Goal: Task Accomplishment & Management: Manage account settings

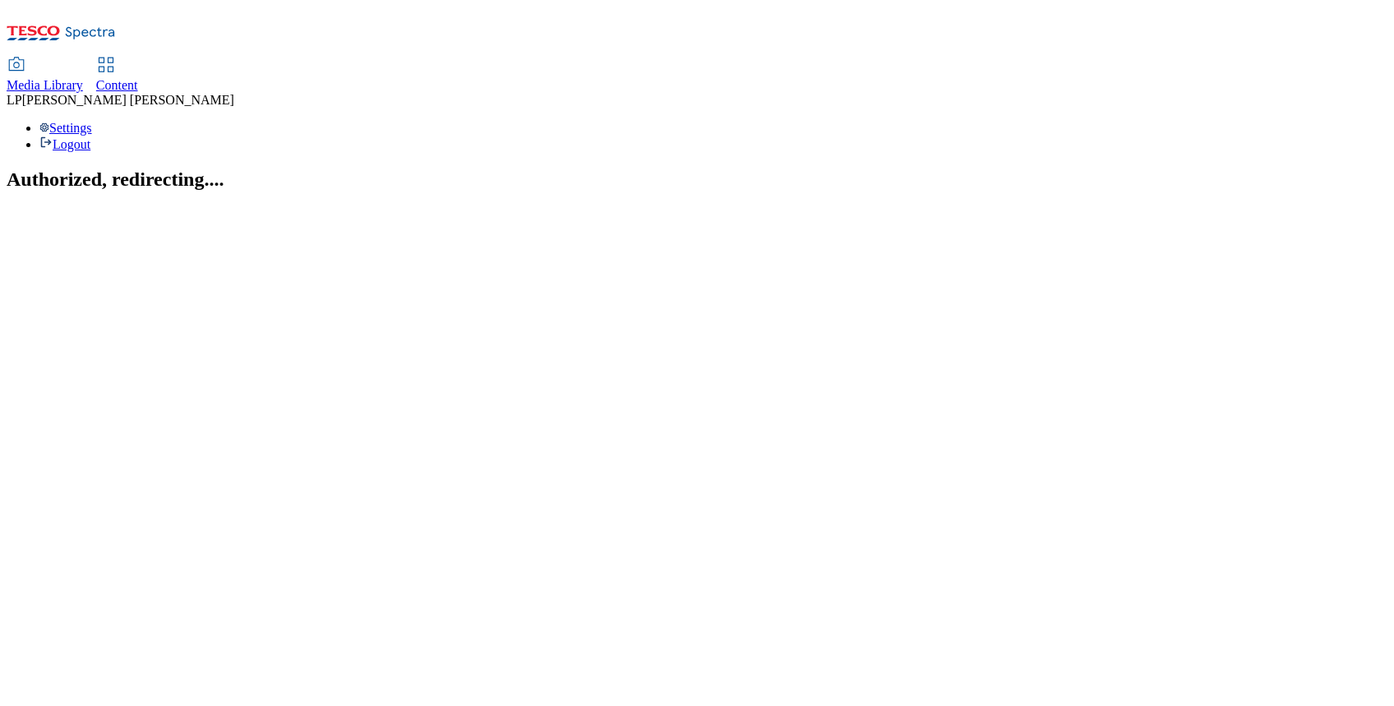
click at [653, 168] on section "Authorized, redirecting...." at bounding box center [697, 179] width 1381 height 22
click at [138, 78] on span "Content" at bounding box center [117, 85] width 42 height 14
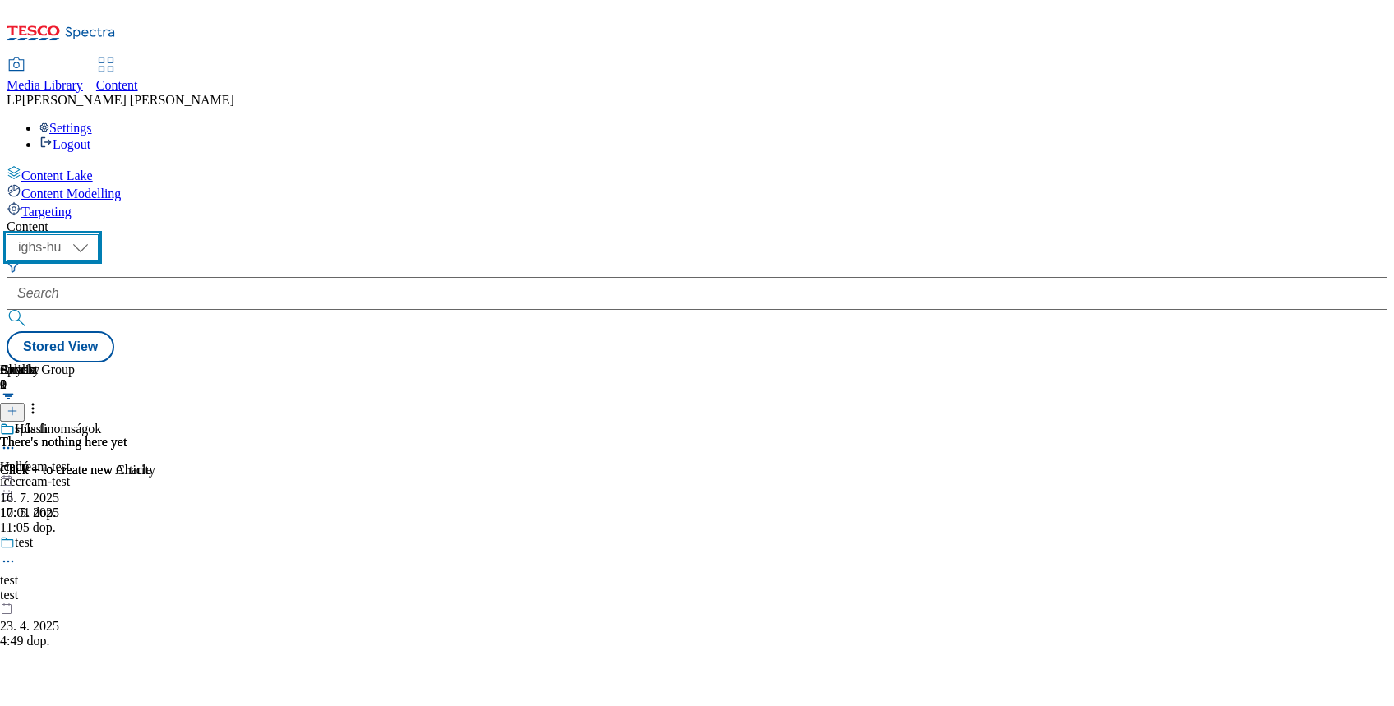
click at [99, 234] on select "ighs-cz ighs-hu ighs-sk" at bounding box center [53, 247] width 92 height 26
select select "ighs-cz"
click at [99, 234] on select "ighs-cz ighs-hu ighs-sk" at bounding box center [53, 247] width 92 height 26
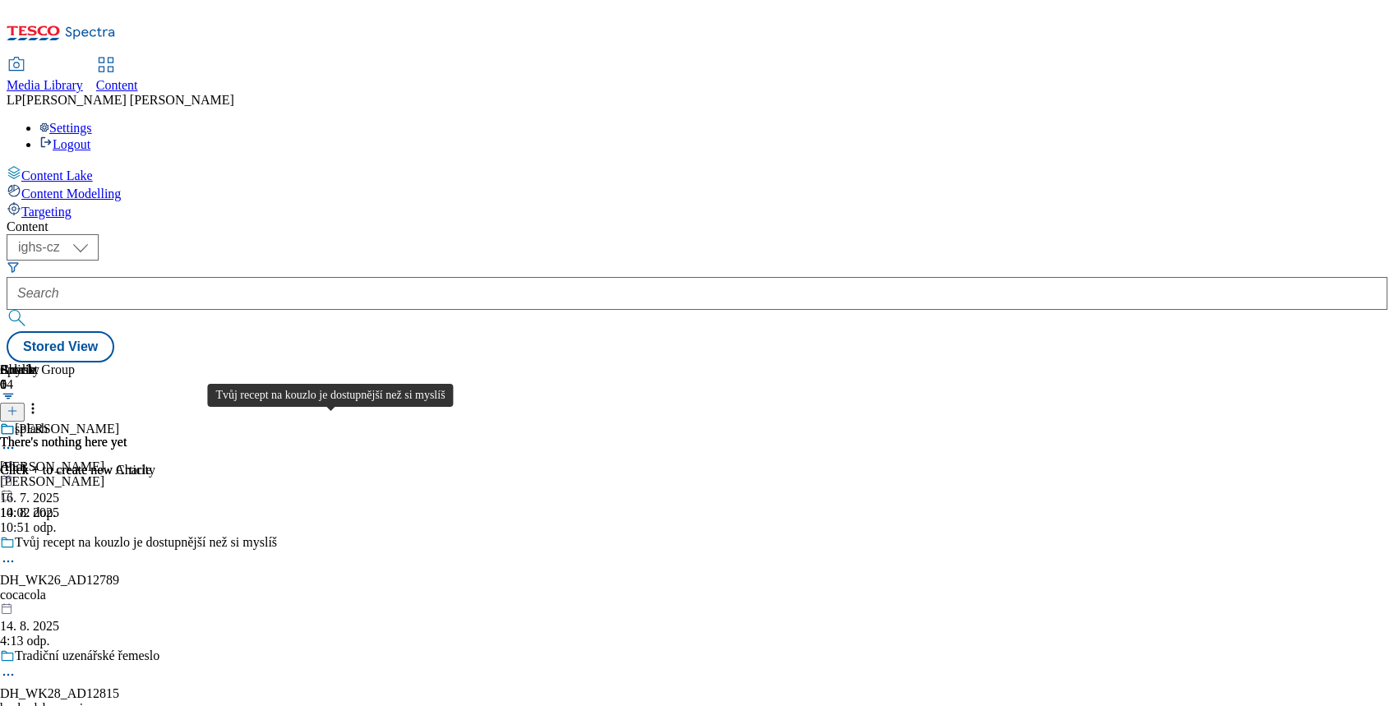
click at [277, 535] on div "Tvůj recept na kouzlo je dostupnější než si myslíš" at bounding box center [146, 542] width 262 height 15
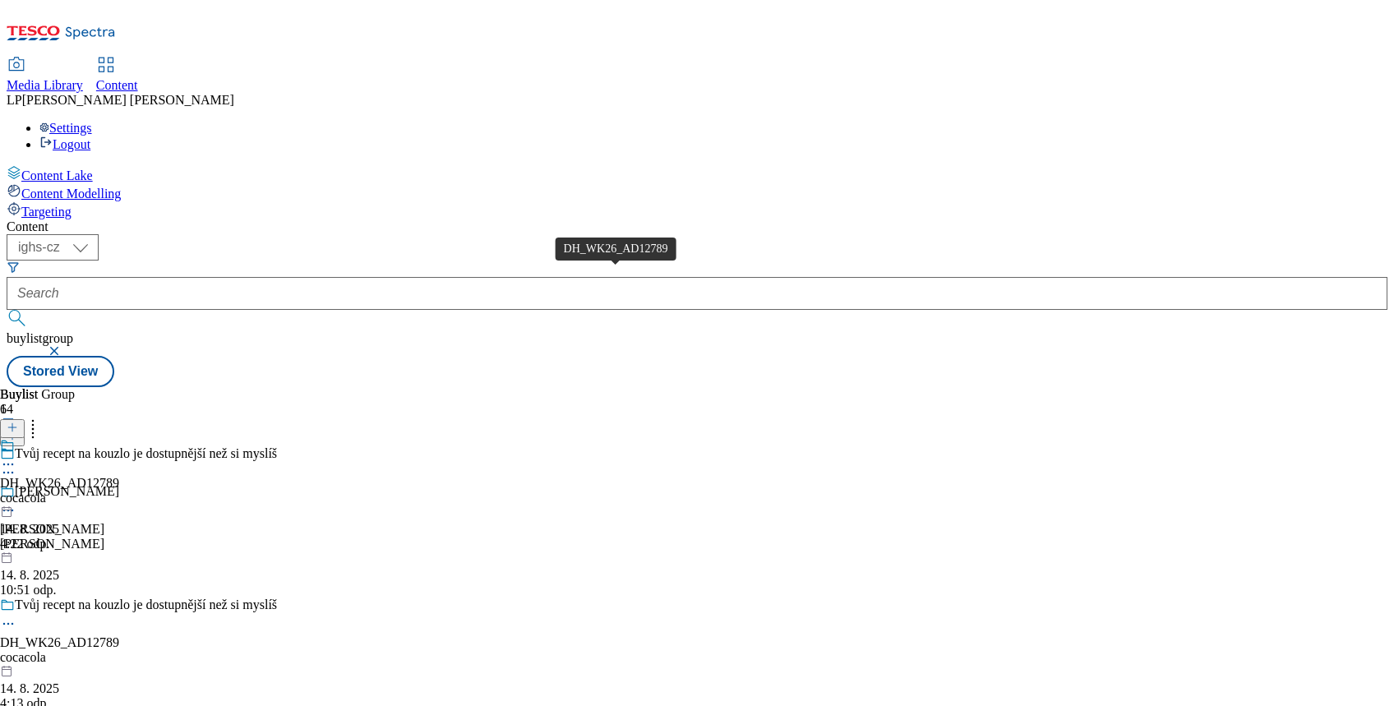
click at [119, 476] on div "DH_WK26_AD12789" at bounding box center [59, 483] width 119 height 15
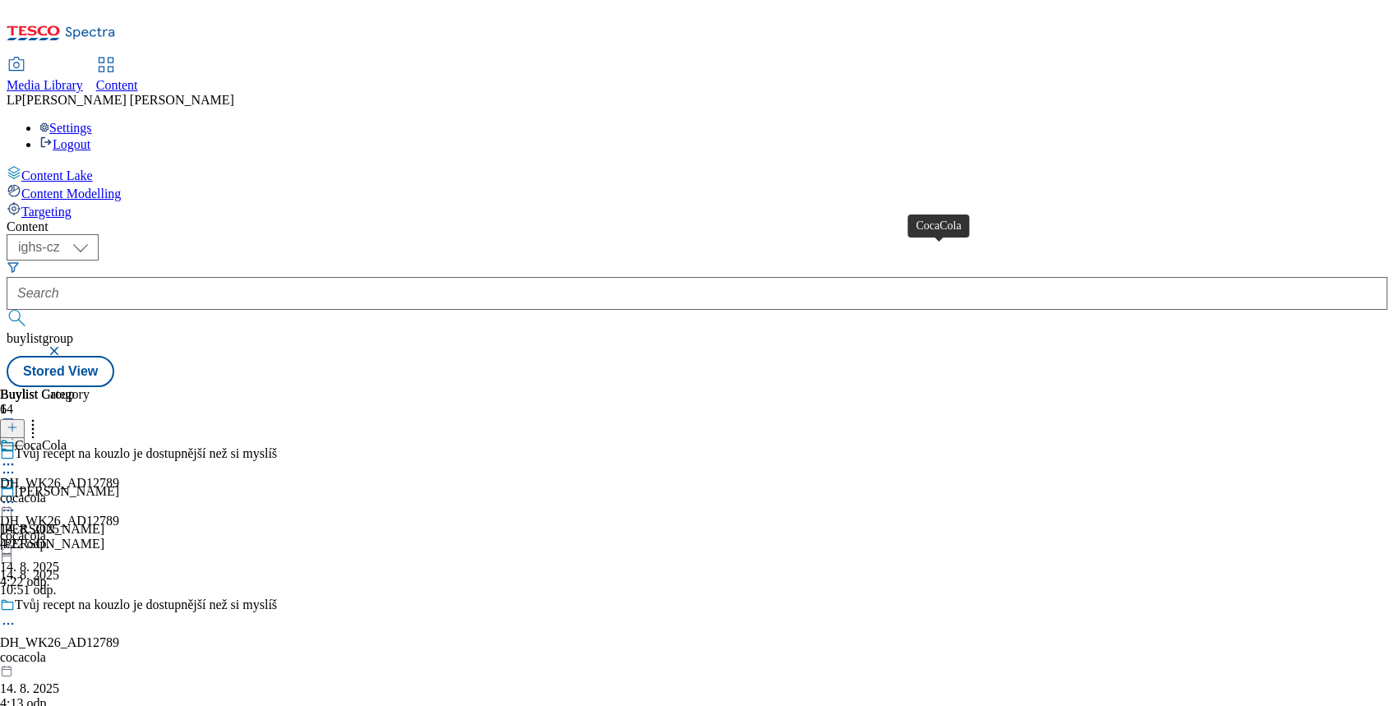
click at [67, 438] on div "CocaCola" at bounding box center [41, 445] width 52 height 15
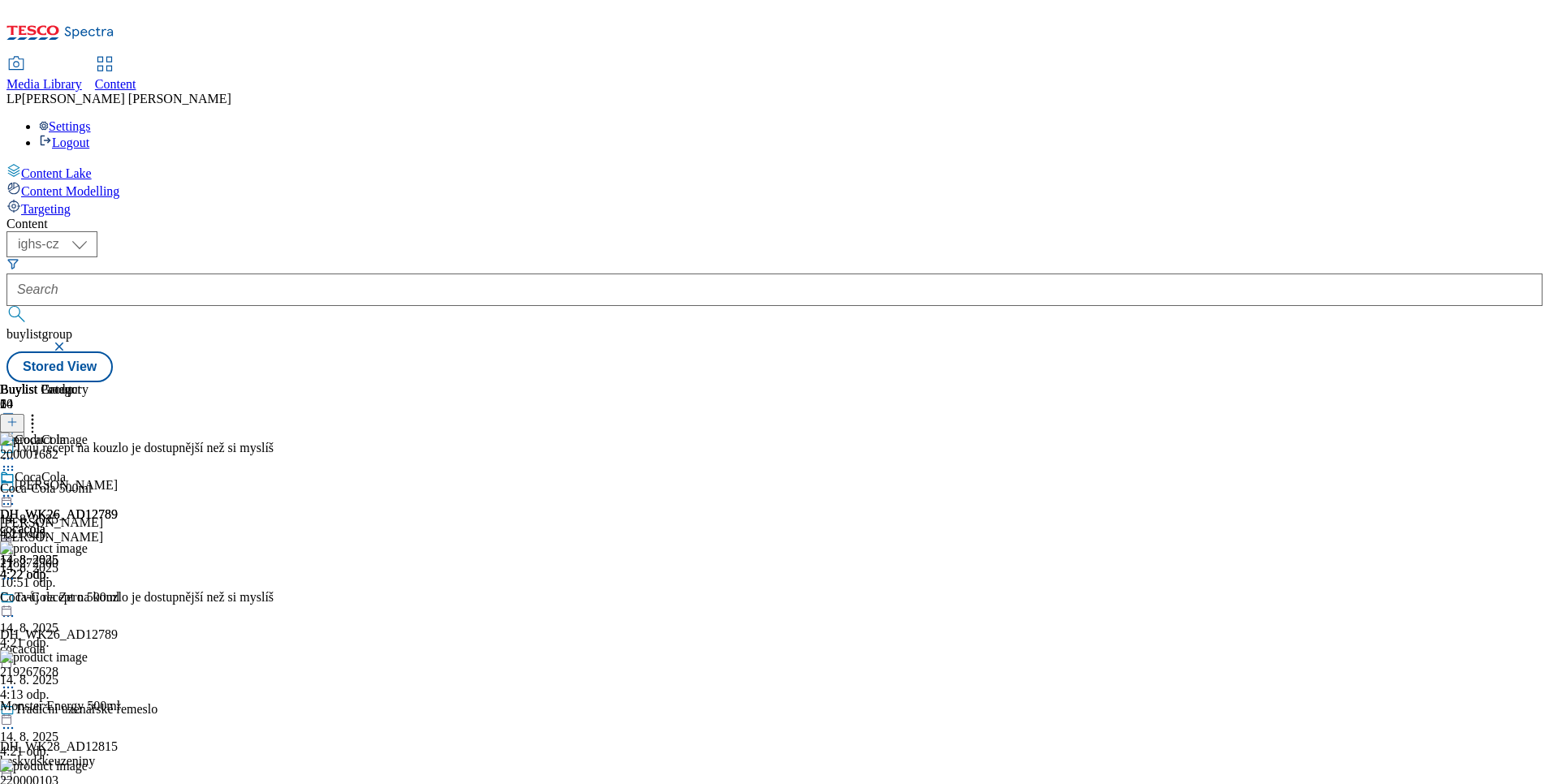
click at [41, 412] on icon at bounding box center [33, 420] width 16 height 16
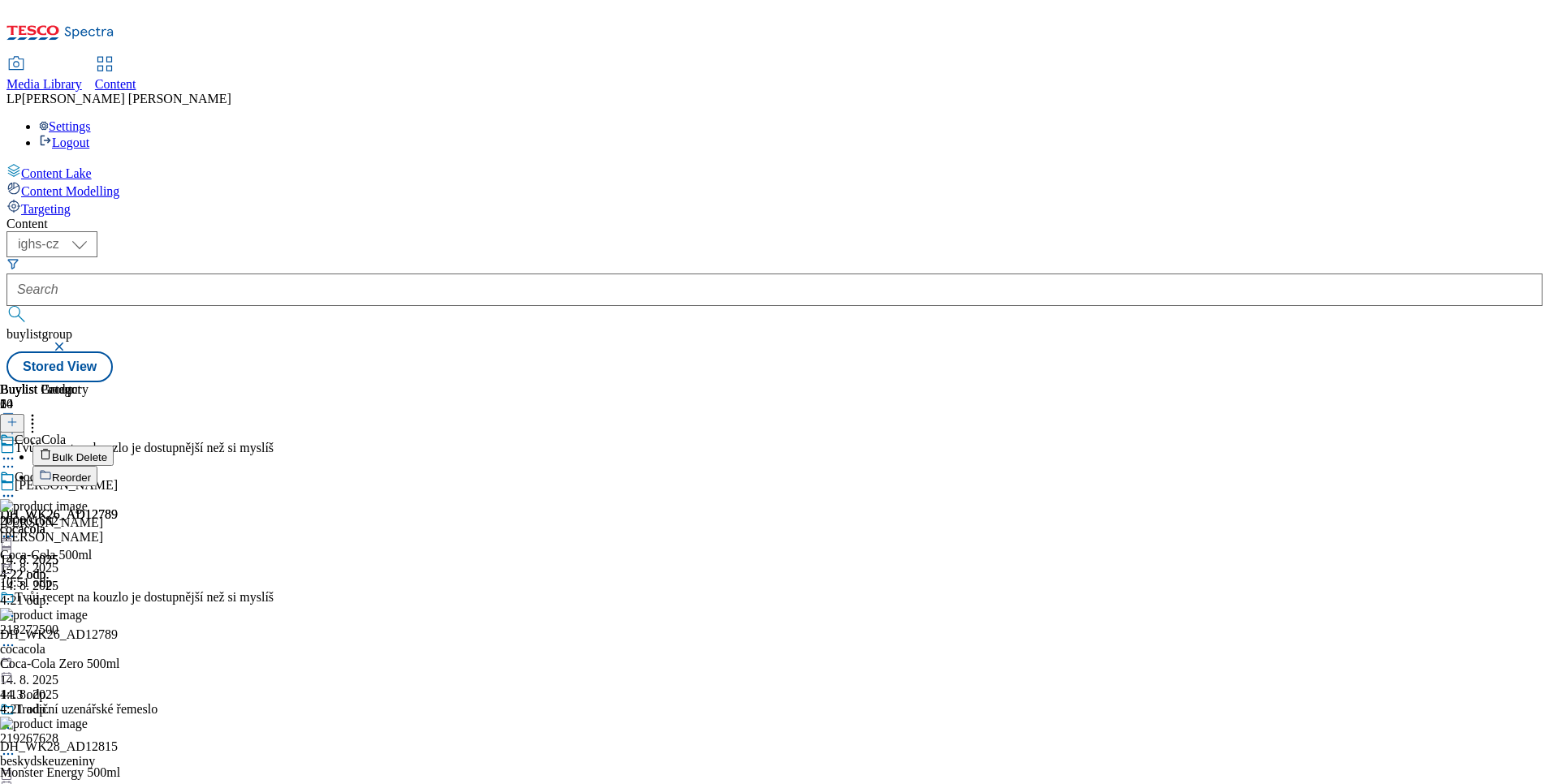
click at [91, 471] on span "Reorder" at bounding box center [71, 477] width 39 height 12
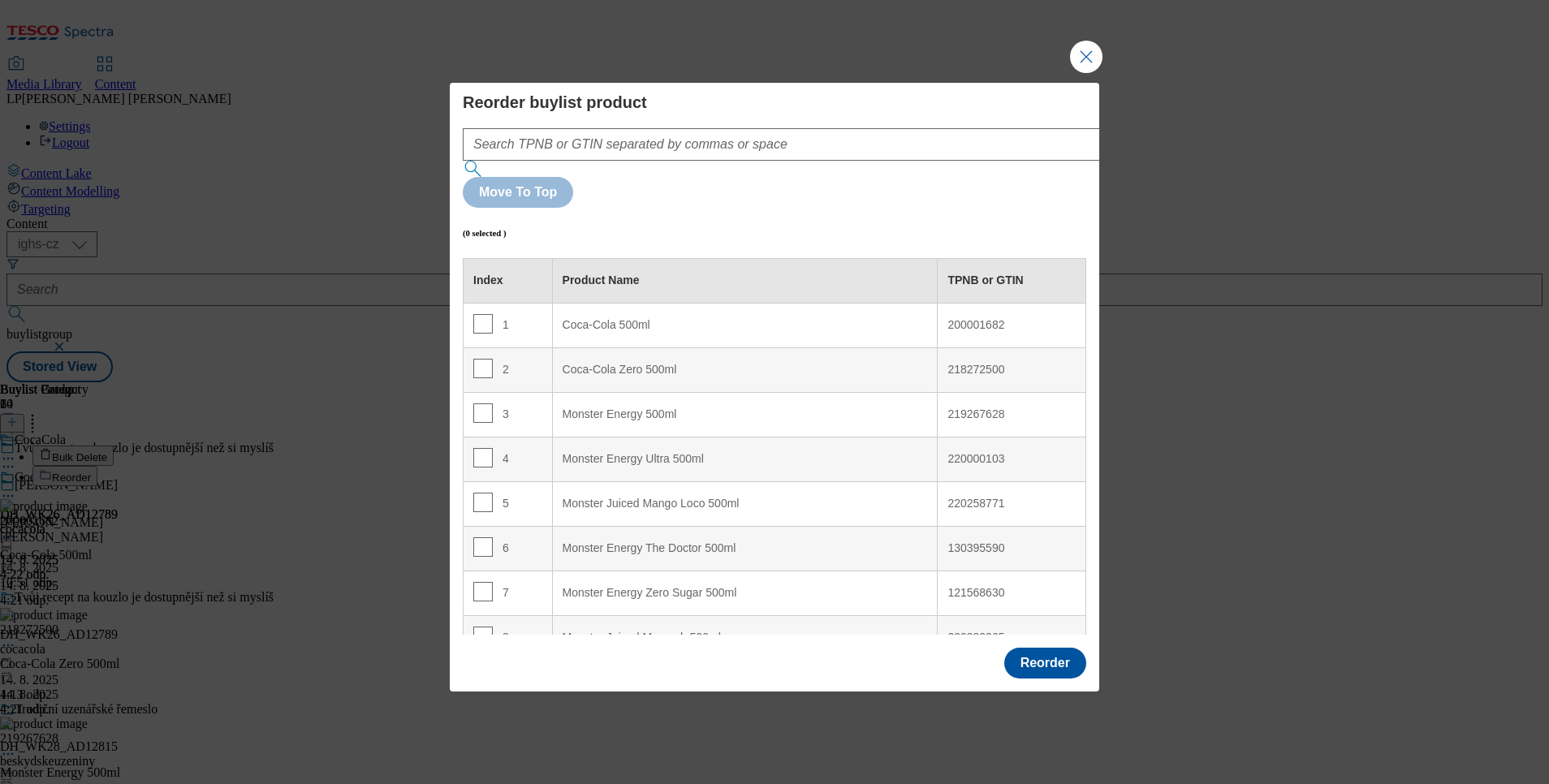
click at [947, 318] on div "200001682" at bounding box center [1012, 325] width 128 height 15
click at [957, 318] on div "200001682" at bounding box center [1012, 325] width 128 height 15
click at [957, 362] on div "218272500" at bounding box center [1012, 369] width 128 height 15
click at [975, 318] on div "200001682" at bounding box center [1012, 325] width 128 height 15
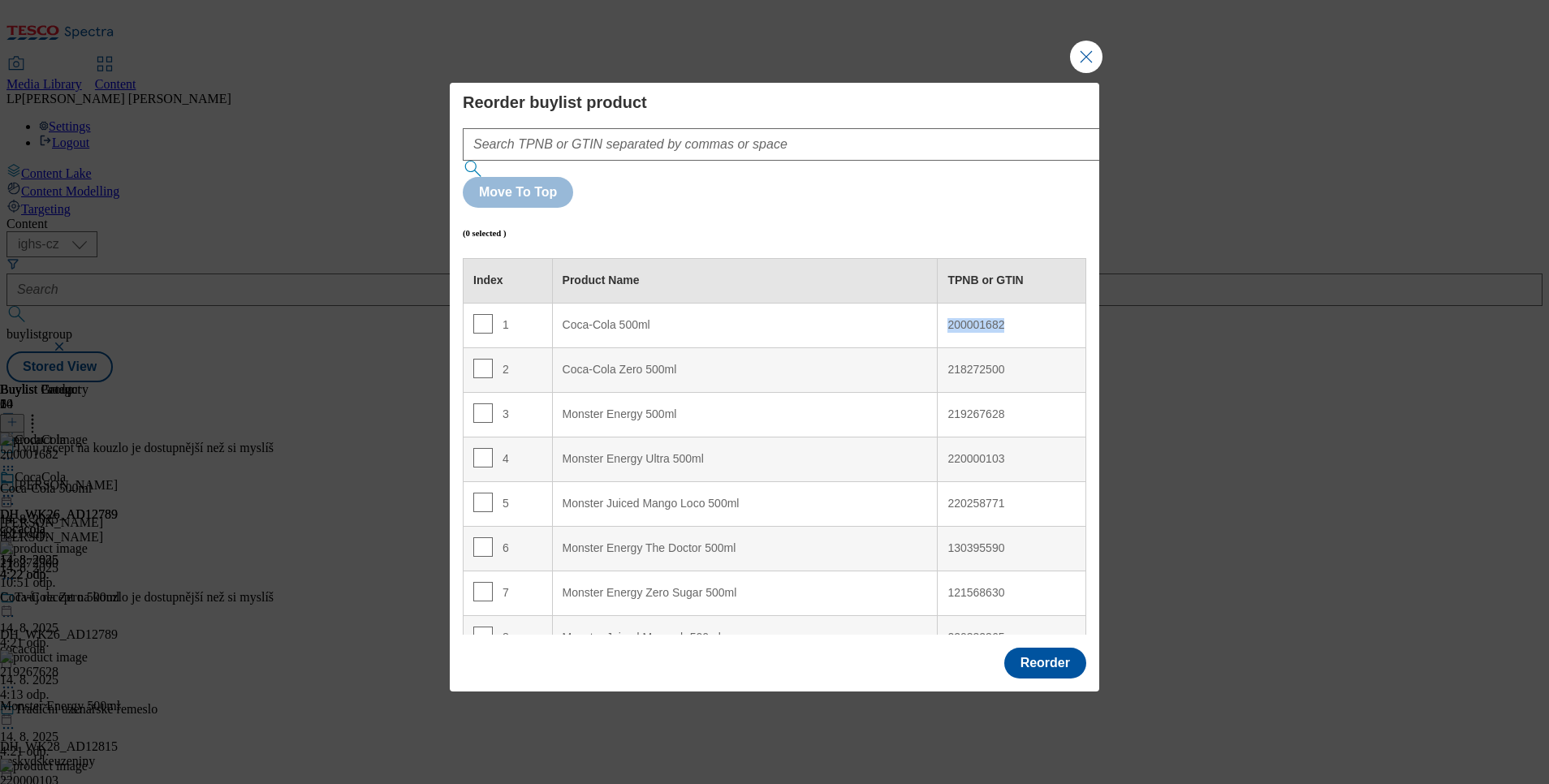
click at [975, 318] on div "200001682" at bounding box center [1012, 325] width 128 height 15
click at [954, 362] on div "218272500" at bounding box center [1012, 369] width 128 height 15
drag, startPoint x: 954, startPoint y: 325, endPoint x: 965, endPoint y: 363, distance: 39.6
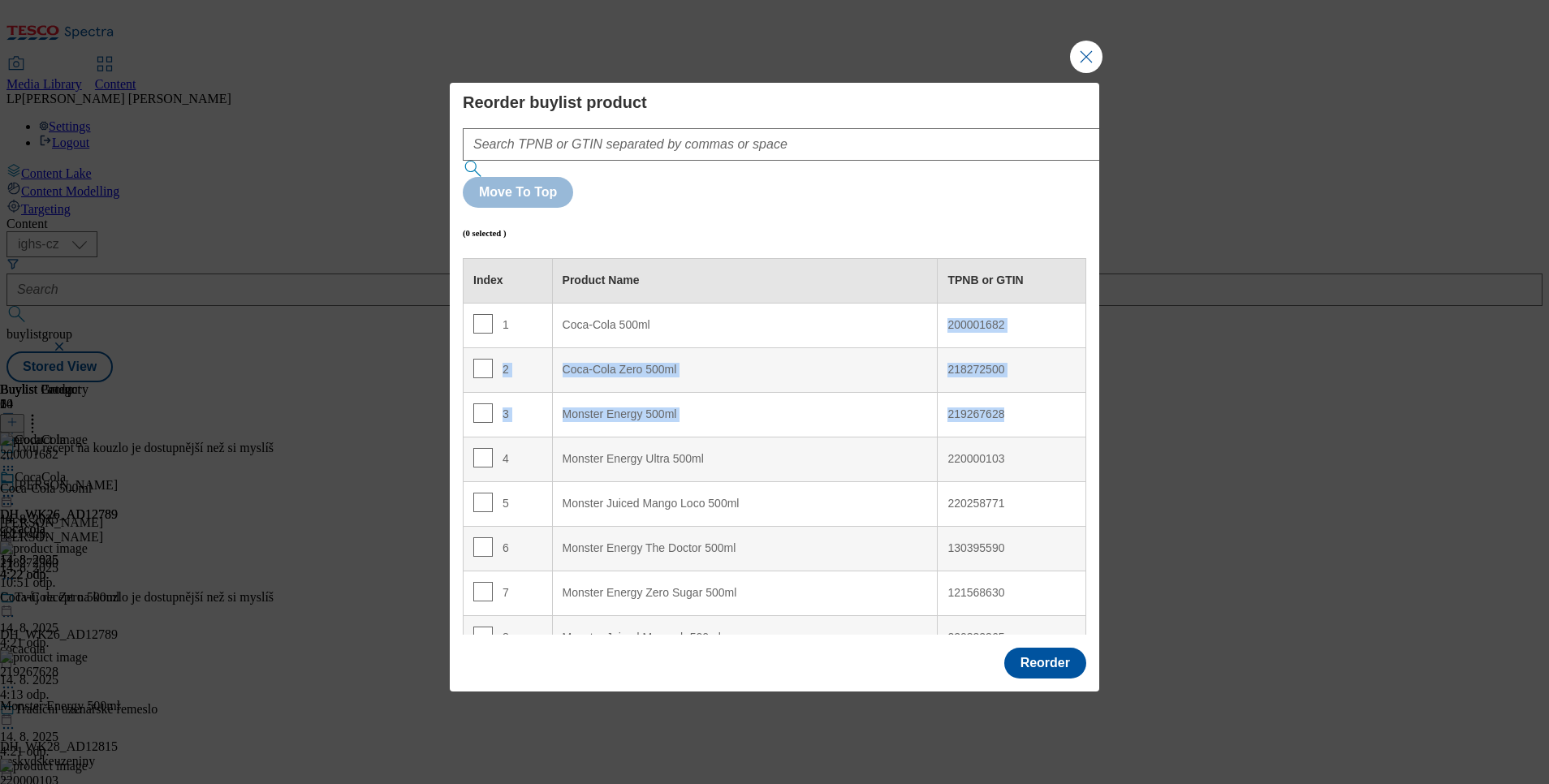
click at [965, 408] on div "219267628" at bounding box center [1012, 415] width 128 height 15
drag, startPoint x: 965, startPoint y: 363, endPoint x: 955, endPoint y: 435, distance: 72.7
click at [955, 436] on td "220000103" at bounding box center [1012, 458] width 148 height 44
drag, startPoint x: 955, startPoint y: 435, endPoint x: 954, endPoint y: 458, distance: 23.0
click at [954, 497] on div "220258771" at bounding box center [1012, 504] width 128 height 15
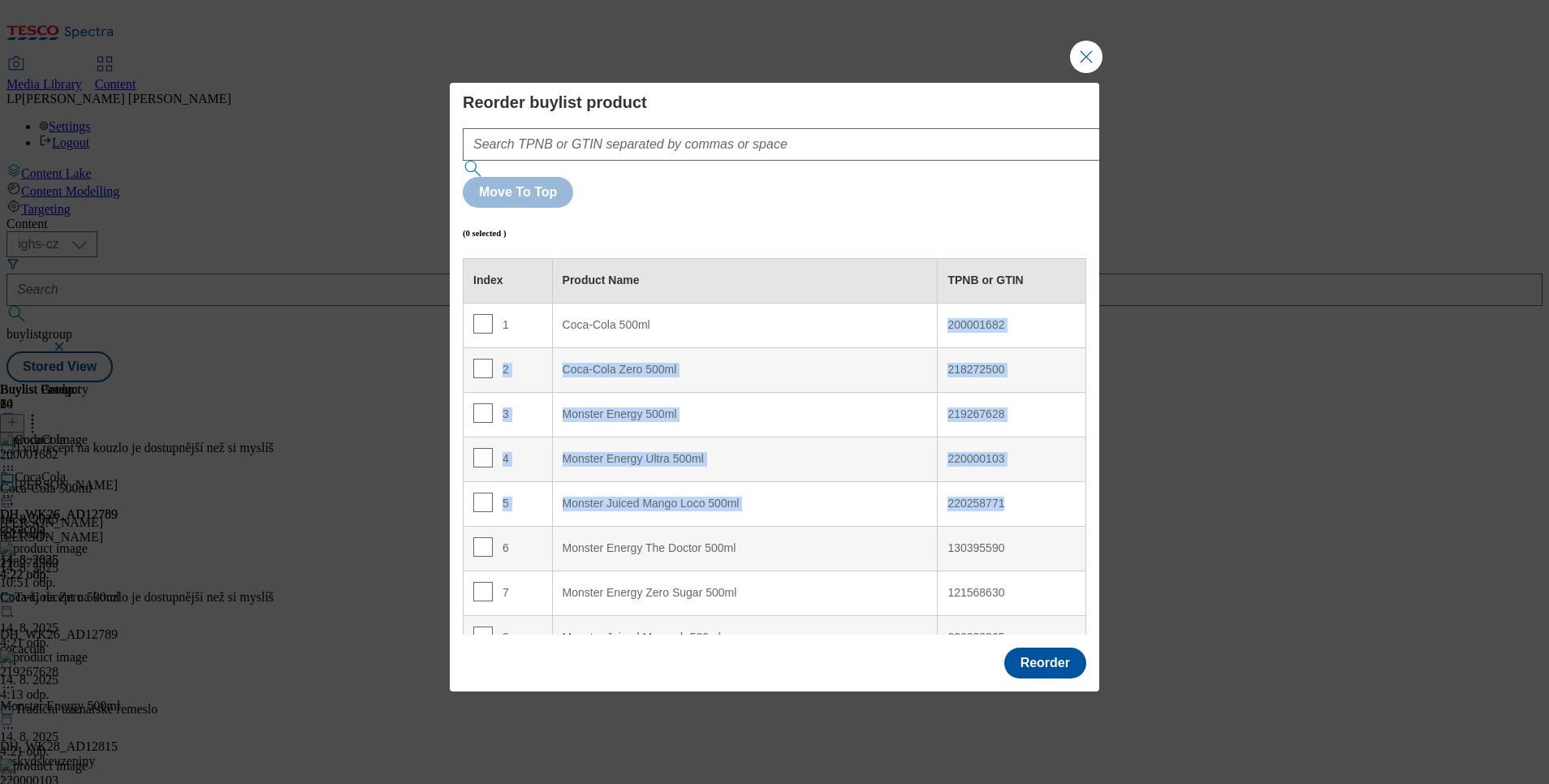
drag, startPoint x: 954, startPoint y: 458, endPoint x: 942, endPoint y: 471, distance: 17.7
click at [942, 481] on td "220258771" at bounding box center [1012, 503] width 148 height 44
click at [1085, 73] on button "Close Modal" at bounding box center [1086, 56] width 33 height 33
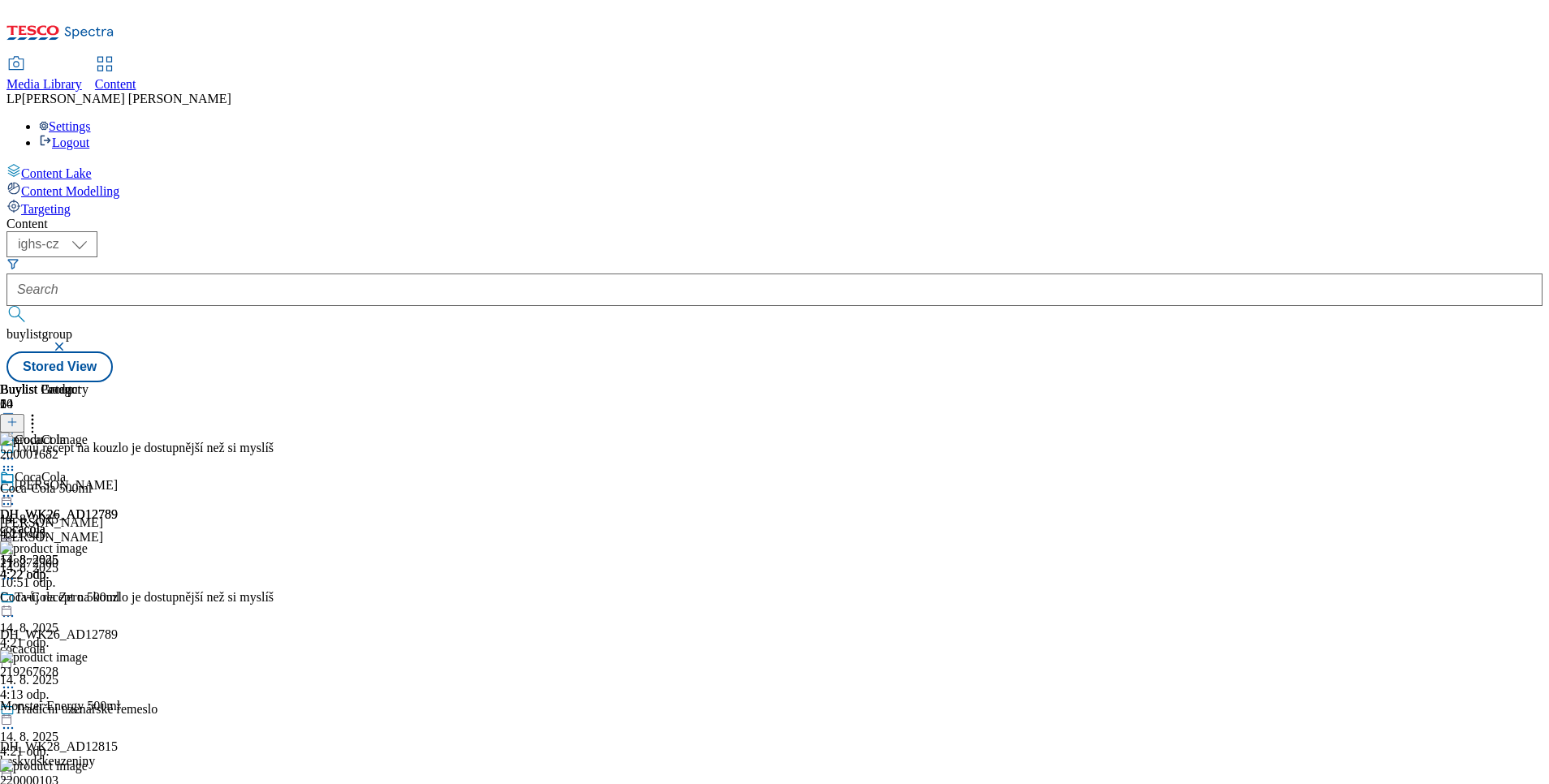
click at [41, 412] on icon at bounding box center [33, 420] width 16 height 16
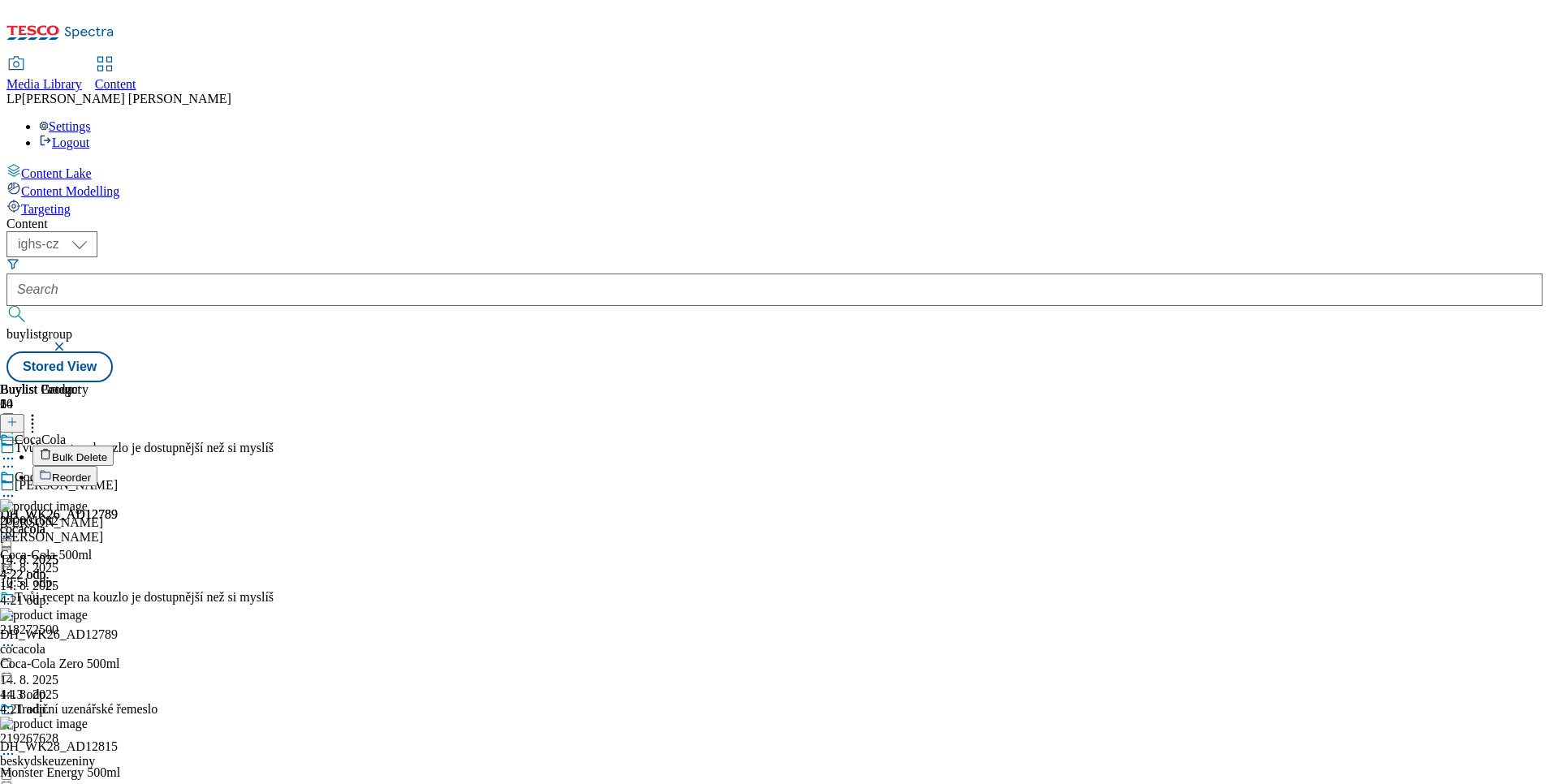
click at [255, 445] on li "Bulk Delete" at bounding box center [143, 455] width 222 height 21
click at [107, 451] on span "Bulk Delete" at bounding box center [80, 457] width 55 height 12
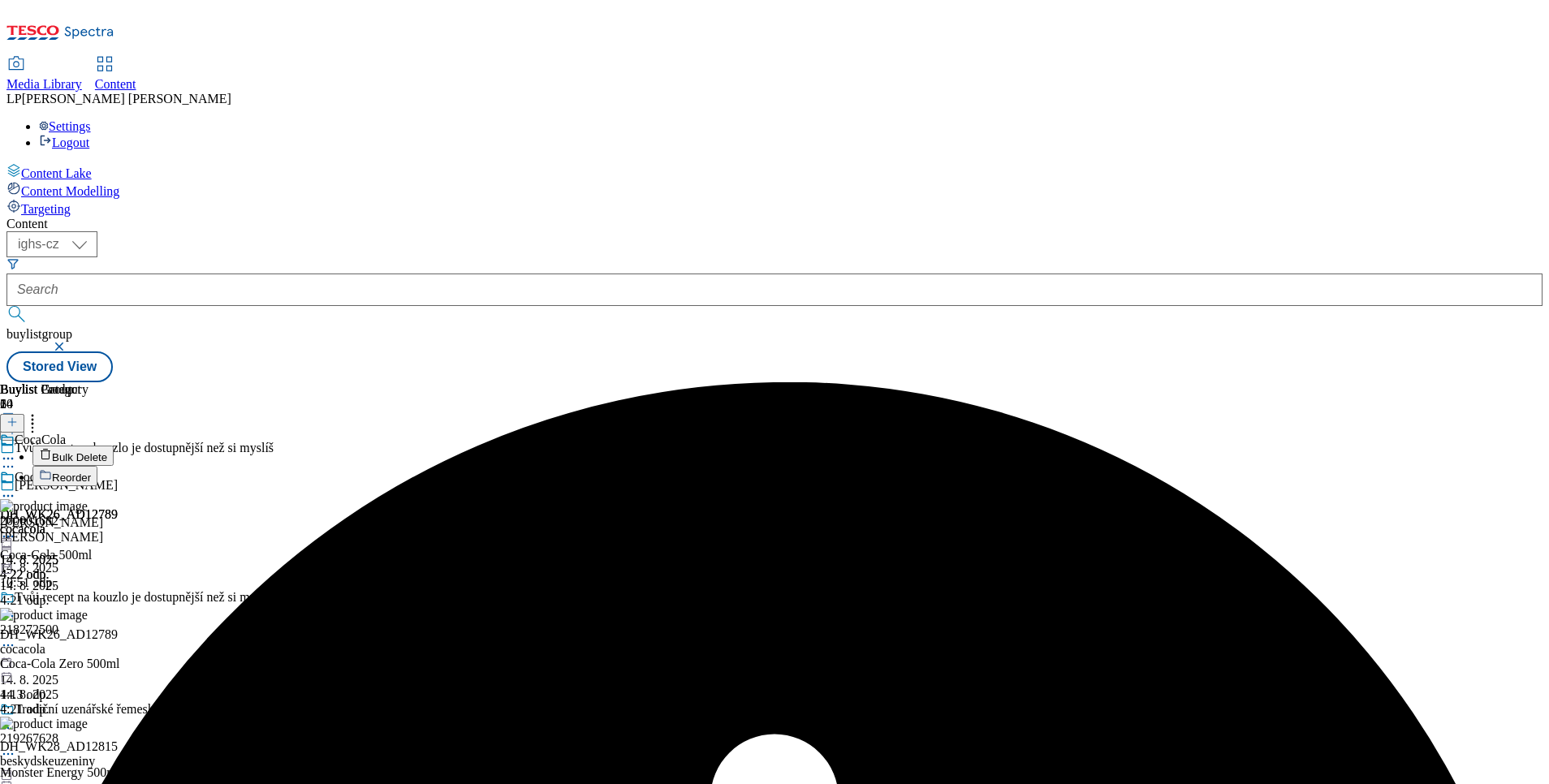
click at [41, 412] on icon at bounding box center [33, 420] width 16 height 16
click at [91, 471] on span "Reorder" at bounding box center [71, 477] width 39 height 12
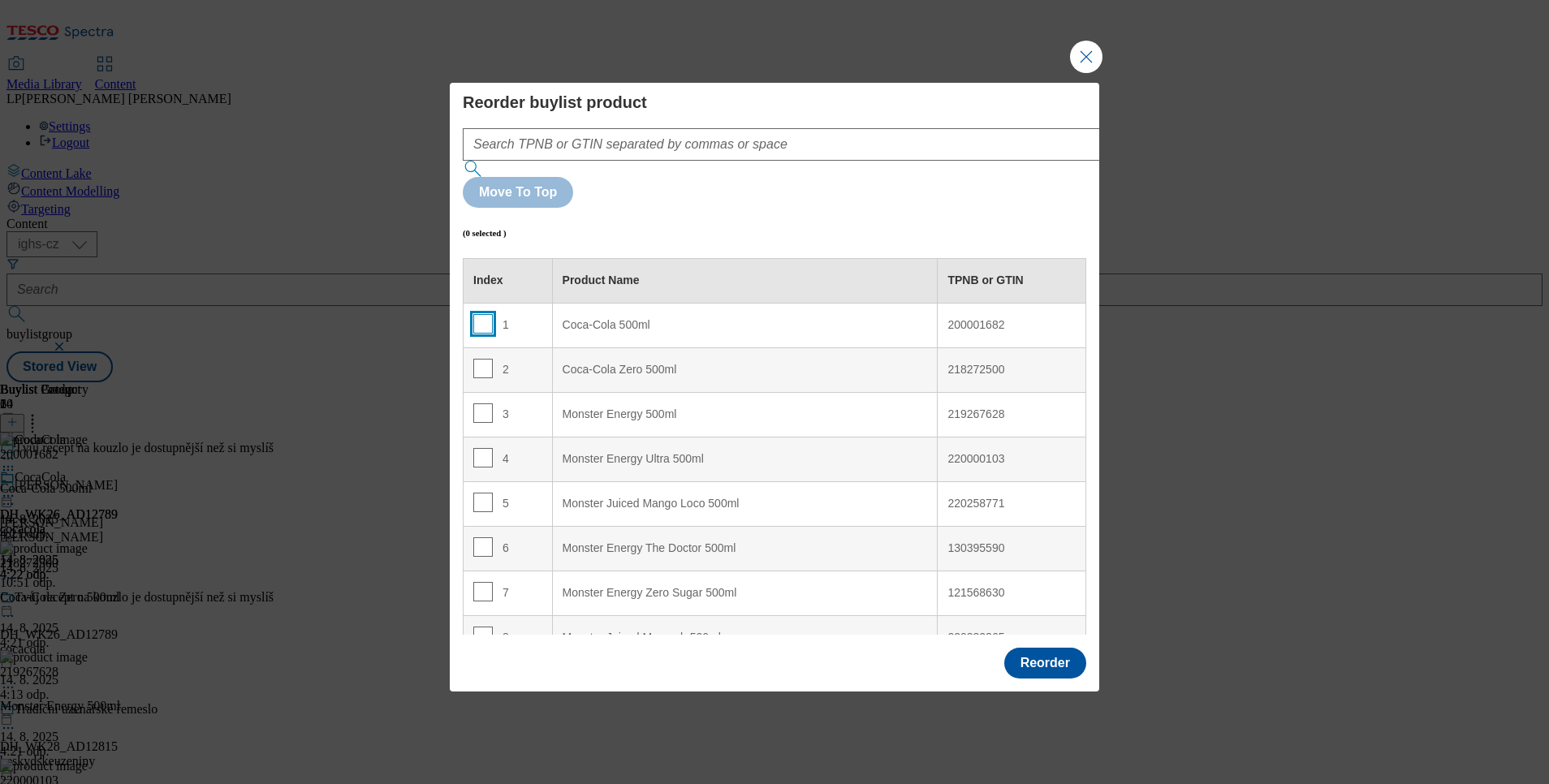
click at [476, 314] on input "Modal" at bounding box center [483, 324] width 20 height 20
checkbox input "true"
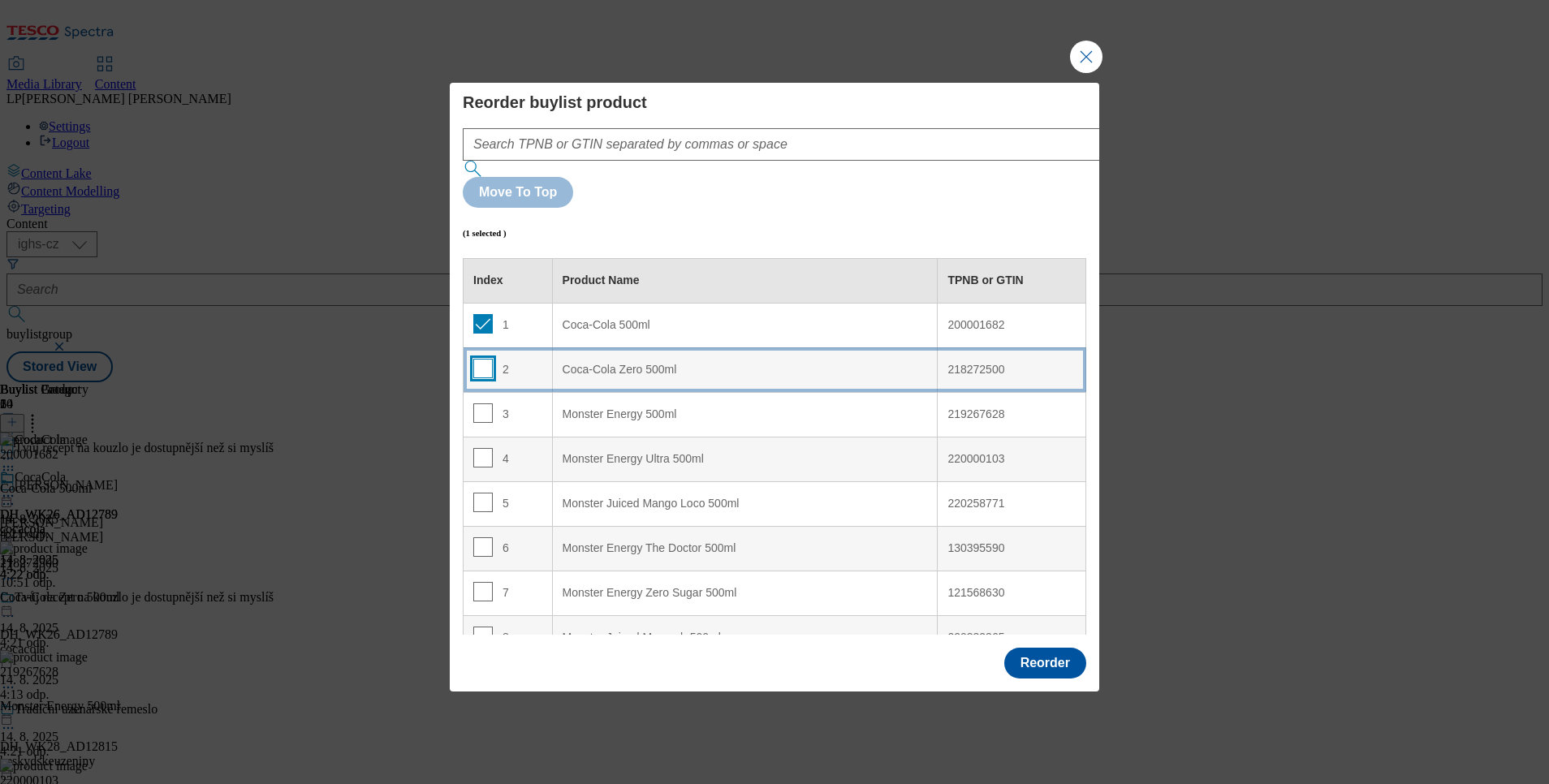
click at [476, 358] on input "Modal" at bounding box center [483, 368] width 20 height 20
checkbox input "true"
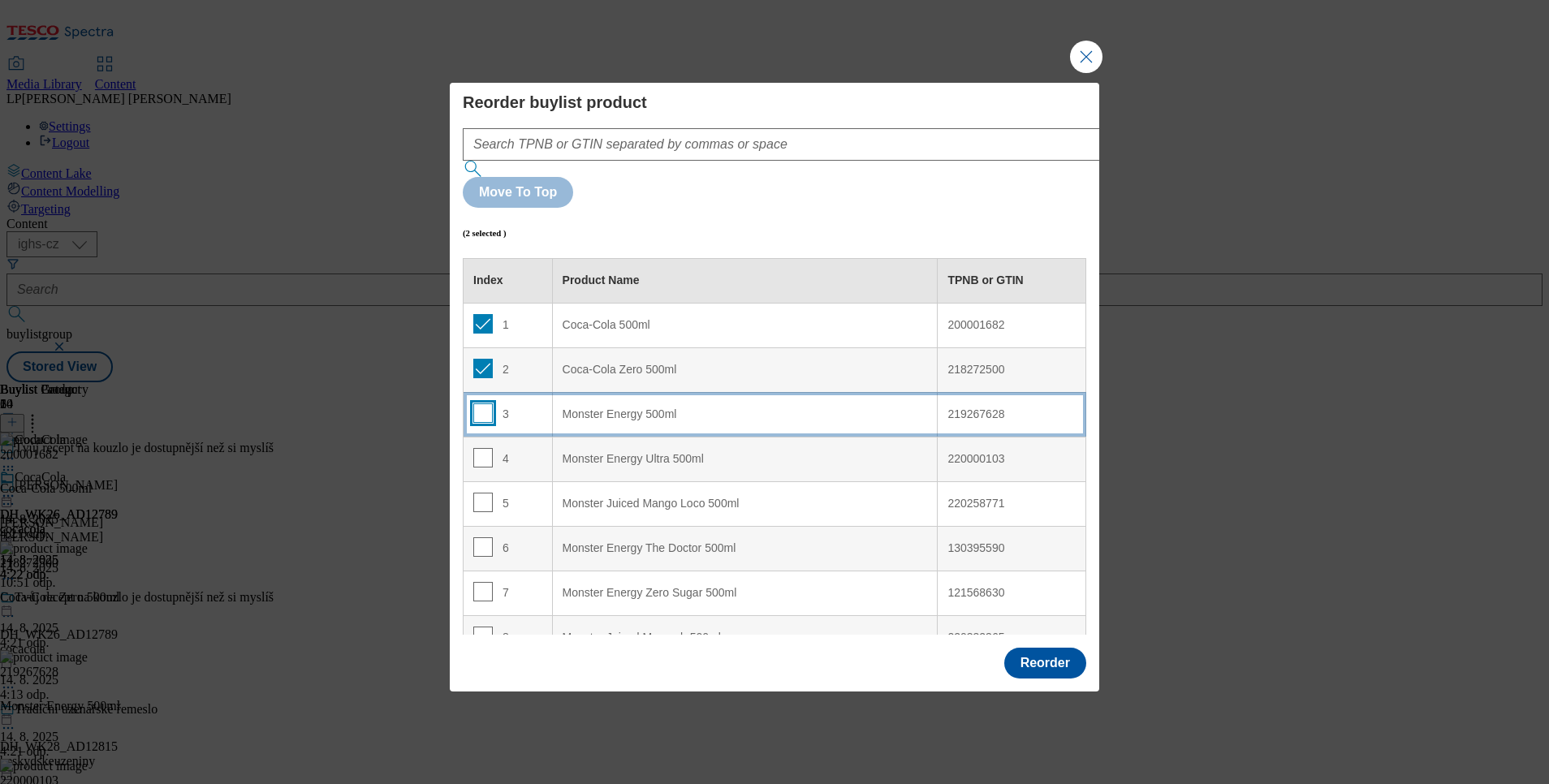
click at [479, 403] on input "Modal" at bounding box center [483, 413] width 20 height 20
checkbox input "true"
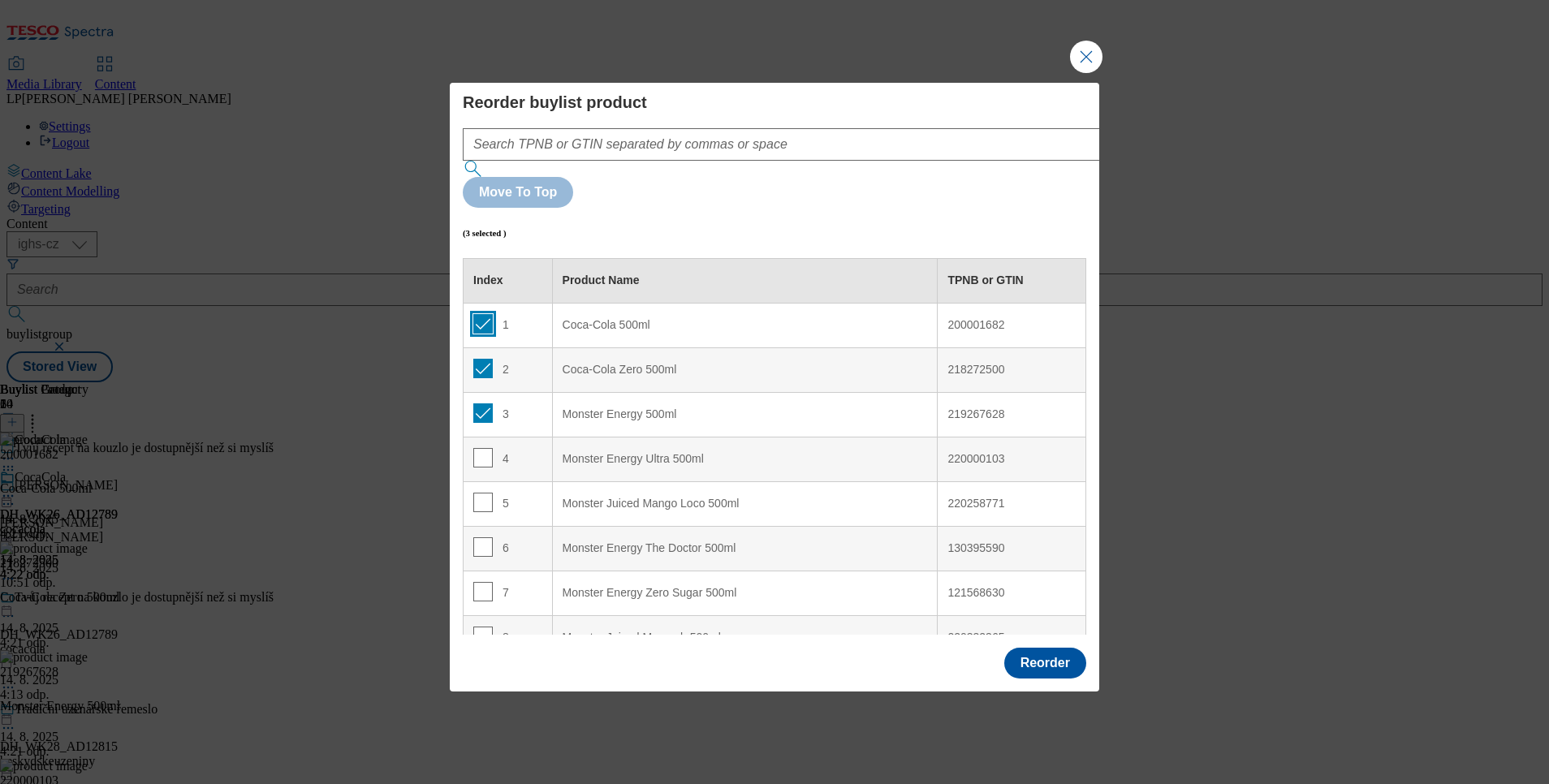
click at [473, 314] on input "Modal" at bounding box center [483, 324] width 20 height 20
checkbox input "false"
click at [479, 358] on input "Modal" at bounding box center [483, 368] width 20 height 20
checkbox input "false"
click at [485, 403] on input "Modal" at bounding box center [483, 413] width 20 height 20
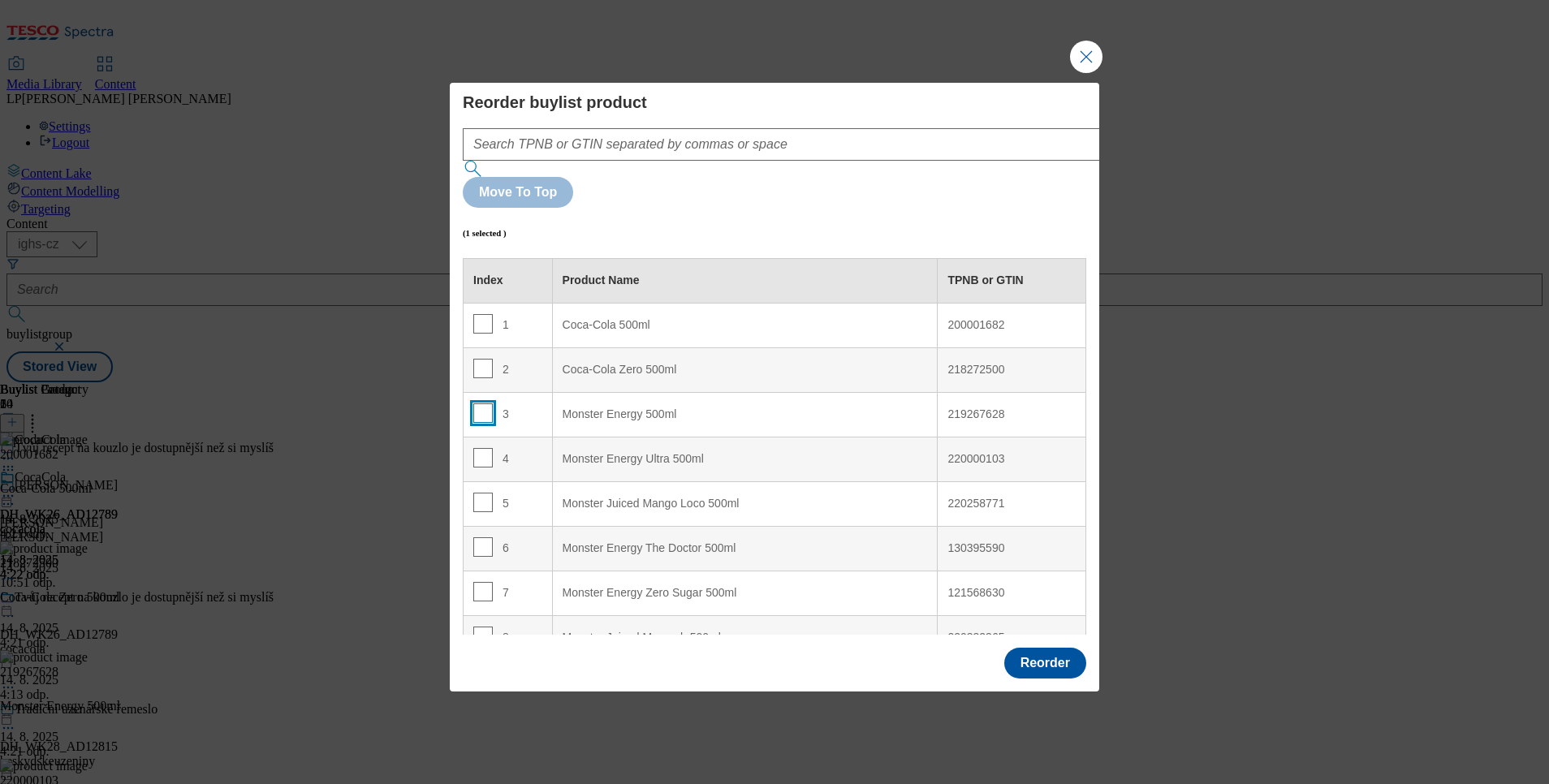
checkbox input "false"
click at [1054, 648] on button "Reorder" at bounding box center [1044, 663] width 82 height 31
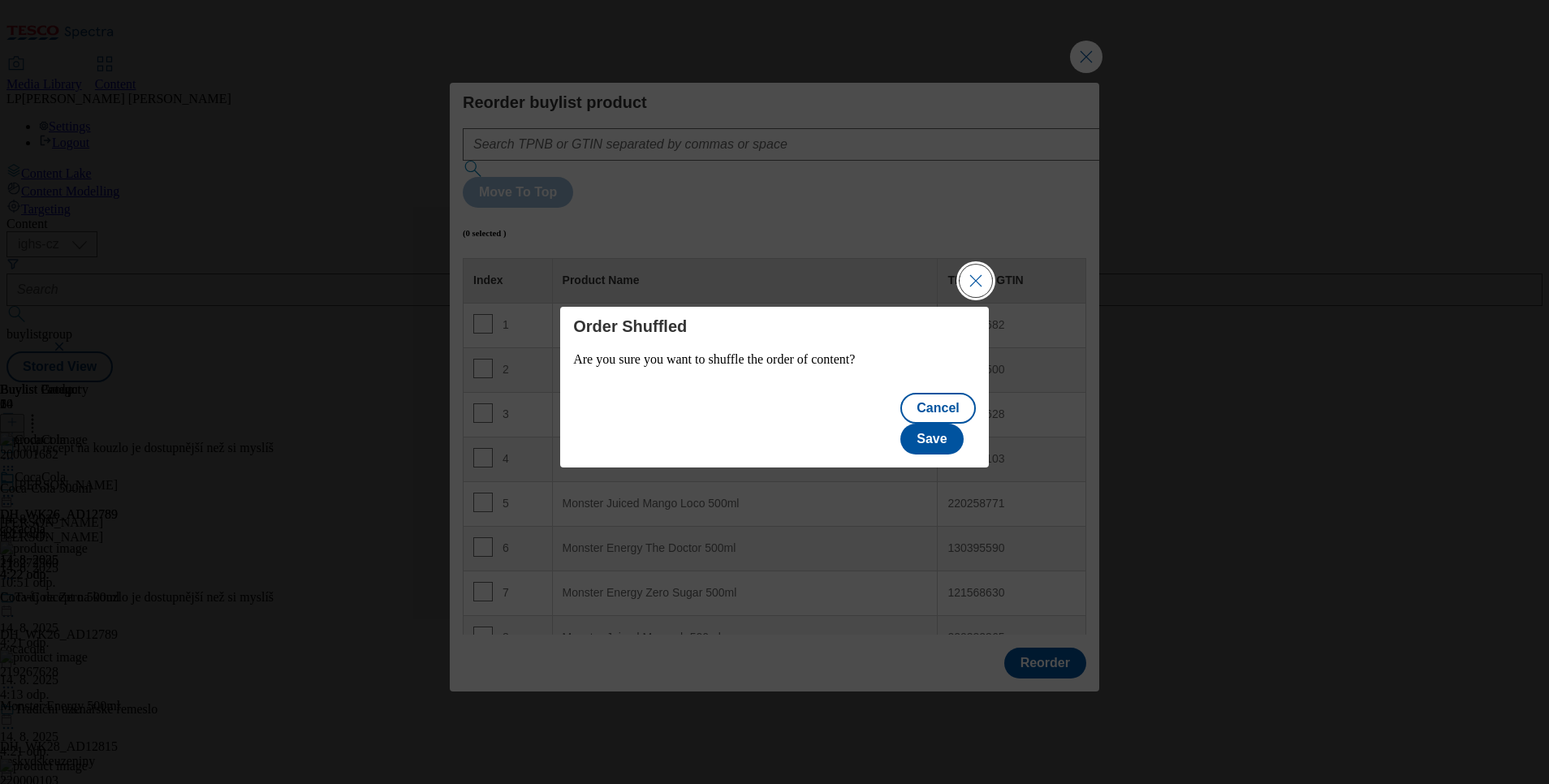
click at [980, 297] on button "Close Modal" at bounding box center [975, 280] width 33 height 33
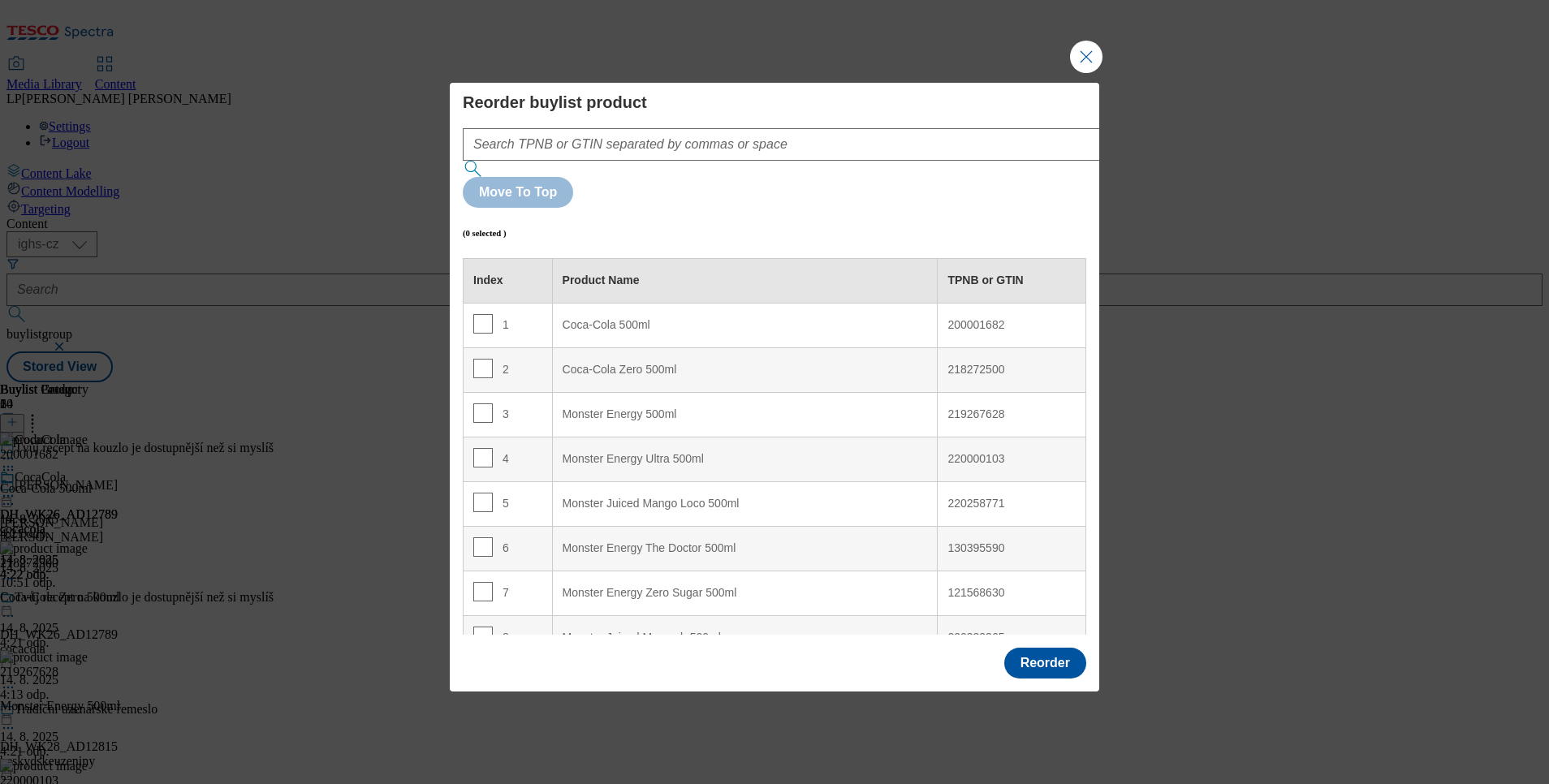
click at [971, 318] on div "200001682" at bounding box center [1012, 325] width 128 height 15
click at [958, 318] on div "200001682" at bounding box center [1012, 325] width 128 height 15
copy div "200001682"
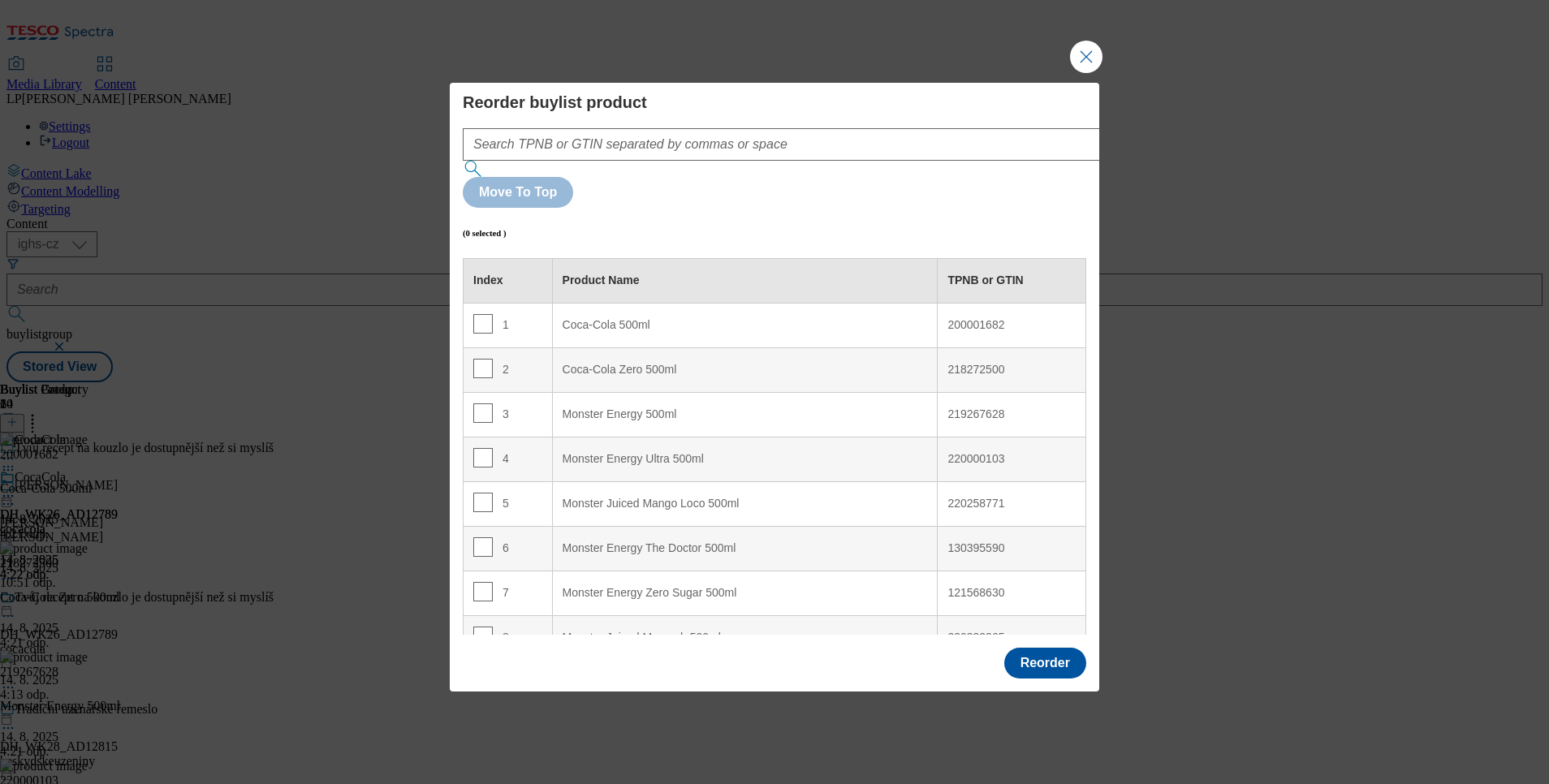
click at [968, 362] on div "218272500" at bounding box center [1012, 369] width 128 height 15
click at [958, 318] on div "200001682" at bounding box center [1012, 325] width 128 height 15
click at [963, 362] on div "218272500" at bounding box center [1012, 369] width 128 height 15
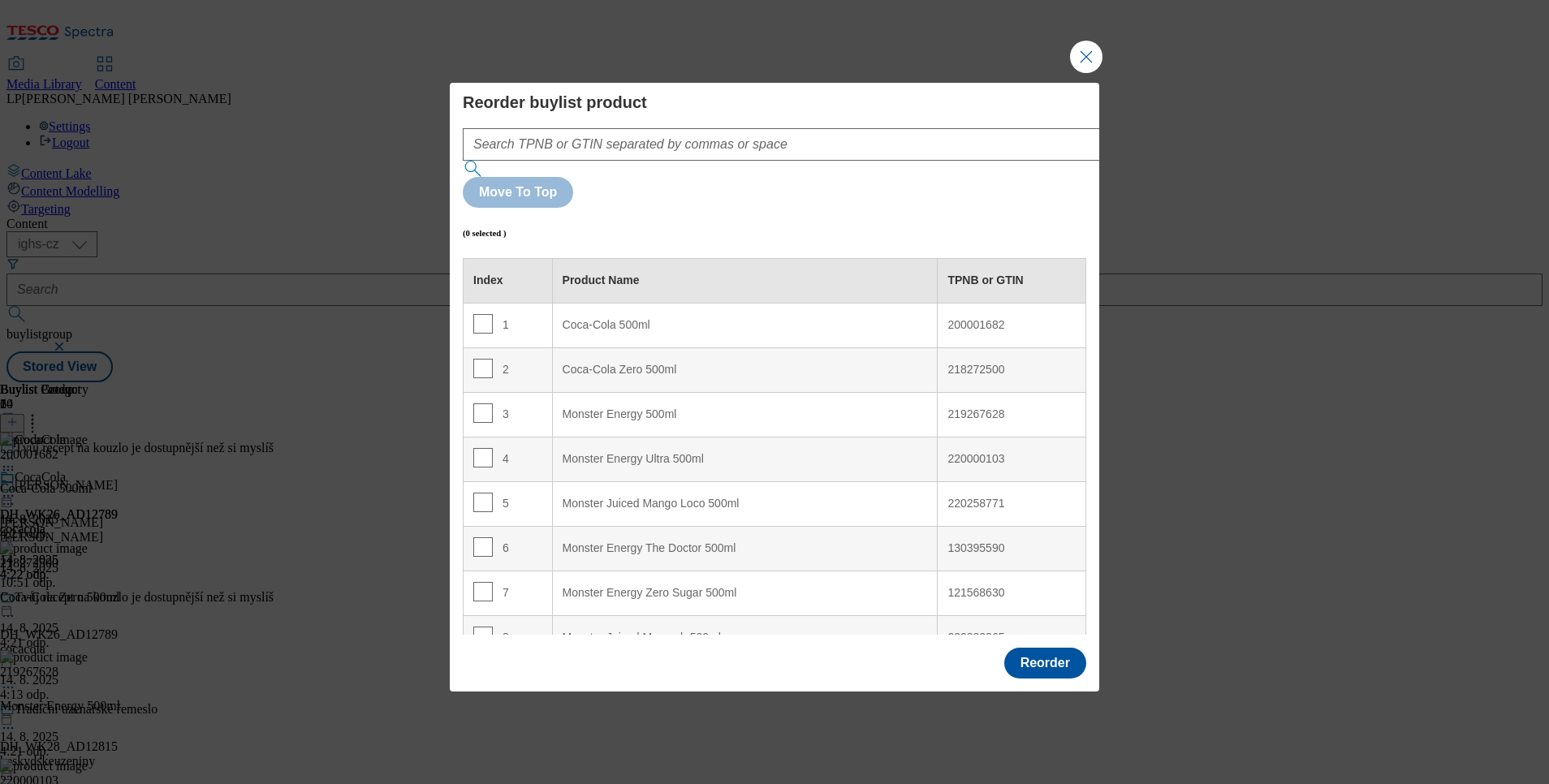
drag, startPoint x: 963, startPoint y: 329, endPoint x: 914, endPoint y: 439, distance: 120.4
click at [914, 481] on 500ml "Monster Juiced Mango Loco 500ml" at bounding box center [745, 503] width 385 height 44
drag, startPoint x: 1088, startPoint y: 91, endPoint x: 1109, endPoint y: 93, distance: 21.1
click at [1088, 73] on button "Close Modal" at bounding box center [1086, 56] width 33 height 33
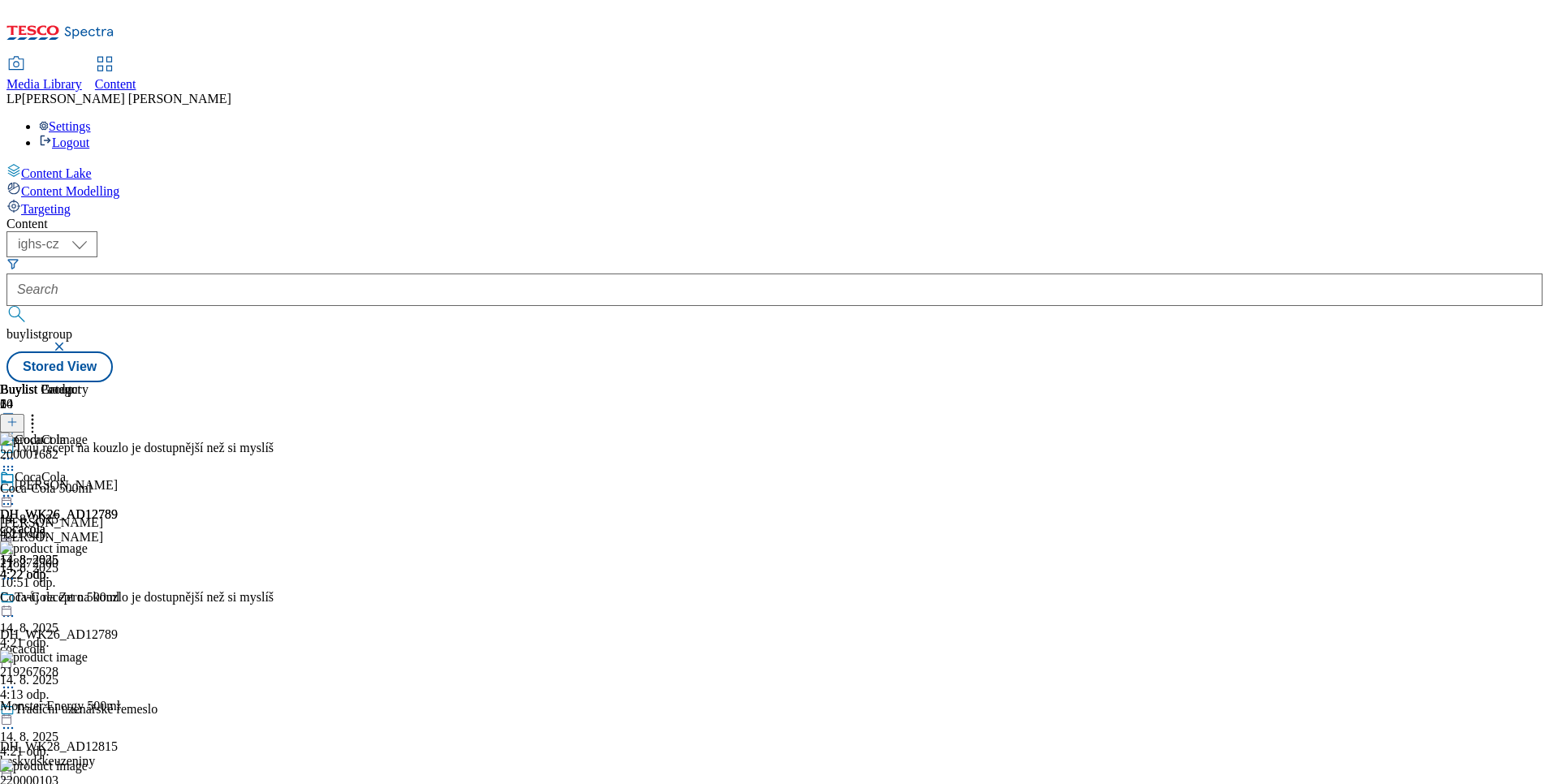
click at [41, 412] on icon at bounding box center [33, 420] width 16 height 16
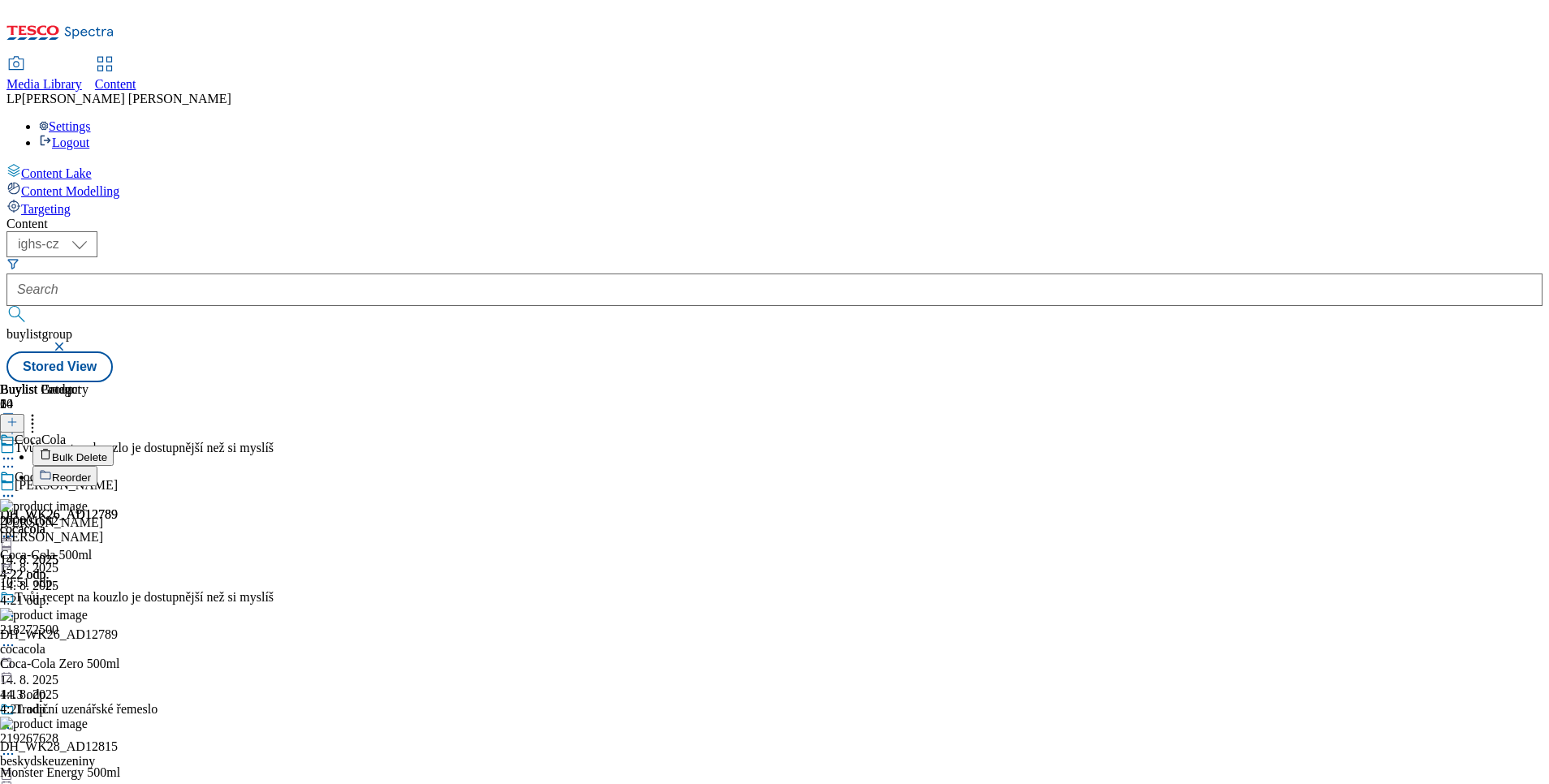
drag, startPoint x: 1464, startPoint y: 289, endPoint x: 1441, endPoint y: 279, distance: 25.1
click at [1376, 382] on div "Buylist Group 64 Tvůj recept na kouzlo je dostupnější než si [PERSON_NAME] [PER…" at bounding box center [774, 382] width 1536 height 0
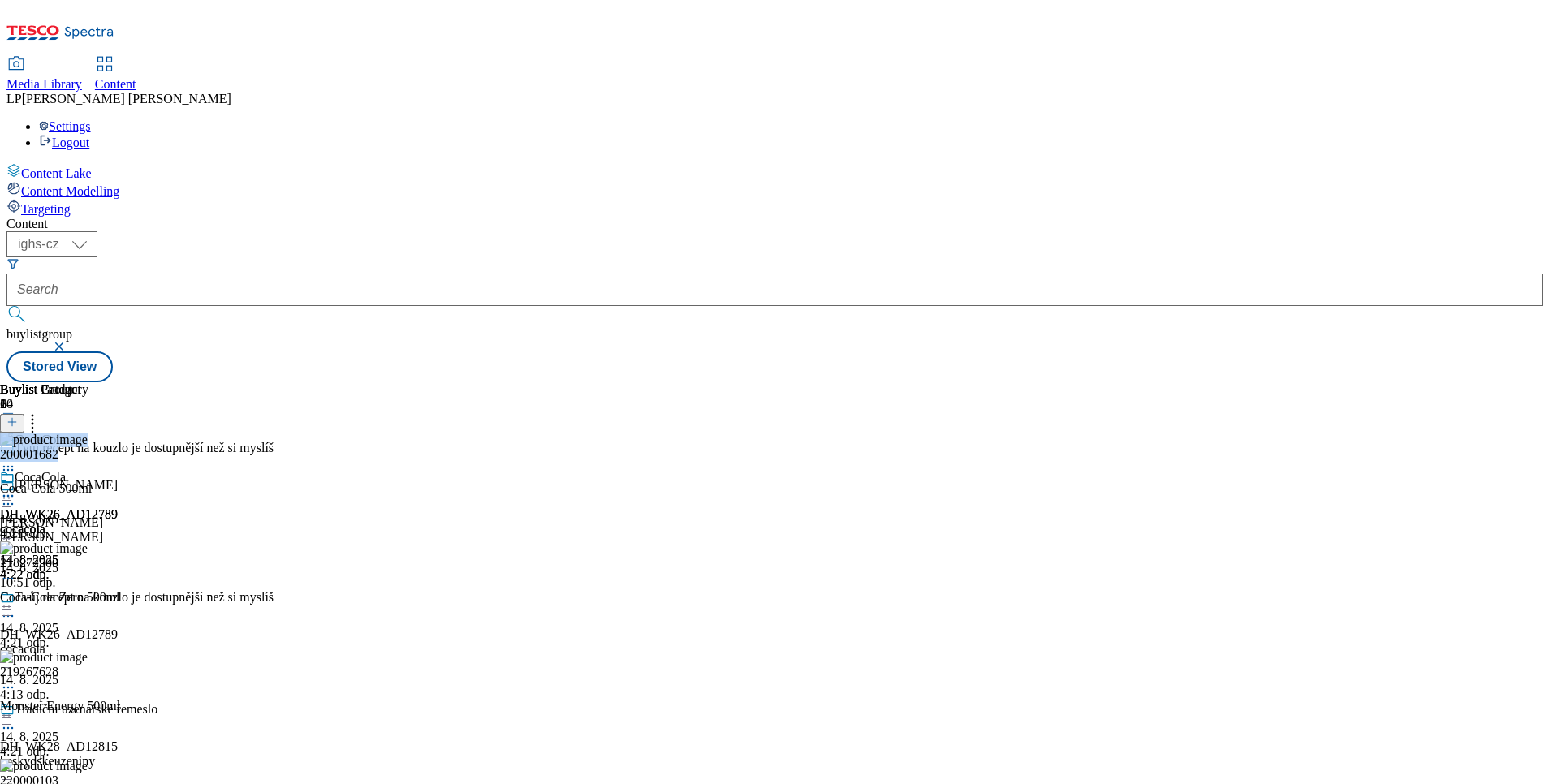
drag, startPoint x: 1270, startPoint y: 248, endPoint x: 1178, endPoint y: 259, distance: 92.7
click at [255, 432] on div "200001682 Coca-Cola 500ml [DATE] 4:21 odp." at bounding box center [127, 487] width 255 height 109
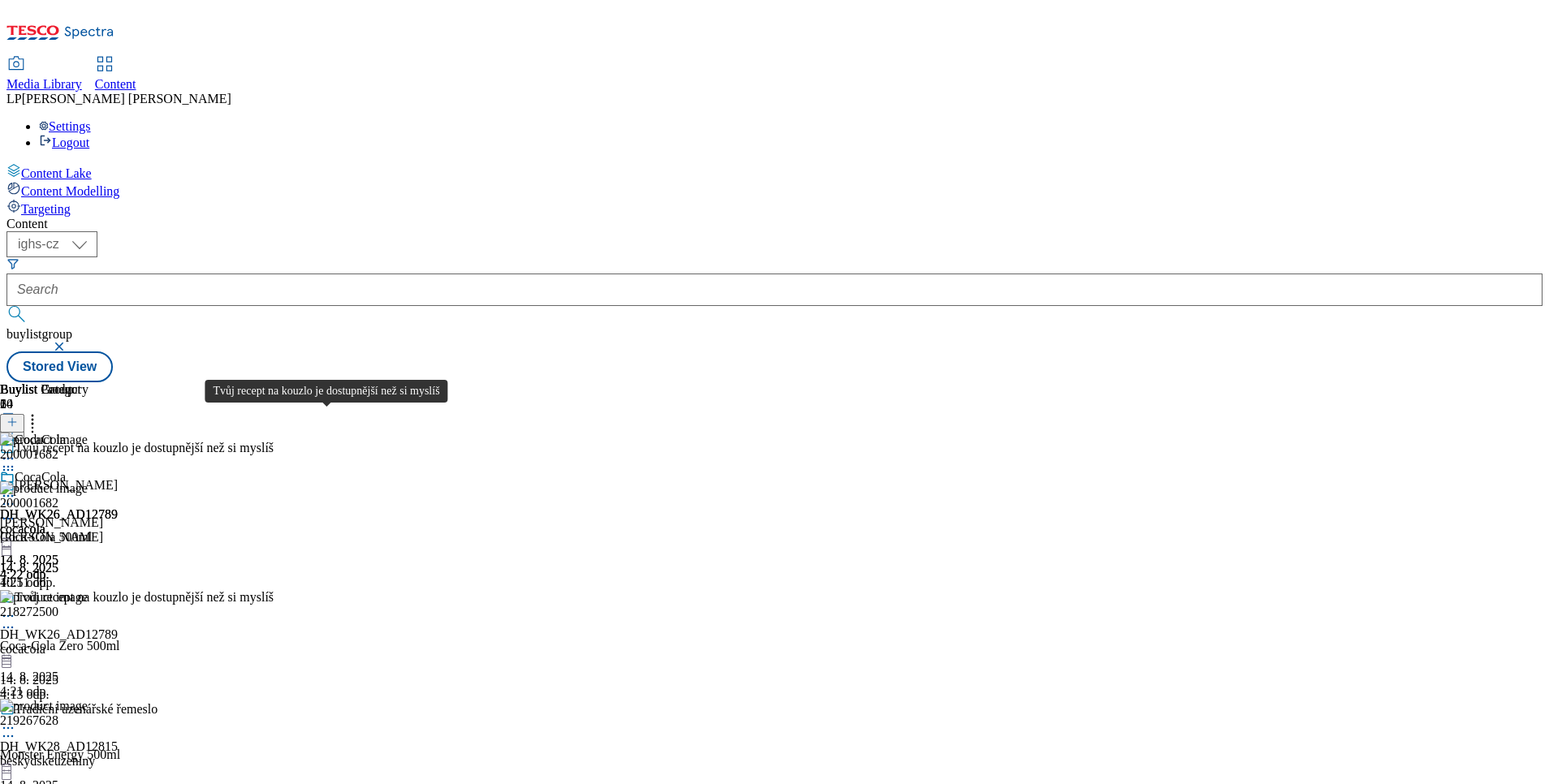
drag, startPoint x: 359, startPoint y: 412, endPoint x: 245, endPoint y: 476, distance: 130.7
click at [144, 216] on div "Content Lake Content Modelling Targeting" at bounding box center [774, 190] width 1536 height 53
click at [274, 589] on span "Tvůj recept na kouzlo je dostupnější než si myslíš" at bounding box center [144, 598] width 259 height 18
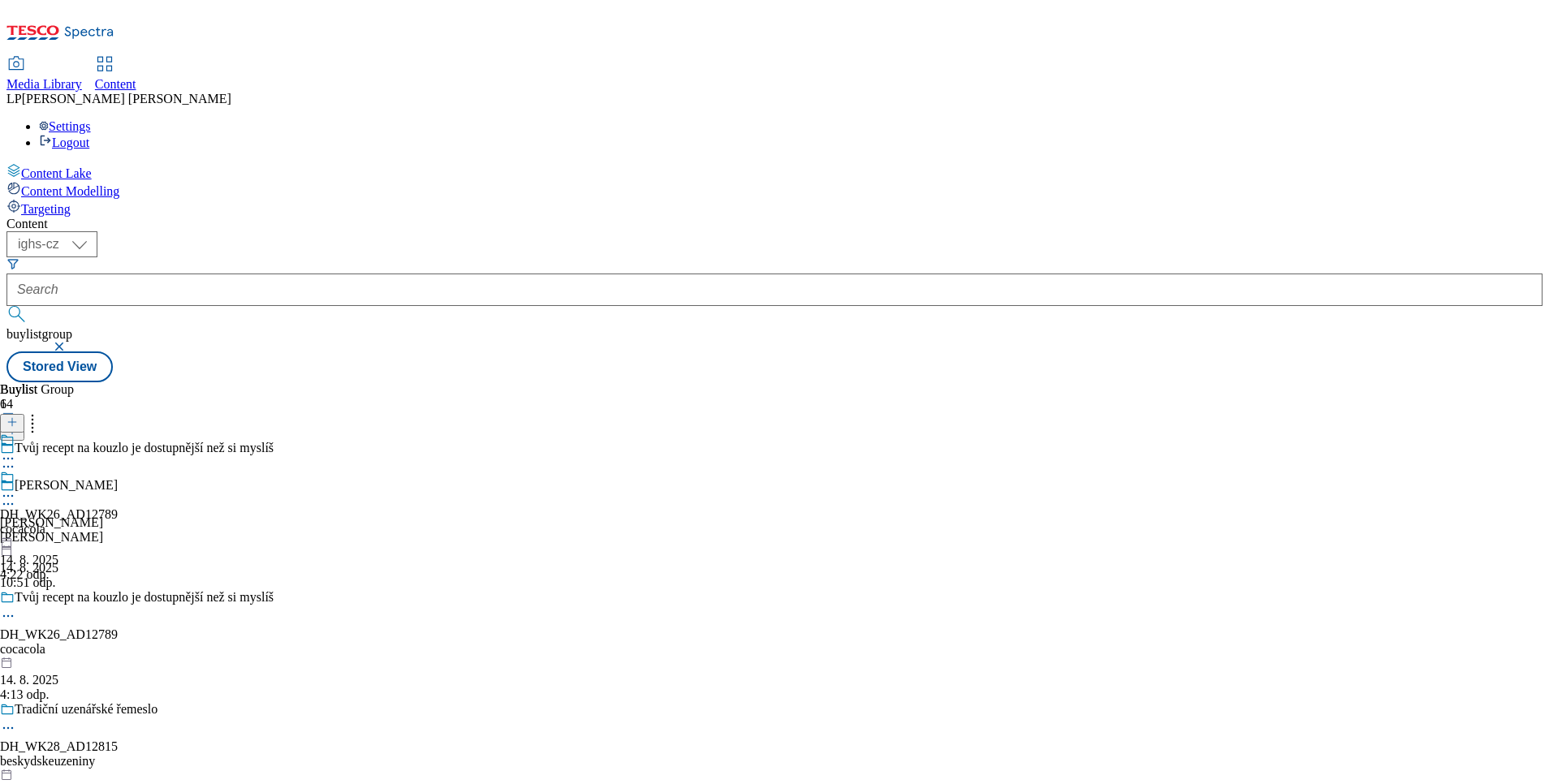
click at [274, 589] on div "Tvůj recept na kouzlo je dostupnější než si myslíš" at bounding box center [144, 596] width 259 height 15
click at [16, 607] on icon at bounding box center [8, 615] width 16 height 16
click at [75, 640] on button "Edit" at bounding box center [54, 649] width 43 height 19
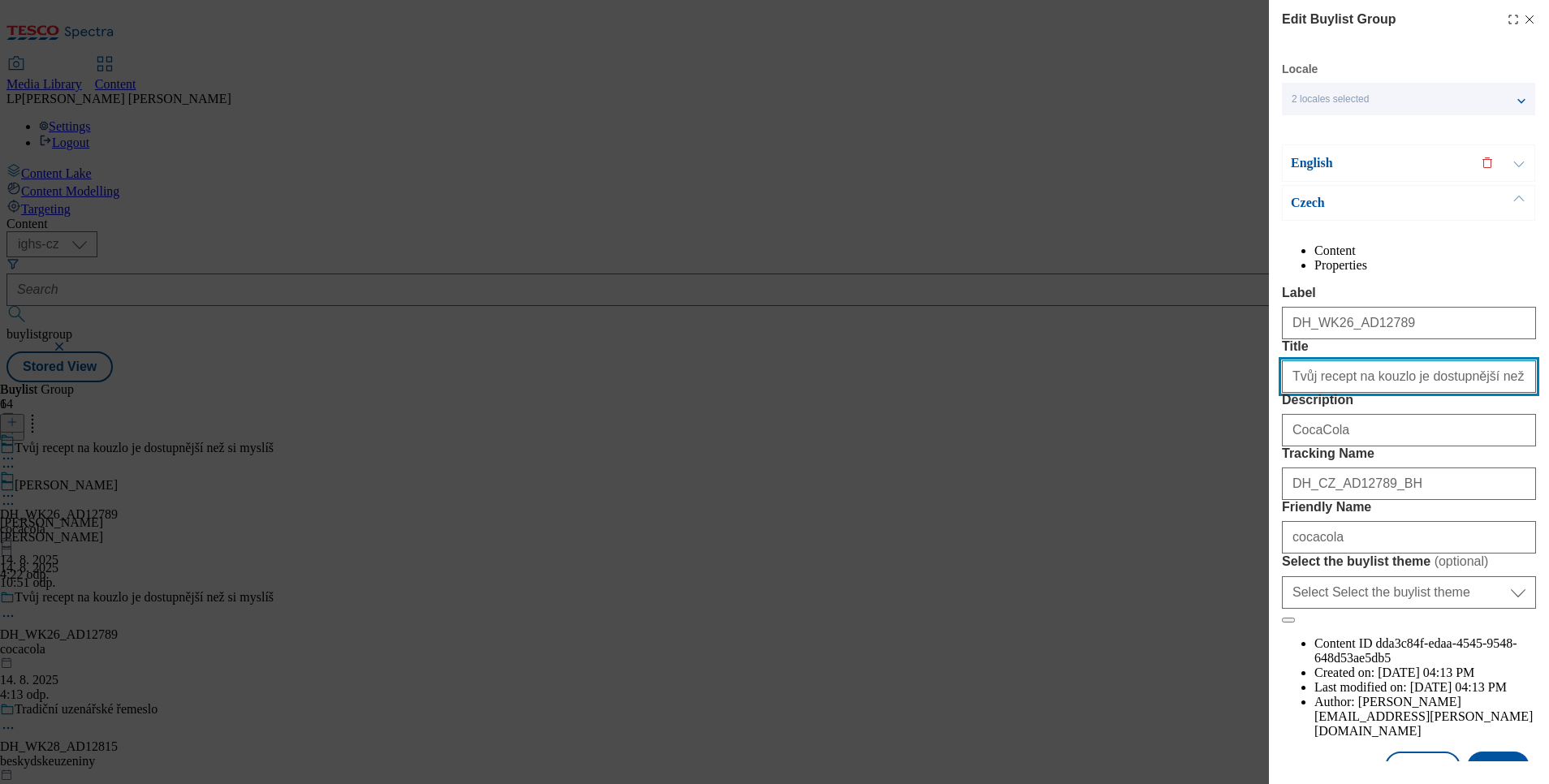
drag, startPoint x: 1516, startPoint y: 434, endPoint x: 1191, endPoint y: 476, distance: 327.7
click at [1191, 476] on div "Edit Buylist Group Locale 2 locales selected English Czech English Content Prop…" at bounding box center [774, 392] width 1549 height 784
click at [1317, 170] on p "English" at bounding box center [1376, 163] width 171 height 16
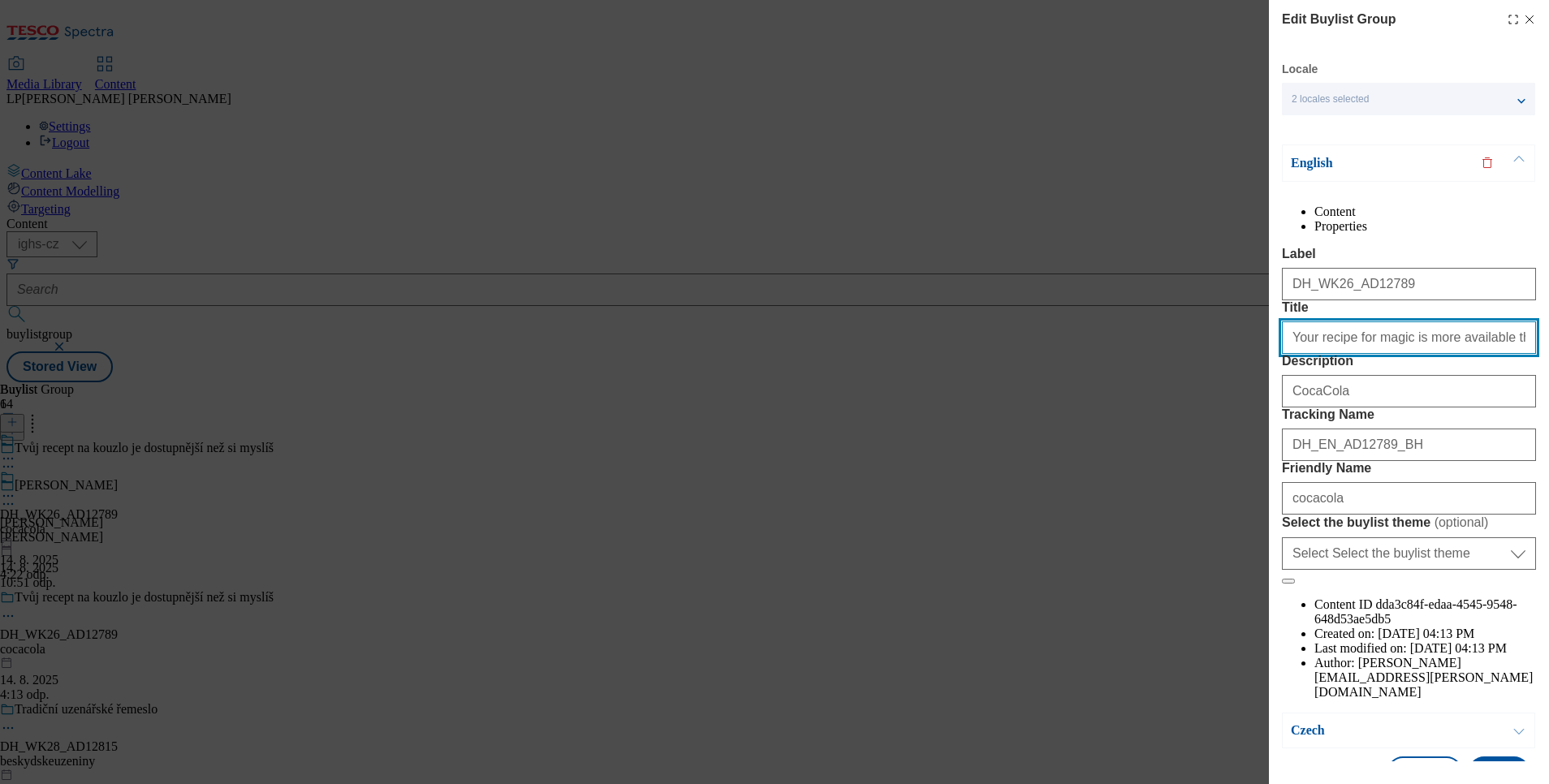
scroll to position [0, 7]
drag, startPoint x: 1286, startPoint y: 394, endPoint x: 1553, endPoint y: 373, distance: 267.8
click at [1376, 373] on html "Icons icon_account icon_add icon_backward_link icon_basket icon_benefits icon_c…" at bounding box center [774, 195] width 1549 height 389
click at [1376, 16] on icon "Modal" at bounding box center [1529, 19] width 13 height 13
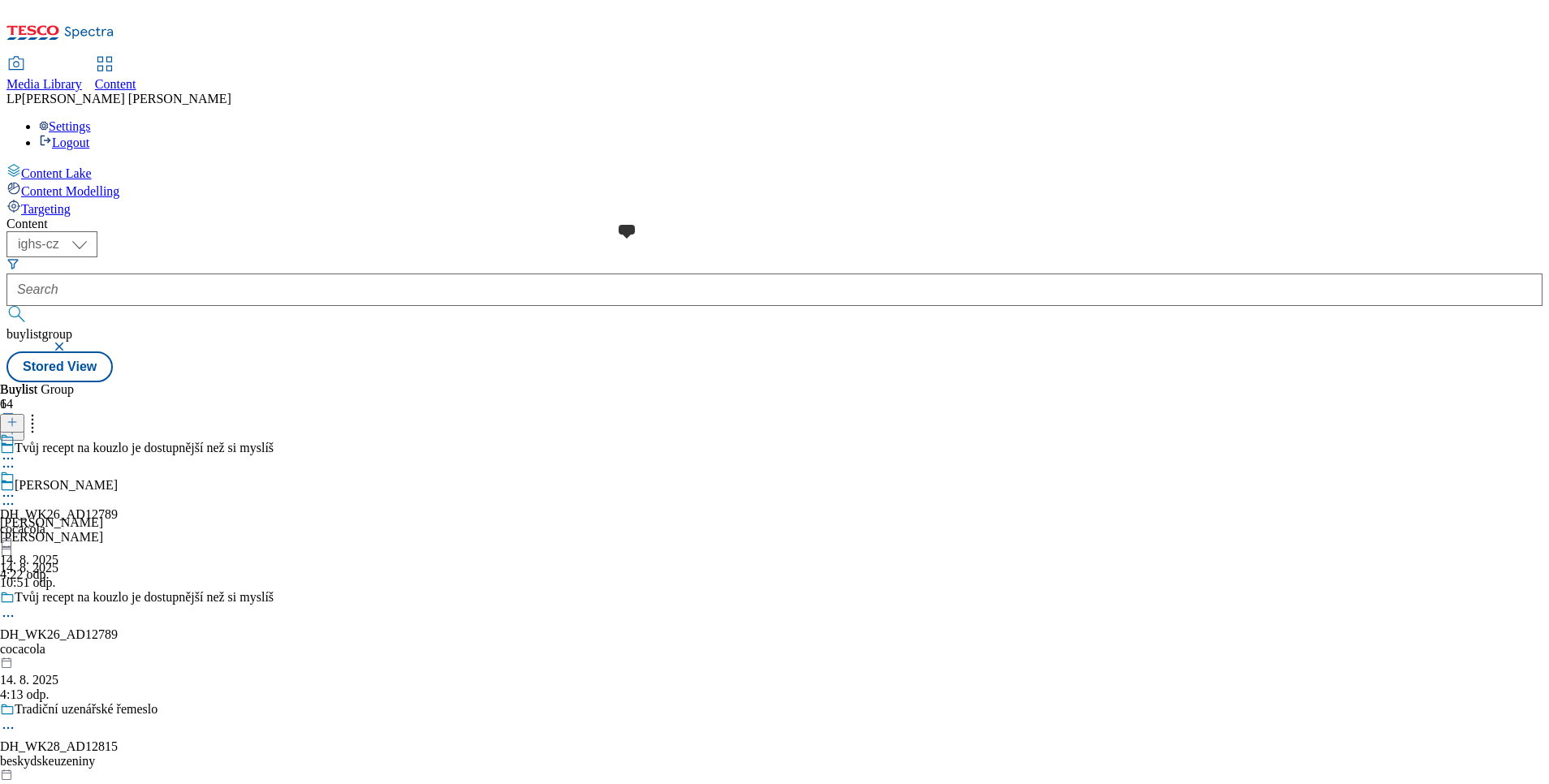
click at [15, 470] on span at bounding box center [15, 479] width 0 height 18
click at [118, 508] on div "DH_WK26_AD12789" at bounding box center [58, 514] width 118 height 15
click at [16, 450] on icon at bounding box center [8, 458] width 16 height 16
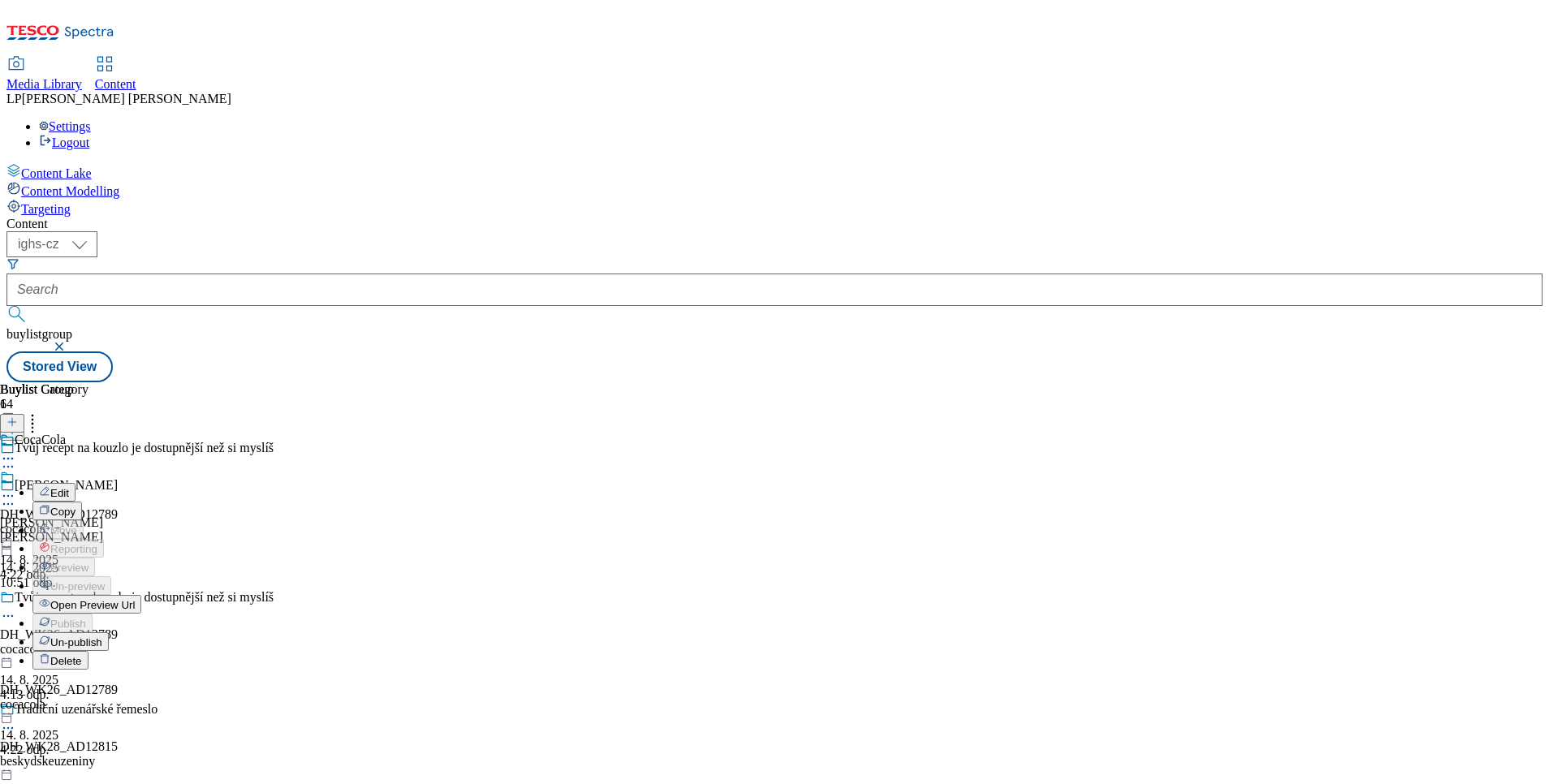
click at [69, 487] on span "Edit" at bounding box center [59, 493] width 19 height 12
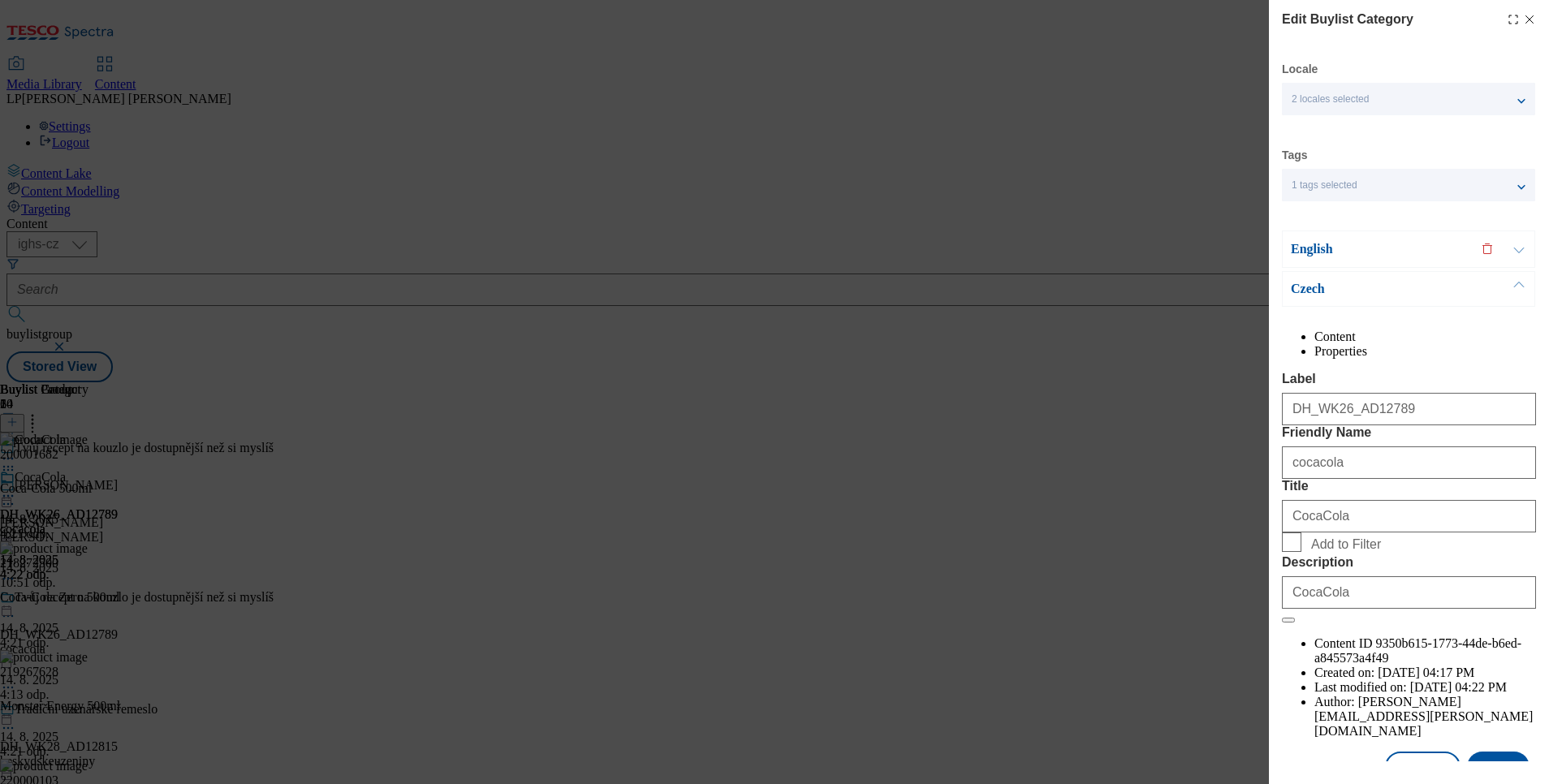
click at [1376, 17] on icon "Modal" at bounding box center [1529, 19] width 13 height 13
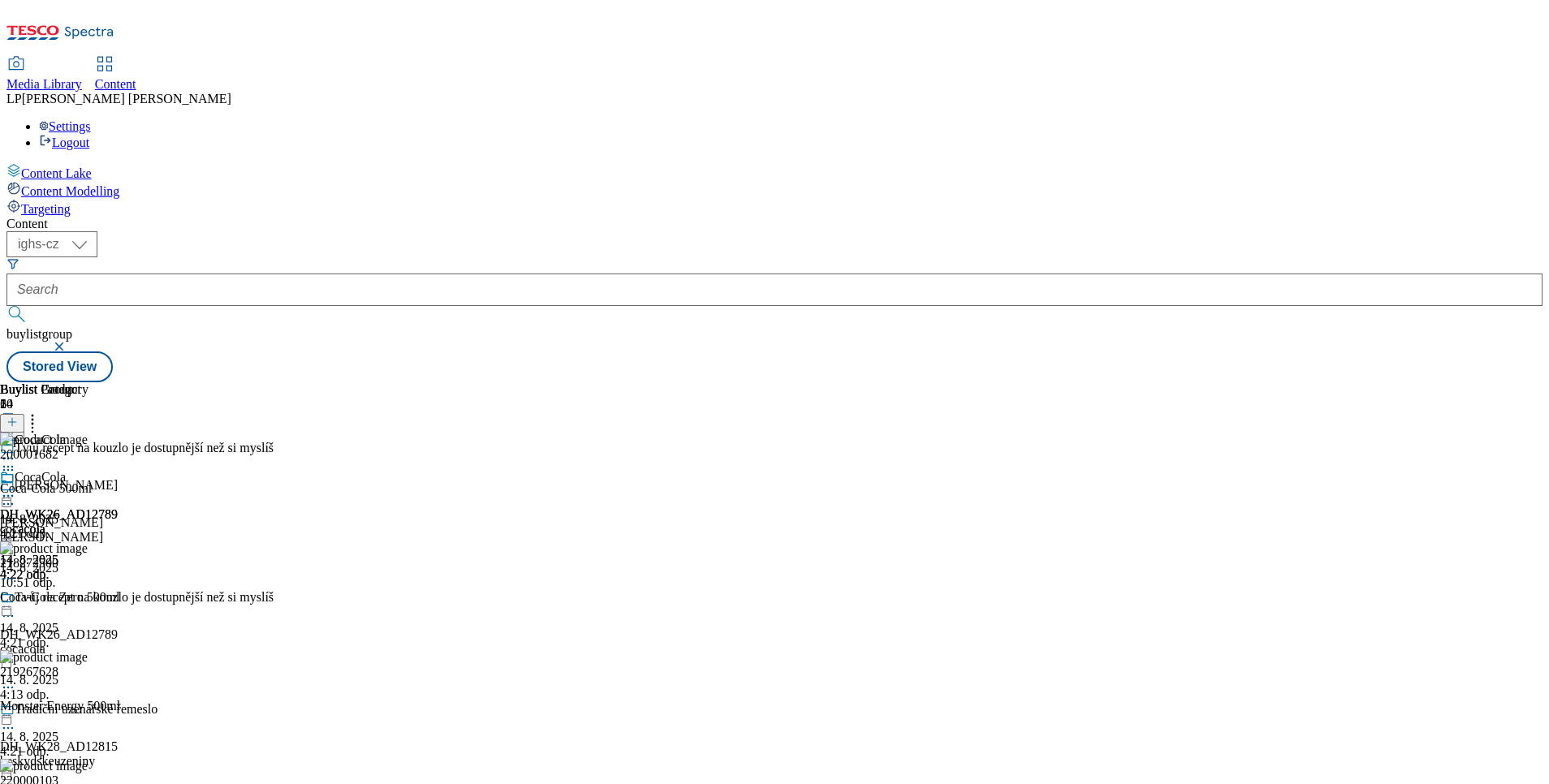
click at [16, 488] on icon at bounding box center [8, 496] width 16 height 16
click at [141, 632] on button "Open Preview Url" at bounding box center [87, 641] width 109 height 19
drag, startPoint x: 1282, startPoint y: 249, endPoint x: 1204, endPoint y: 237, distance: 78.9
click at [255, 432] on div "200001682 Coca-Cola 500ml [DATE] 4:21 odp." at bounding box center [127, 487] width 255 height 109
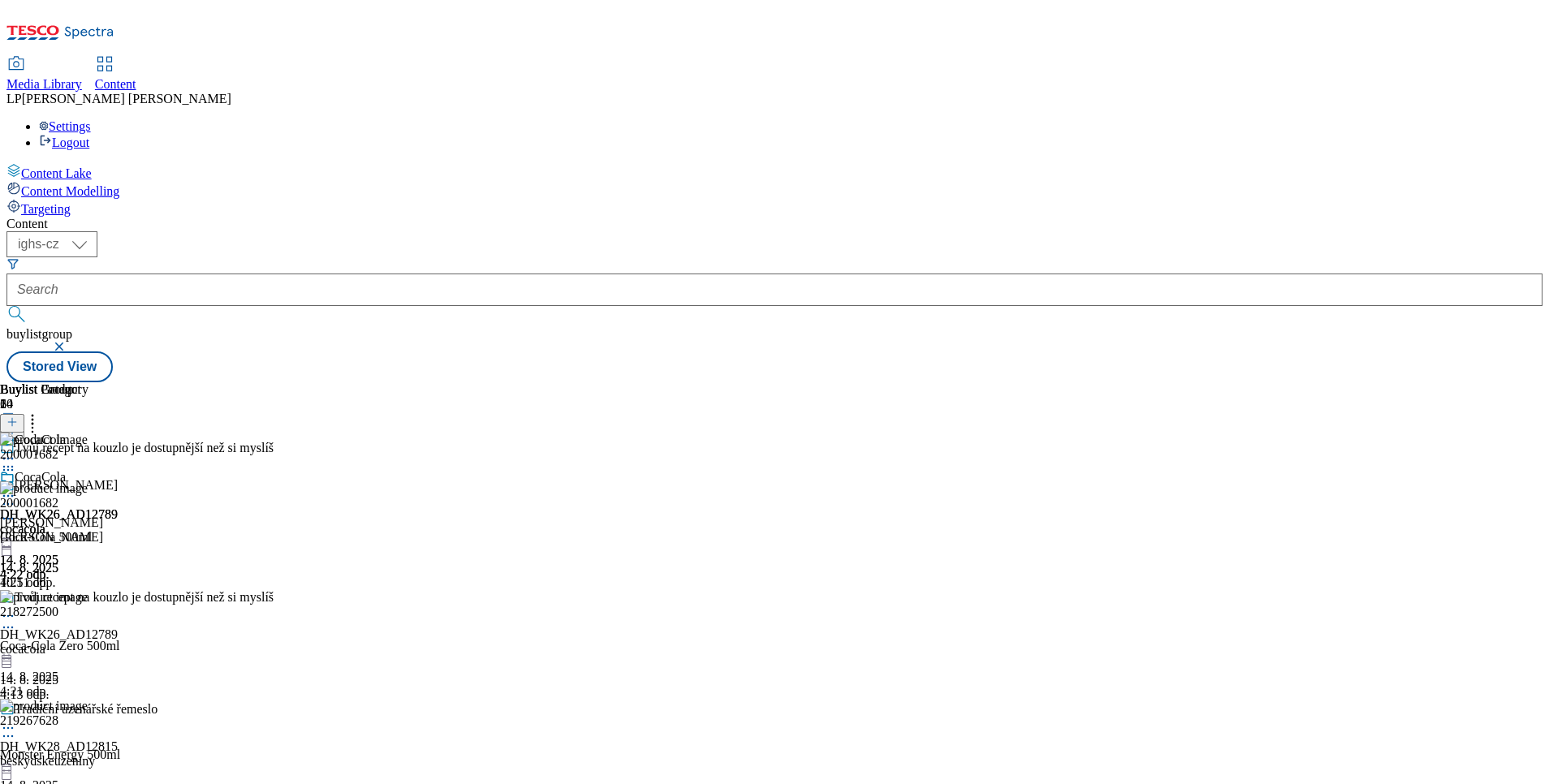
drag, startPoint x: 1276, startPoint y: 241, endPoint x: 1220, endPoint y: 239, distance: 56.0
click at [255, 481] on div "200001682 Coca-Cola 500ml [DATE] 4:21 odp." at bounding box center [127, 535] width 255 height 109
drag, startPoint x: 1268, startPoint y: 251, endPoint x: 1250, endPoint y: 253, distance: 18.1
click at [58, 496] on div "200001682" at bounding box center [29, 503] width 58 height 15
drag, startPoint x: 1277, startPoint y: 249, endPoint x: 1207, endPoint y: 250, distance: 70.0
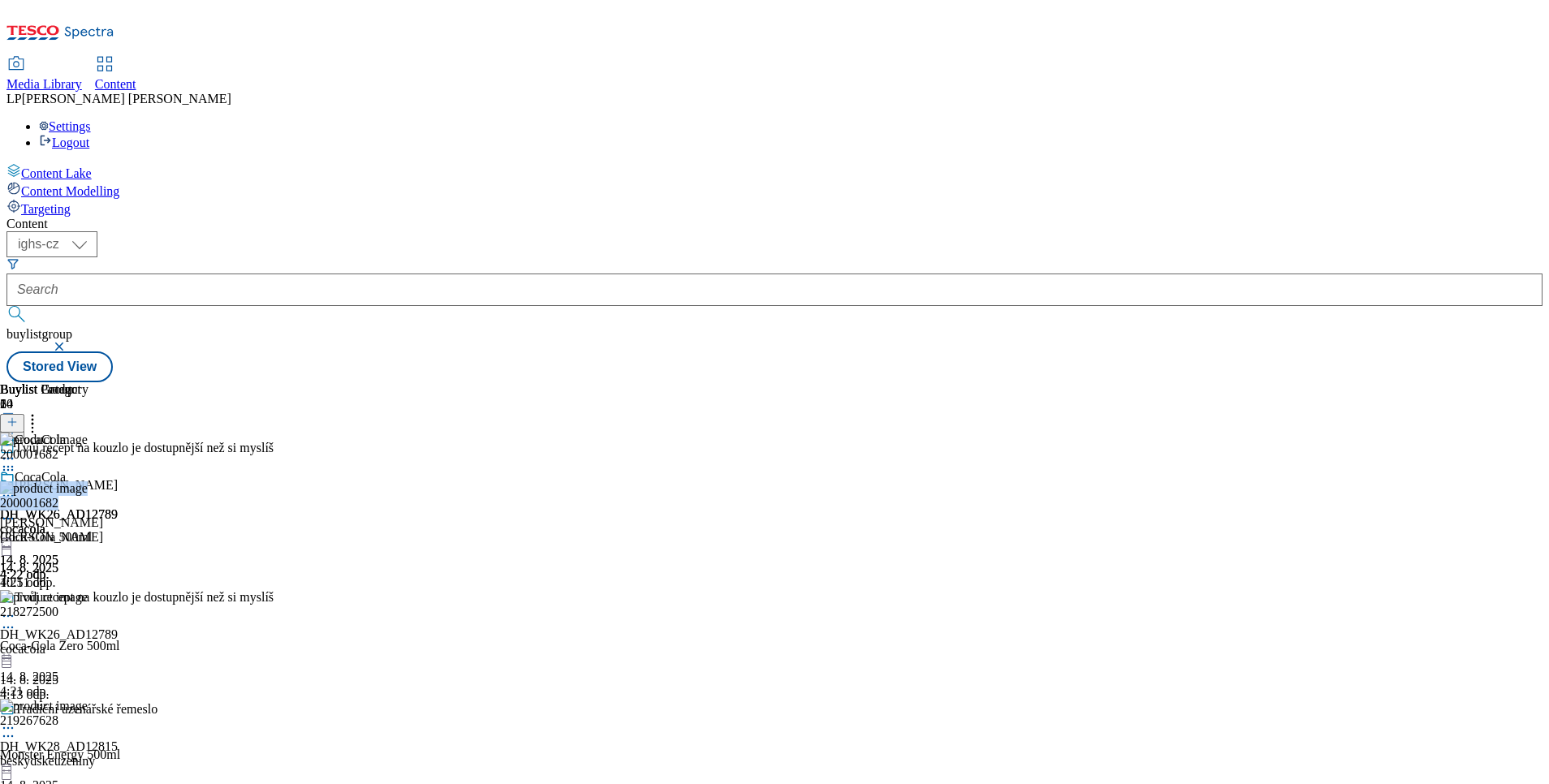
click at [255, 481] on div "200001682 Coca-Cola 500ml [DATE] 4:21 odp." at bounding box center [127, 535] width 255 height 109
drag, startPoint x: 1235, startPoint y: 250, endPoint x: 1258, endPoint y: 256, distance: 23.8
drag, startPoint x: 1258, startPoint y: 256, endPoint x: 1280, endPoint y: 223, distance: 39.7
click at [58, 496] on div "200001682" at bounding box center [29, 503] width 58 height 15
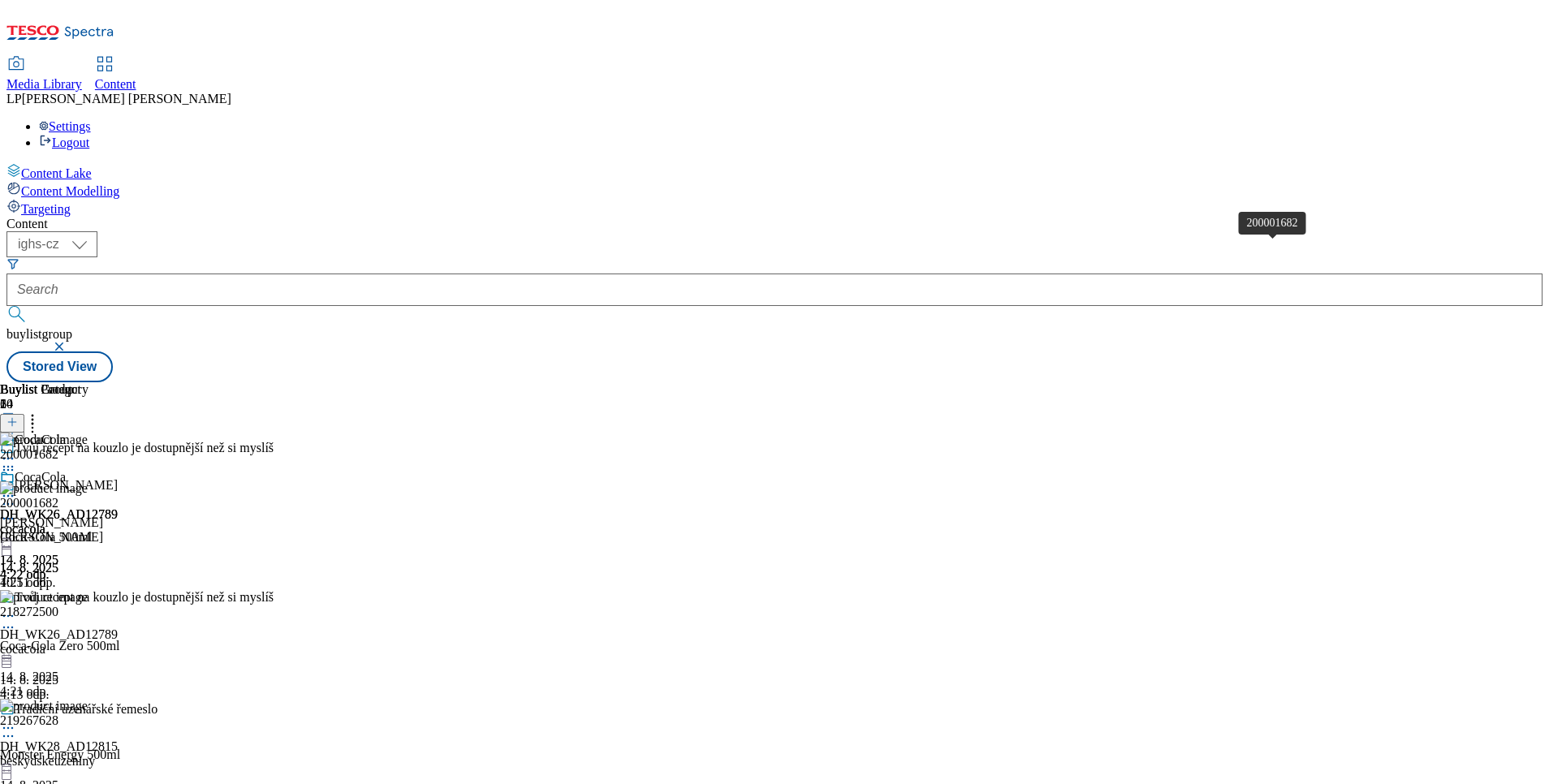
drag, startPoint x: 1263, startPoint y: 244, endPoint x: 1508, endPoint y: 268, distance: 246.2
click at [1376, 382] on div "Buylist Group 64 Tvůj recept na kouzlo je dostupnější než si [PERSON_NAME] [PER…" at bounding box center [774, 382] width 1536 height 0
drag, startPoint x: 1289, startPoint y: 253, endPoint x: 1205, endPoint y: 257, distance: 84.1
click at [255, 481] on div "200001682 Coca-Cola 500ml [DATE] 4:21 odp." at bounding box center [127, 535] width 255 height 109
drag, startPoint x: 1274, startPoint y: 244, endPoint x: 1211, endPoint y: 249, distance: 63.2
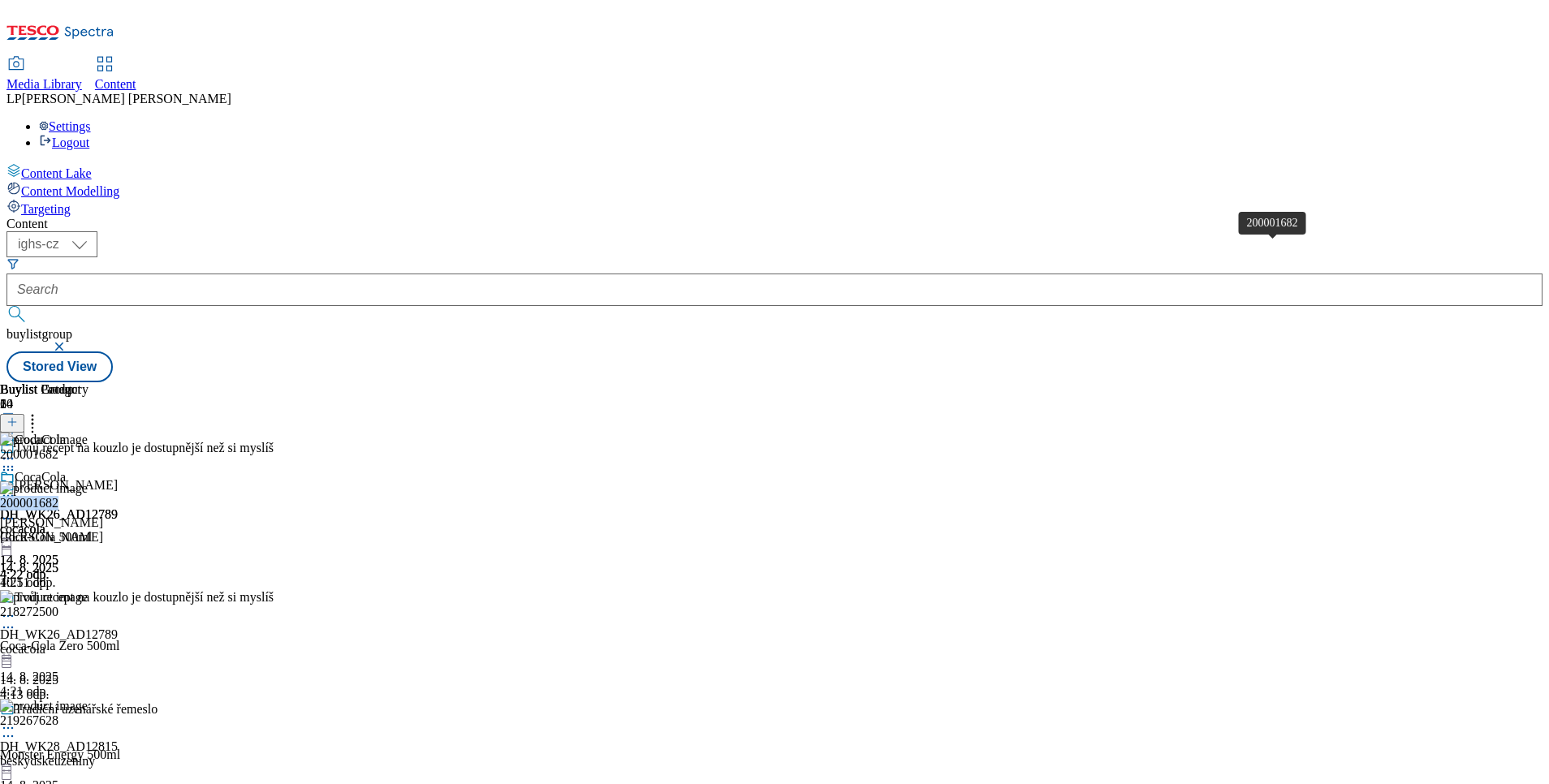
click at [58, 496] on div "200001682" at bounding box center [29, 503] width 58 height 15
copy div "200001682"
click at [255, 382] on header "Buylist Product 20" at bounding box center [127, 407] width 255 height 50
click at [41, 412] on icon at bounding box center [33, 420] width 16 height 16
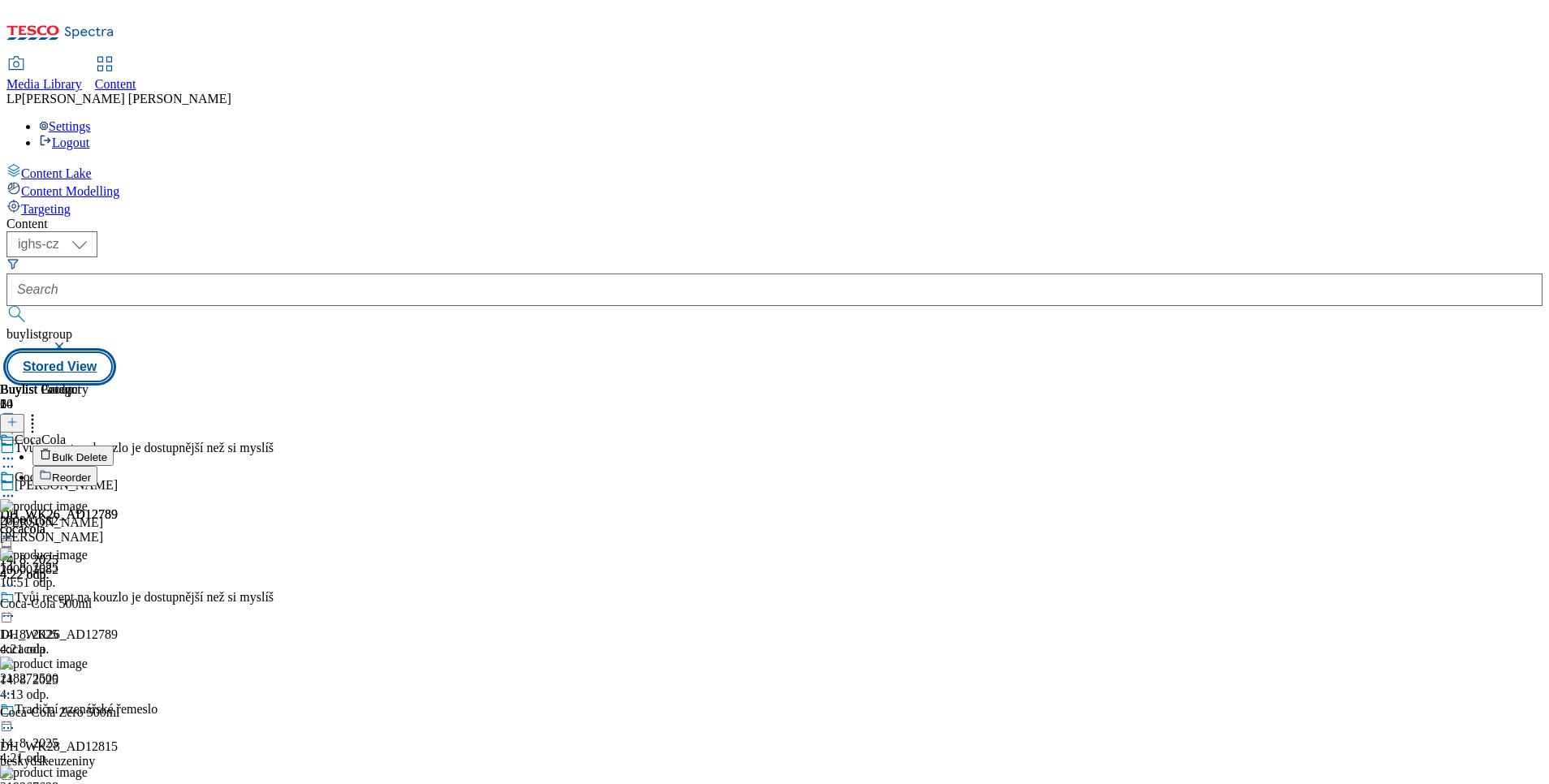
click at [113, 352] on button "Stored View" at bounding box center [60, 366] width 107 height 31
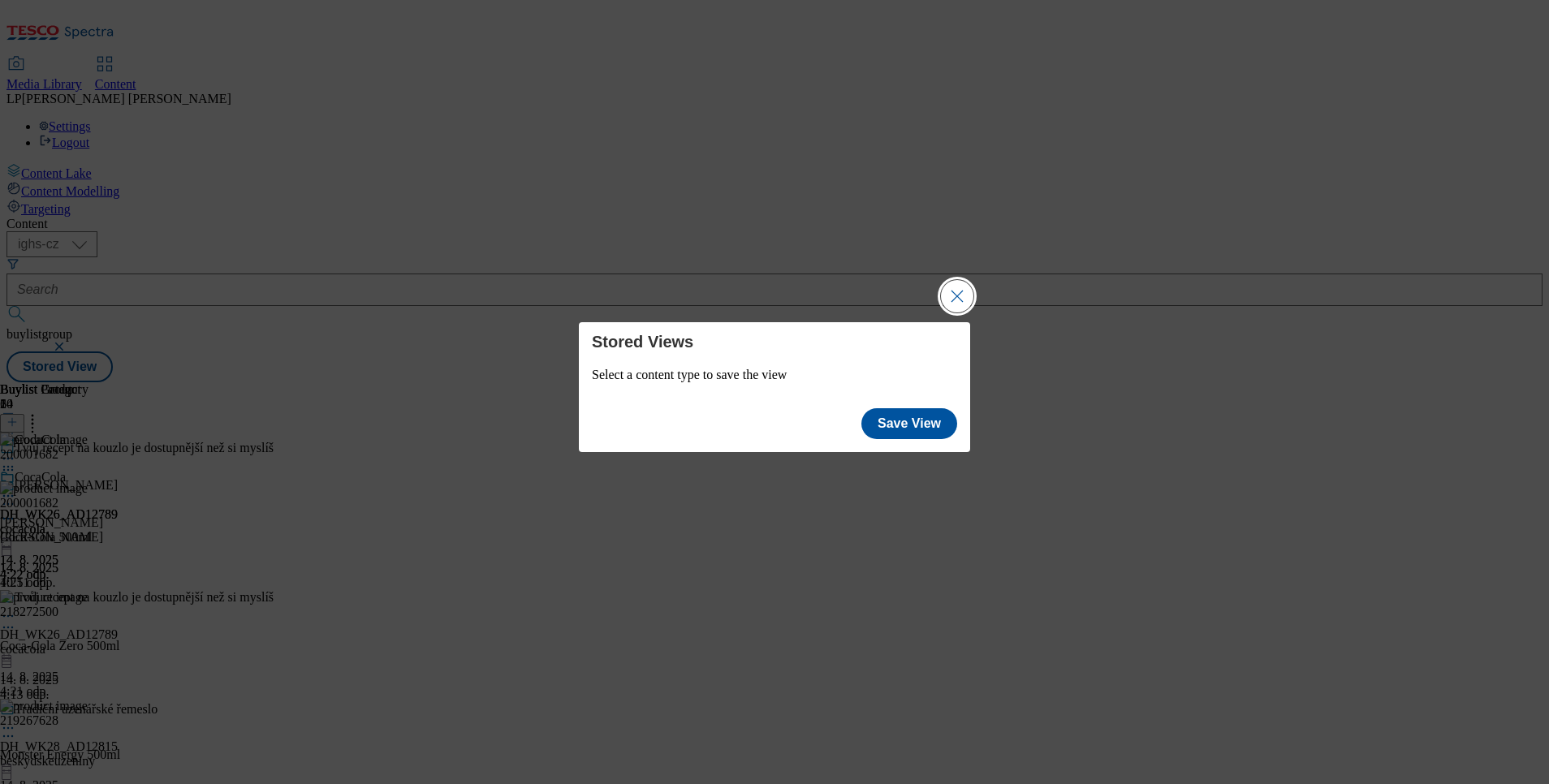
click at [961, 302] on button "Close Modal" at bounding box center [956, 295] width 33 height 33
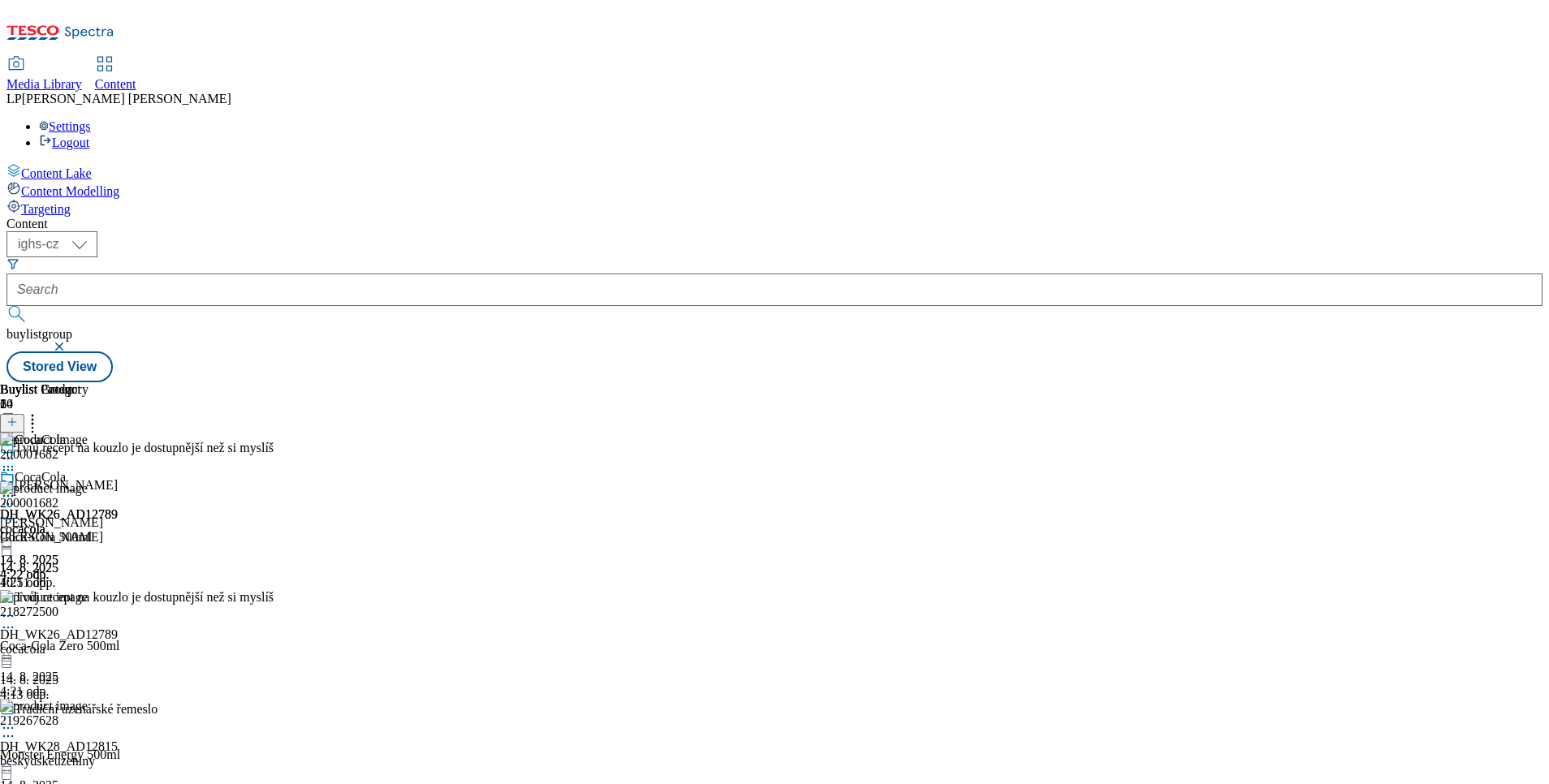
click at [18, 417] on icon at bounding box center [13, 423] width 12 height 12
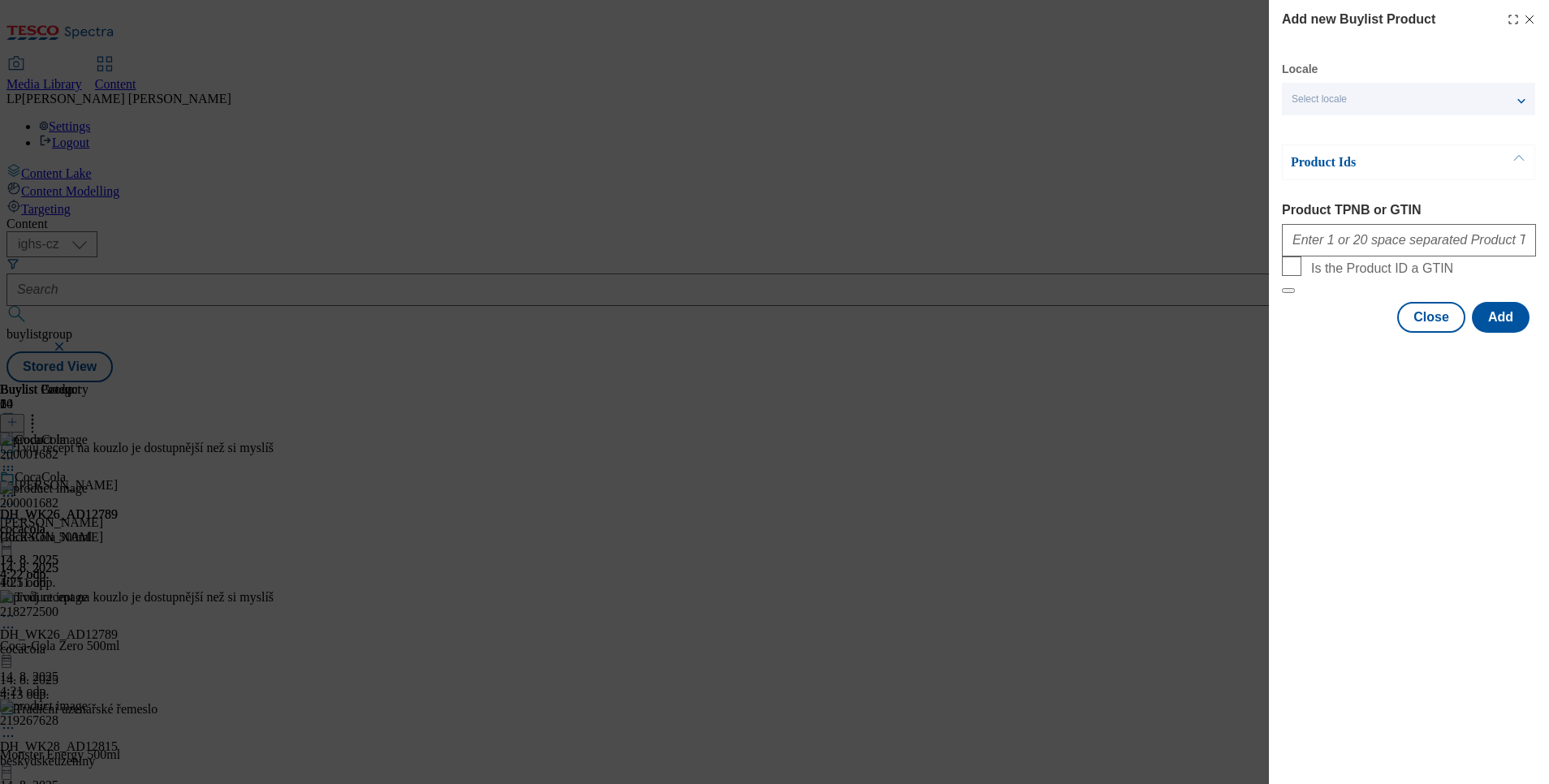
click at [1376, 19] on icon "Modal" at bounding box center [1529, 19] width 13 height 13
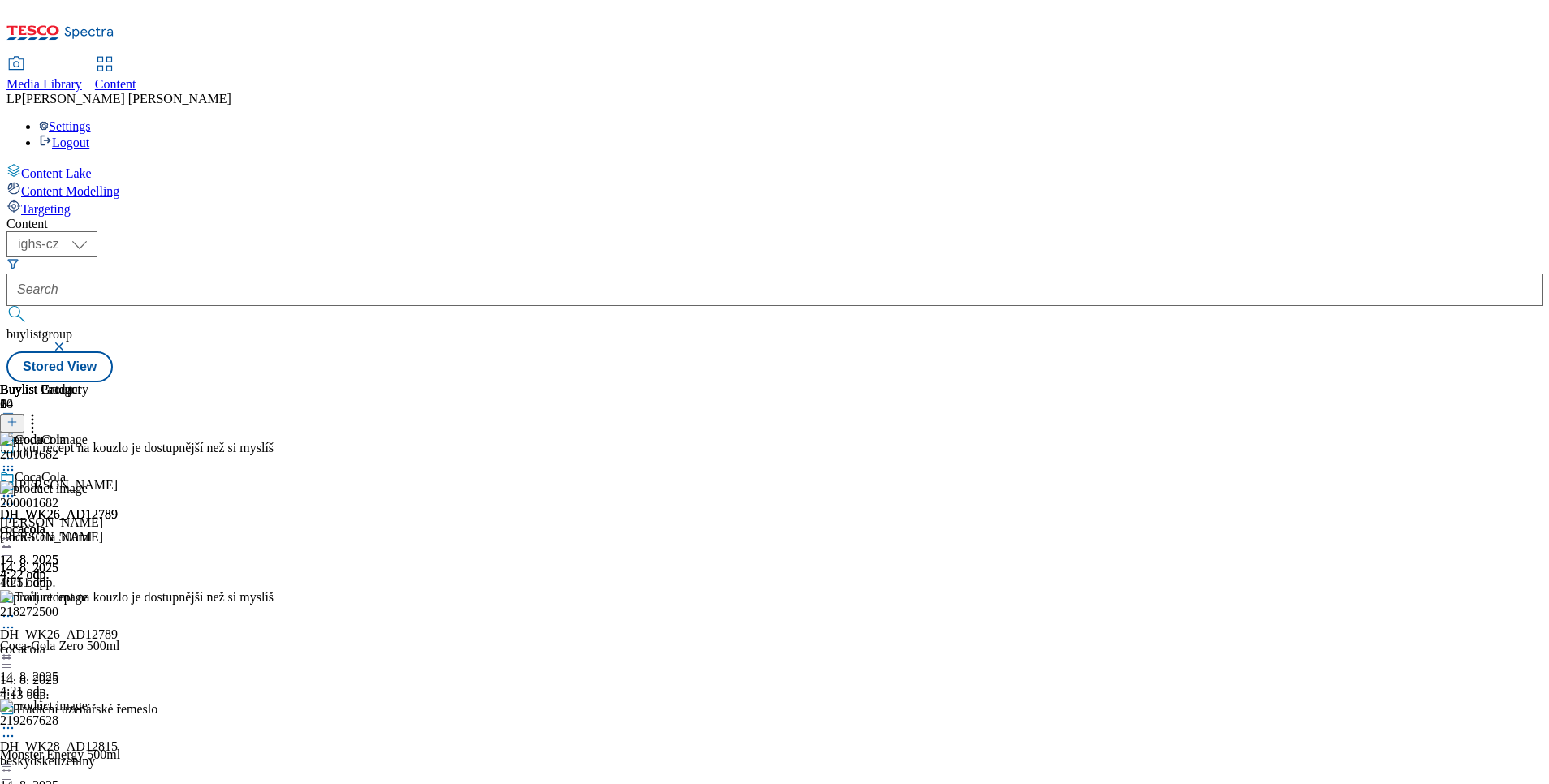
click at [255, 382] on header "Buylist Product 20" at bounding box center [127, 407] width 255 height 50
click at [41, 412] on icon at bounding box center [33, 420] width 16 height 16
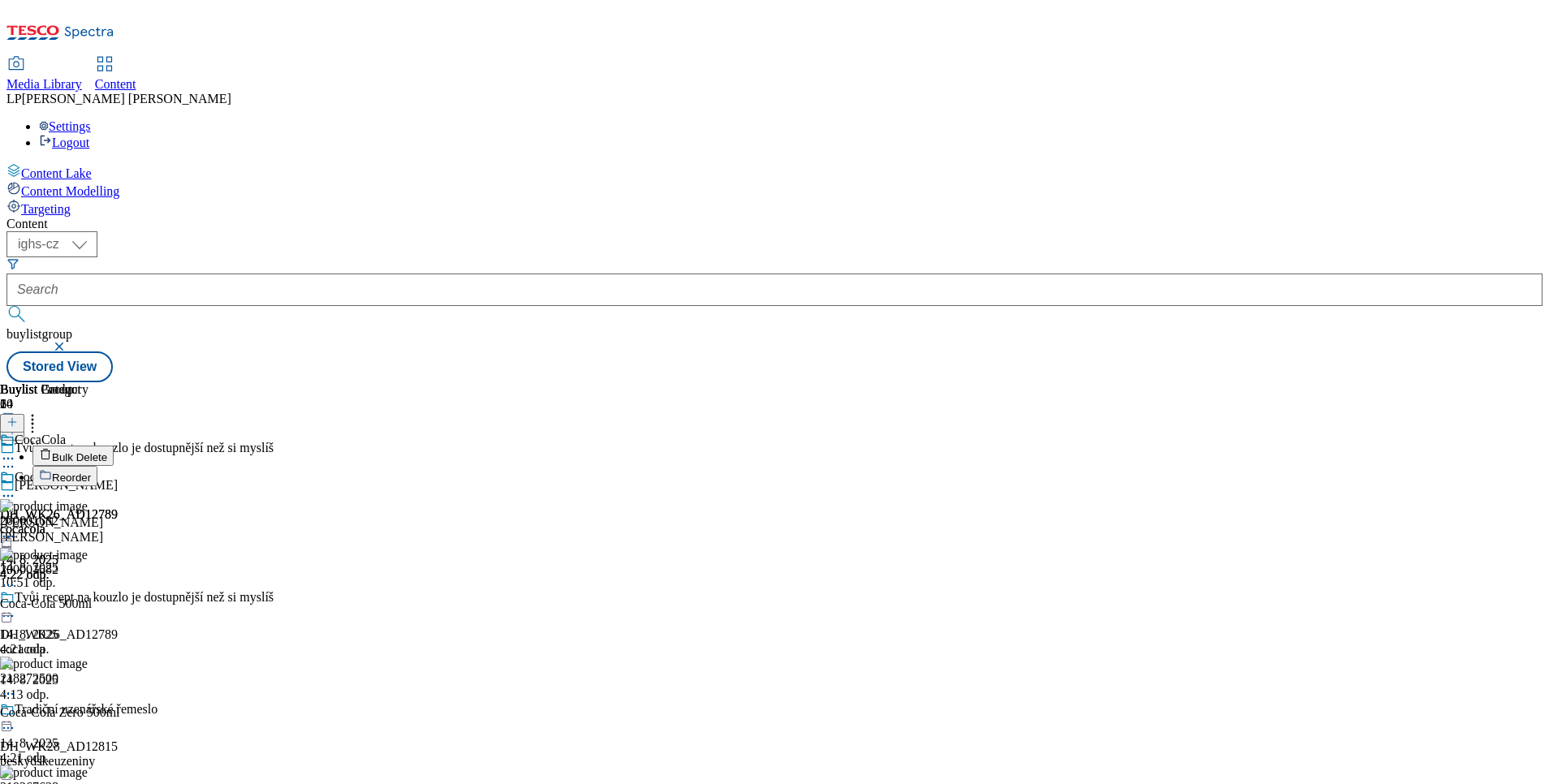
click at [91, 471] on span "Reorder" at bounding box center [71, 477] width 39 height 12
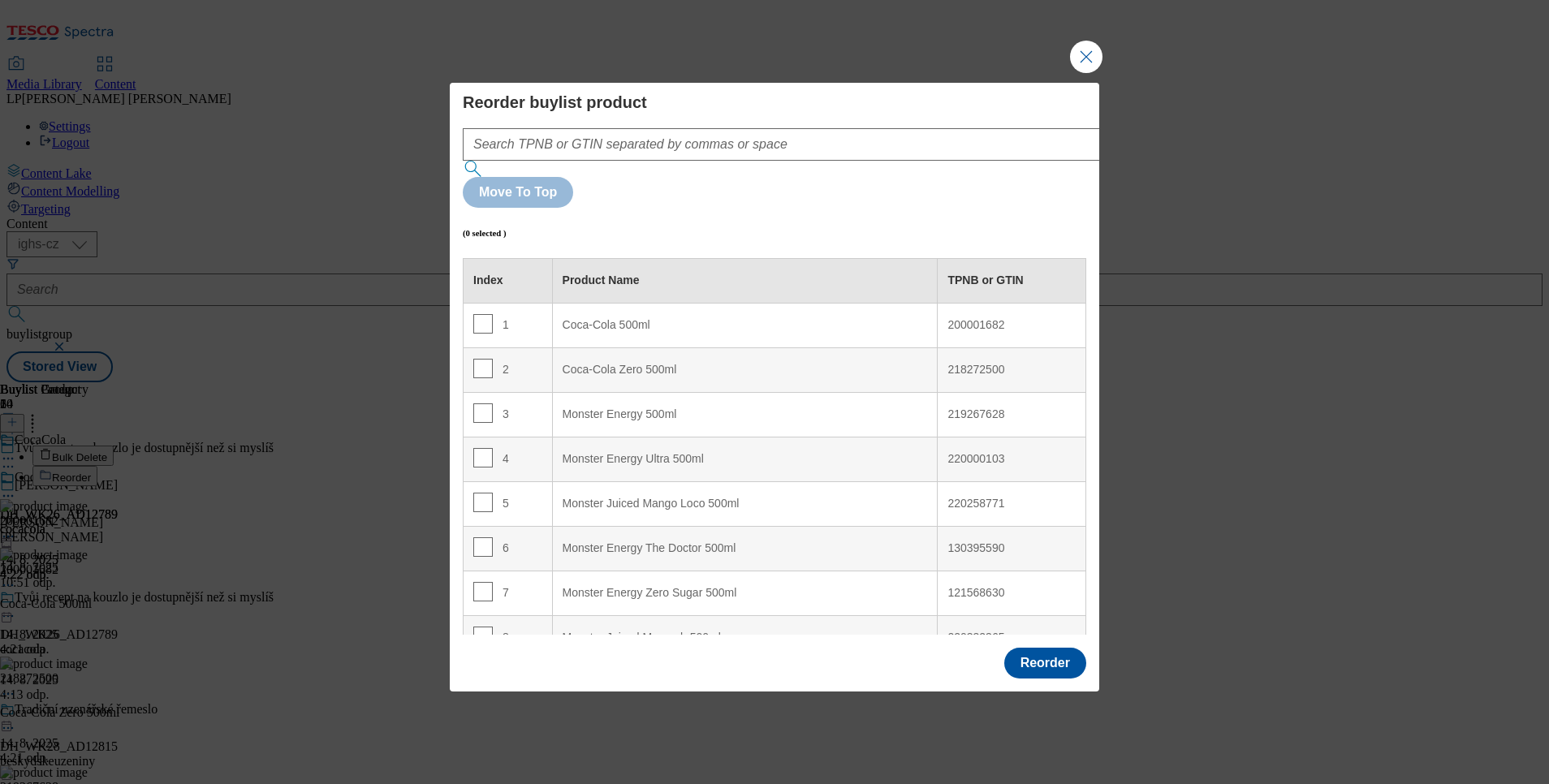
click at [957, 318] on div "200001682" at bounding box center [1012, 325] width 128 height 15
copy div "200001682"
click at [948, 362] on div "218272500" at bounding box center [1012, 369] width 128 height 15
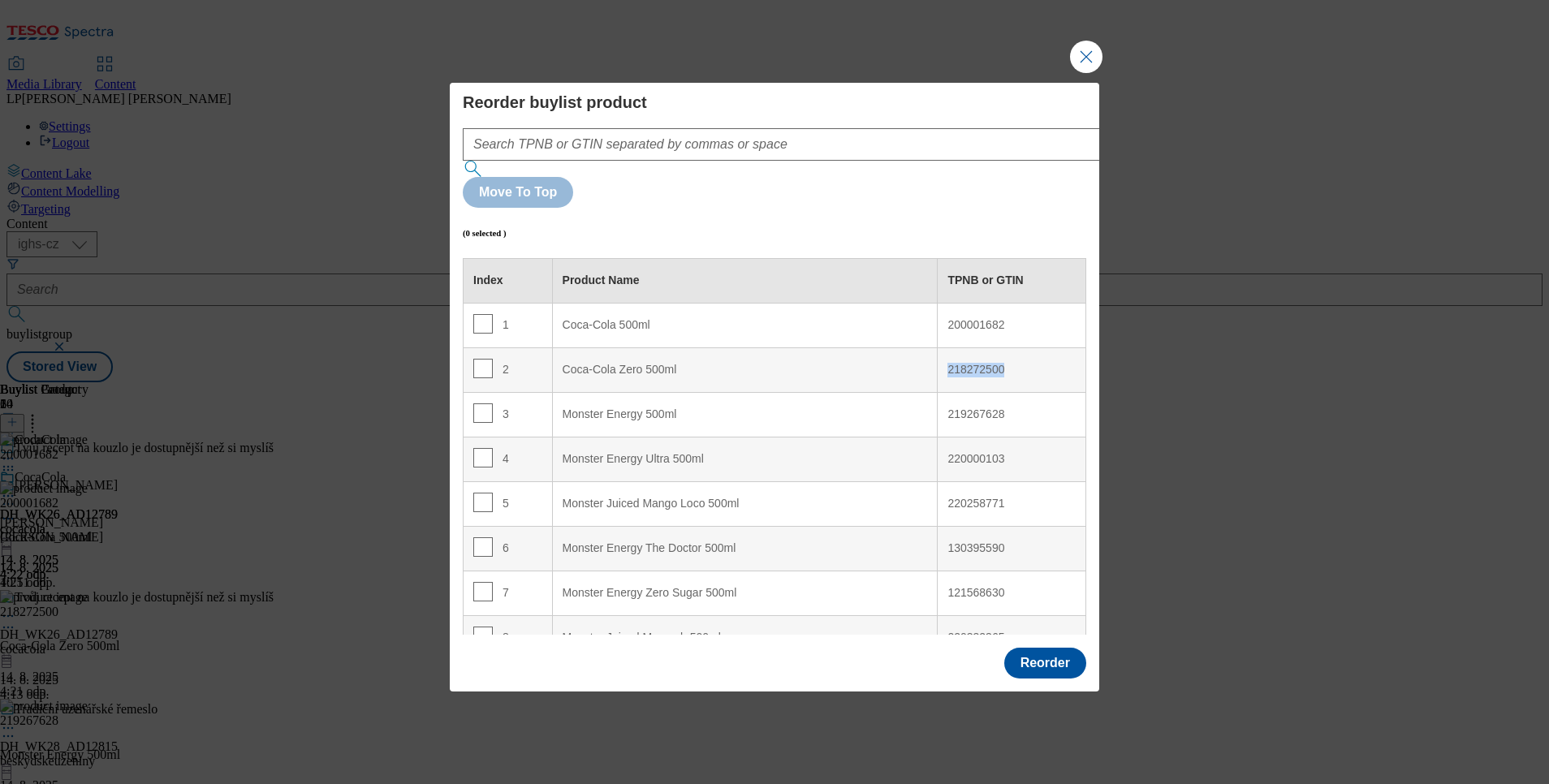
copy div "218272500"
click at [970, 408] on div "219267628" at bounding box center [1012, 415] width 128 height 15
copy div "219267628"
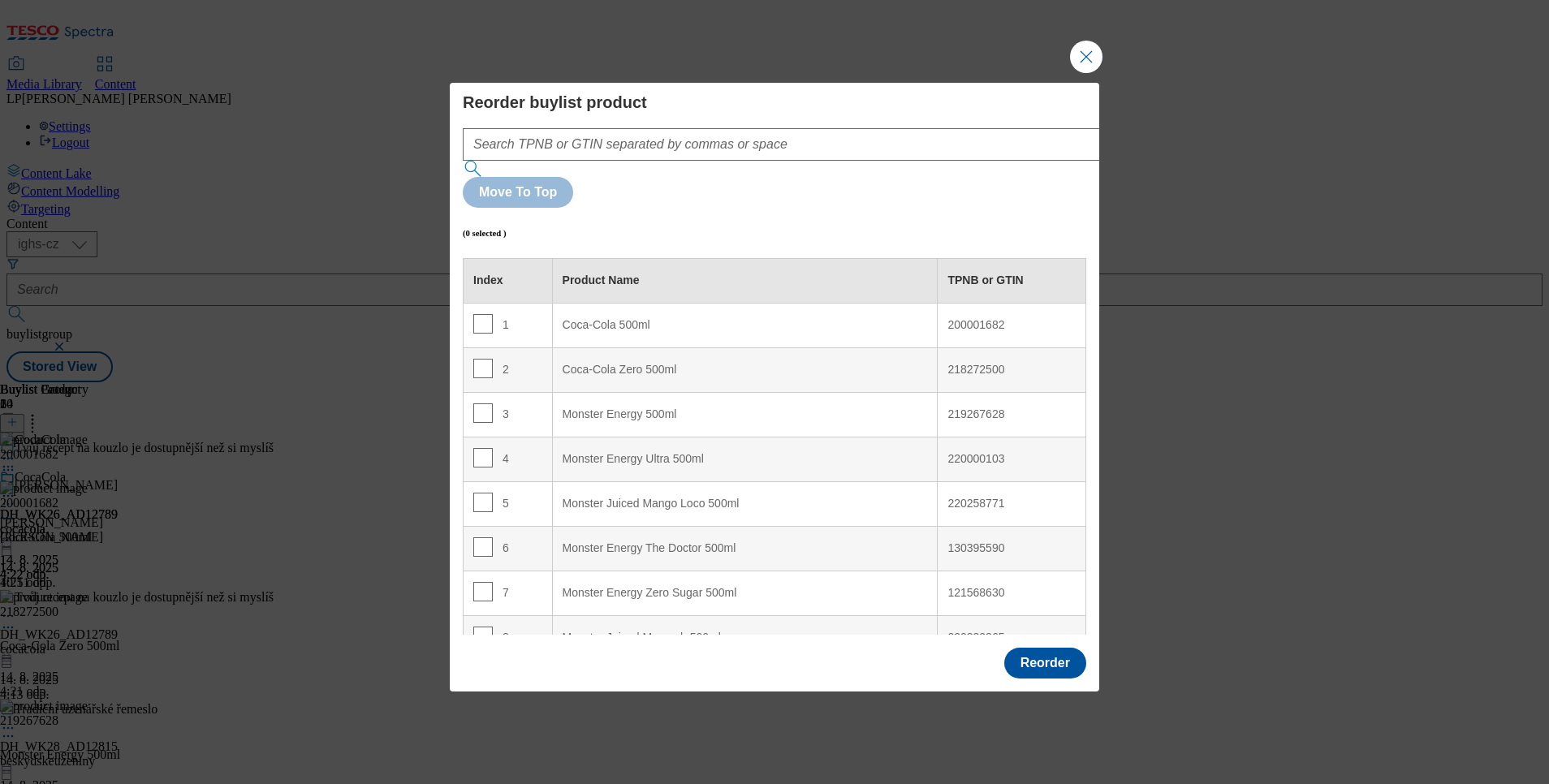
click at [949, 452] on div "220000103" at bounding box center [1012, 459] width 128 height 15
copy div "220000103"
click at [954, 497] on div "220258771" at bounding box center [1012, 504] width 128 height 15
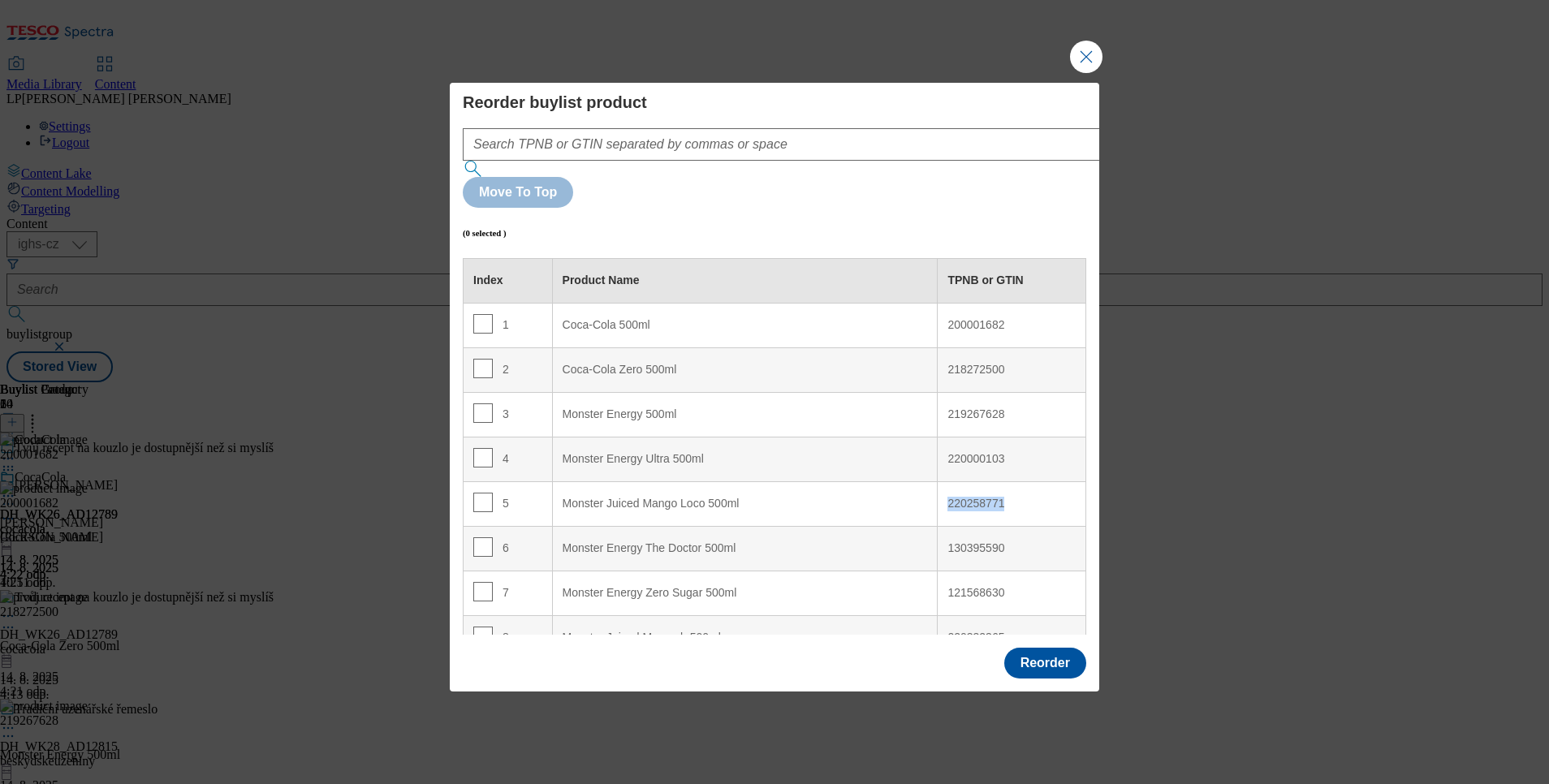
click at [954, 497] on div "220258771" at bounding box center [1012, 504] width 128 height 15
copy div "220258771"
click at [965, 541] on div "130395590" at bounding box center [1012, 548] width 128 height 15
copy div "130395590"
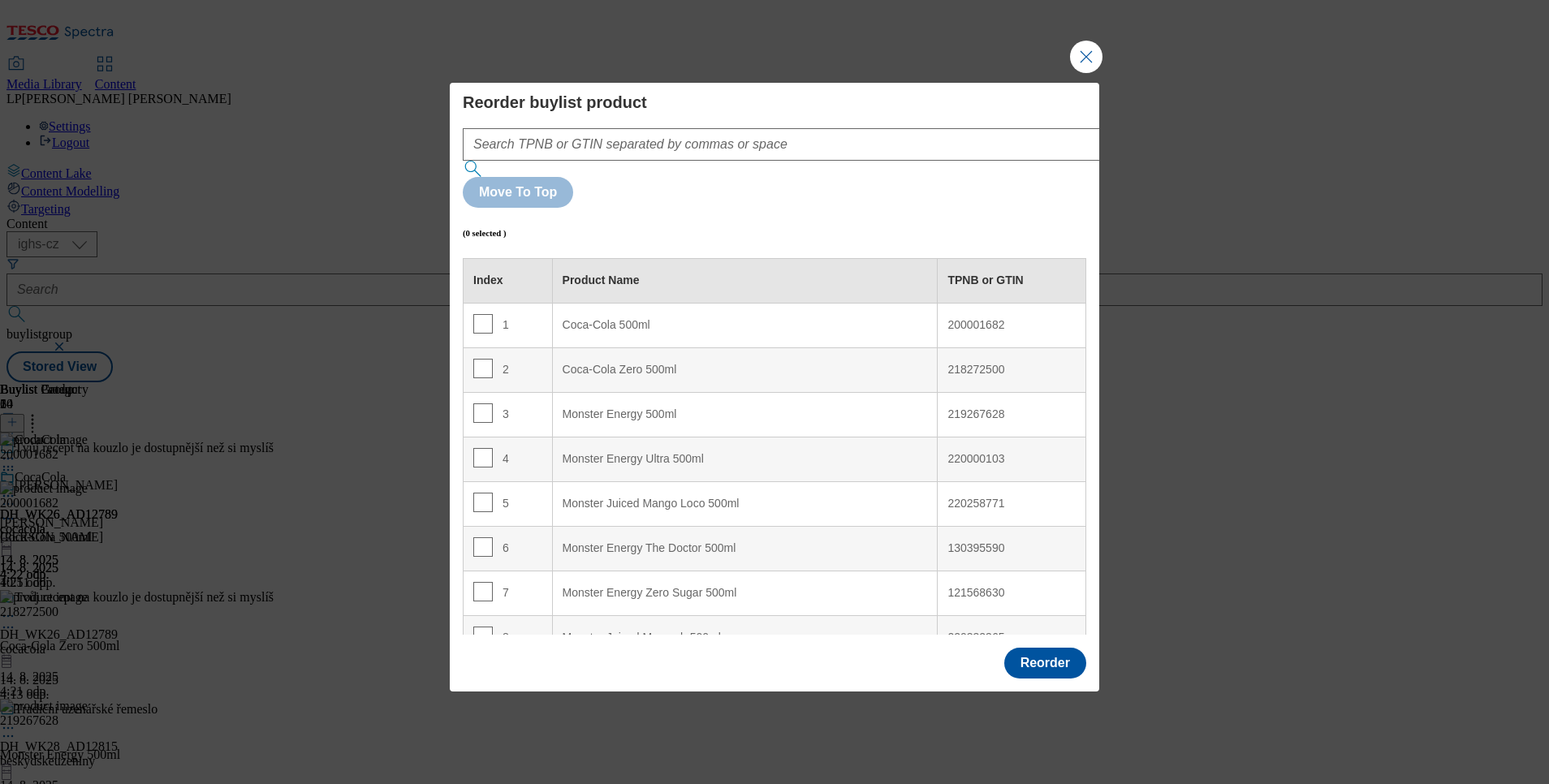
click at [968, 586] on div "121568630" at bounding box center [1012, 592] width 128 height 15
copy div "121568630"
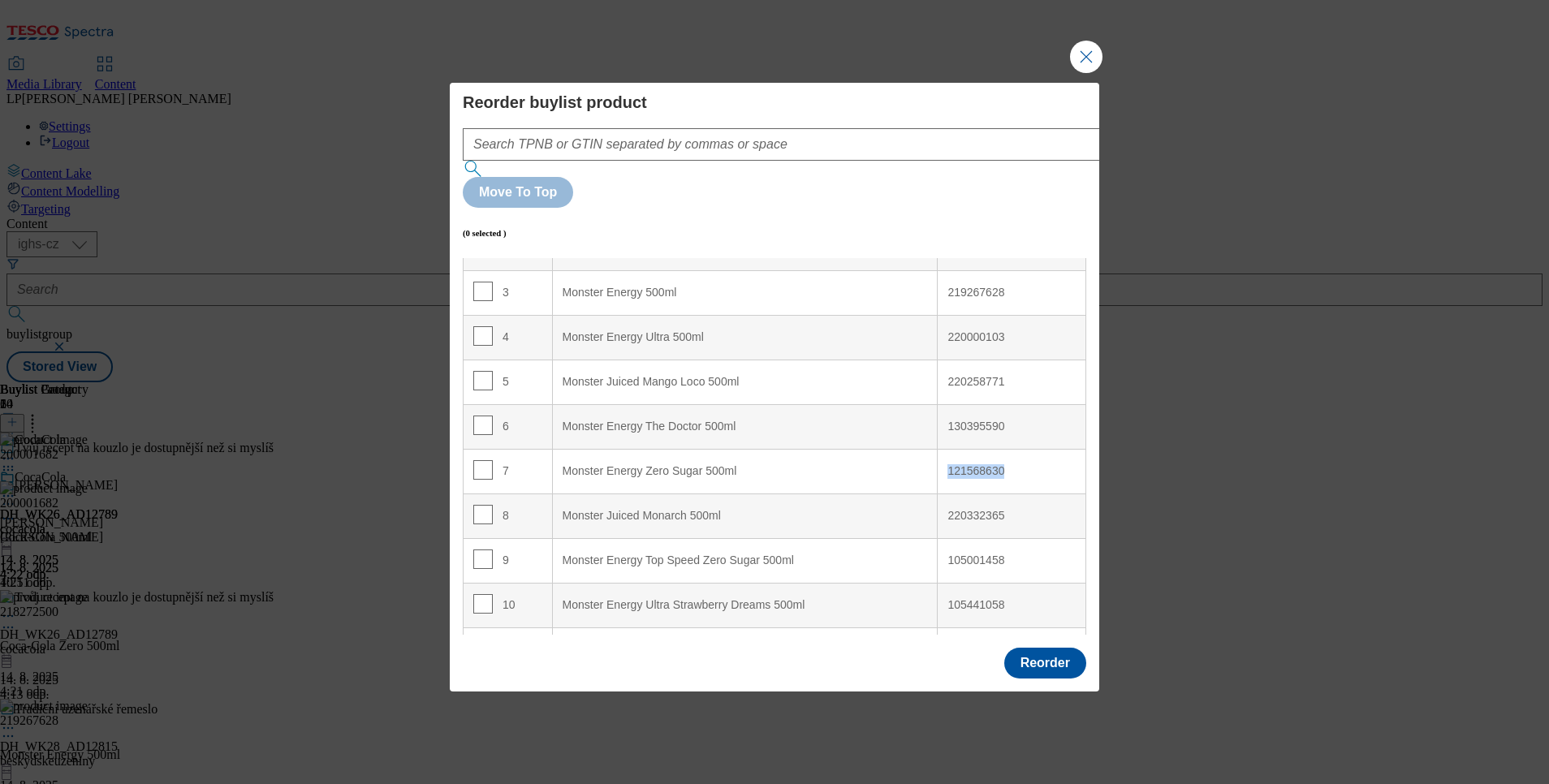
scroll to position [244, 0]
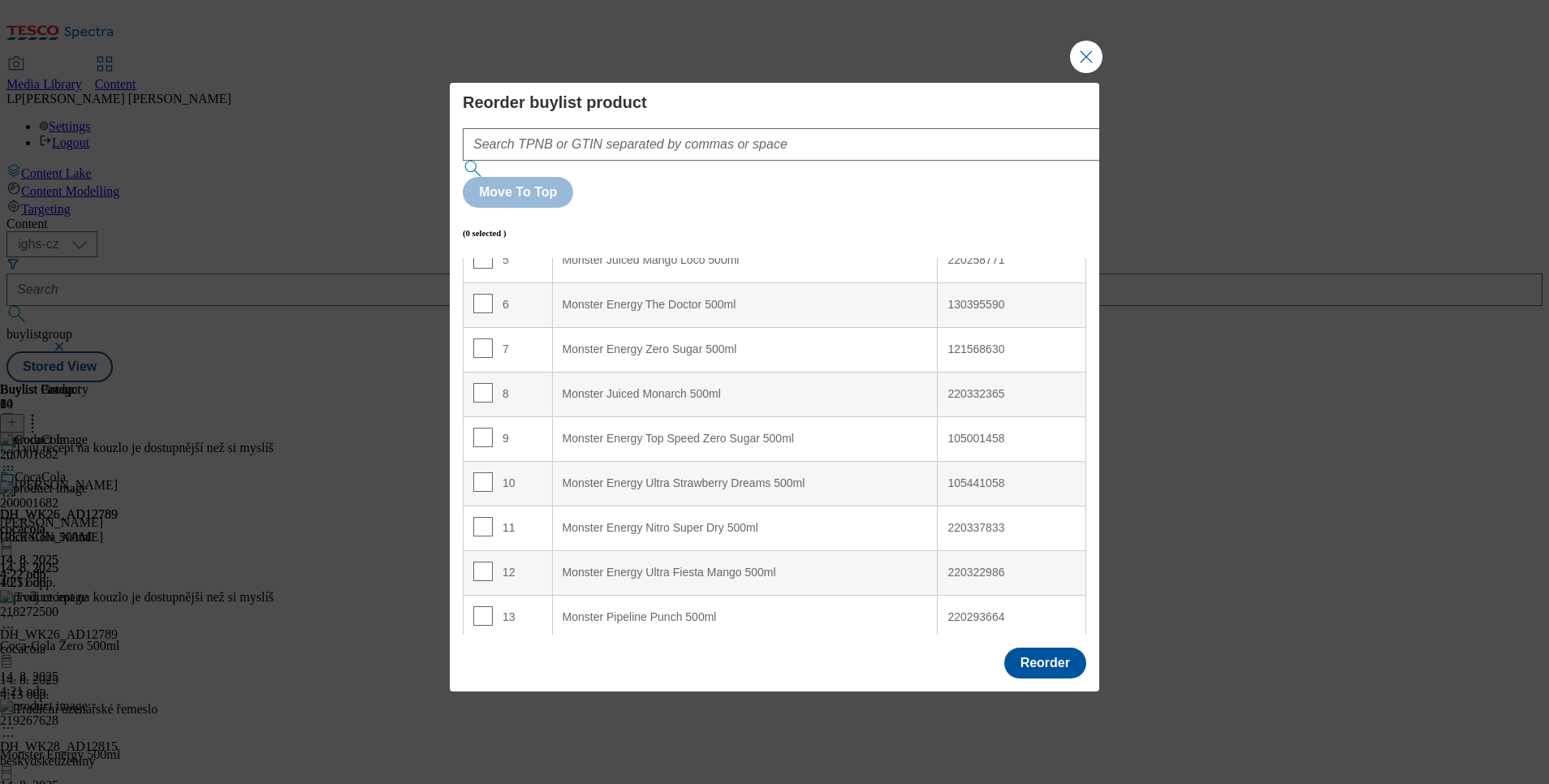
click at [963, 387] on div "220332365" at bounding box center [1012, 394] width 128 height 15
copy div "220332365"
click at [970, 431] on div "105001458" at bounding box center [1012, 438] width 128 height 15
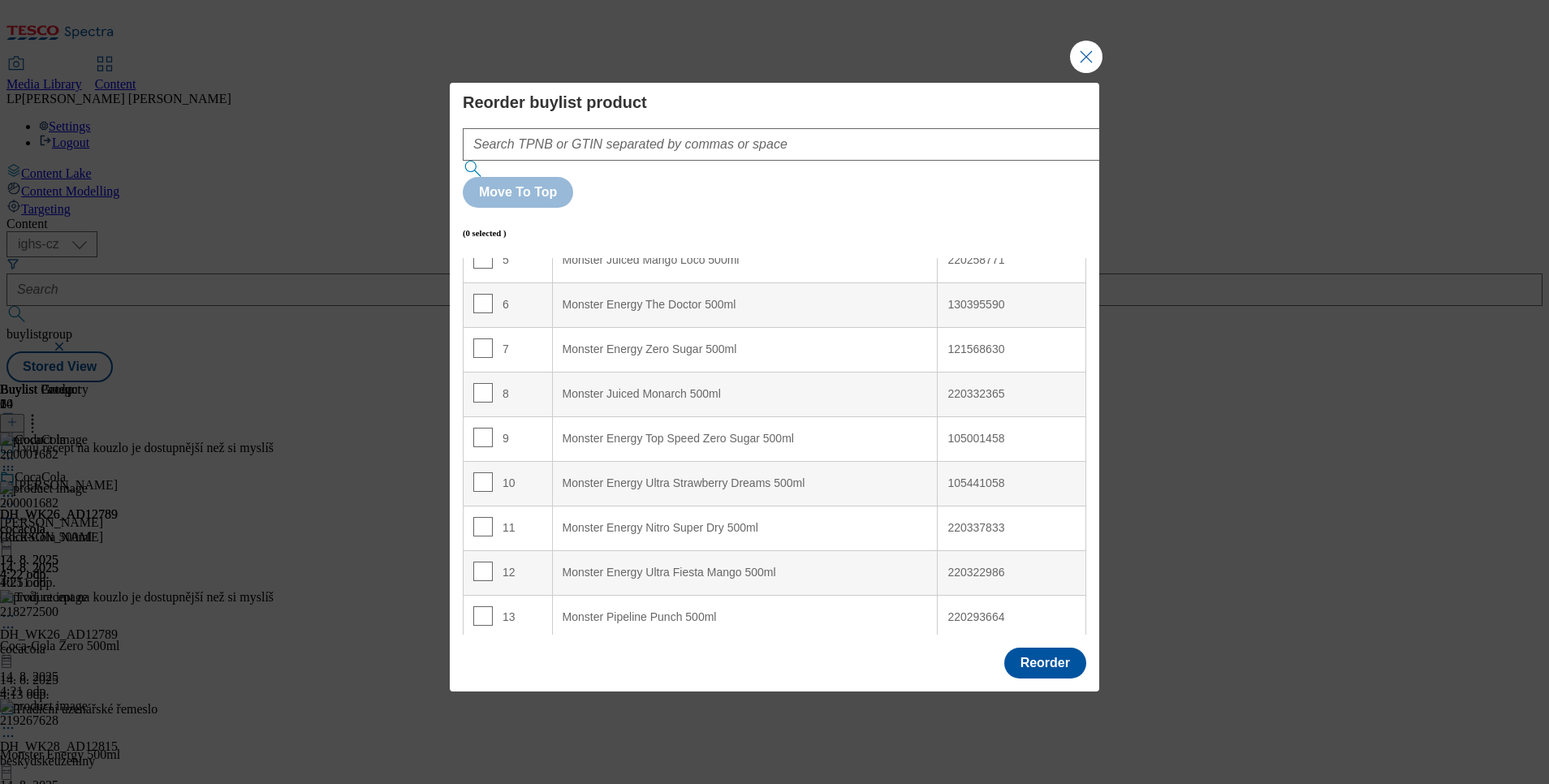
click at [975, 476] on div "105441058" at bounding box center [1012, 483] width 128 height 15
click at [959, 521] on div "220337833" at bounding box center [1012, 528] width 128 height 15
click at [961, 566] on div "220322986" at bounding box center [1012, 573] width 128 height 15
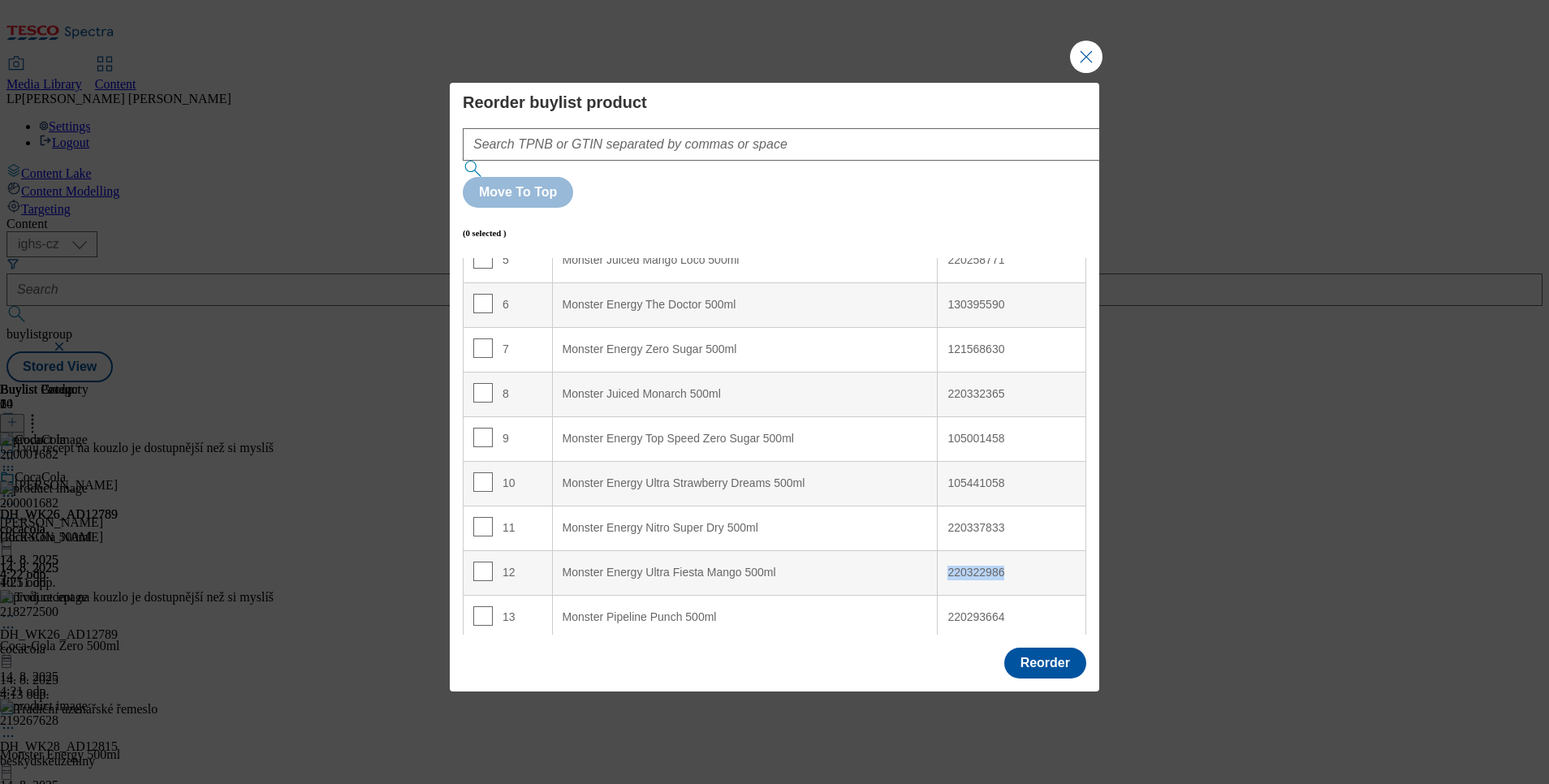
click at [961, 566] on div "220322986" at bounding box center [1012, 573] width 128 height 15
click at [962, 610] on div "220293664" at bounding box center [1012, 617] width 128 height 15
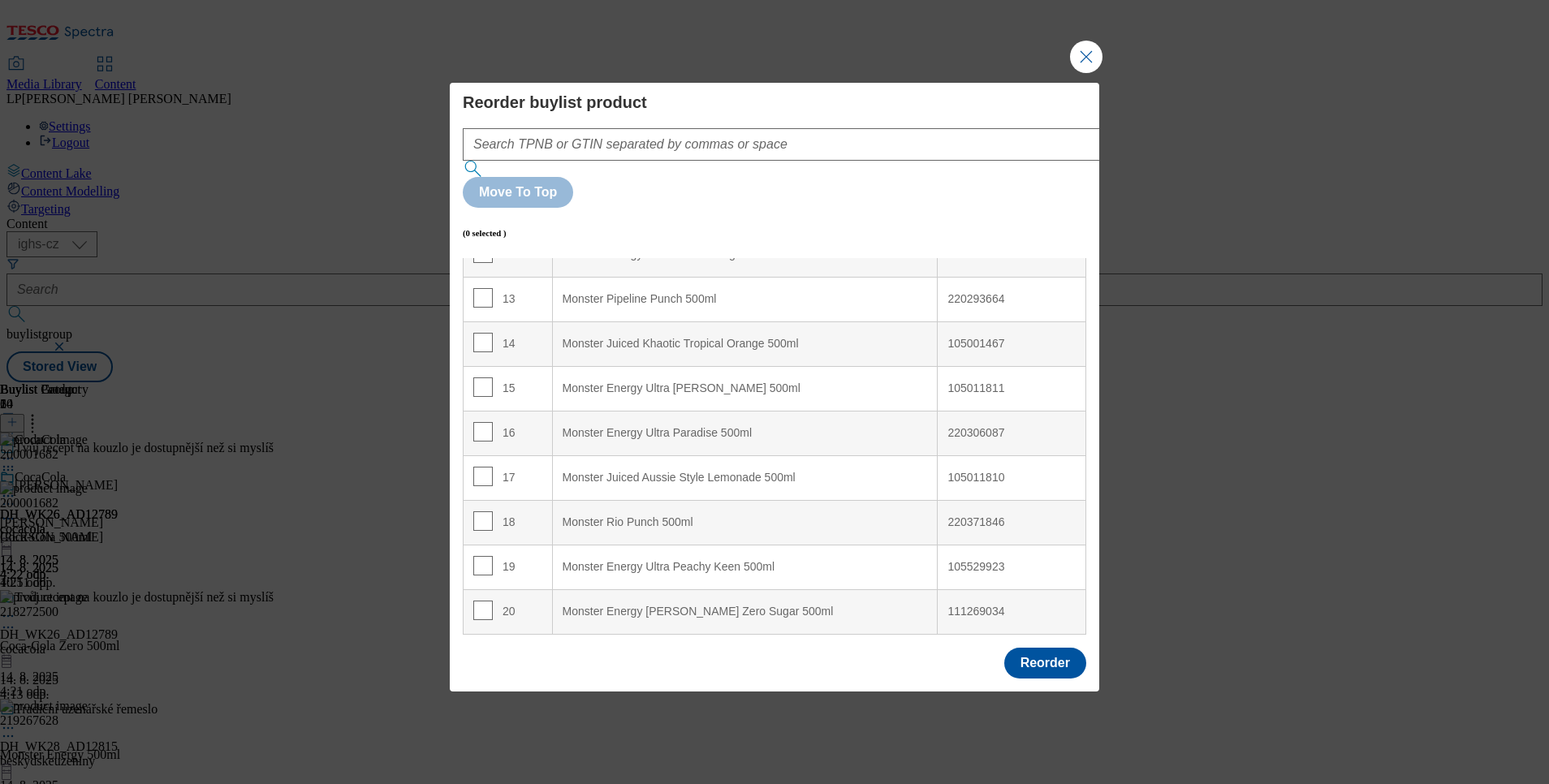
click at [954, 337] on div "105001467" at bounding box center [1012, 344] width 128 height 15
click at [967, 381] on div "105011811" at bounding box center [1012, 388] width 128 height 15
click at [969, 426] on div "220306087" at bounding box center [1012, 432] width 128 height 15
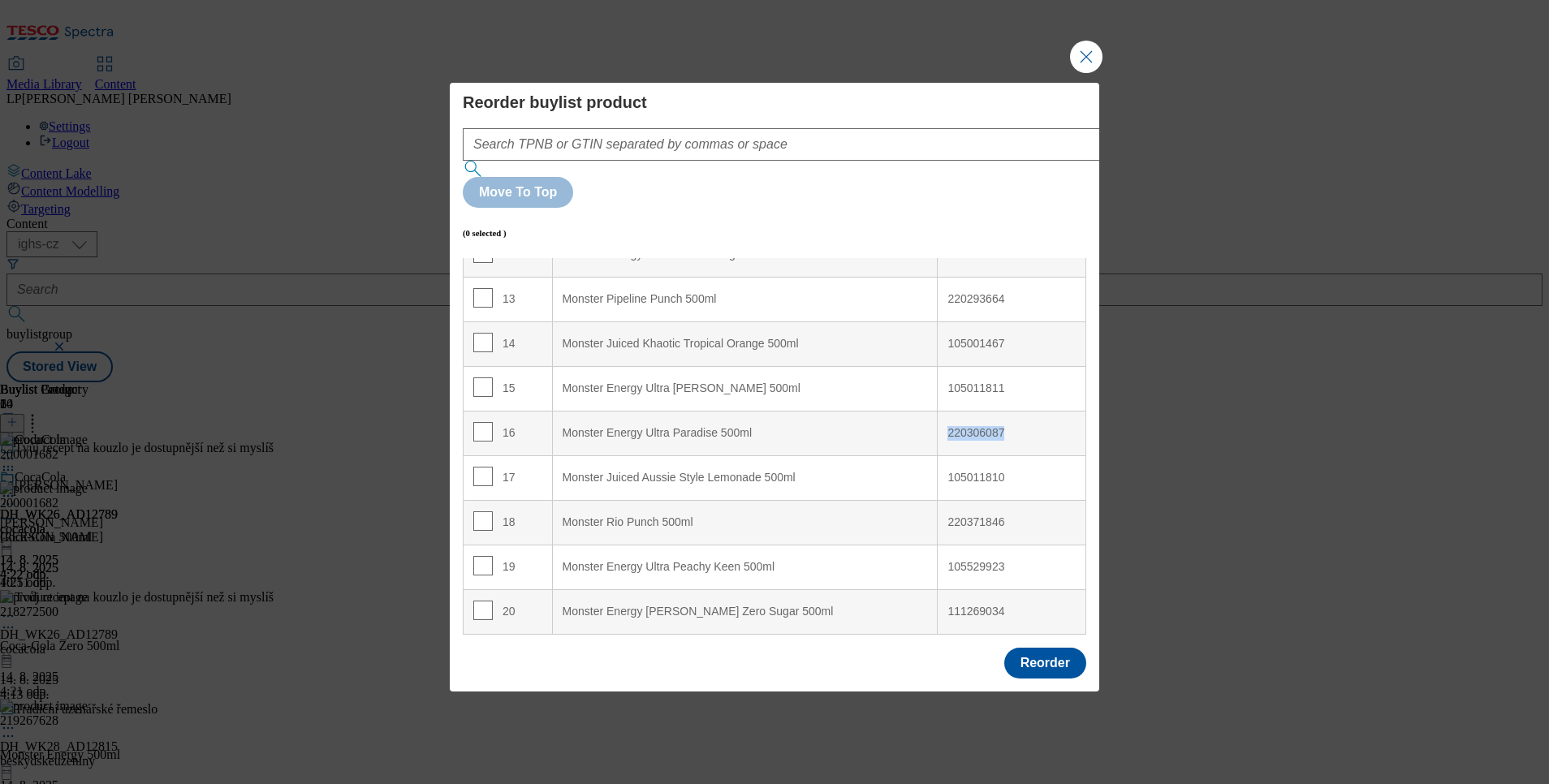
click at [969, 426] on div "220306087" at bounding box center [1012, 432] width 128 height 15
click at [974, 471] on div "105011810" at bounding box center [1012, 478] width 128 height 15
click at [950, 515] on div "220371846" at bounding box center [1012, 522] width 128 height 15
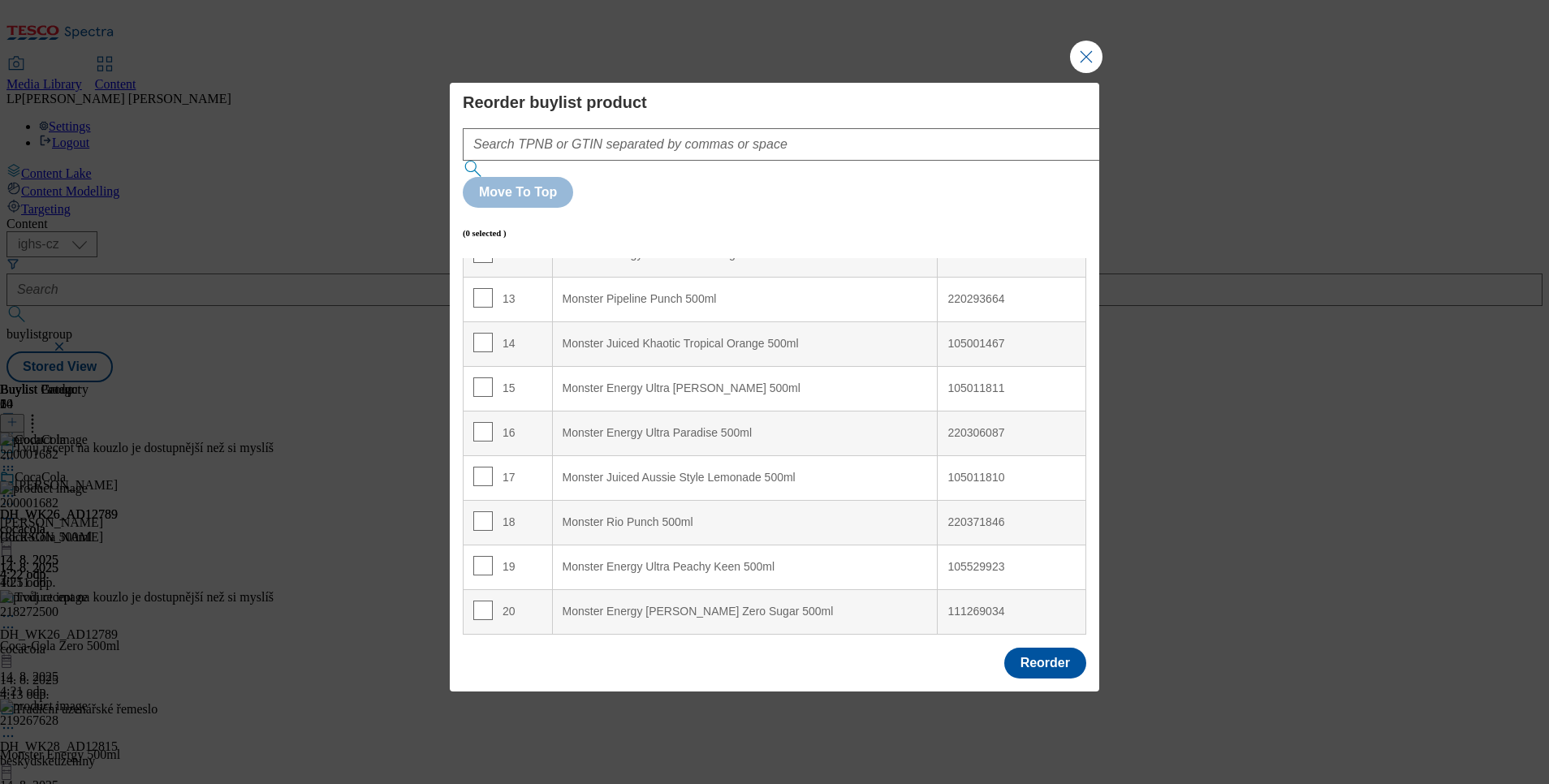
click at [971, 560] on div "105529923" at bounding box center [1012, 567] width 128 height 15
click at [972, 604] on div "111269034" at bounding box center [1012, 611] width 128 height 15
click at [1099, 73] on button "Close Modal" at bounding box center [1086, 56] width 33 height 33
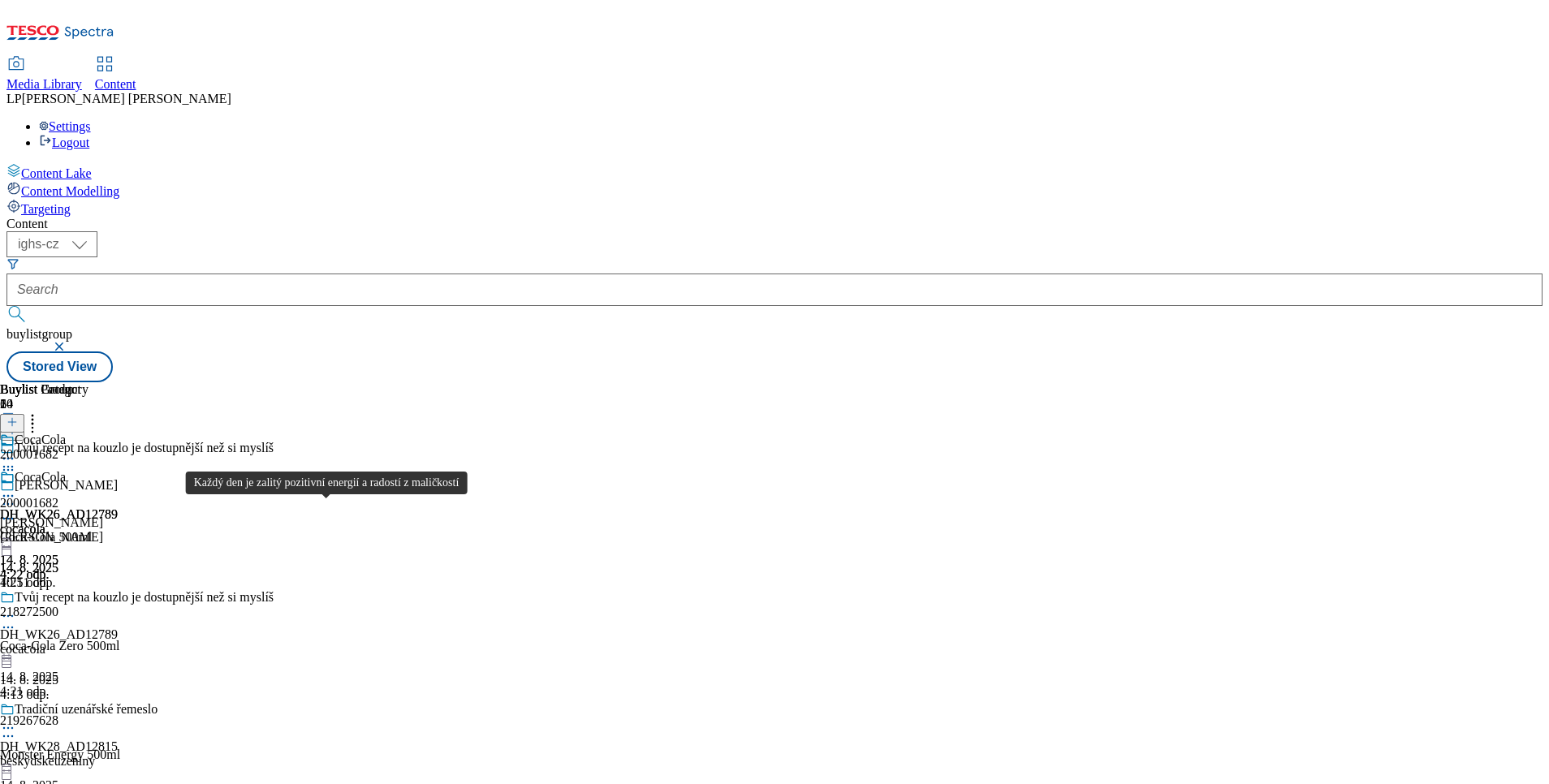
scroll to position [365, 0]
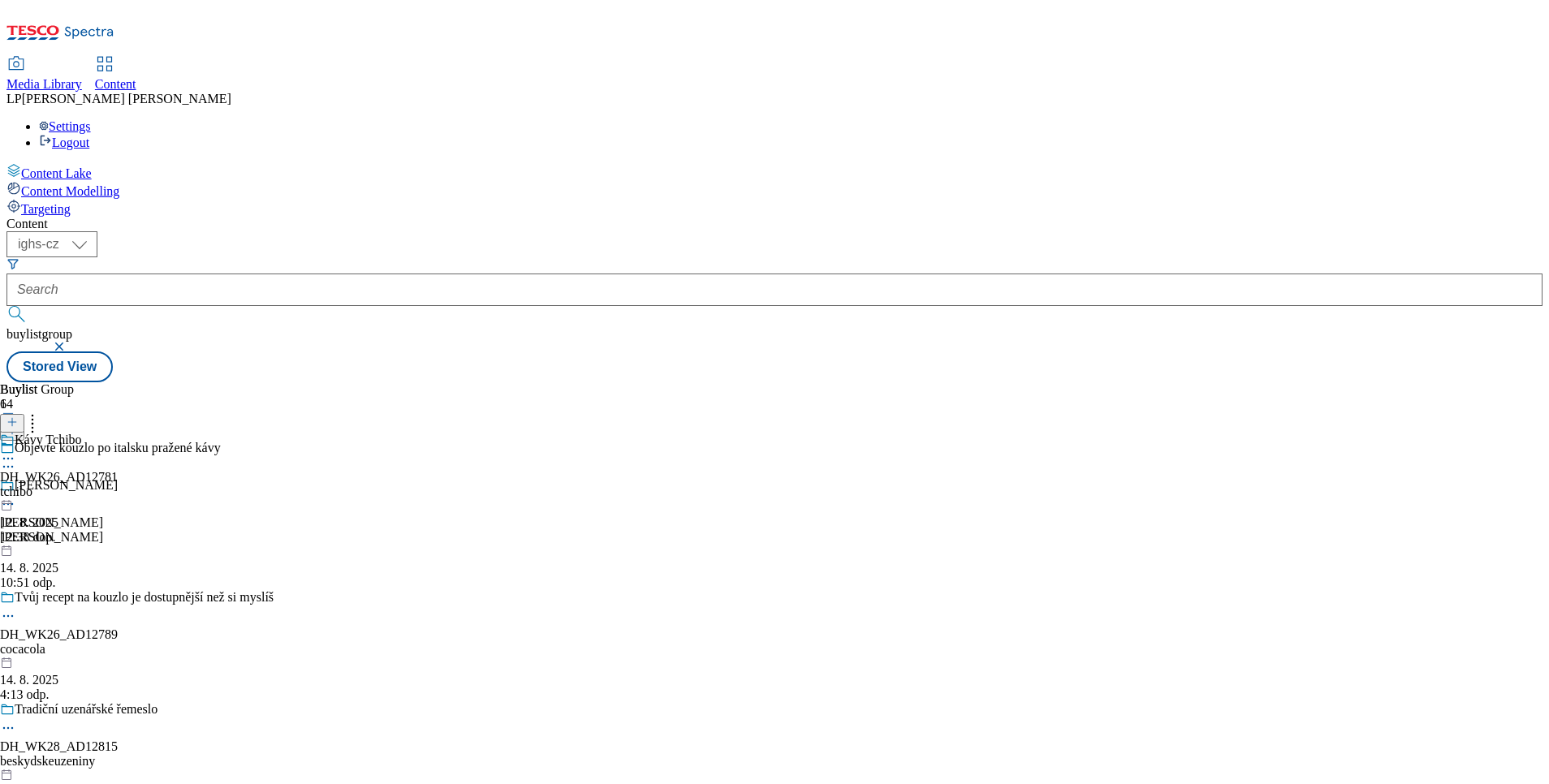
click at [16, 450] on icon at bounding box center [8, 458] width 16 height 16
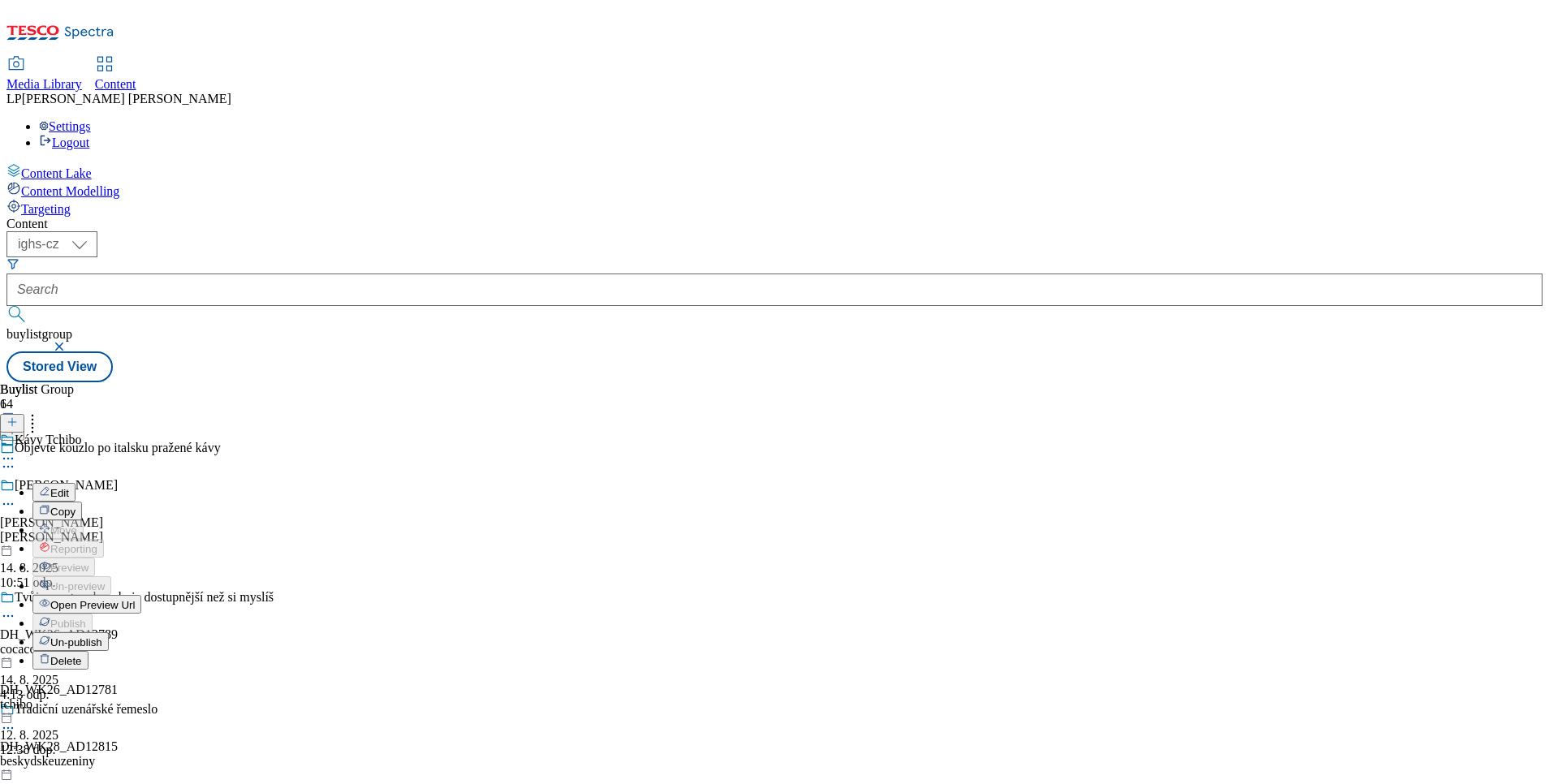
click at [69, 487] on span "Edit" at bounding box center [59, 493] width 19 height 12
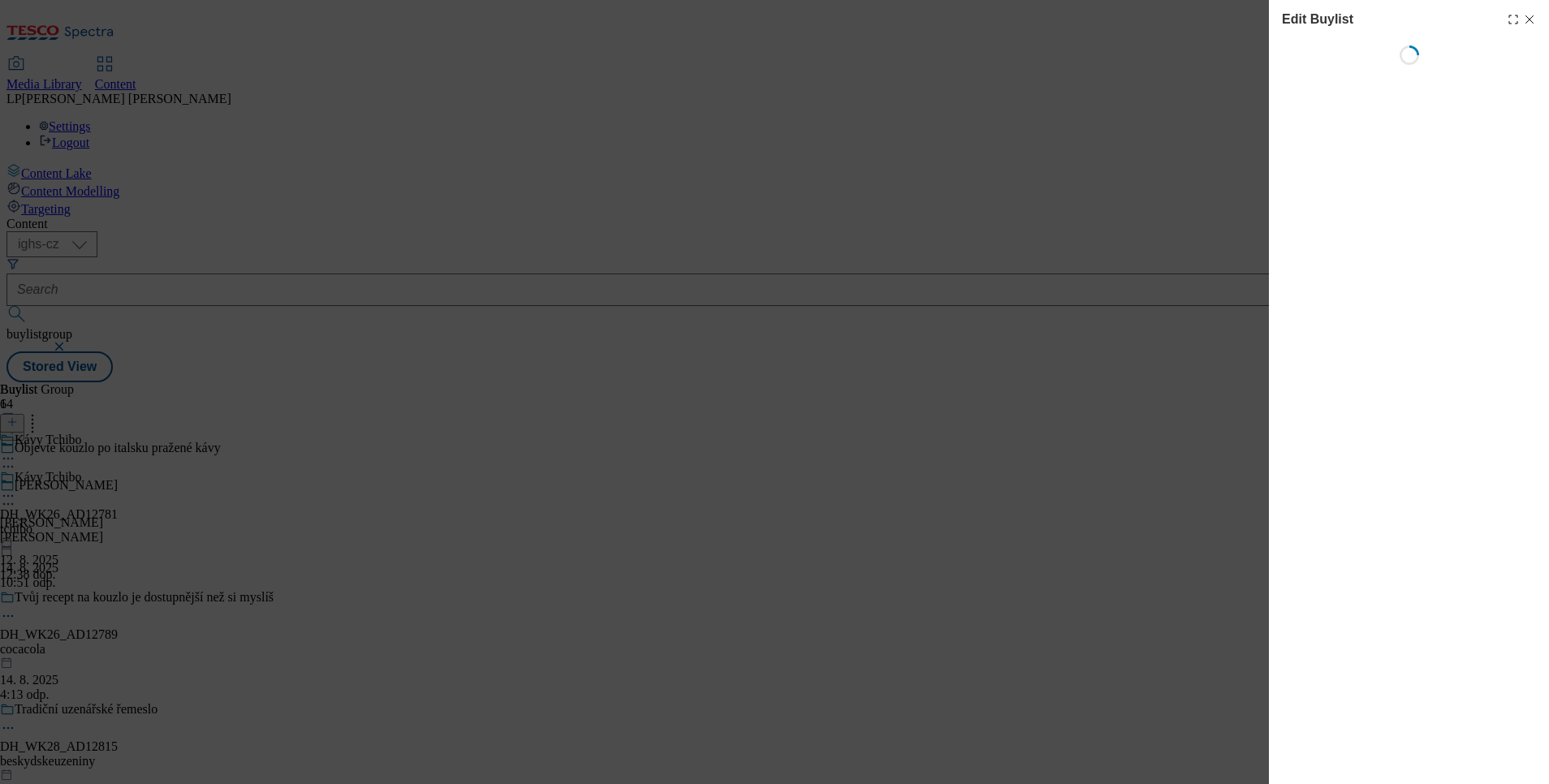
select select "seasonal"
select select "dunnhumby"
select select "Banner"
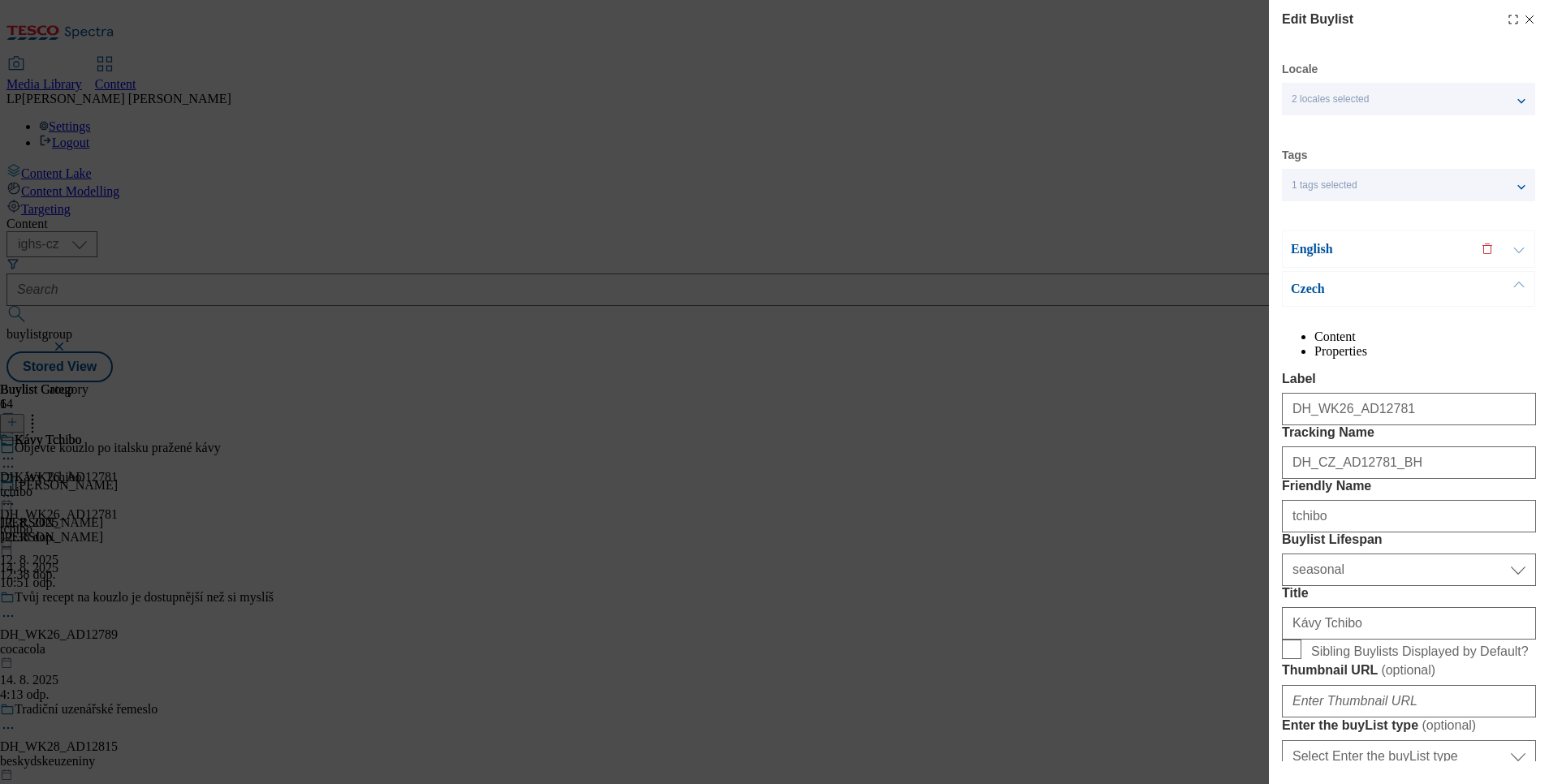
scroll to position [121, 0]
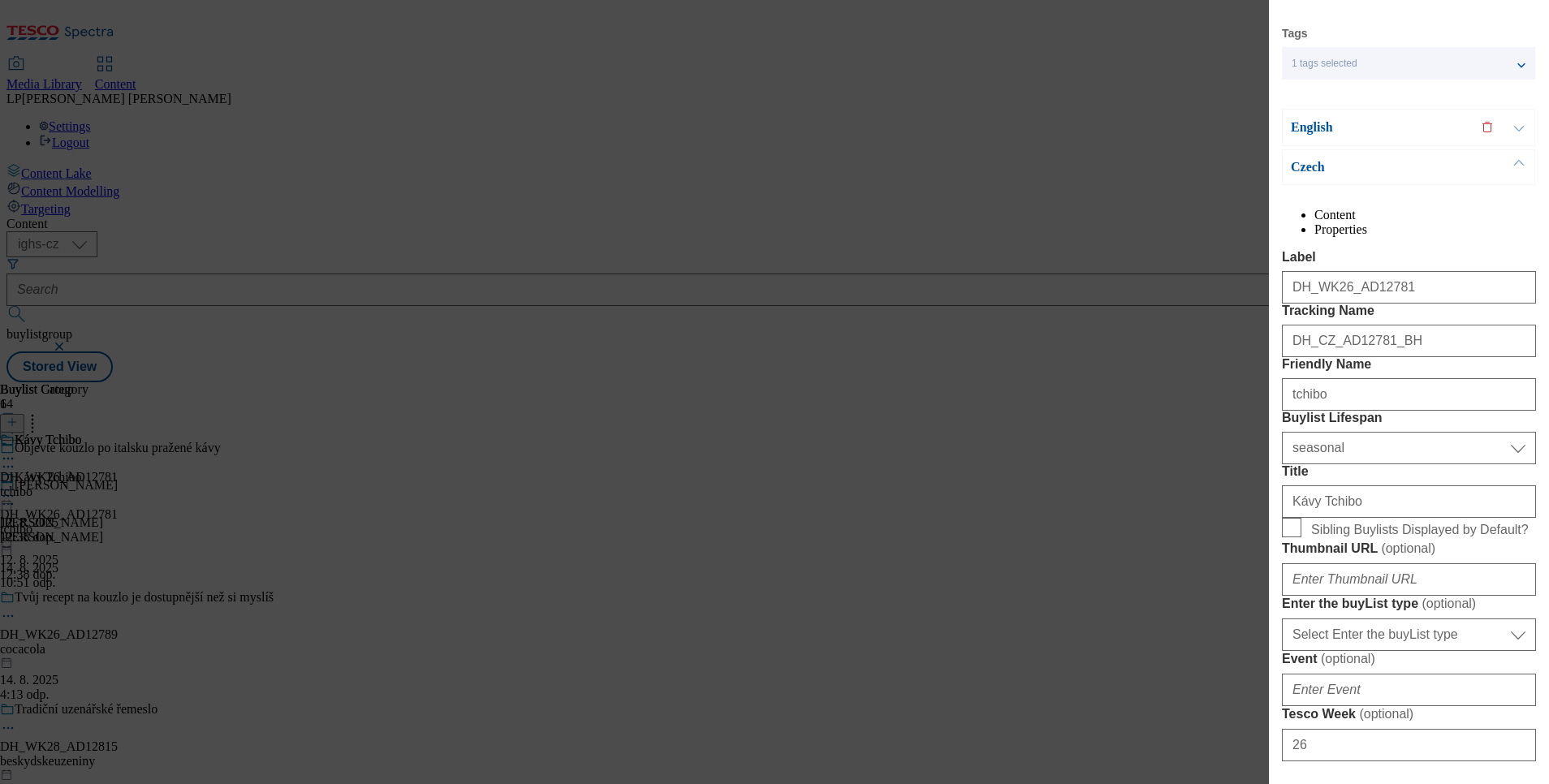
click at [812, 629] on div "Edit Buylist Locale 2 locales selected English Czech Tags 1 tags selected buyli…" at bounding box center [774, 392] width 1549 height 784
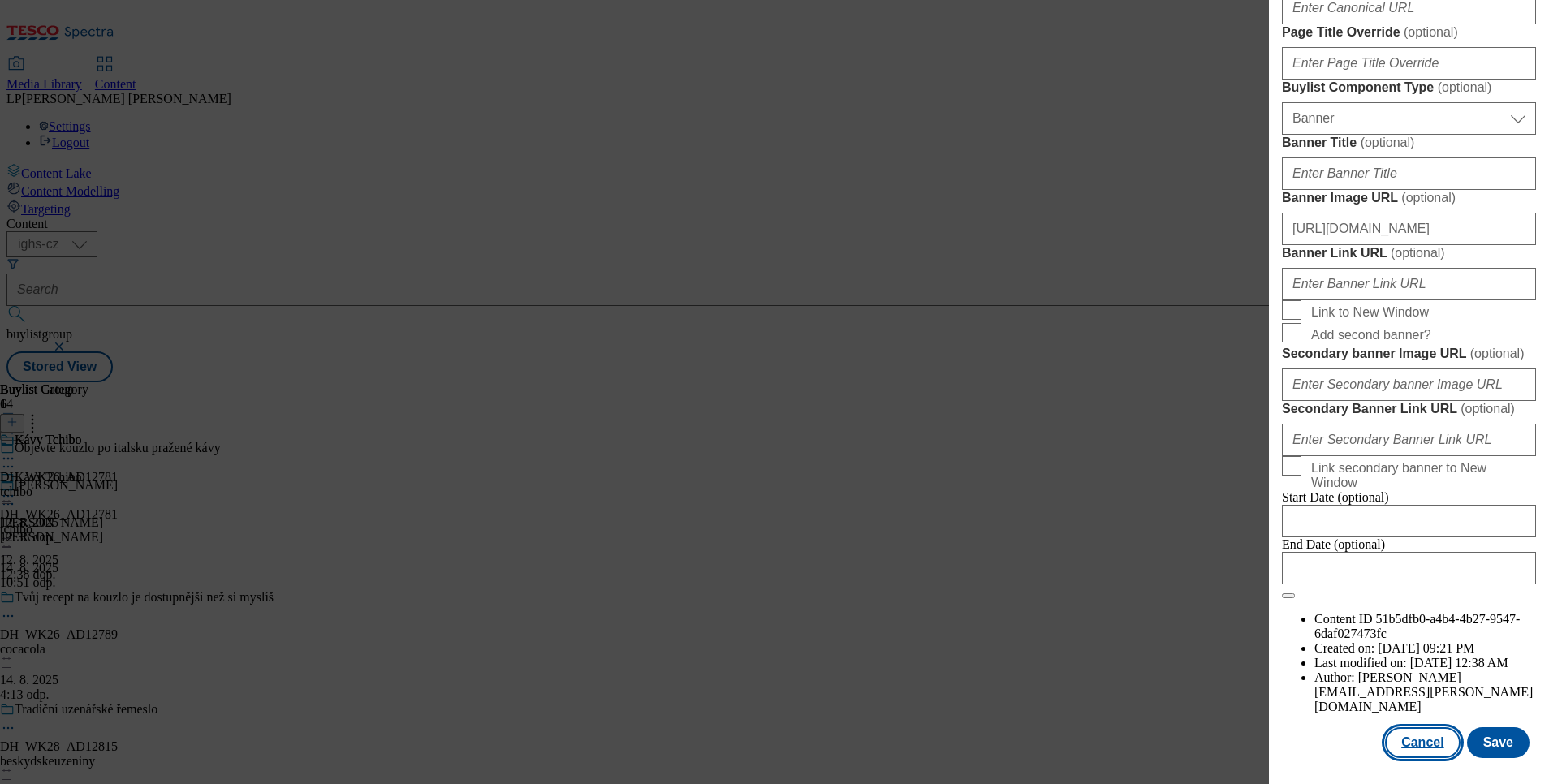
click at [1376, 696] on button "Cancel" at bounding box center [1423, 742] width 75 height 31
select select "seasonal"
select select "dunnhumby"
select select "Banner"
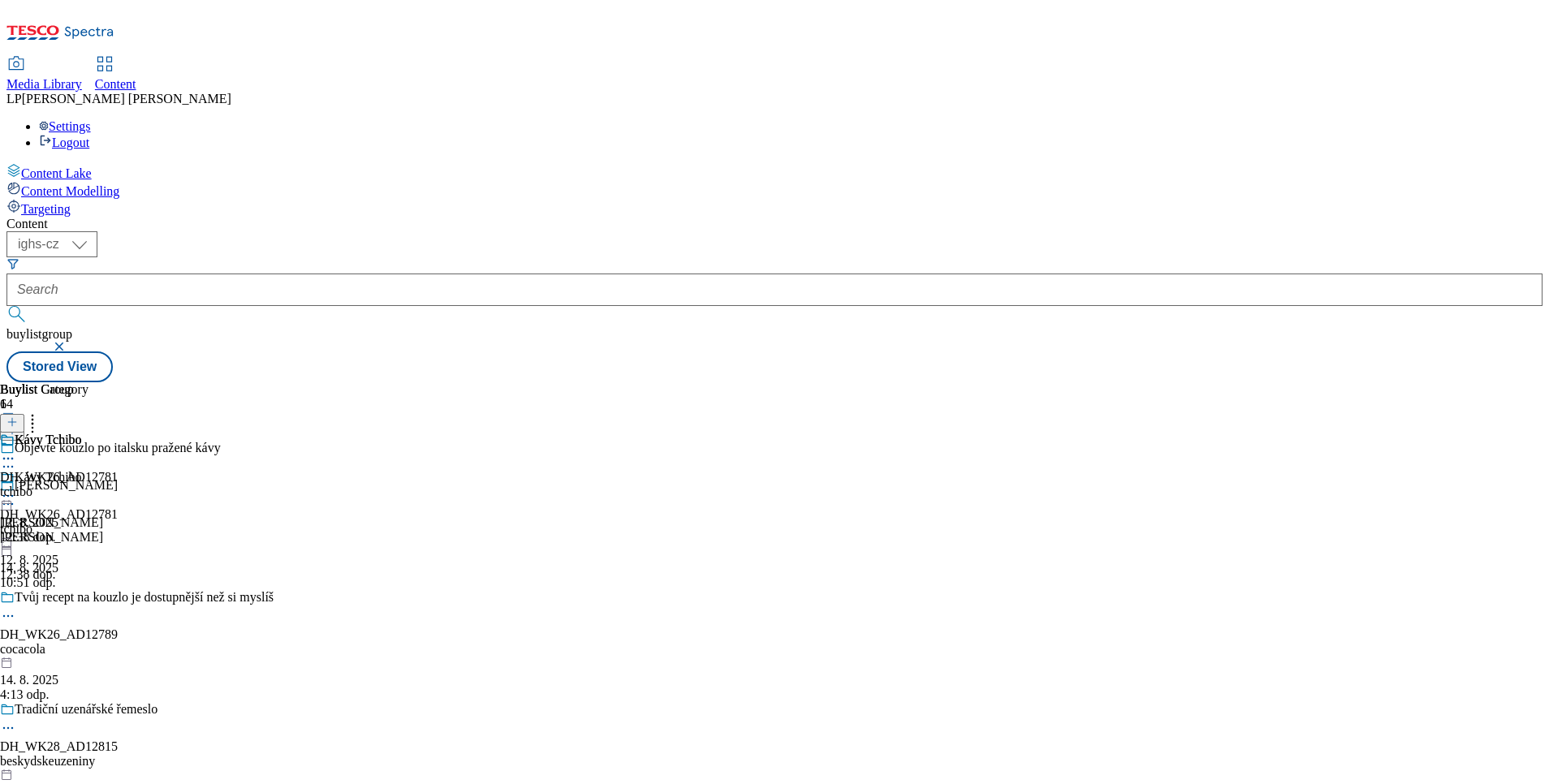
scroll to position [1358, 0]
click at [82, 470] on div "Kávy Tchibo" at bounding box center [48, 477] width 67 height 15
click at [16, 488] on icon at bounding box center [8, 496] width 16 height 16
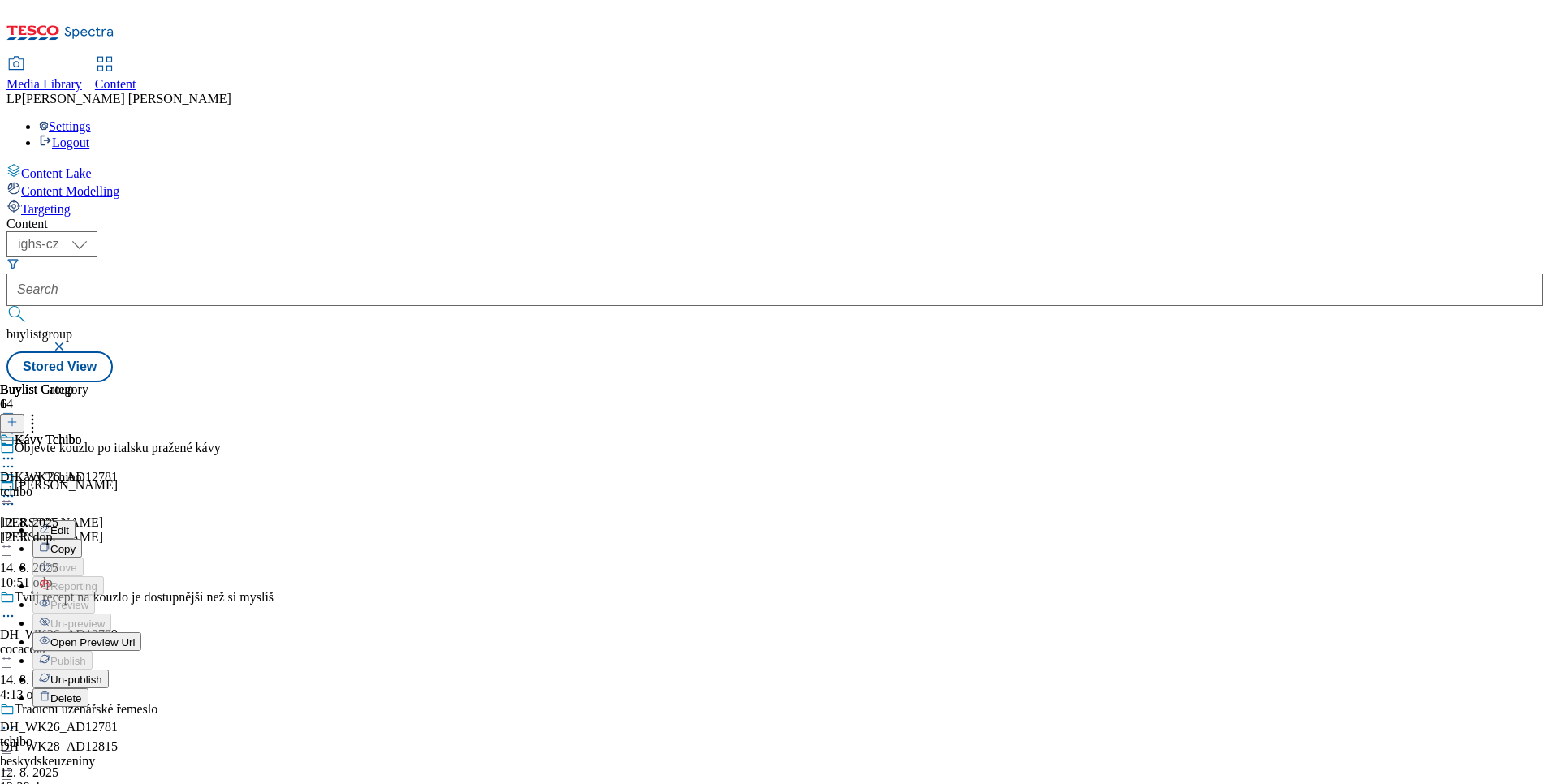
click at [69, 524] on span "Edit" at bounding box center [59, 530] width 19 height 12
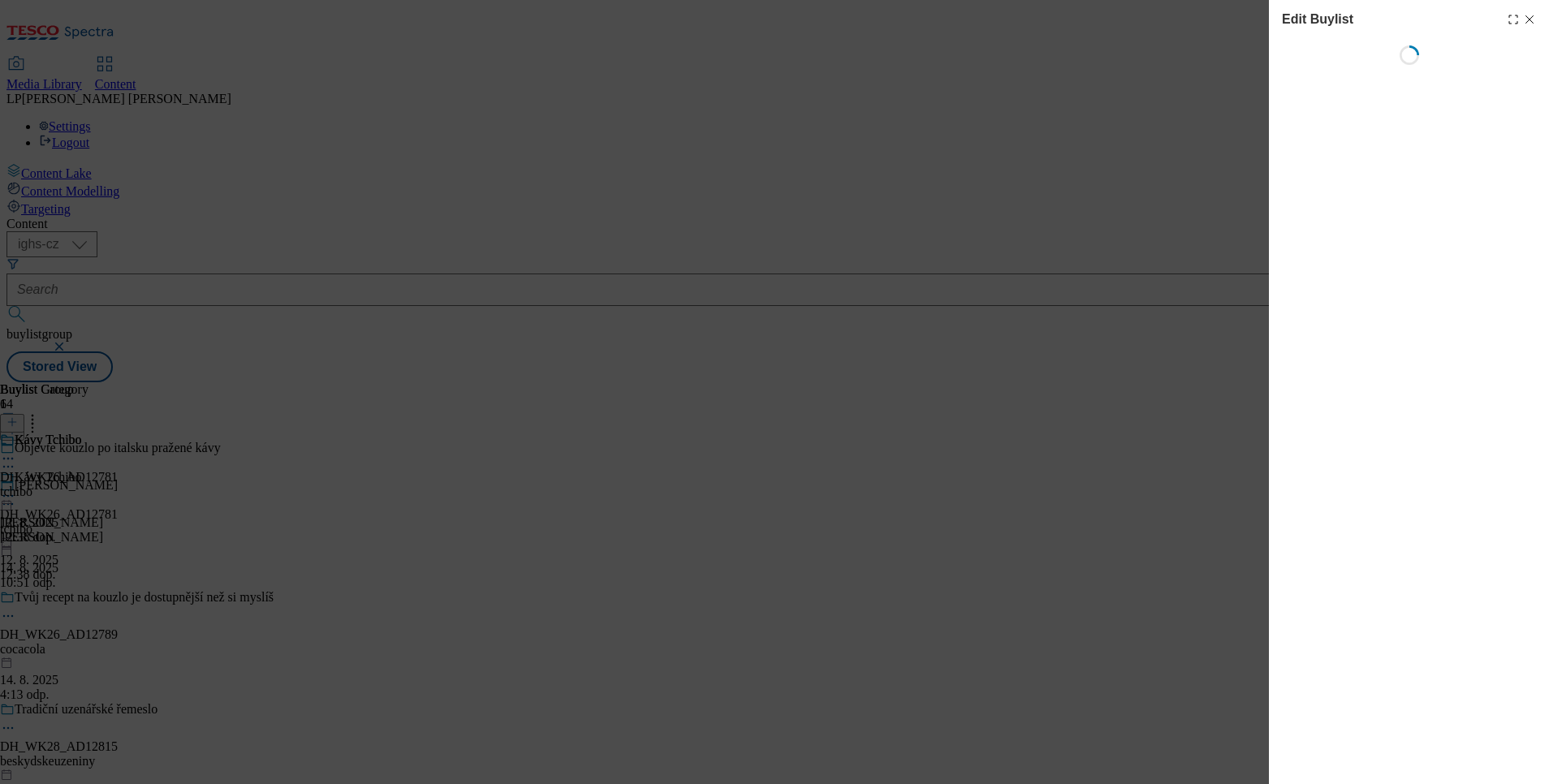
select select "seasonal"
select select "dunnhumby"
select select "Banner"
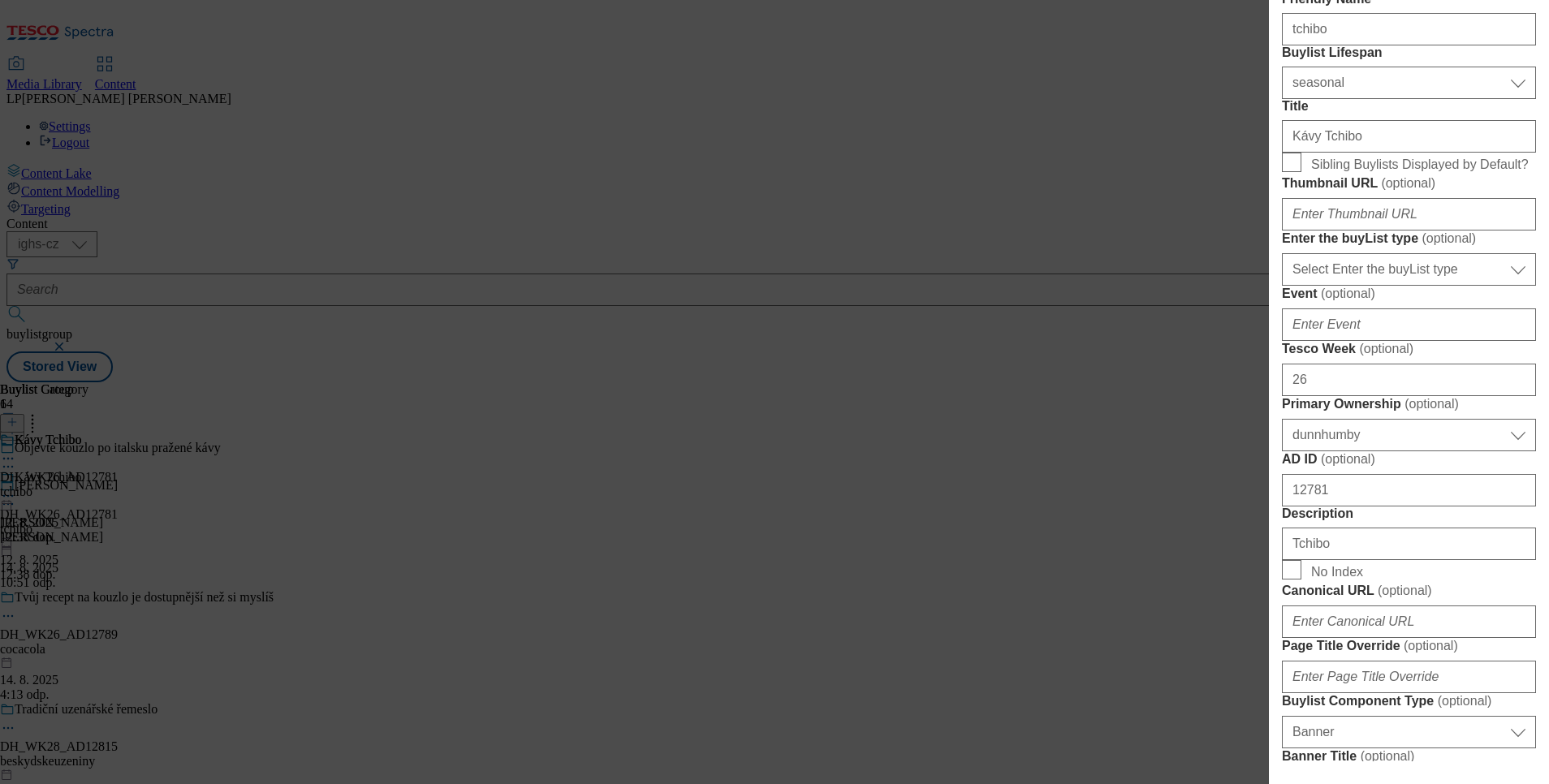
scroll to position [0, 0]
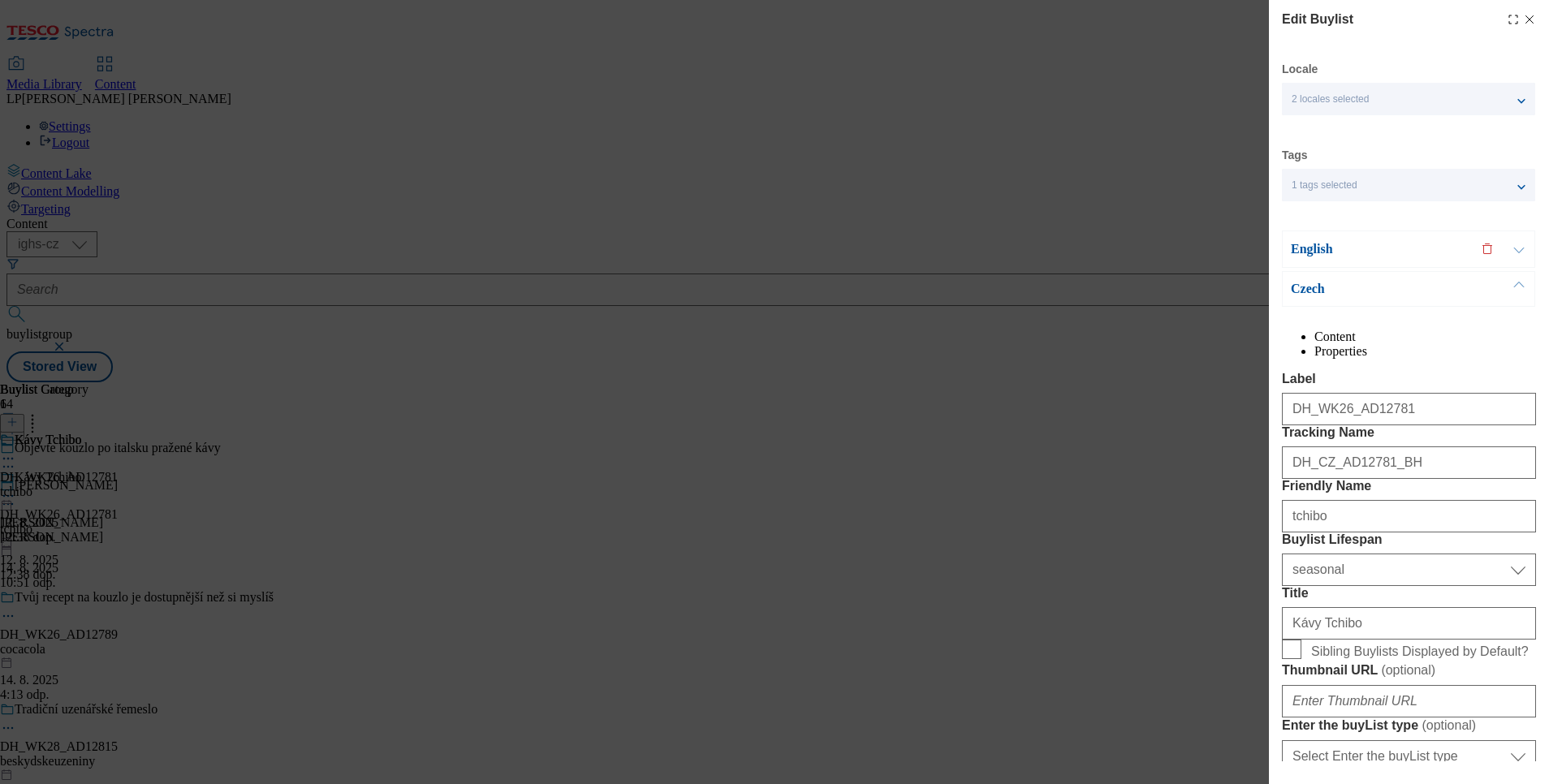
click at [1376, 21] on line "Modal" at bounding box center [1529, 19] width 7 height 7
select select "seasonal"
select select "dunnhumby"
select select "Banner"
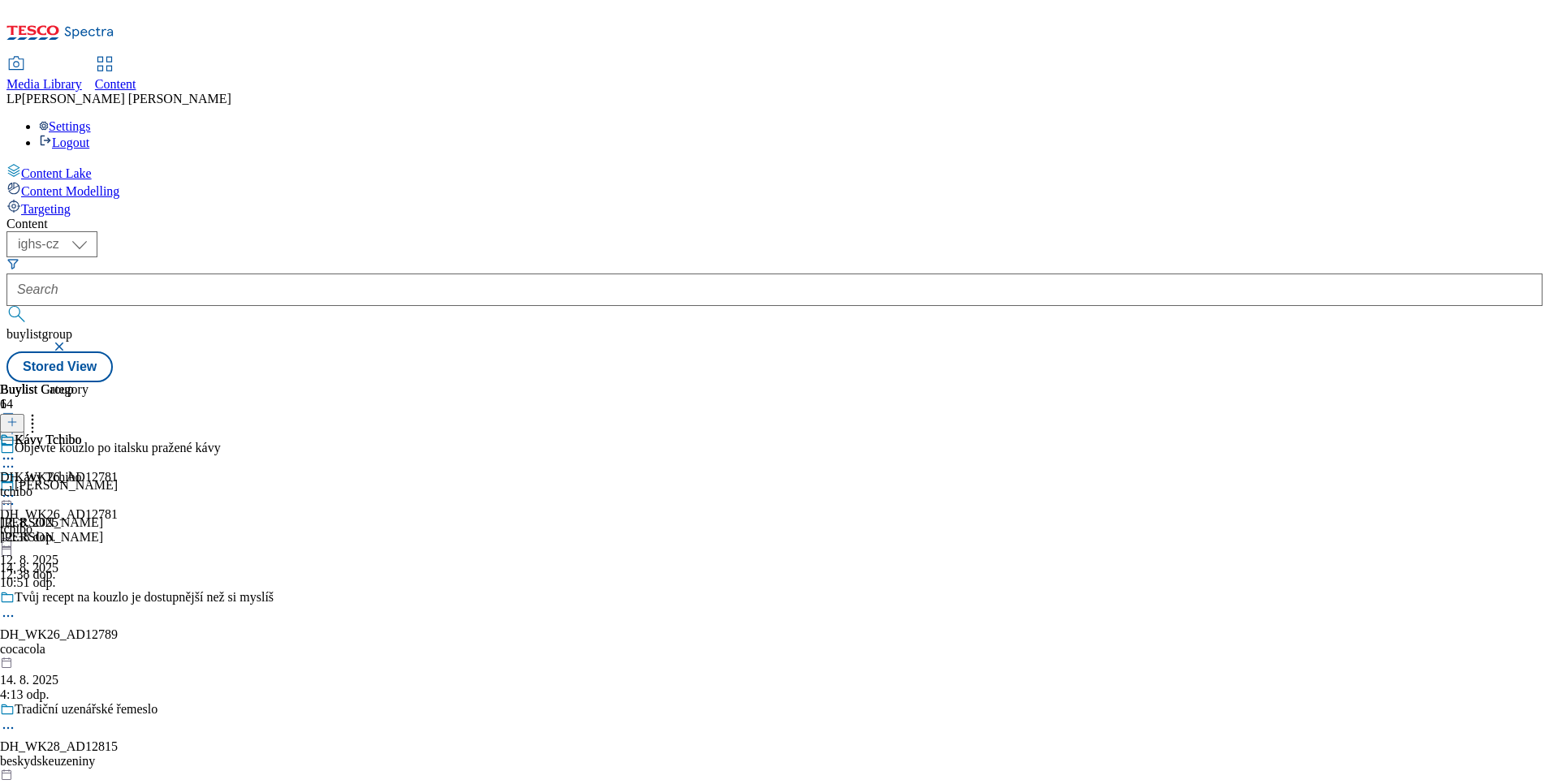
click at [16, 488] on icon at bounding box center [8, 496] width 16 height 16
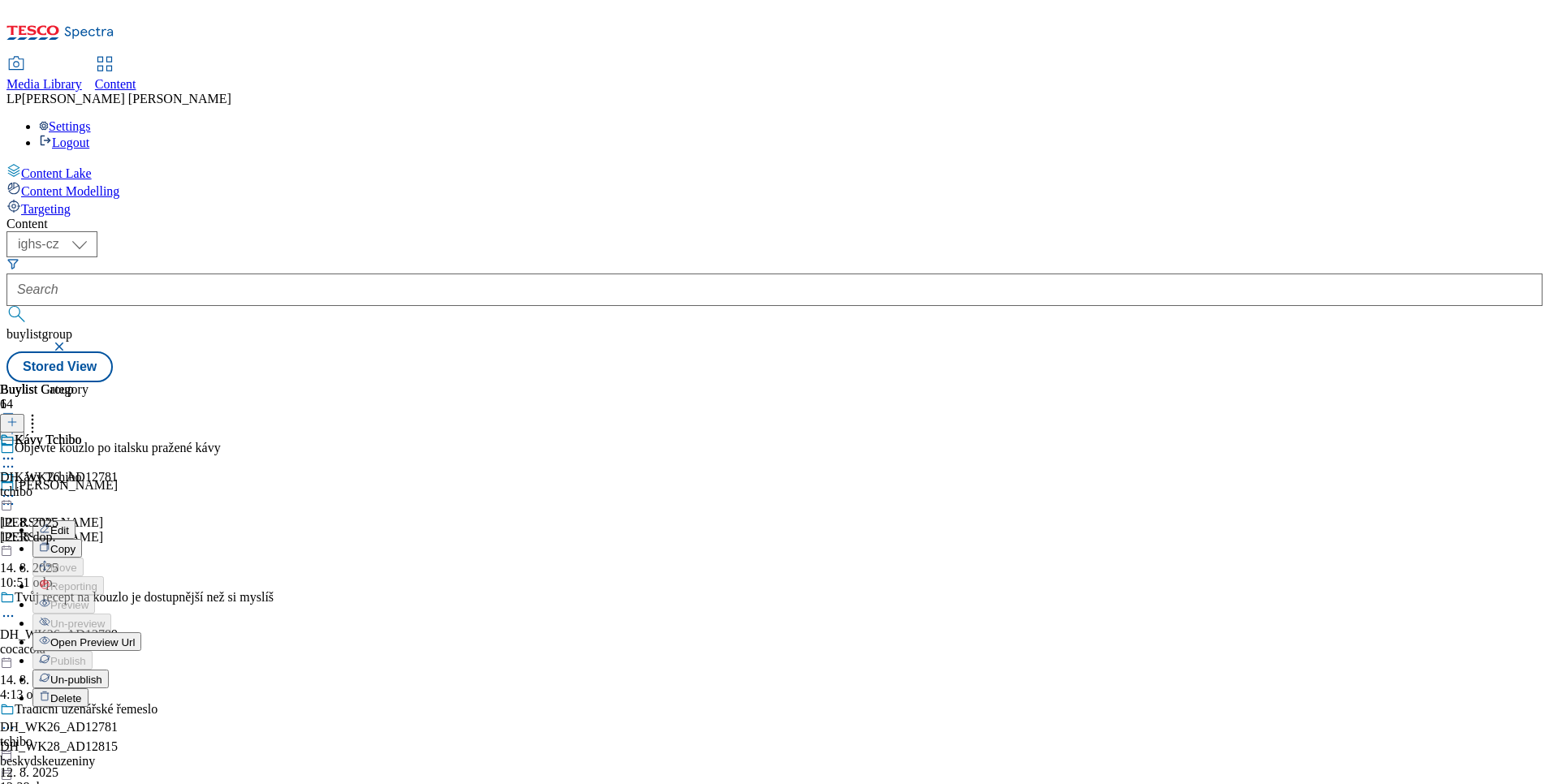
click at [134, 636] on span "Open Preview Url" at bounding box center [92, 642] width 84 height 12
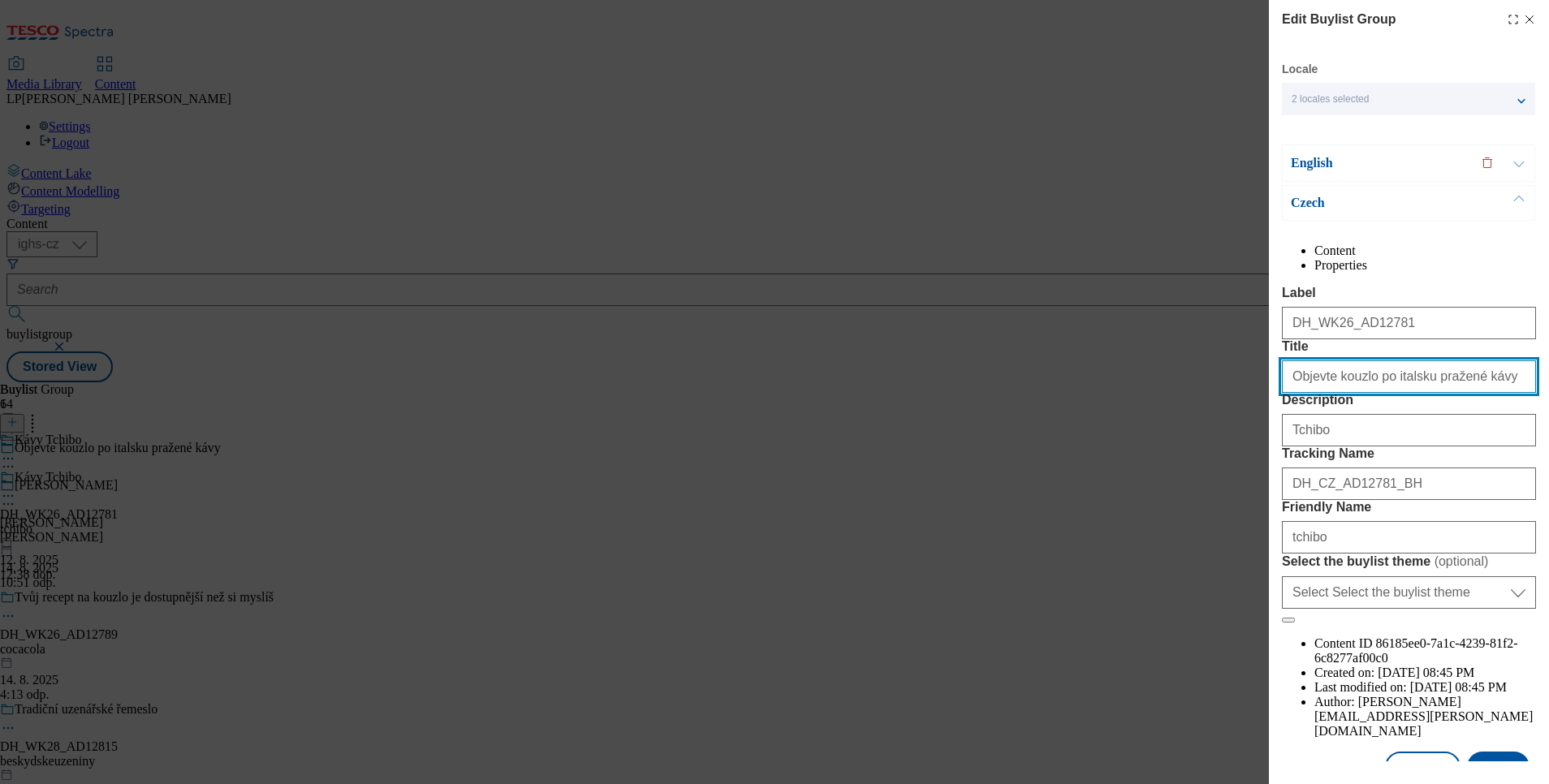
drag, startPoint x: 1482, startPoint y: 438, endPoint x: 1210, endPoint y: 463, distance: 273.1
click at [1210, 463] on div "Edit Buylist Group Locale 2 locales selected English Czech English Content Prop…" at bounding box center [774, 392] width 1549 height 784
click at [1314, 152] on div "English" at bounding box center [1409, 163] width 253 height 38
click at [1306, 160] on p "English" at bounding box center [1376, 163] width 171 height 16
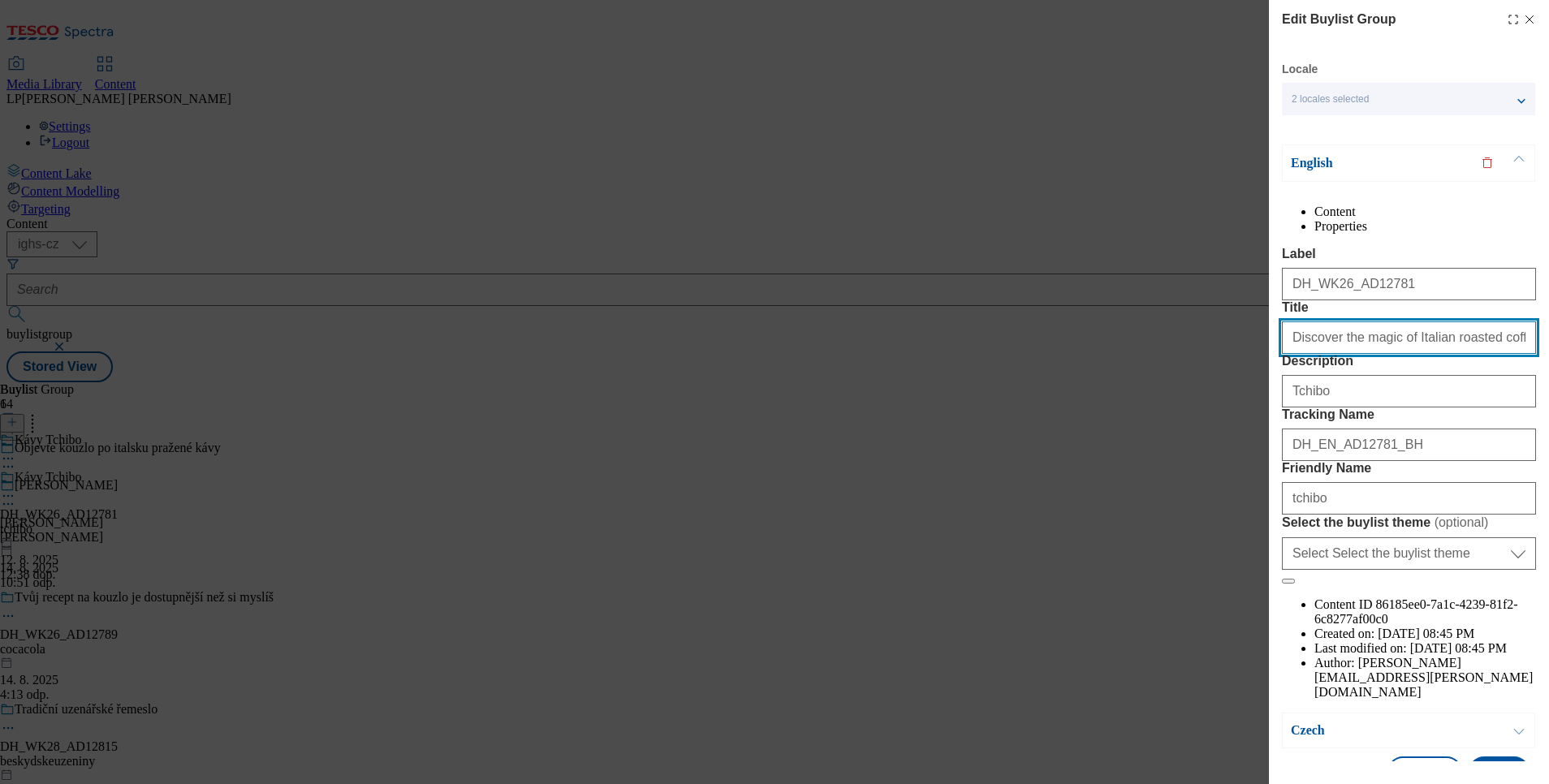
drag, startPoint x: 1494, startPoint y: 395, endPoint x: 1200, endPoint y: 394, distance: 294.0
click at [1200, 394] on div "Edit Buylist Group Locale 2 locales selected English Czech English Content Prop…" at bounding box center [774, 392] width 1549 height 784
type input "c"
click at [1376, 16] on icon "Modal" at bounding box center [1529, 19] width 13 height 13
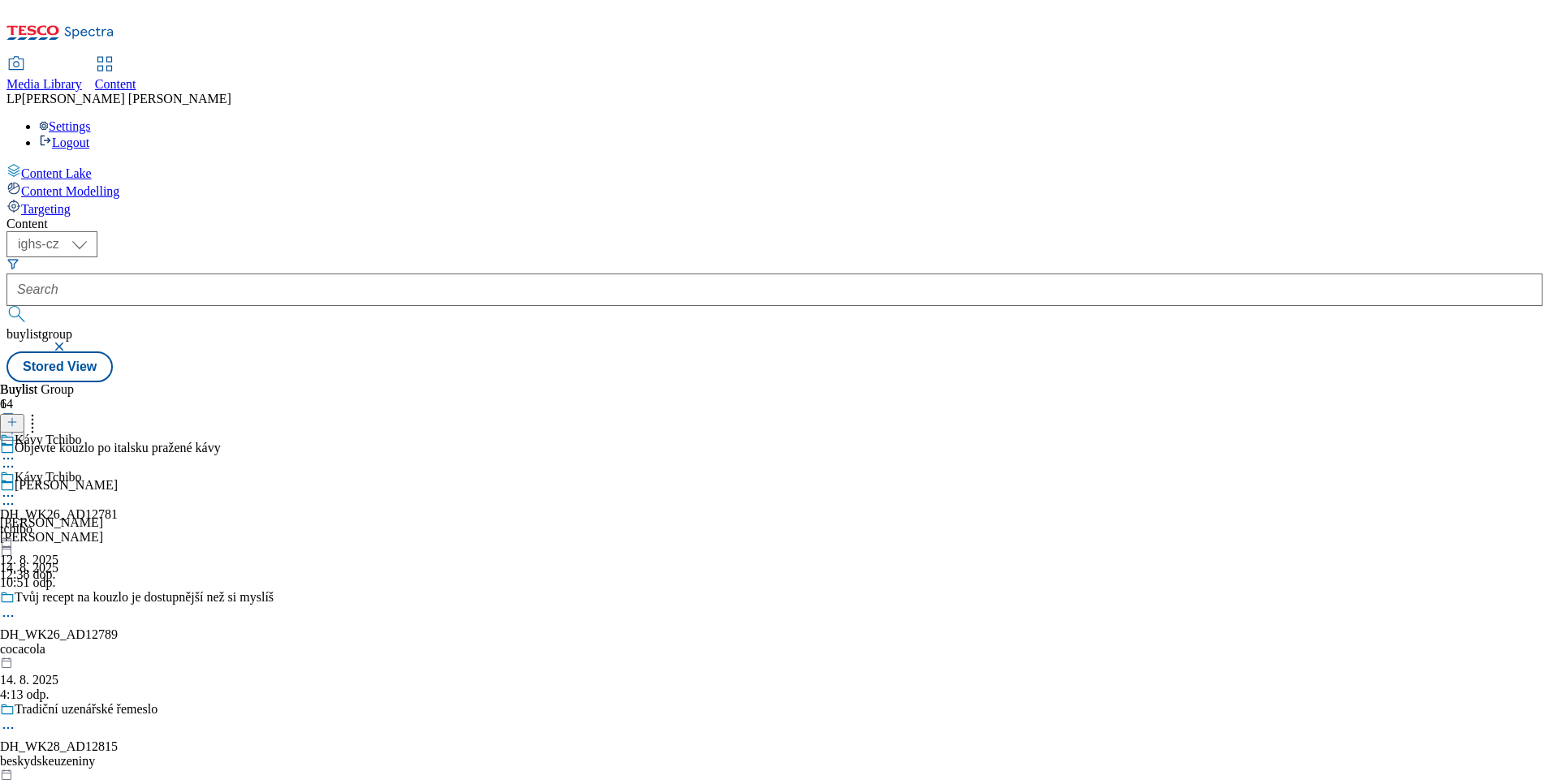
click at [118, 470] on div "Kávy Tchibo DH_WK26_AD12781 tchibo [DATE] 12:38 dop." at bounding box center [58, 525] width 118 height 112
click at [82, 470] on div "Kávy Tchibo" at bounding box center [48, 477] width 67 height 15
click at [16, 607] on icon at bounding box center [8, 615] width 16 height 16
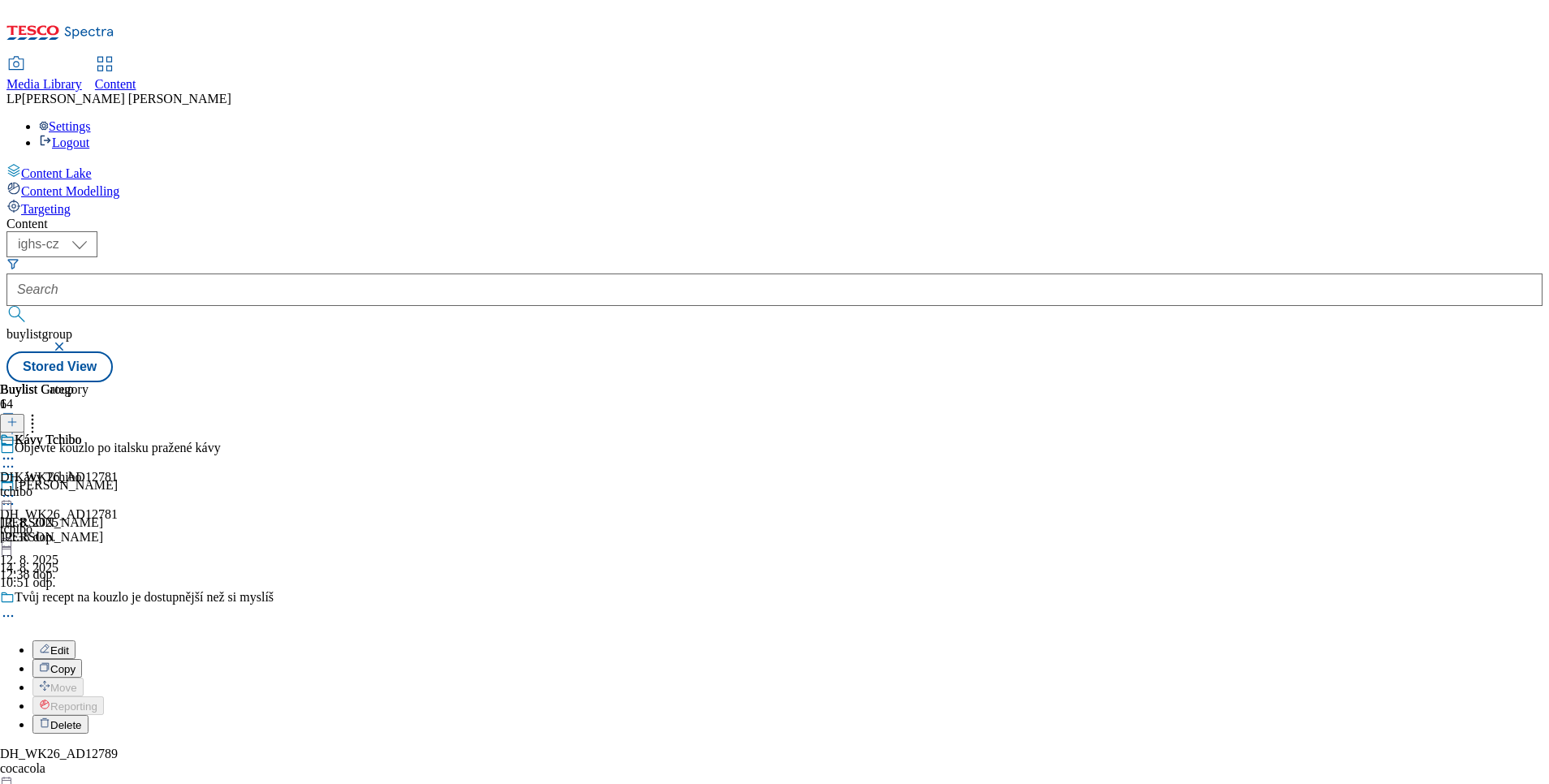
click at [69, 644] on span "Edit" at bounding box center [59, 650] width 19 height 12
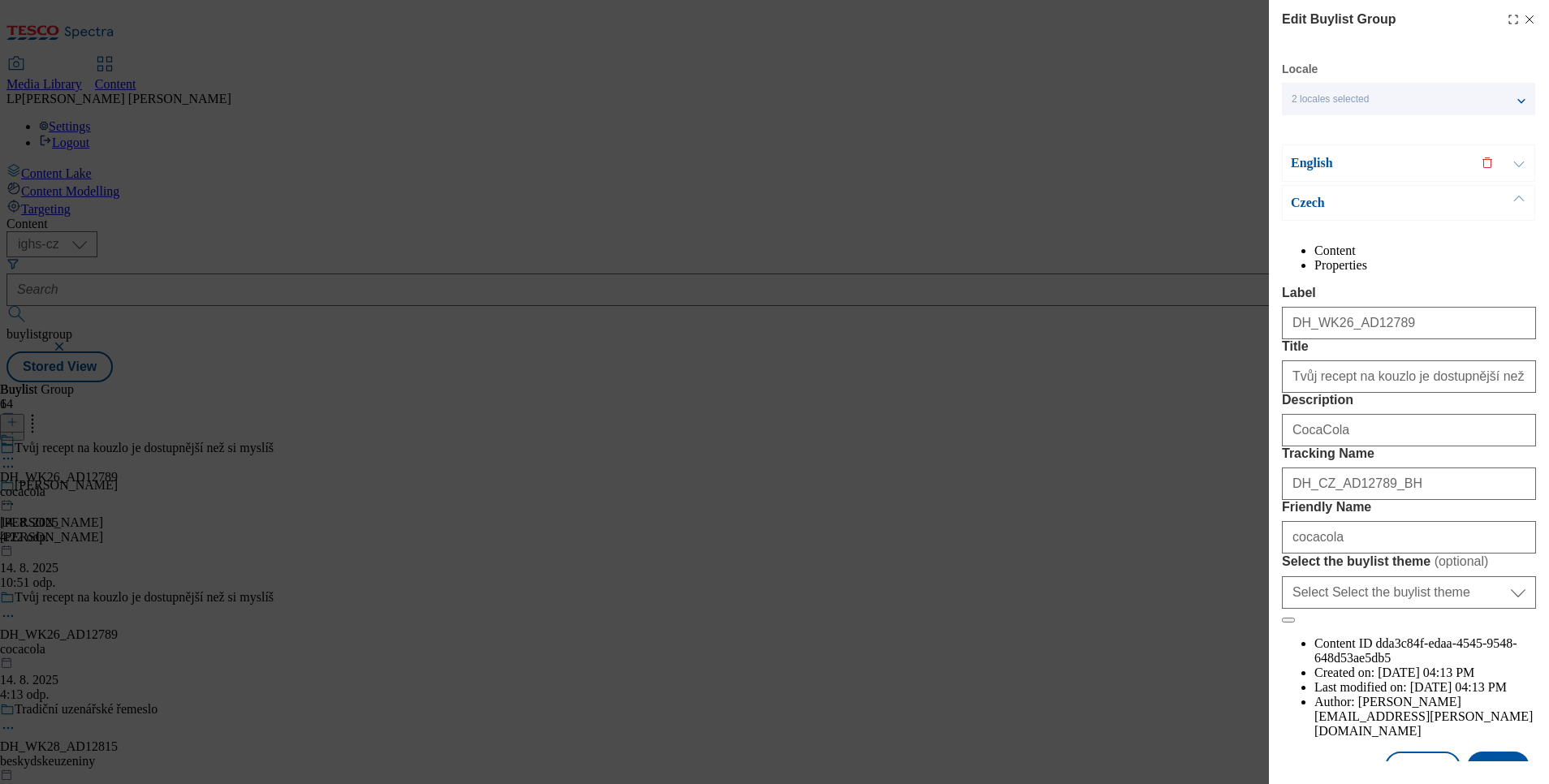
click at [1323, 160] on p "English" at bounding box center [1376, 163] width 171 height 16
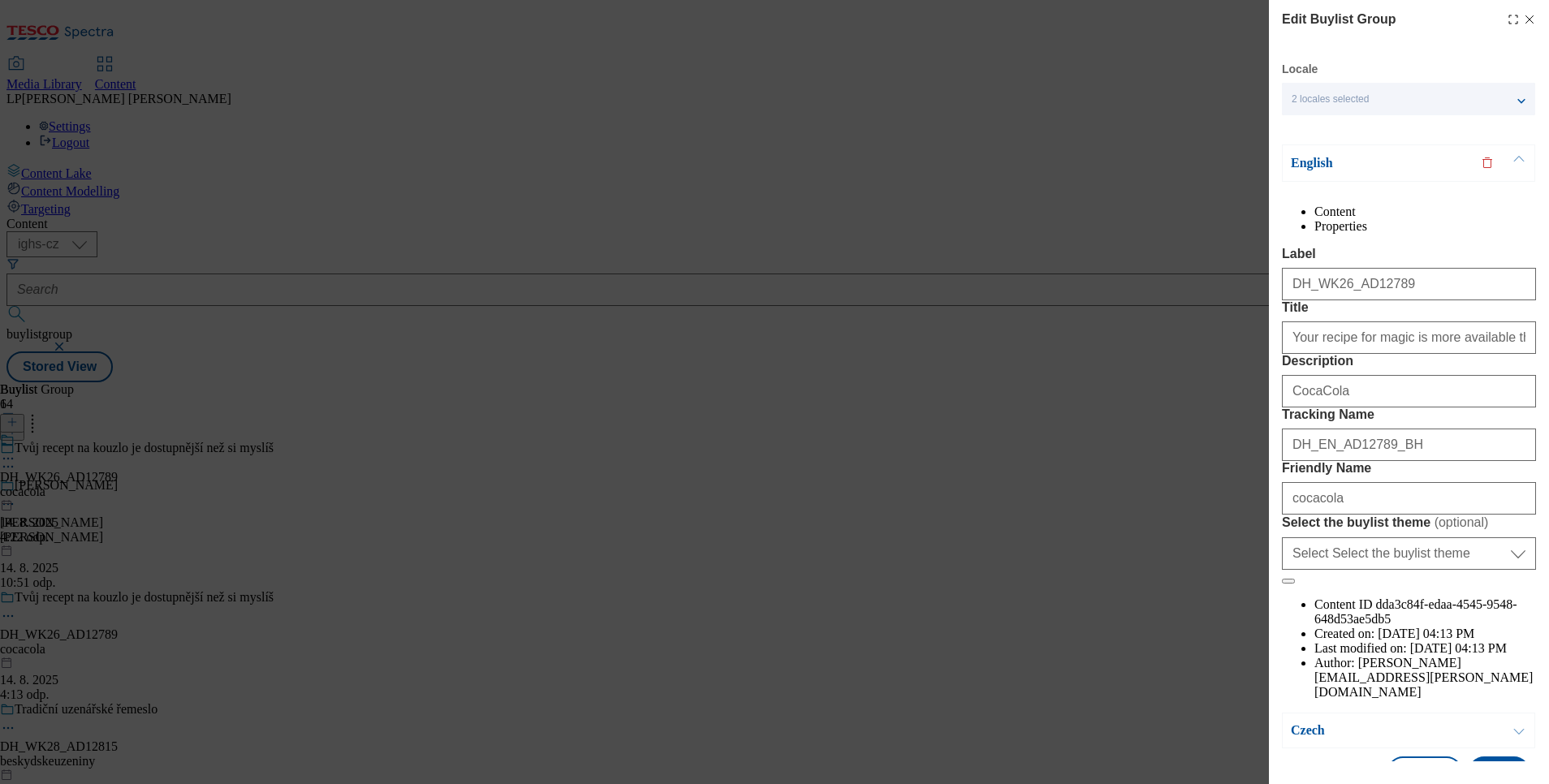
click at [1376, 20] on icon "Modal" at bounding box center [1529, 19] width 13 height 13
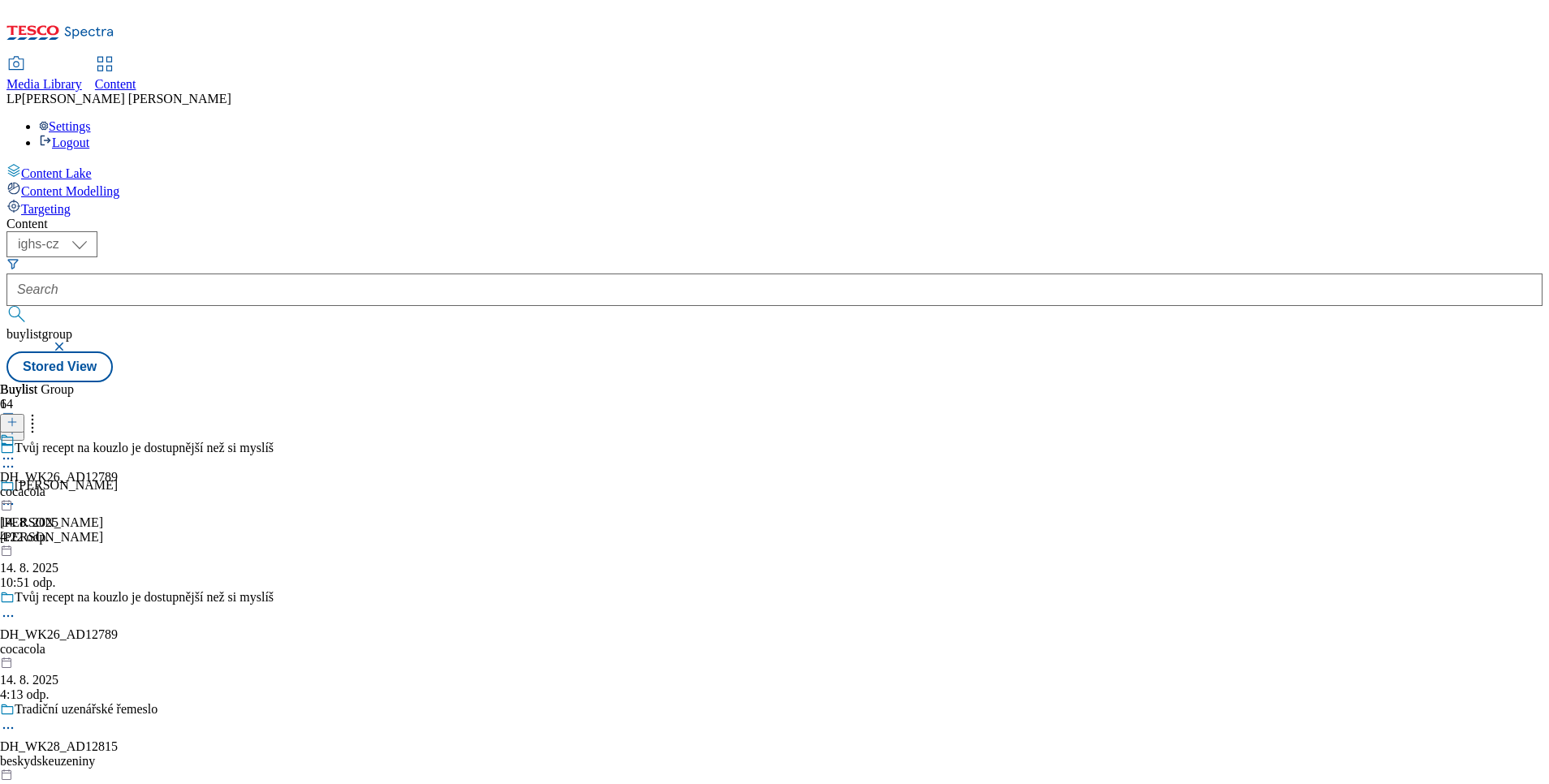
scroll to position [225, 0]
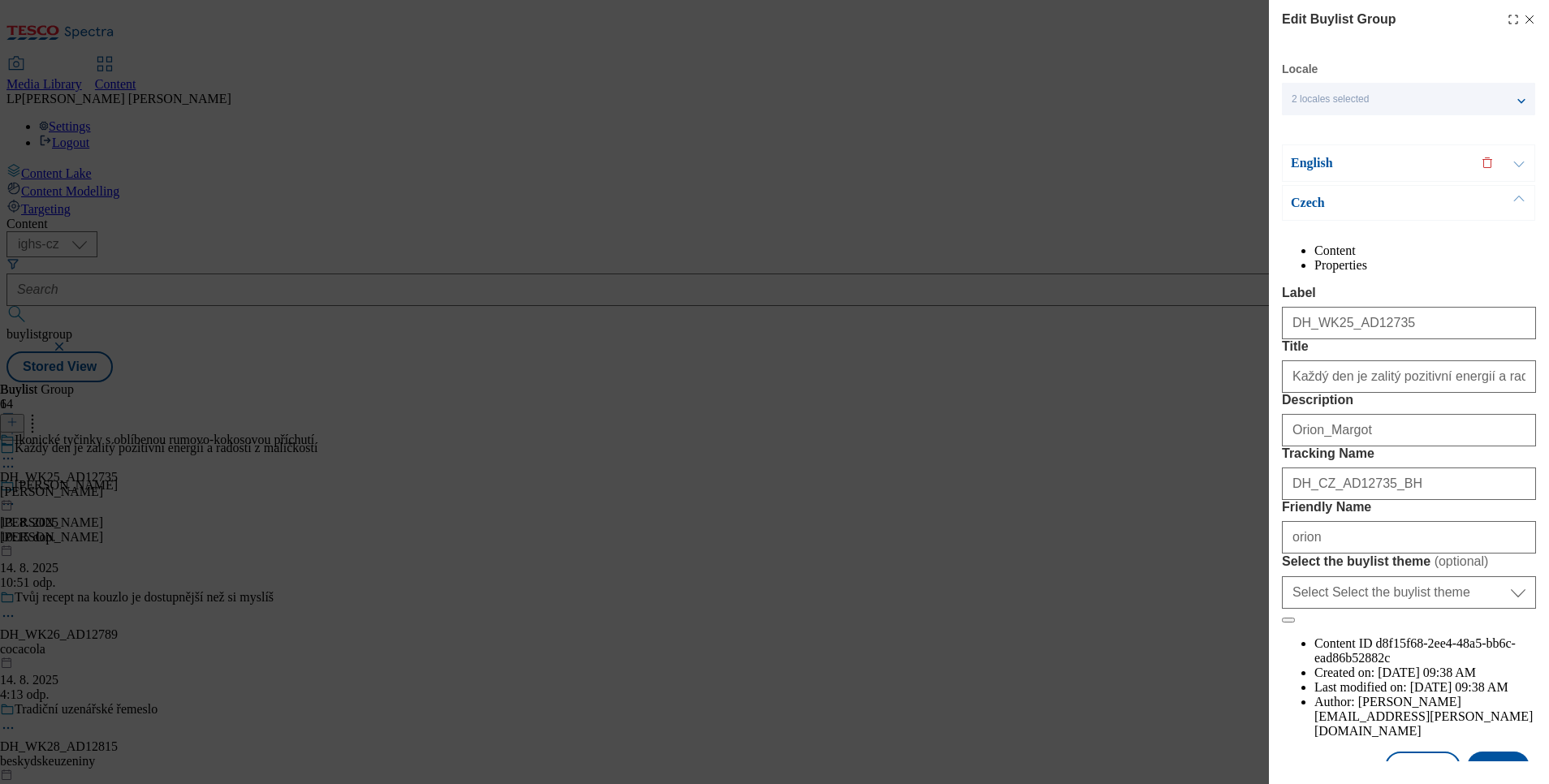
click at [1376, 18] on icon "Modal" at bounding box center [1529, 19] width 13 height 13
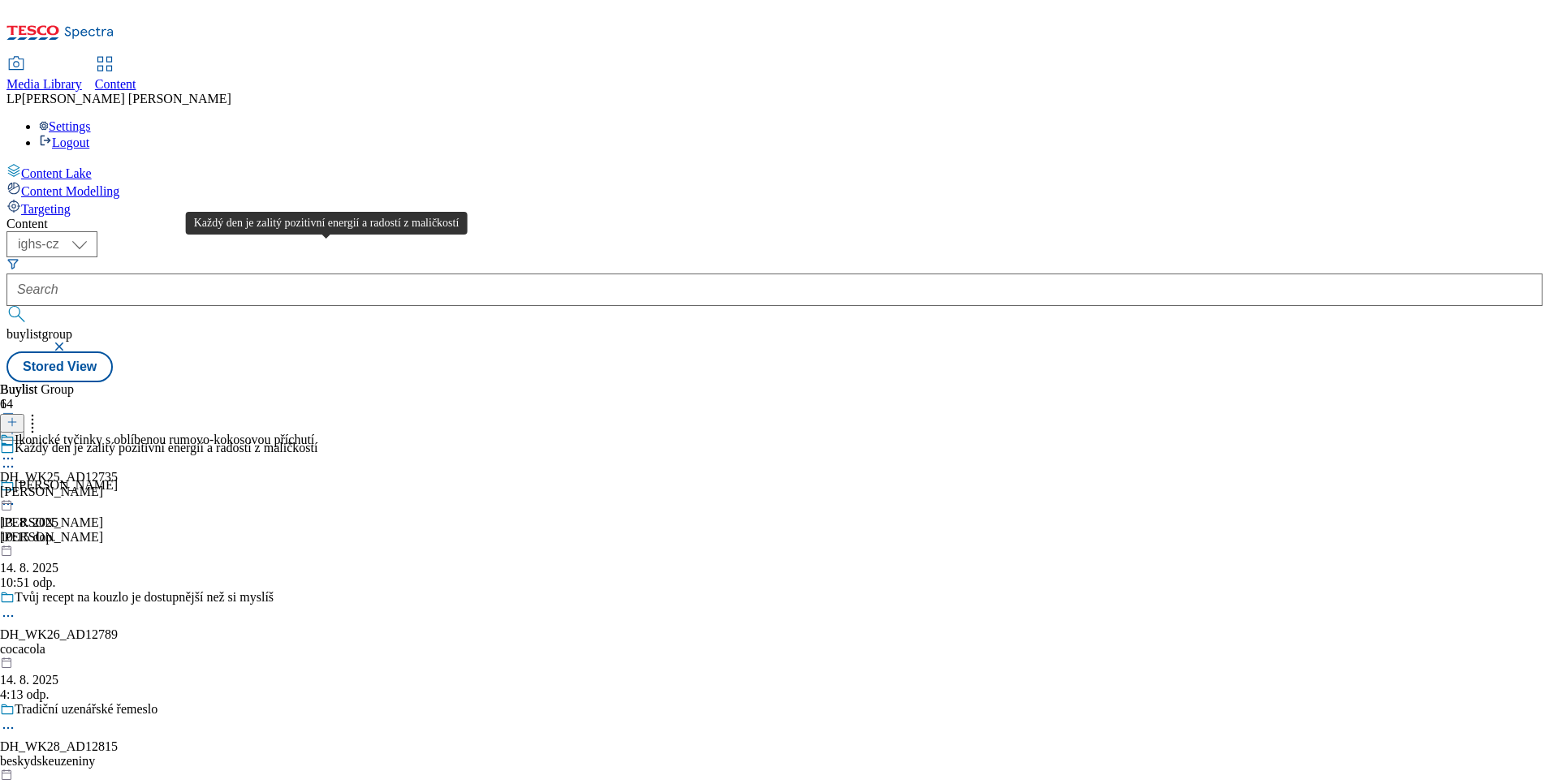
click at [310, 440] on div "Každý den je zalitý pozitivní energií a radostí z maličkostí" at bounding box center [166, 447] width 303 height 15
click at [304, 440] on div "Každý den je zalitý pozitivní energií a radostí z maličkostí" at bounding box center [166, 447] width 303 height 15
click at [16, 458] on icon at bounding box center [8, 466] width 16 height 16
click at [131, 216] on div "Content Lake Content Modelling Targeting" at bounding box center [774, 190] width 1536 height 53
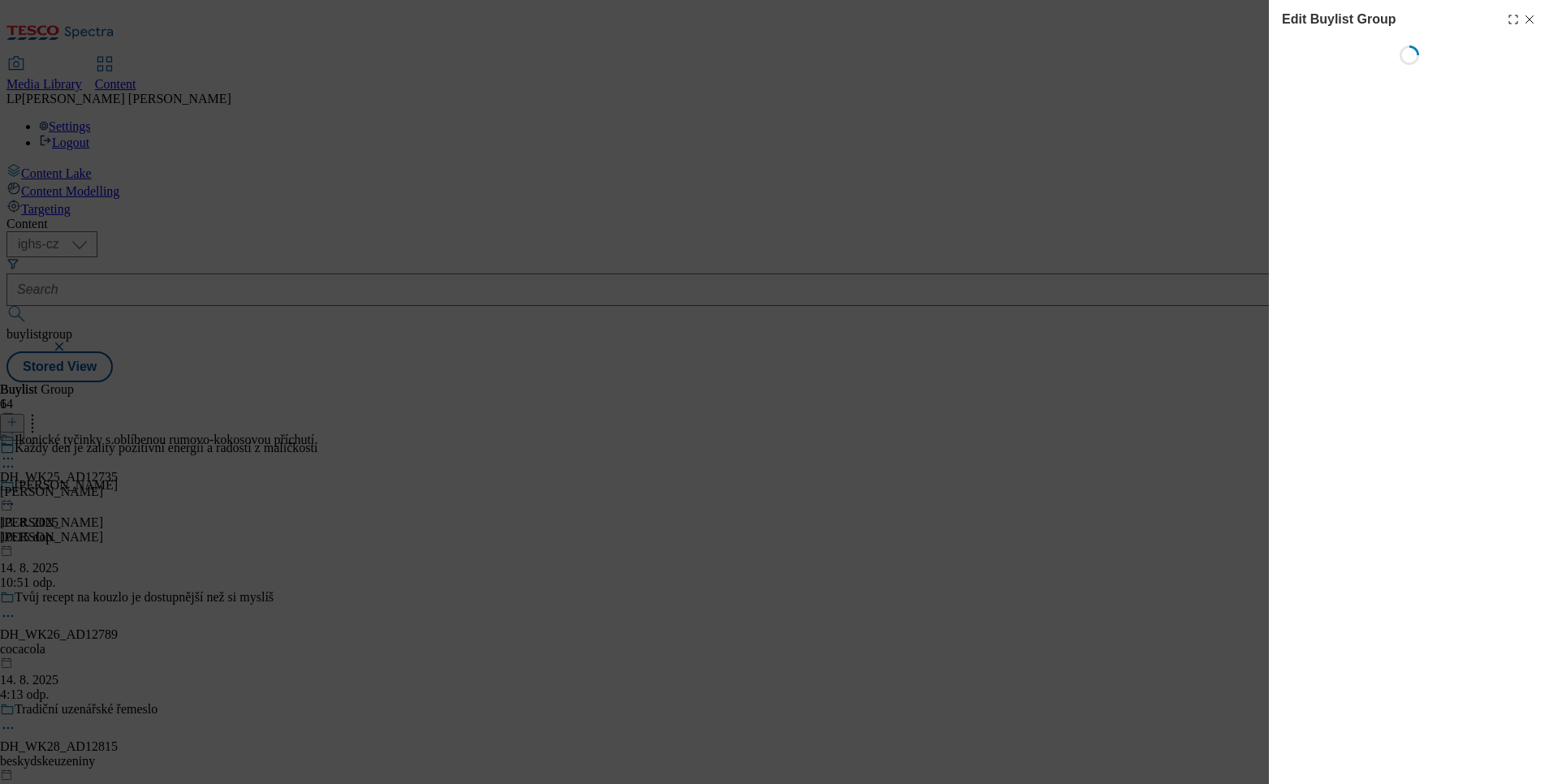
scroll to position [0, 0]
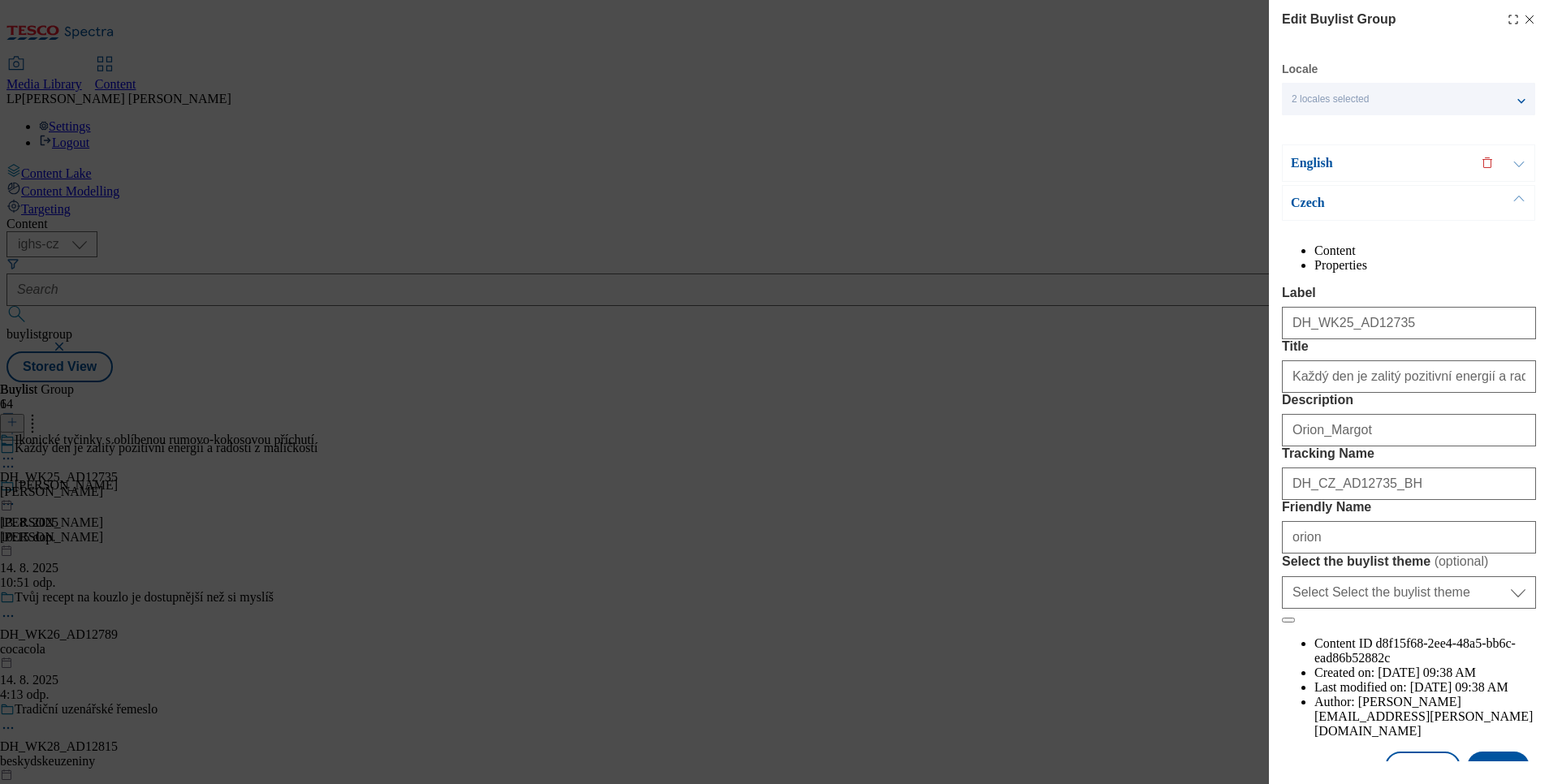
click at [1301, 155] on p "English" at bounding box center [1376, 163] width 171 height 16
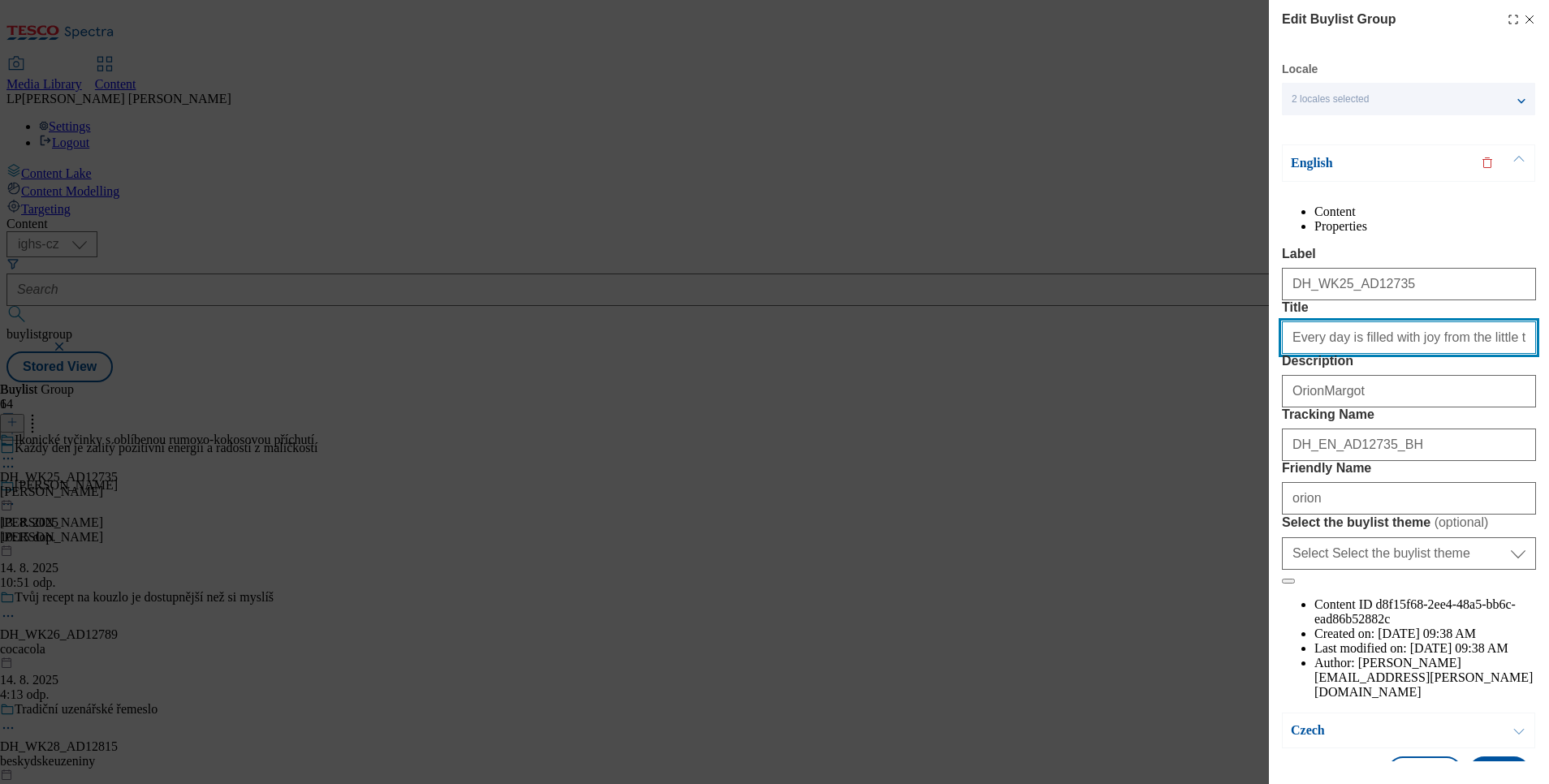
drag, startPoint x: 1507, startPoint y: 396, endPoint x: 1198, endPoint y: 386, distance: 309.2
click at [1198, 386] on div "Edit Buylist Group Locale 2 locales selected English Czech English Content Prop…" at bounding box center [774, 392] width 1549 height 784
click at [1376, 16] on icon "Modal" at bounding box center [1529, 19] width 13 height 13
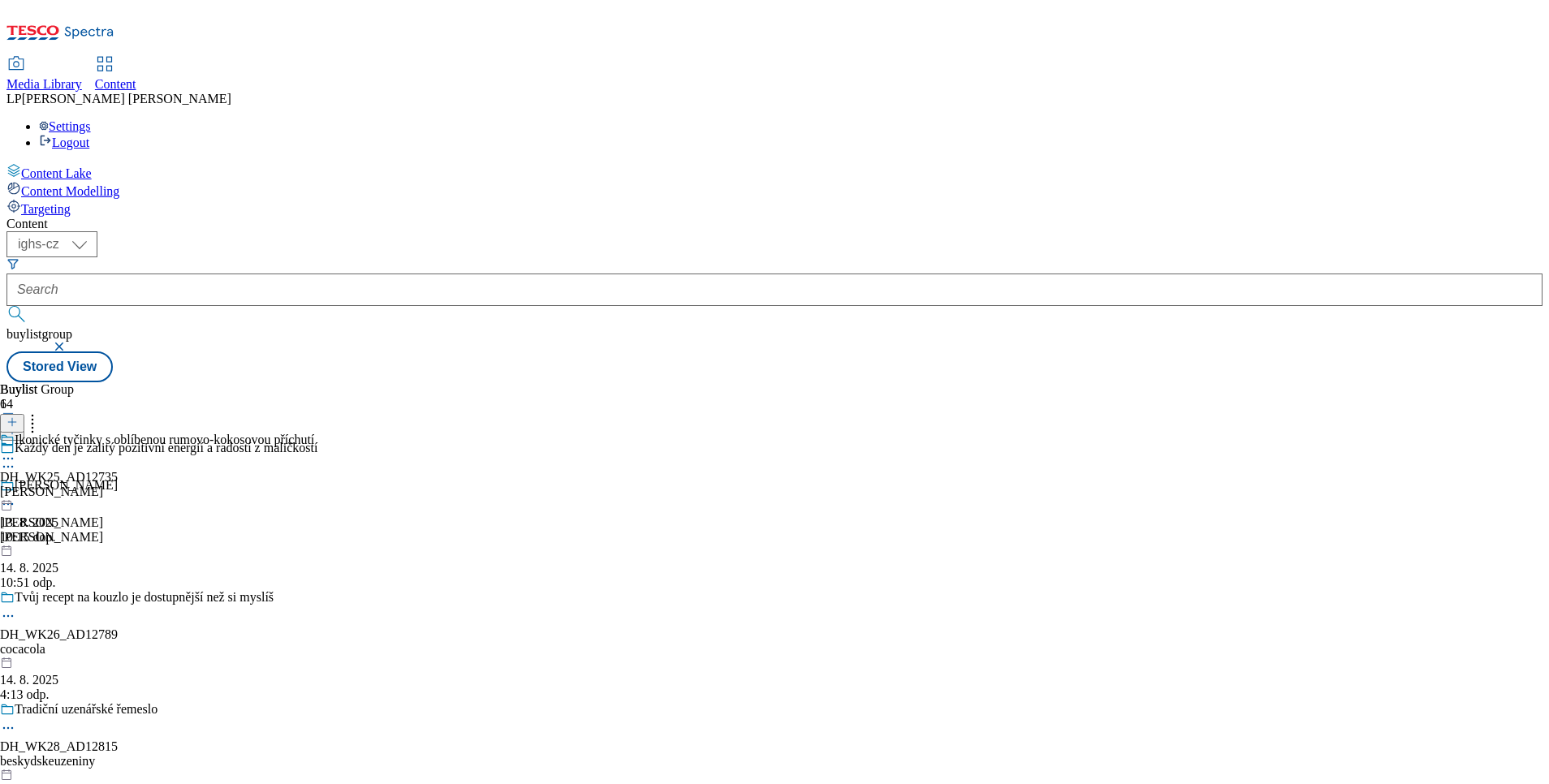
scroll to position [301, 0]
click at [314, 432] on div "Ikonické tyčinky s oblíbenou rumovo-kokosovou příchutí" at bounding box center [164, 439] width 299 height 15
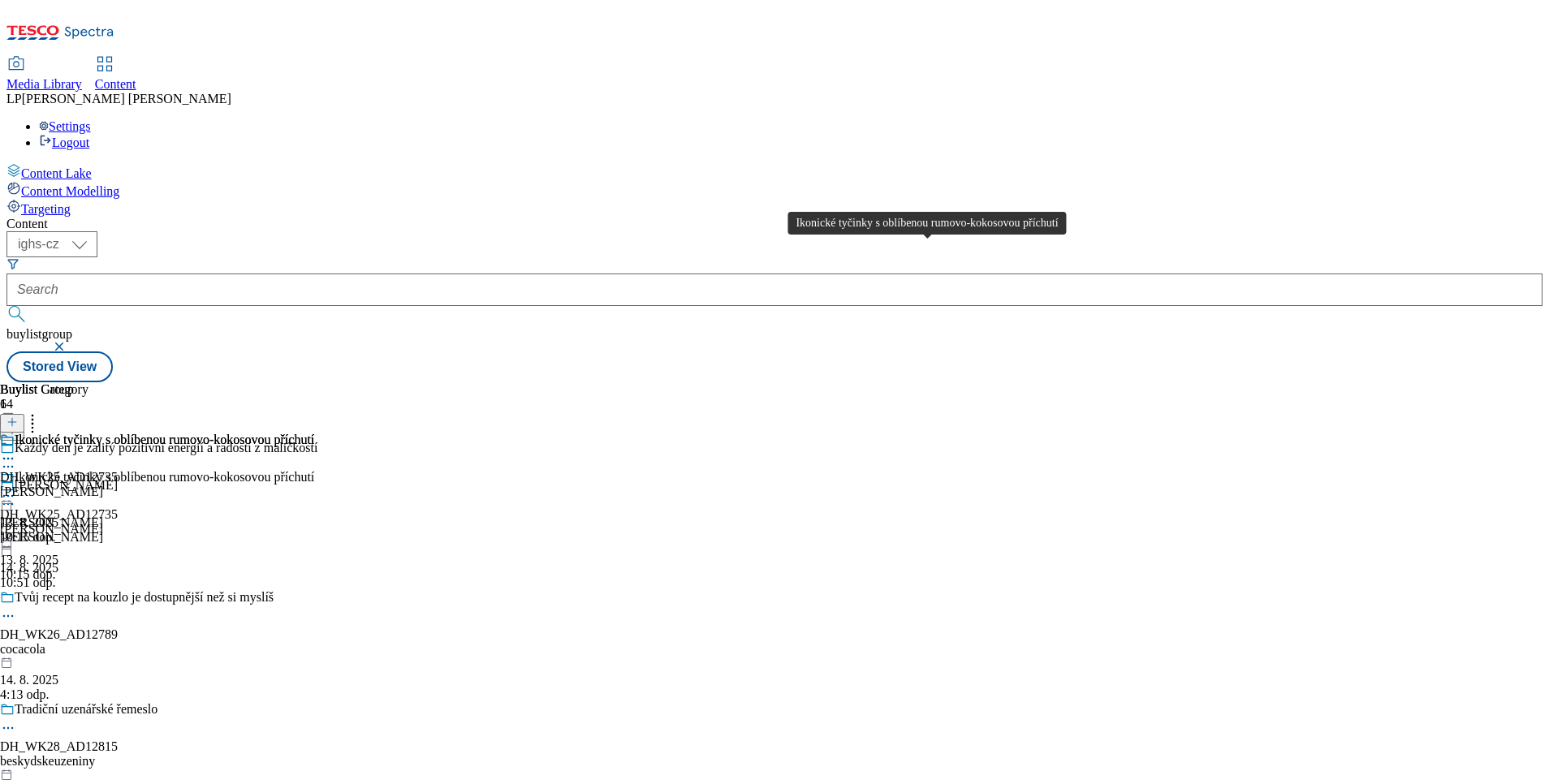
click at [314, 432] on div "Ikonické tyčinky s oblíbenou rumovo-kokosovou příchutí" at bounding box center [164, 439] width 299 height 15
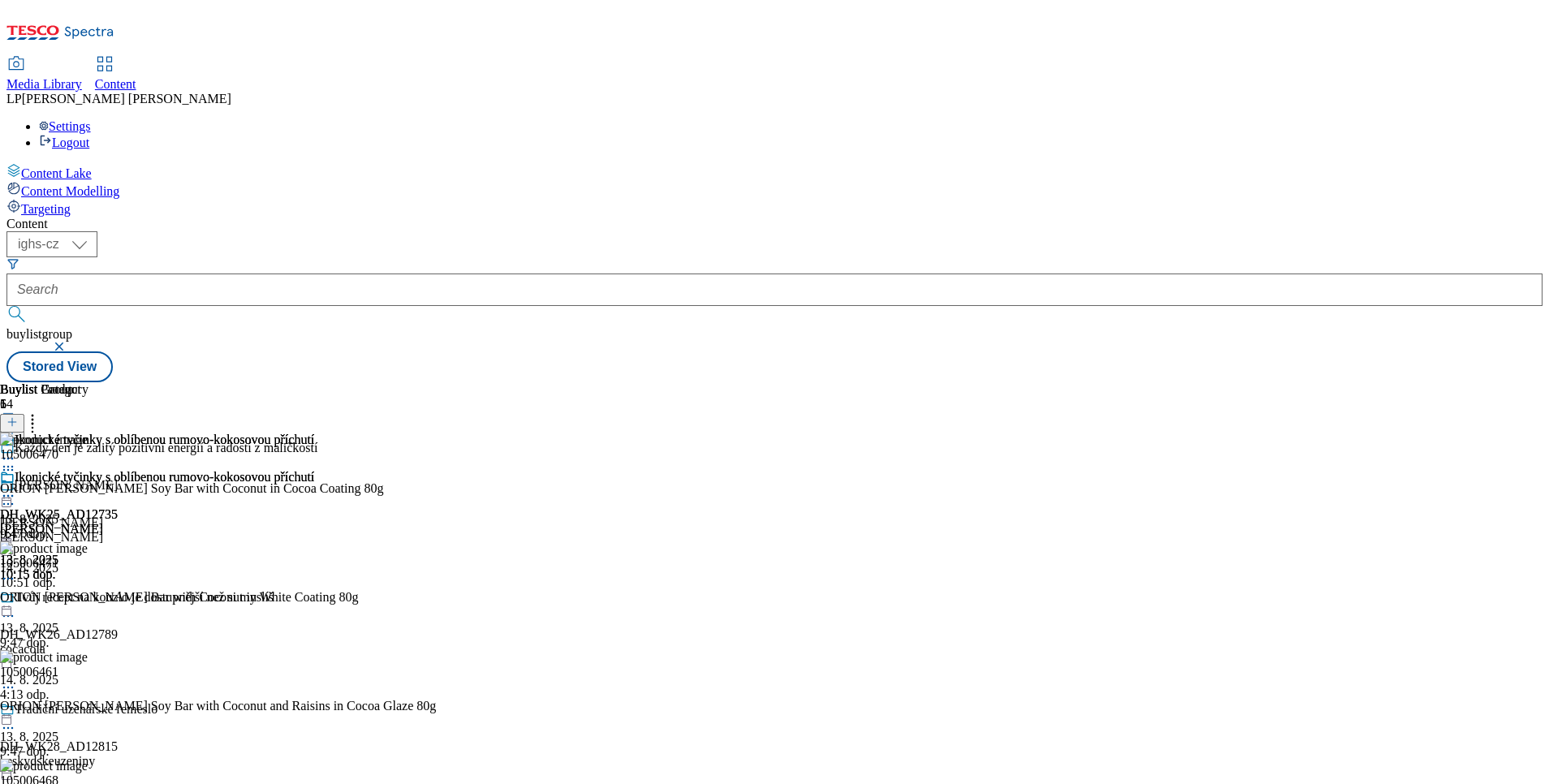
click at [16, 488] on icon at bounding box center [8, 496] width 16 height 16
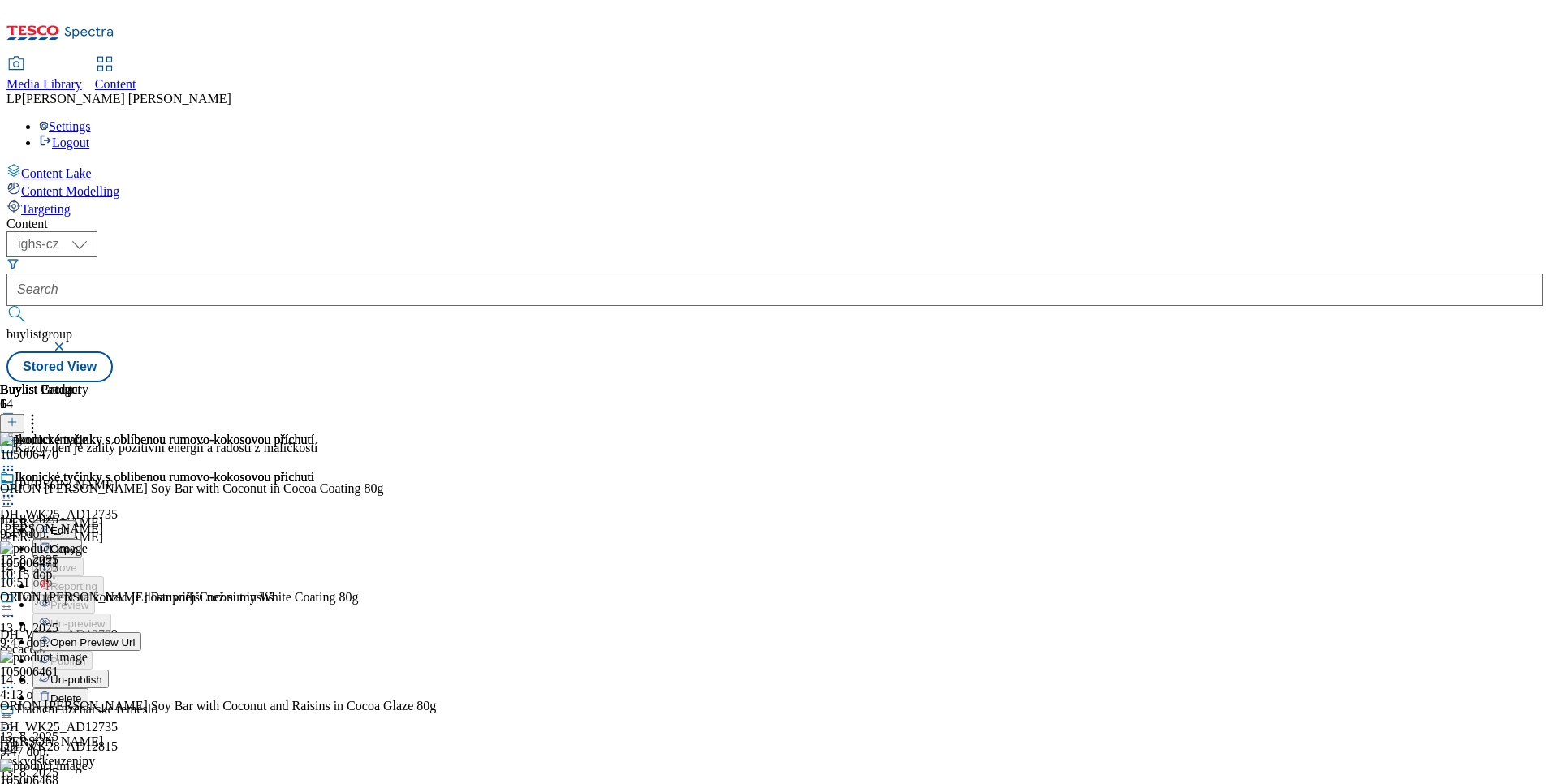
click at [134, 636] on span "Open Preview Url" at bounding box center [92, 642] width 84 height 12
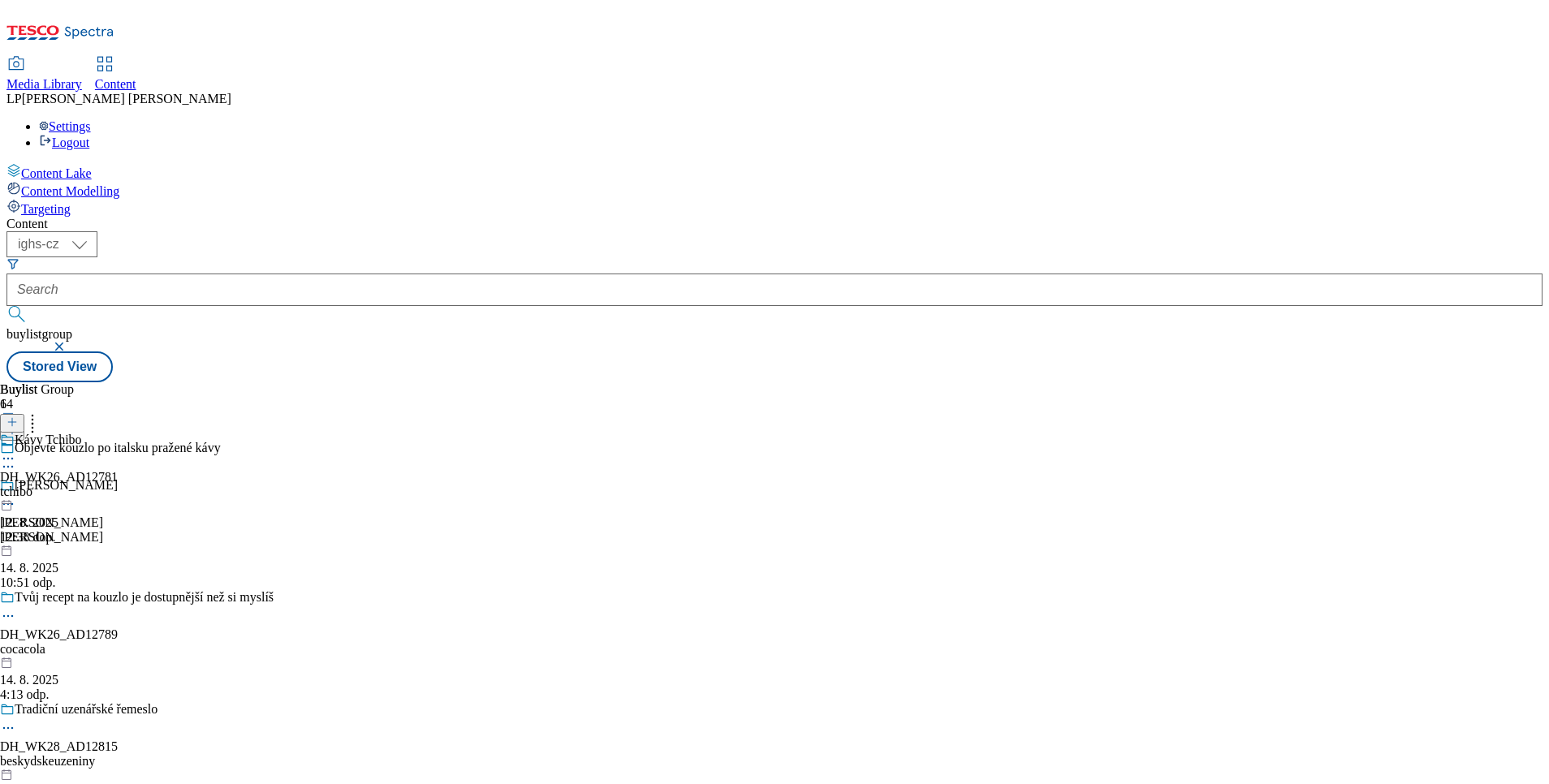
click at [16, 450] on icon at bounding box center [8, 458] width 16 height 16
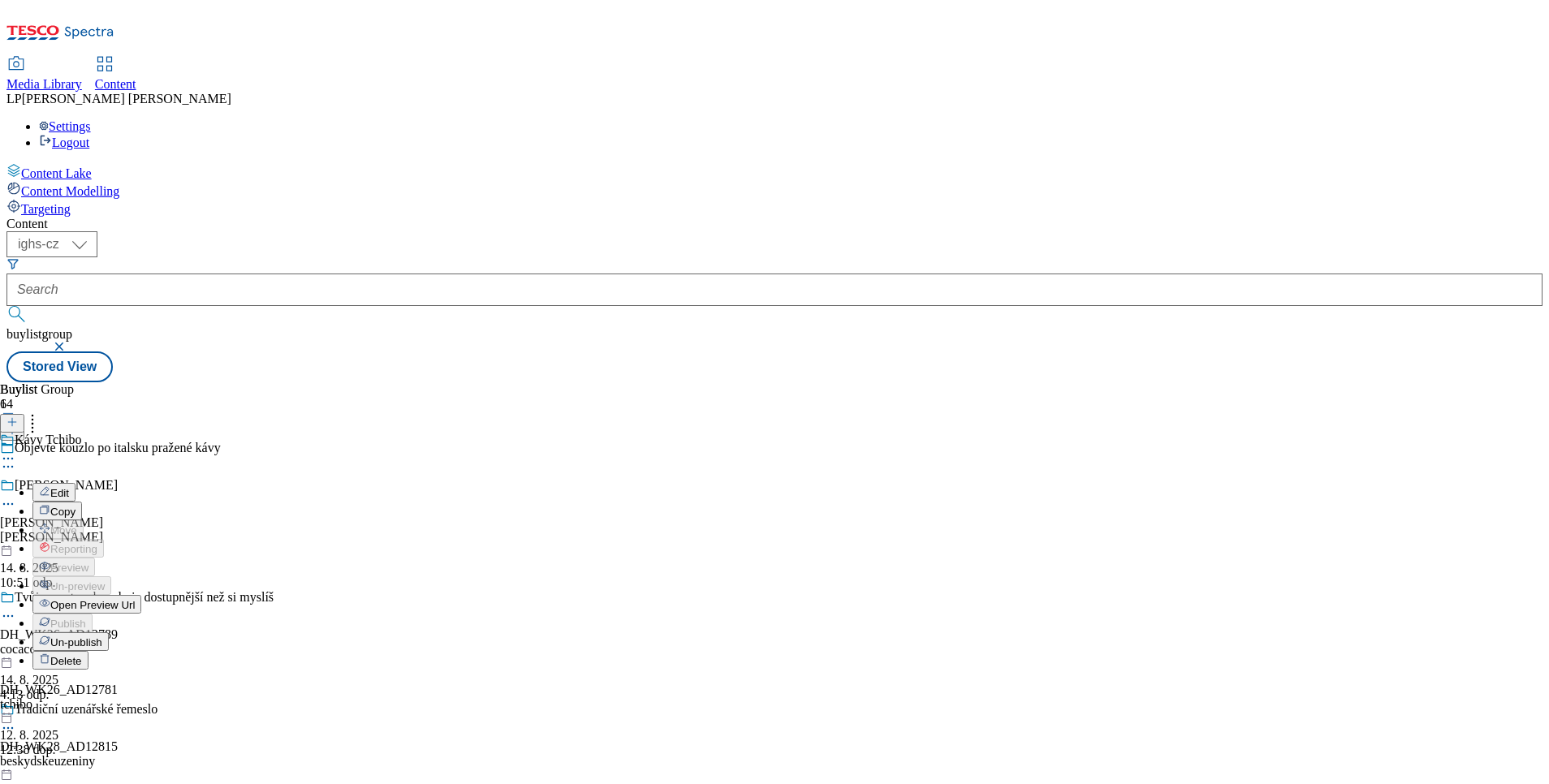
click at [134, 598] on span "Open Preview Url" at bounding box center [92, 604] width 84 height 12
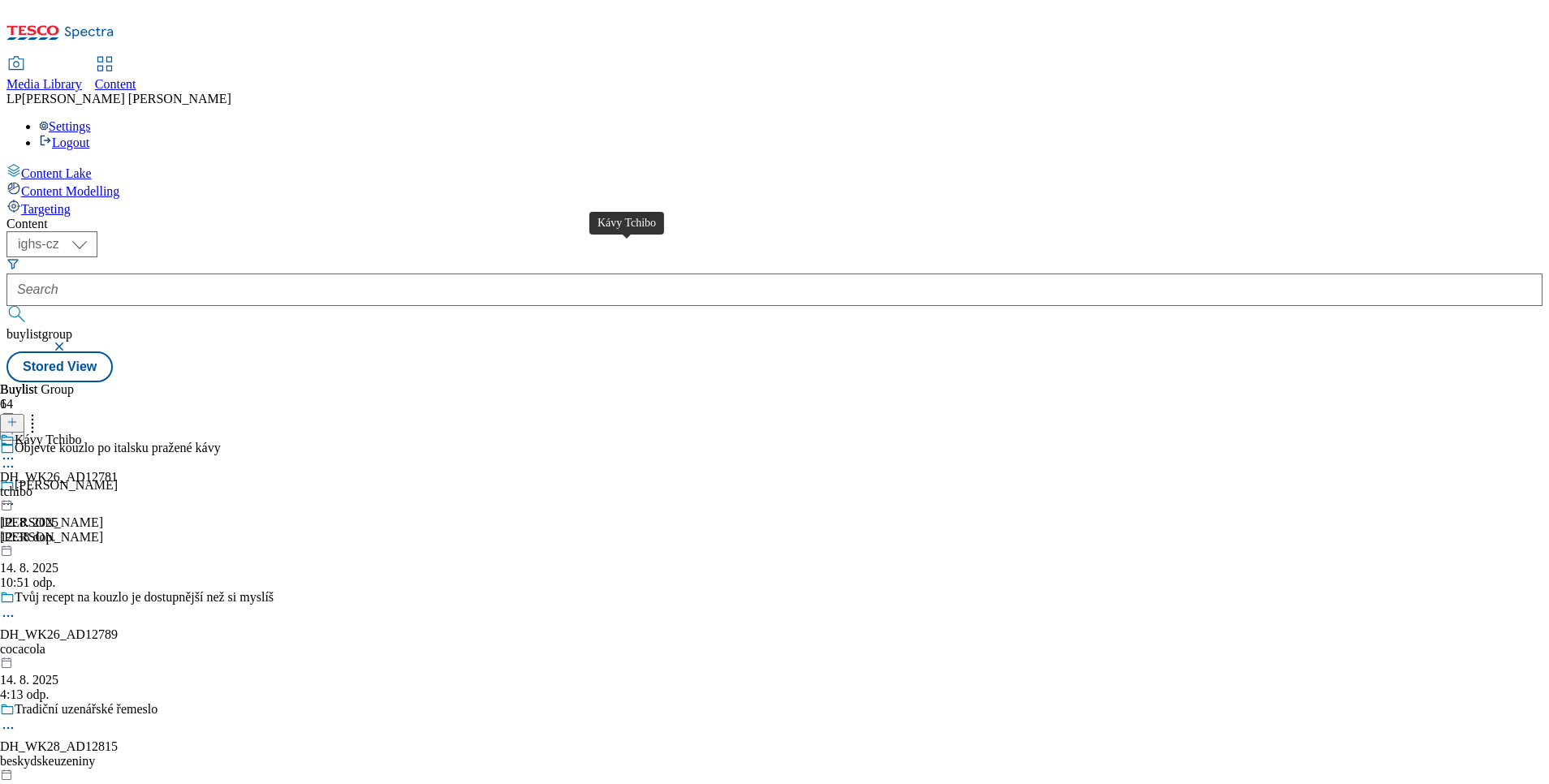
click at [82, 432] on div "Kávy Tchibo" at bounding box center [48, 439] width 67 height 15
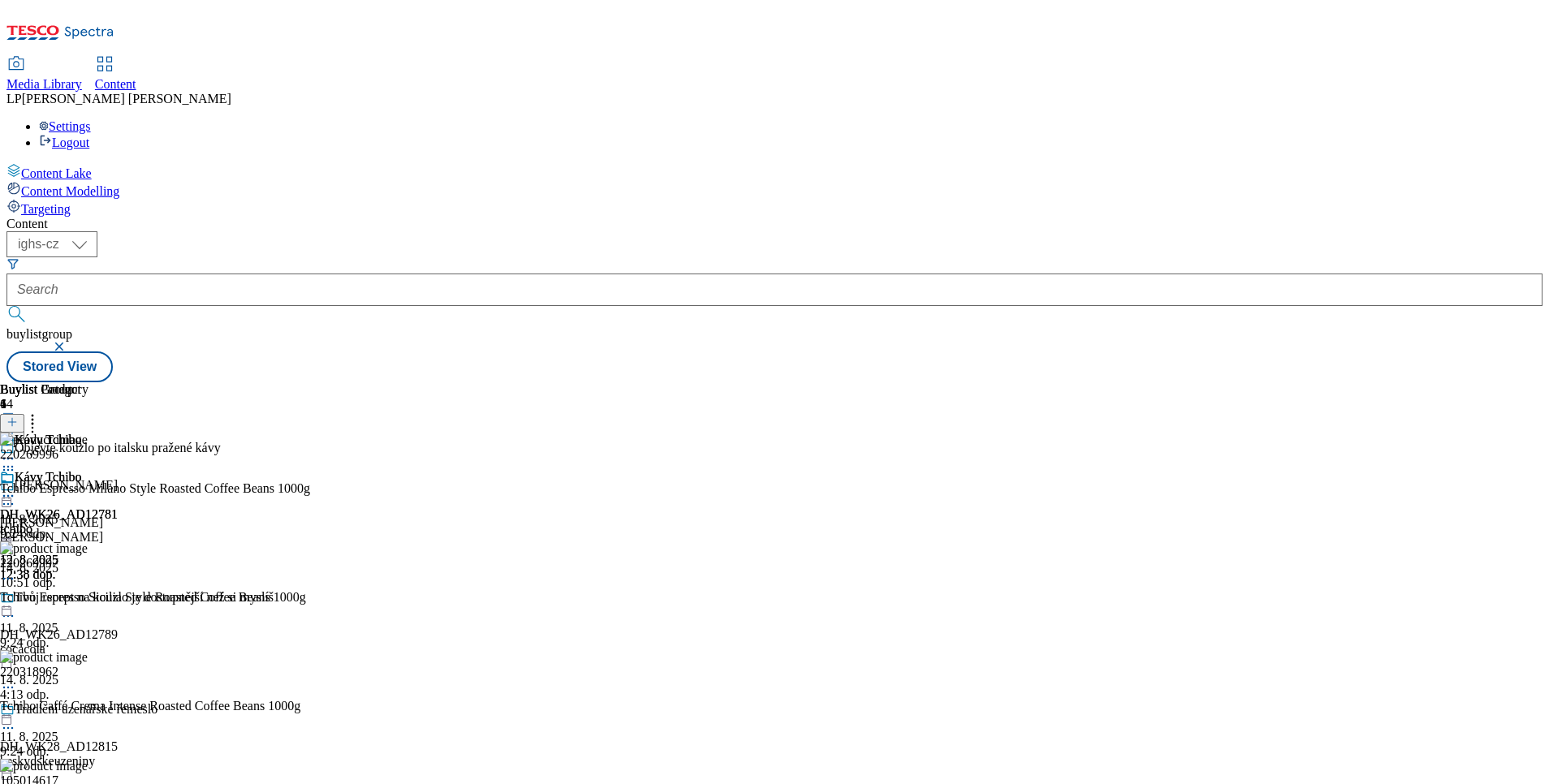
click at [41, 412] on icon at bounding box center [33, 420] width 16 height 16
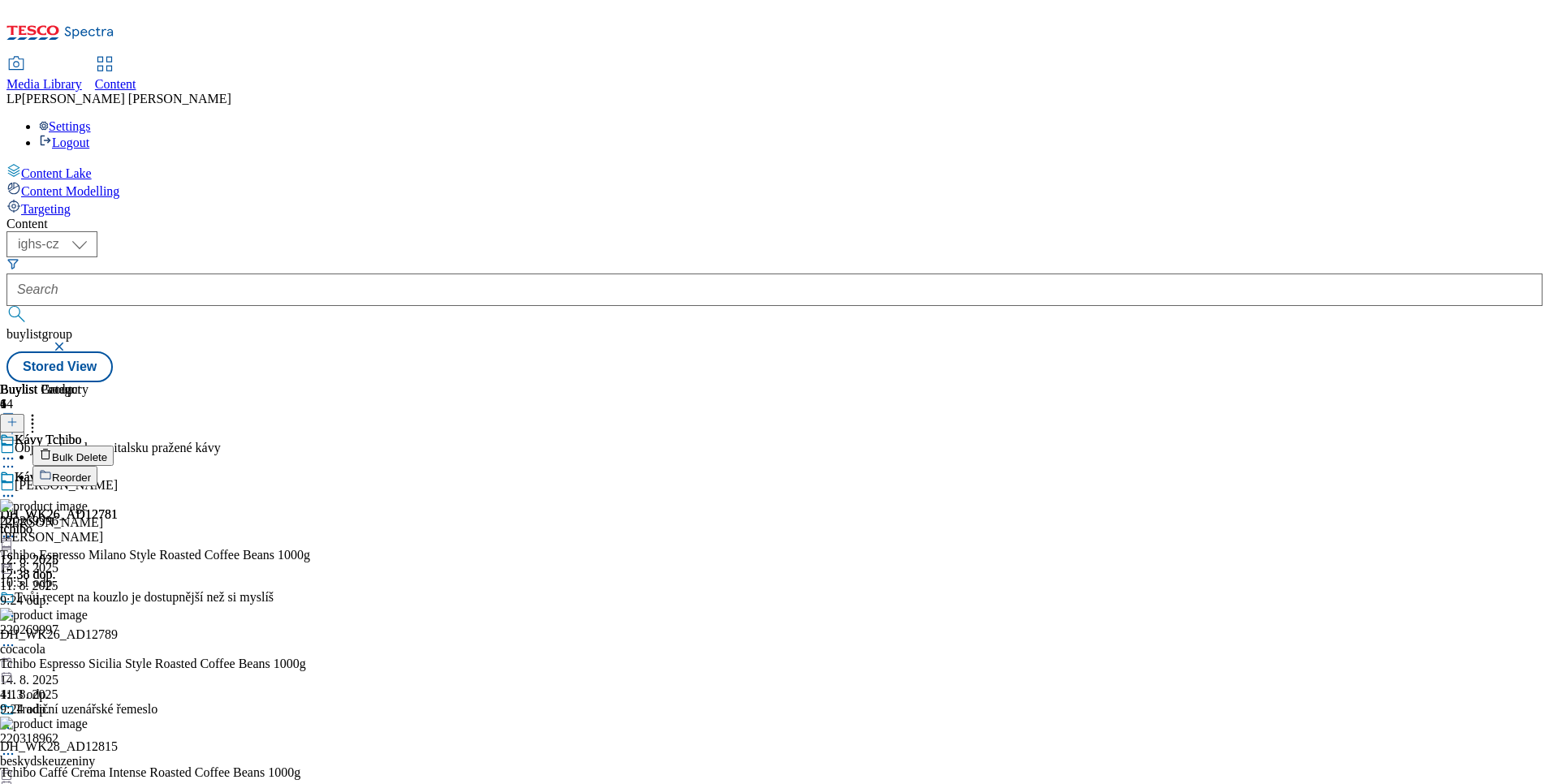
click at [91, 471] on span "Reorder" at bounding box center [71, 477] width 39 height 12
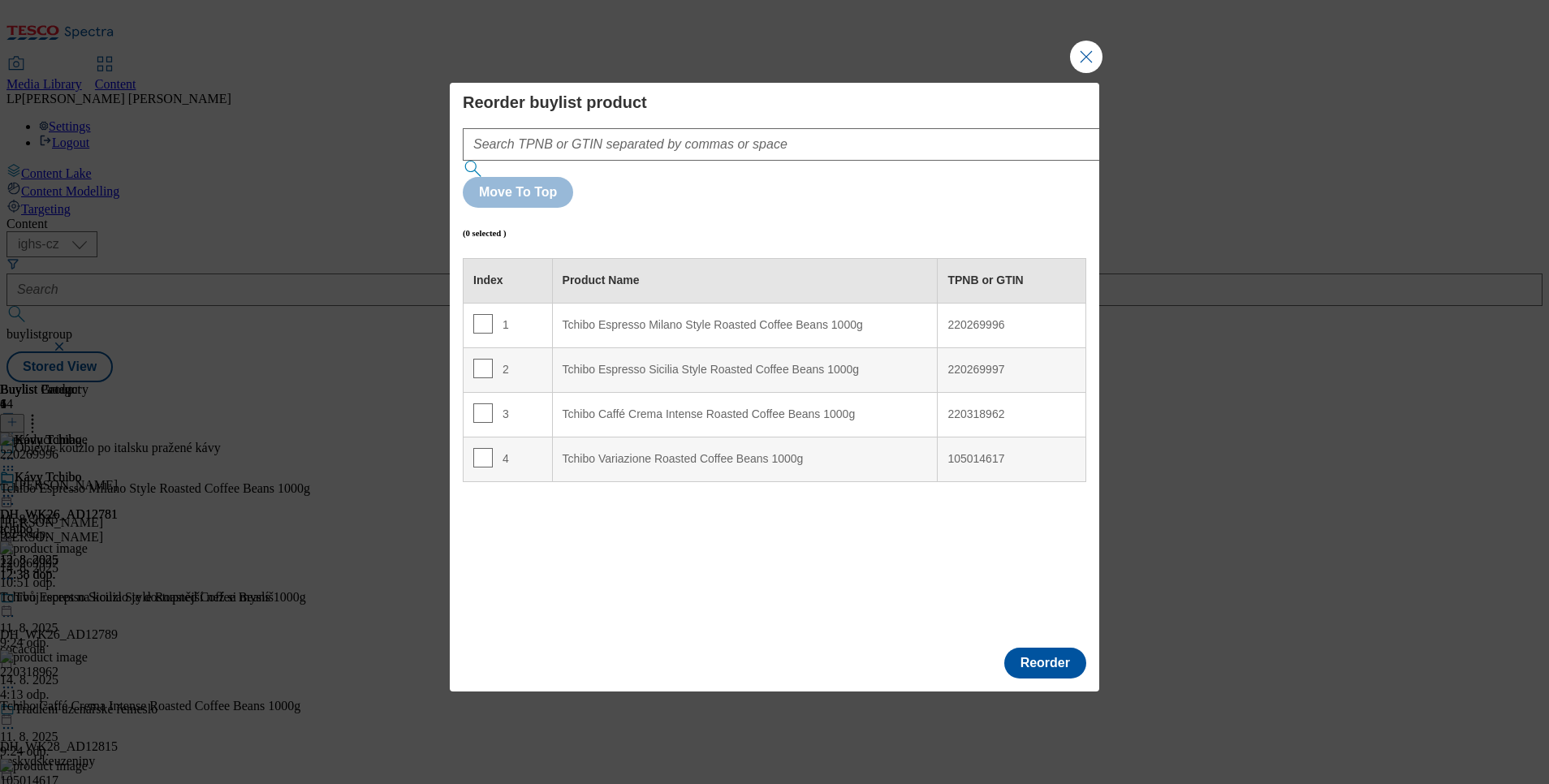
click at [972, 303] on td "220269996" at bounding box center [1012, 325] width 148 height 44
click at [975, 362] on div "220269997" at bounding box center [1012, 369] width 128 height 15
click at [968, 408] on div "220318962" at bounding box center [1012, 415] width 128 height 15
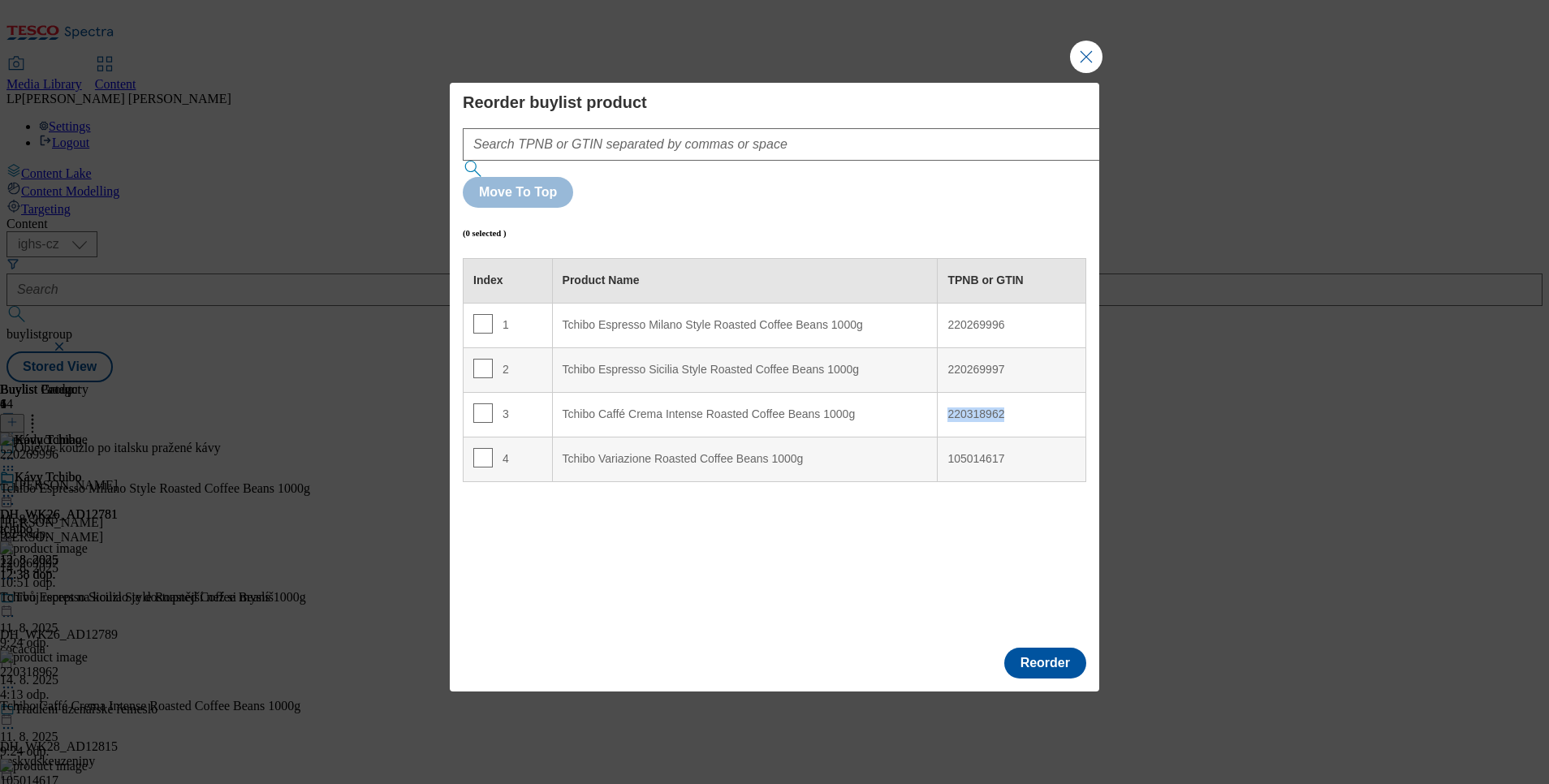
click at [968, 408] on div "220318962" at bounding box center [1012, 415] width 128 height 15
click at [986, 452] on div "105014617" at bounding box center [1012, 459] width 128 height 15
click at [1088, 73] on button "Close Modal" at bounding box center [1086, 56] width 33 height 33
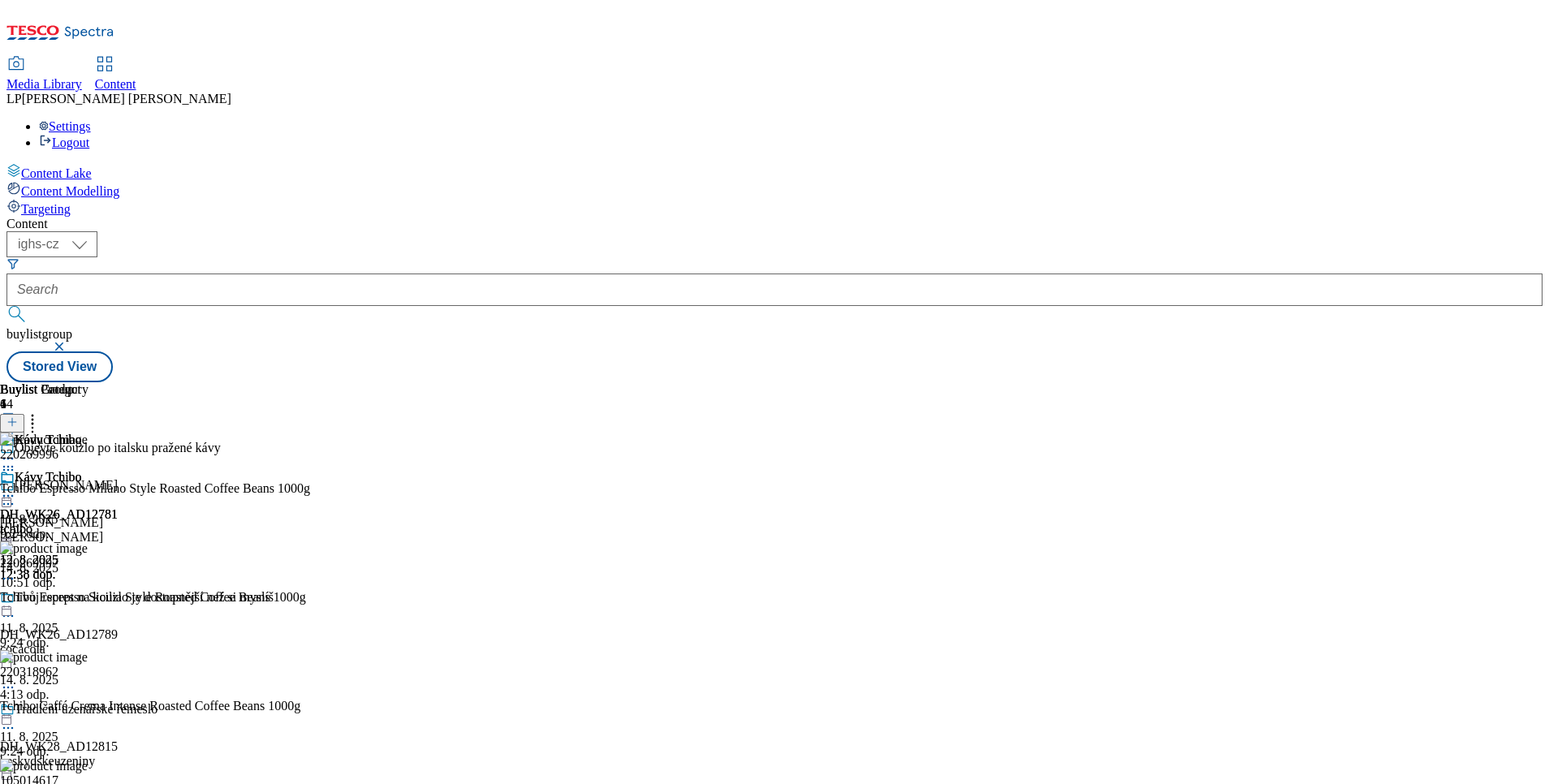
scroll to position [487, 0]
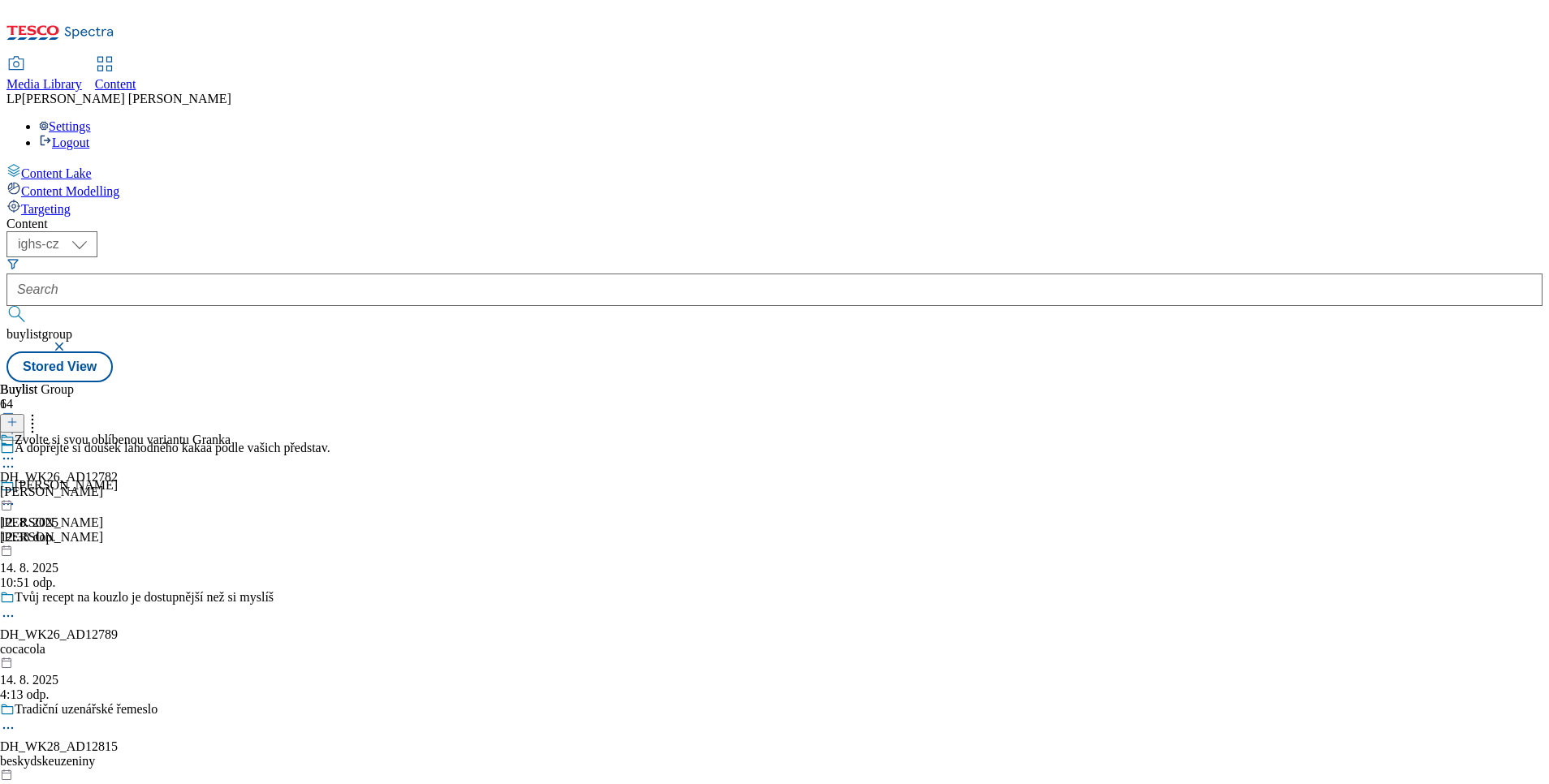
click at [16, 450] on icon at bounding box center [8, 458] width 16 height 16
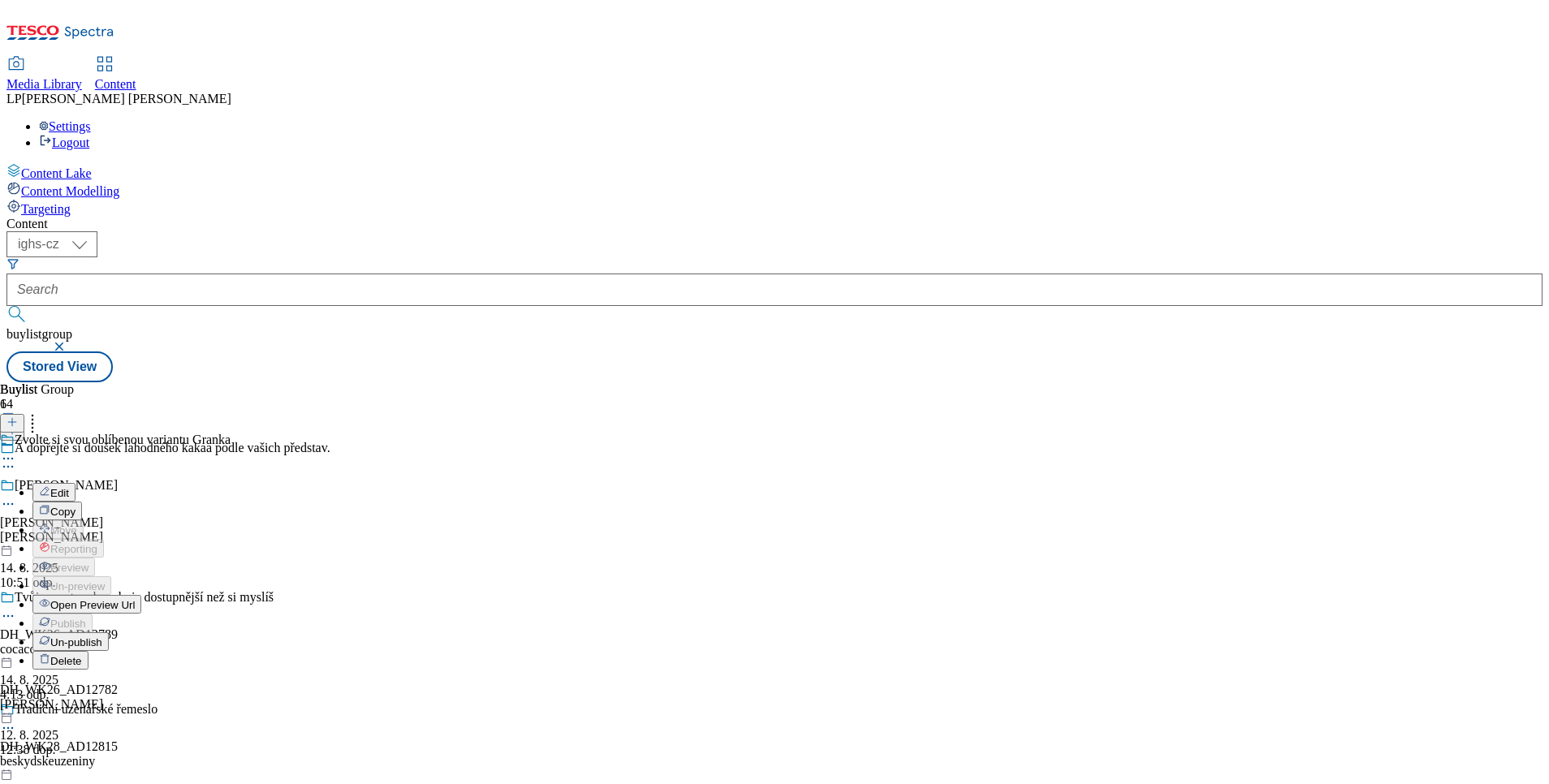
click at [134, 598] on span "Open Preview Url" at bounding box center [92, 604] width 84 height 12
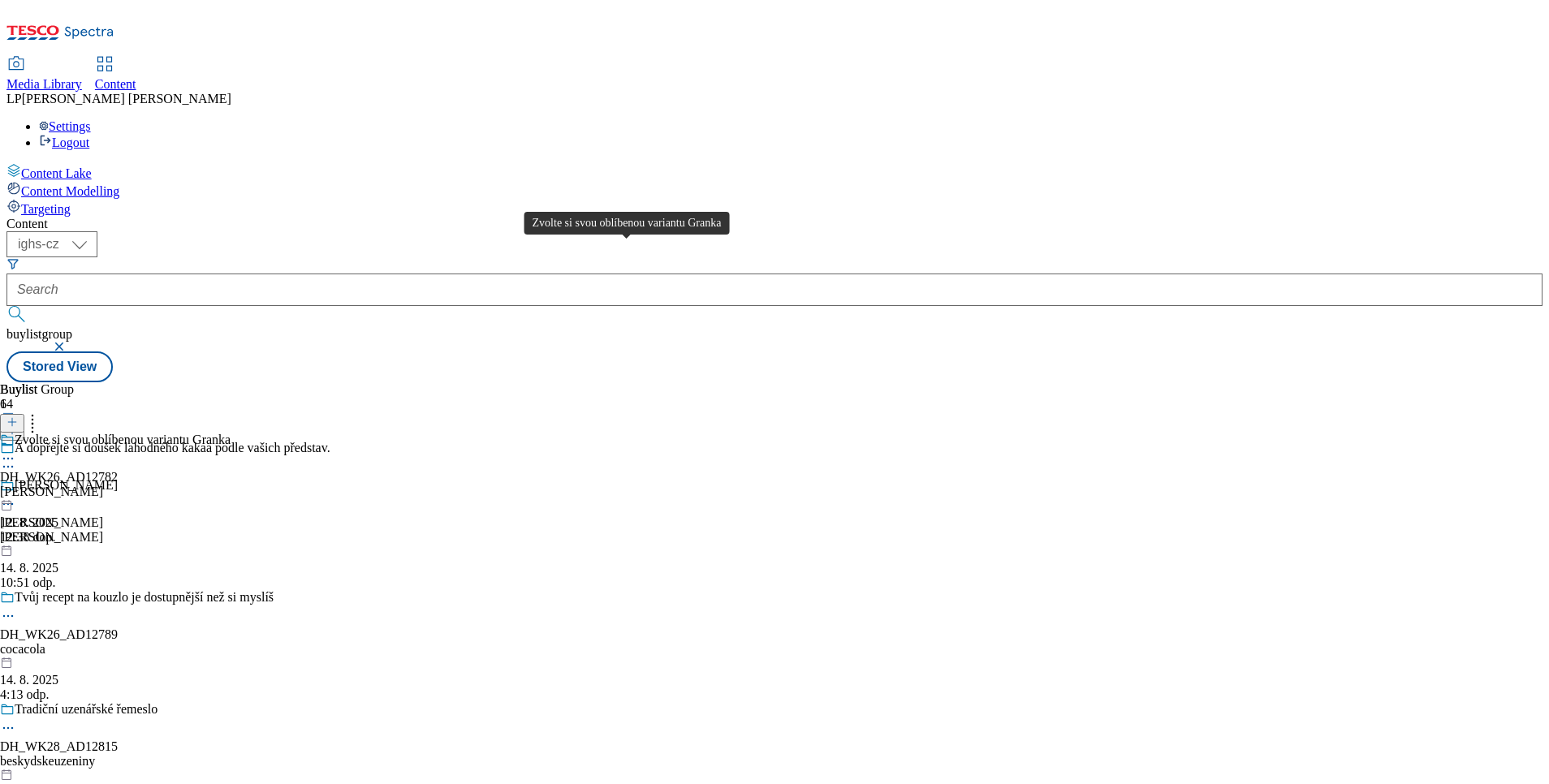
click at [230, 432] on div "Zvolte si svou oblíbenou variantu Granka" at bounding box center [122, 439] width 216 height 15
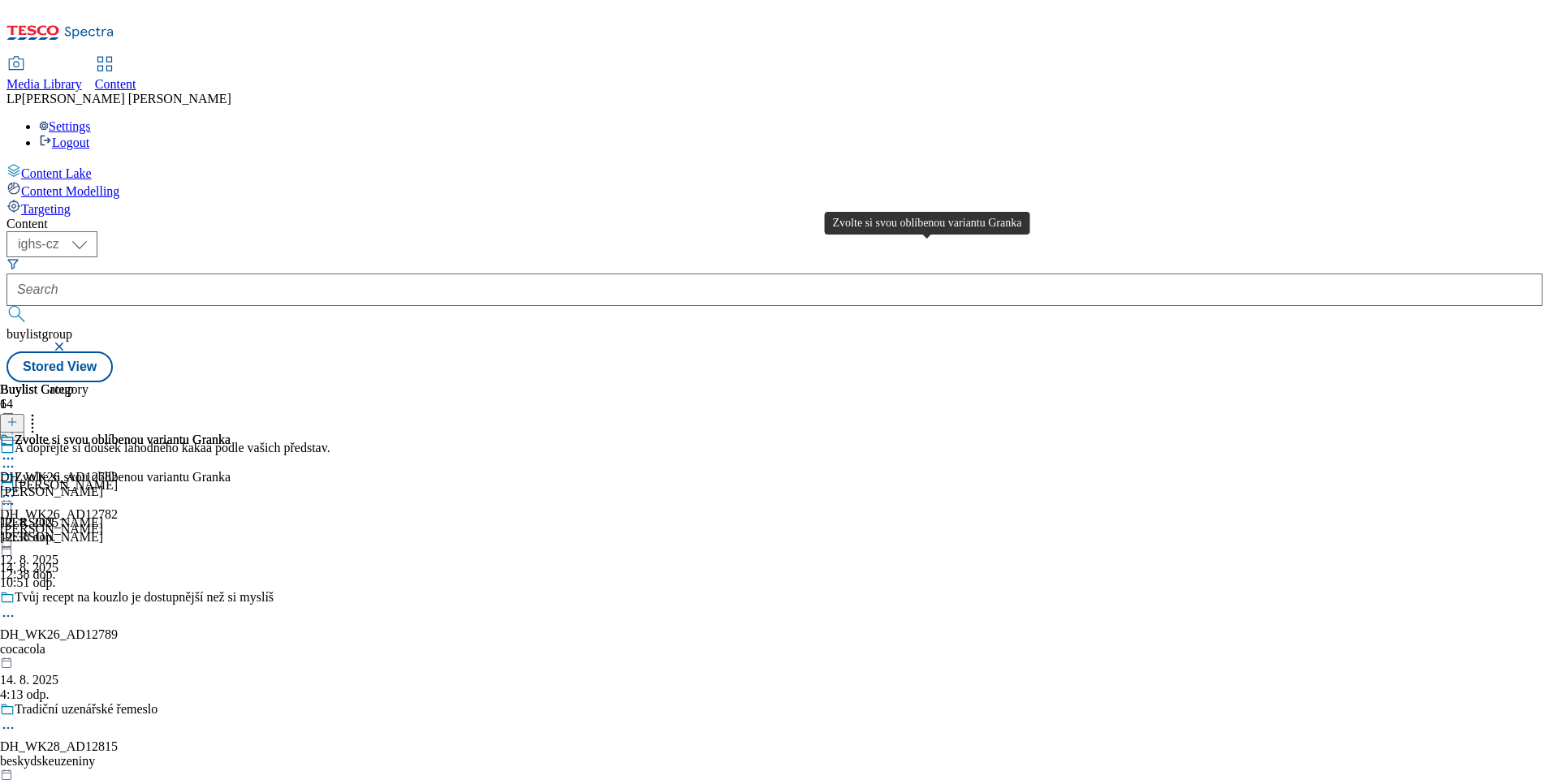
click at [230, 432] on div "Zvolte si svou oblíbenou variantu Granka" at bounding box center [122, 439] width 216 height 15
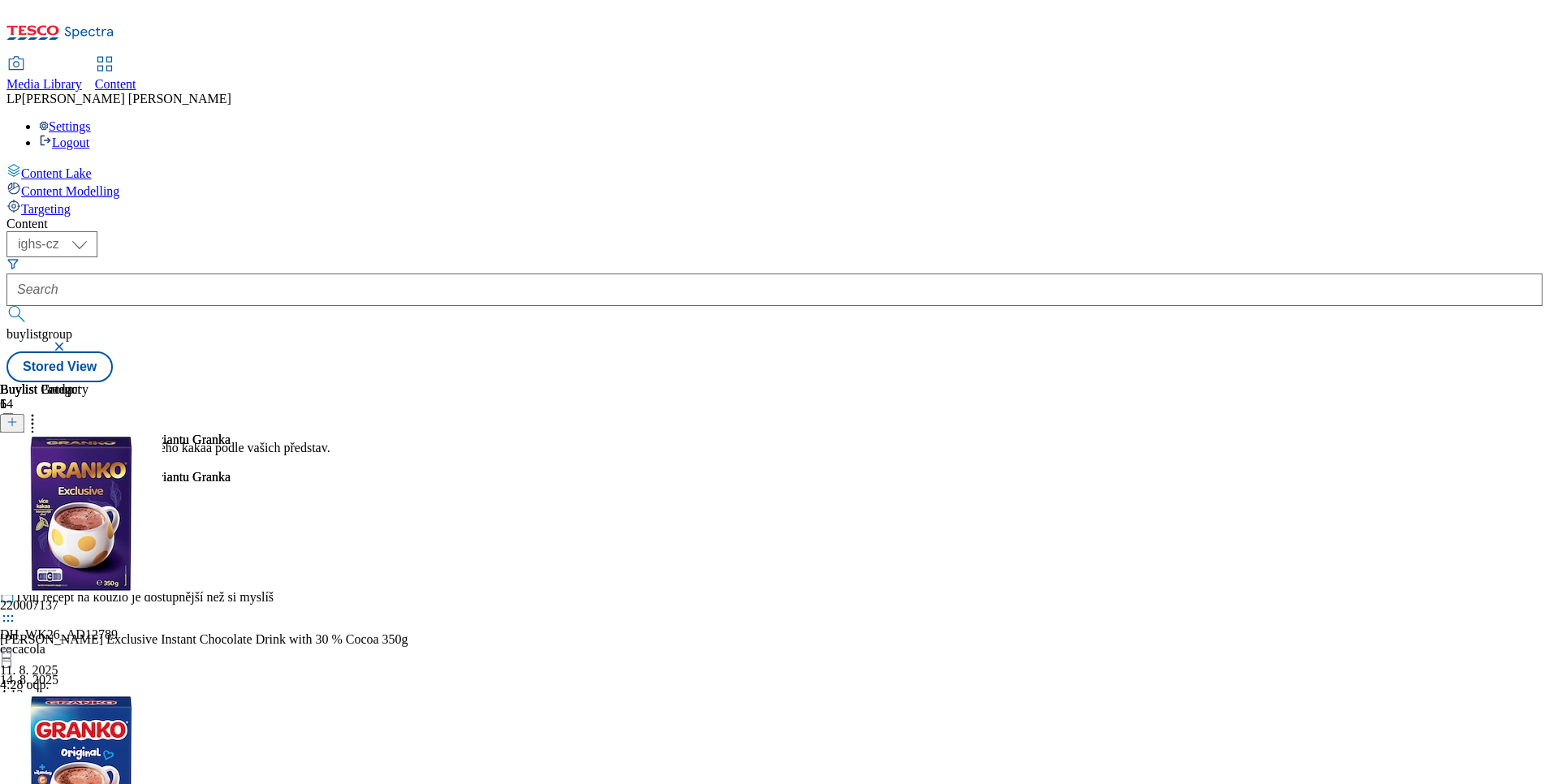
click at [41, 412] on icon at bounding box center [33, 420] width 16 height 16
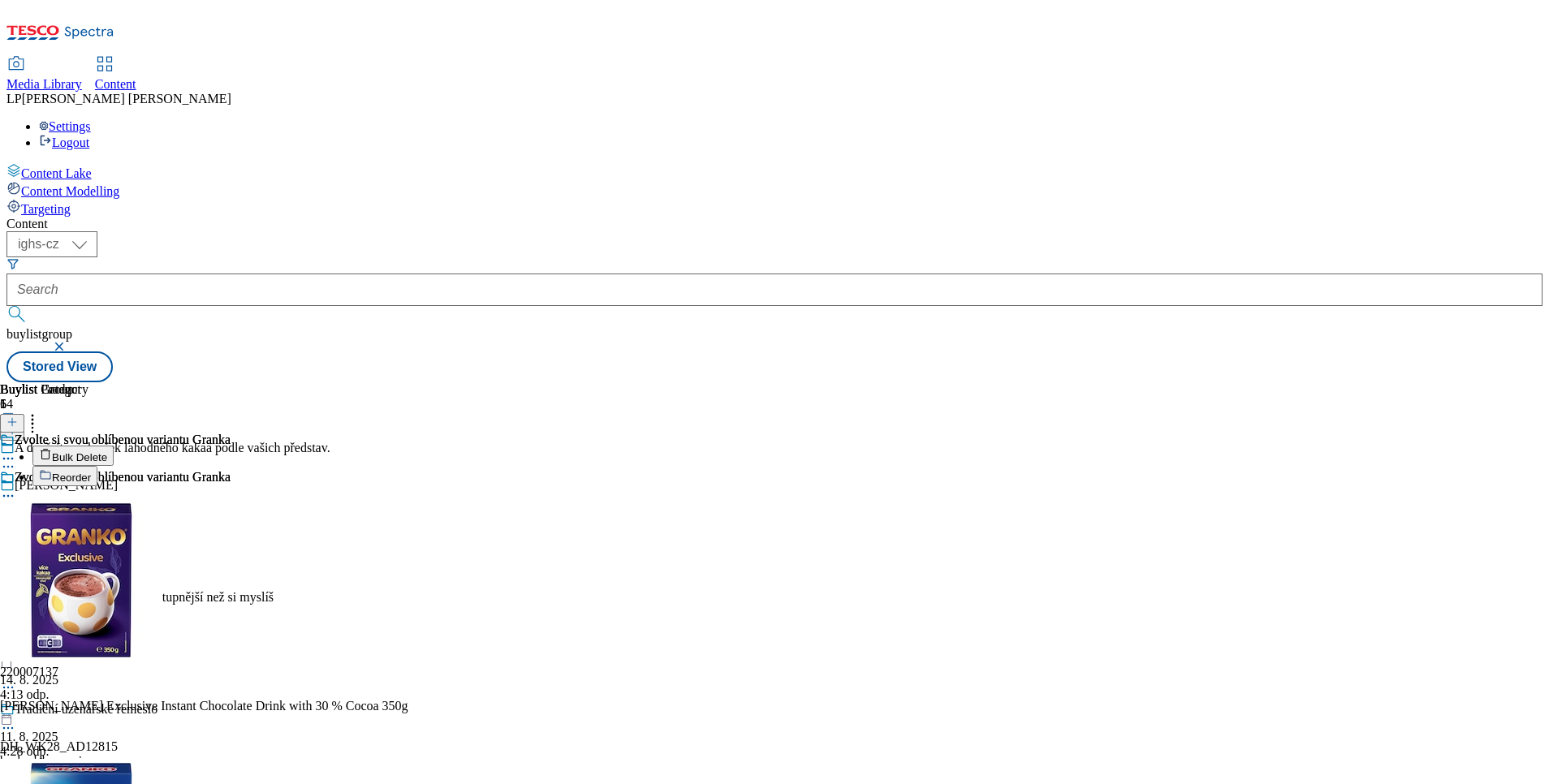
click at [91, 471] on span "Reorder" at bounding box center [71, 477] width 39 height 12
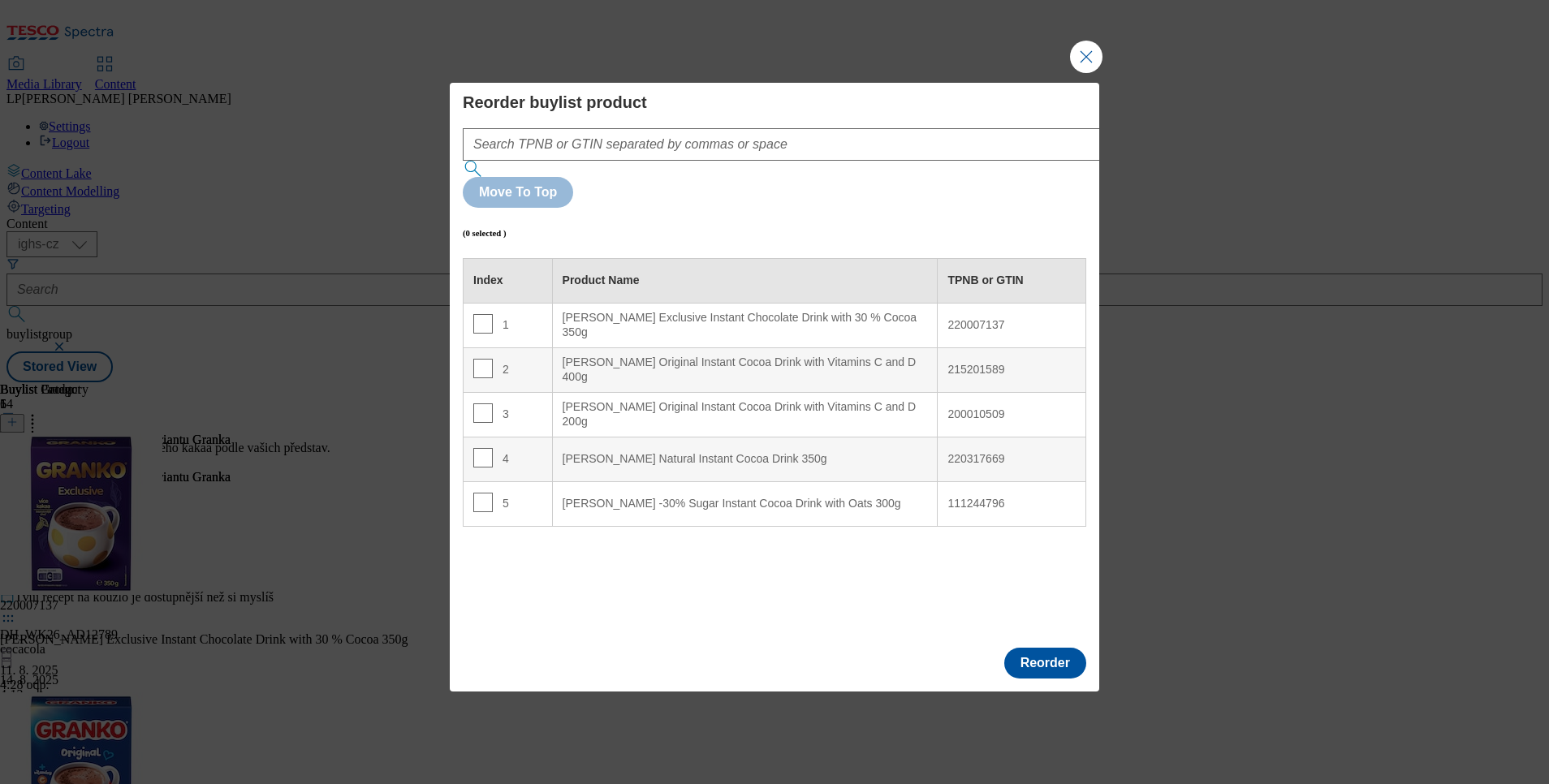
click at [979, 318] on div "220007137" at bounding box center [1012, 325] width 128 height 15
click at [967, 362] on div "215201589" at bounding box center [1012, 369] width 128 height 15
click at [956, 408] on div "200010509" at bounding box center [1012, 415] width 128 height 15
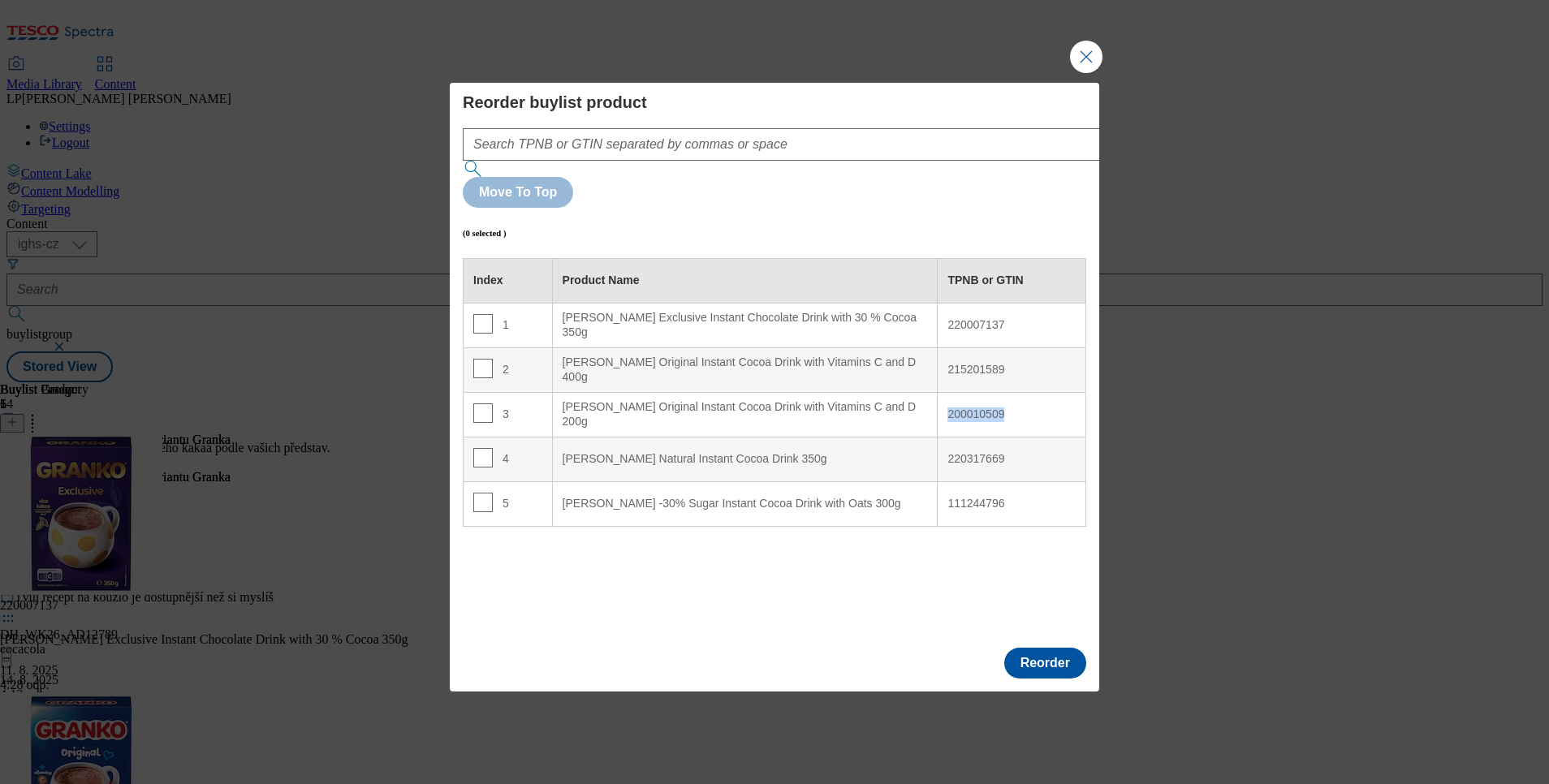
click at [956, 408] on div "200010509" at bounding box center [1012, 415] width 128 height 15
click at [953, 452] on div "220317669" at bounding box center [1012, 459] width 128 height 15
click at [976, 497] on div "111244796" at bounding box center [1012, 504] width 128 height 15
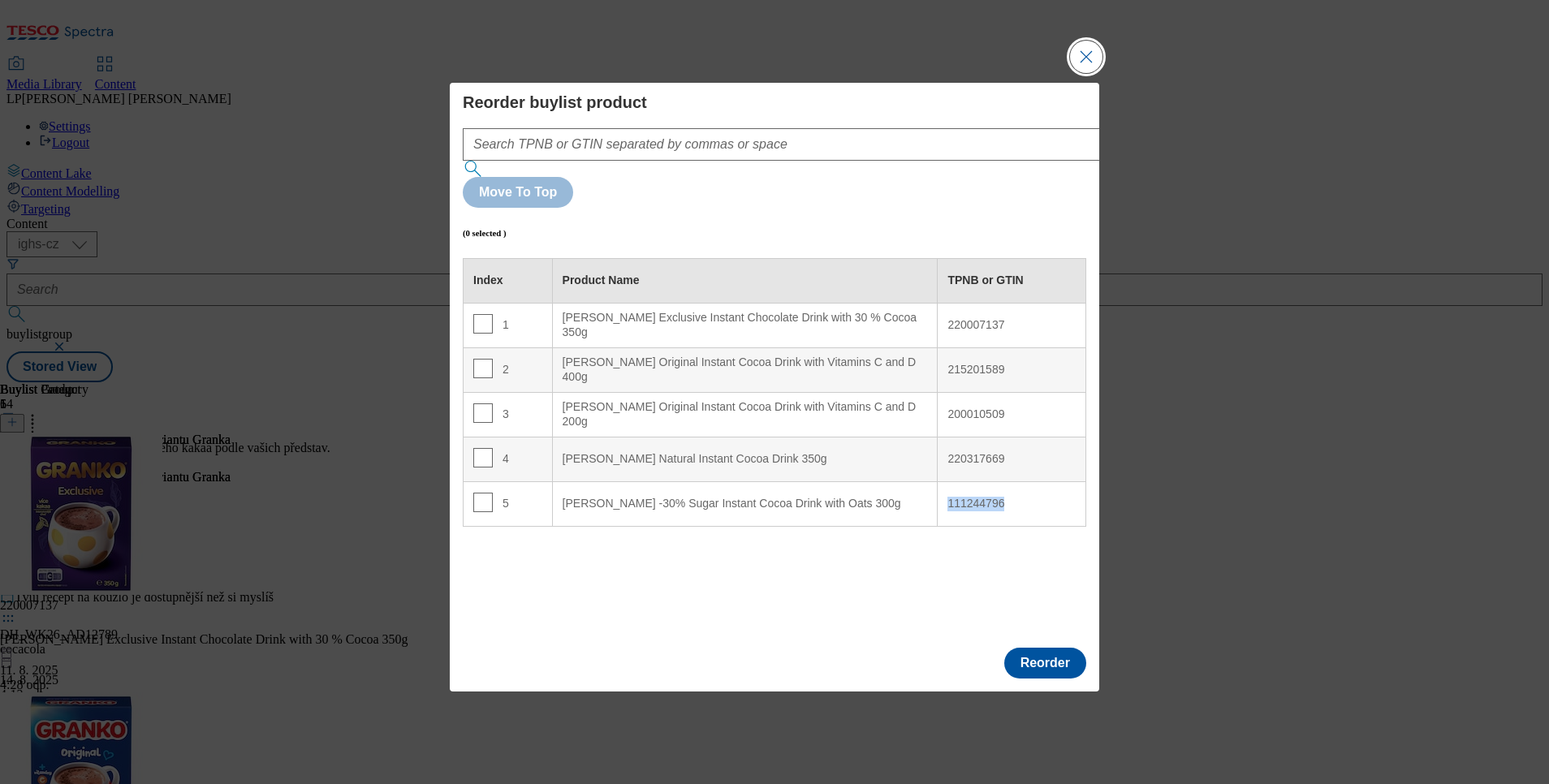
click at [1091, 73] on button "Close Modal" at bounding box center [1086, 56] width 33 height 33
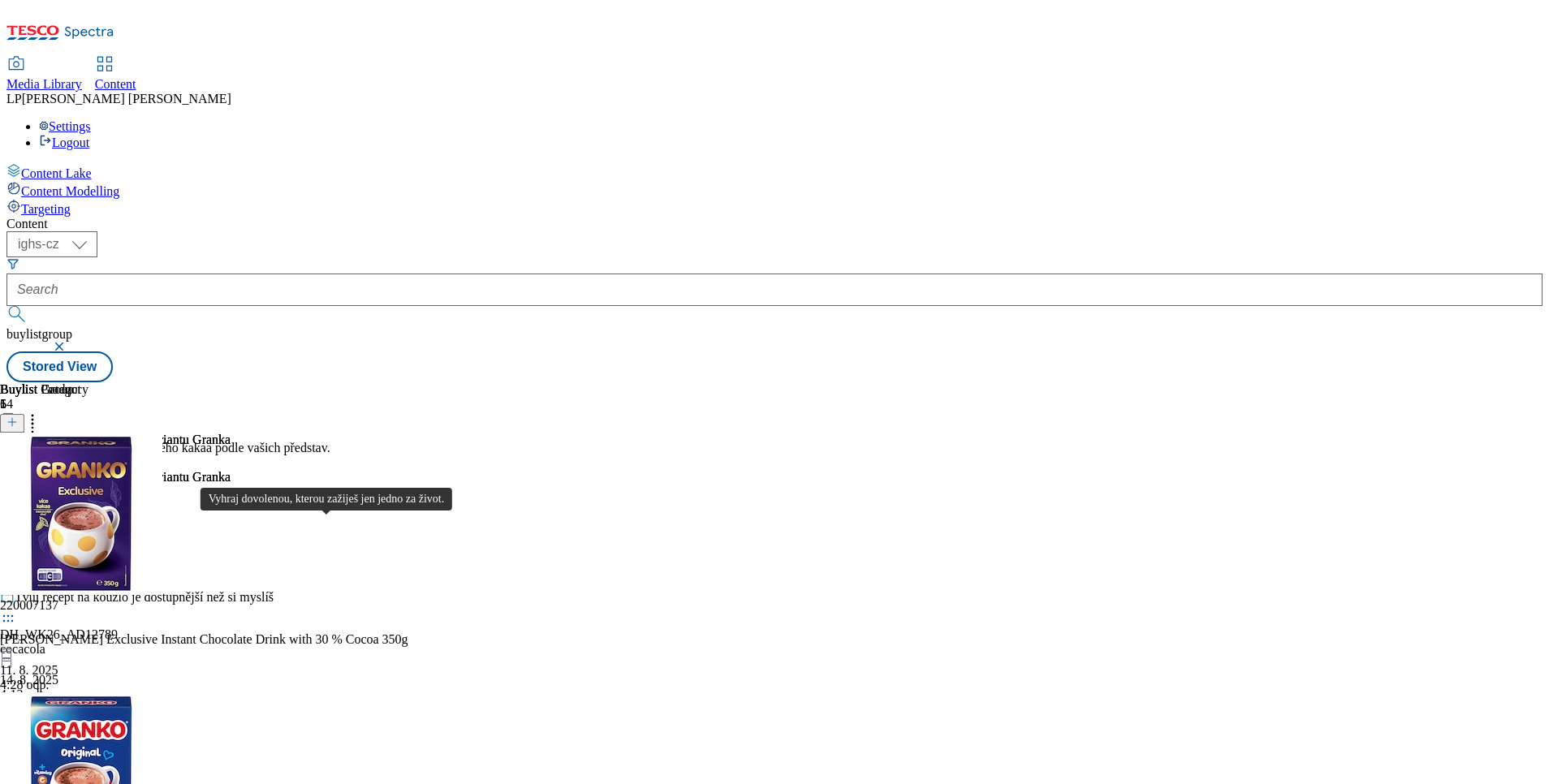
scroll to position [852, 0]
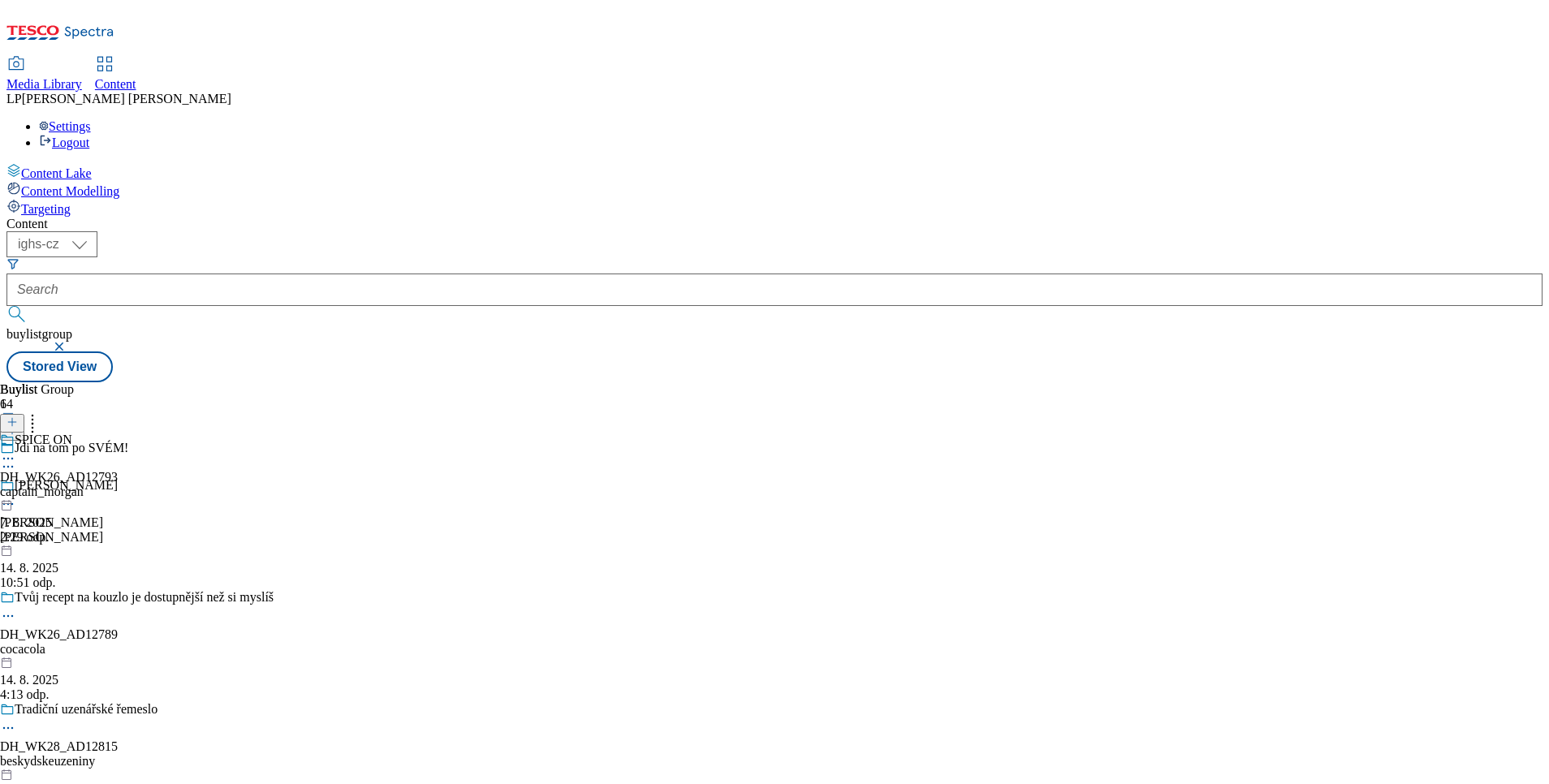
click at [16, 450] on icon at bounding box center [8, 458] width 16 height 16
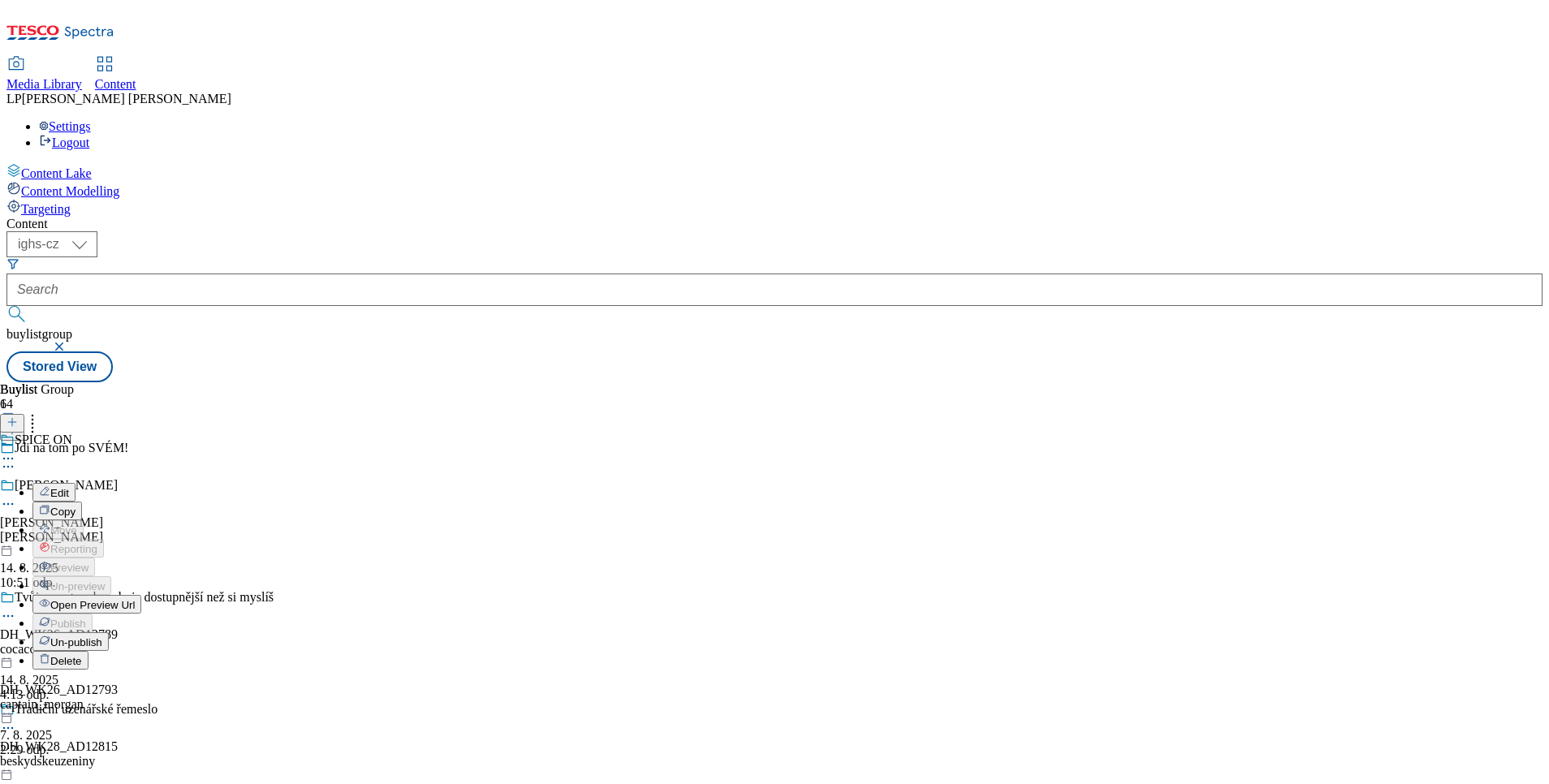
click at [134, 598] on span "Open Preview Url" at bounding box center [92, 604] width 84 height 12
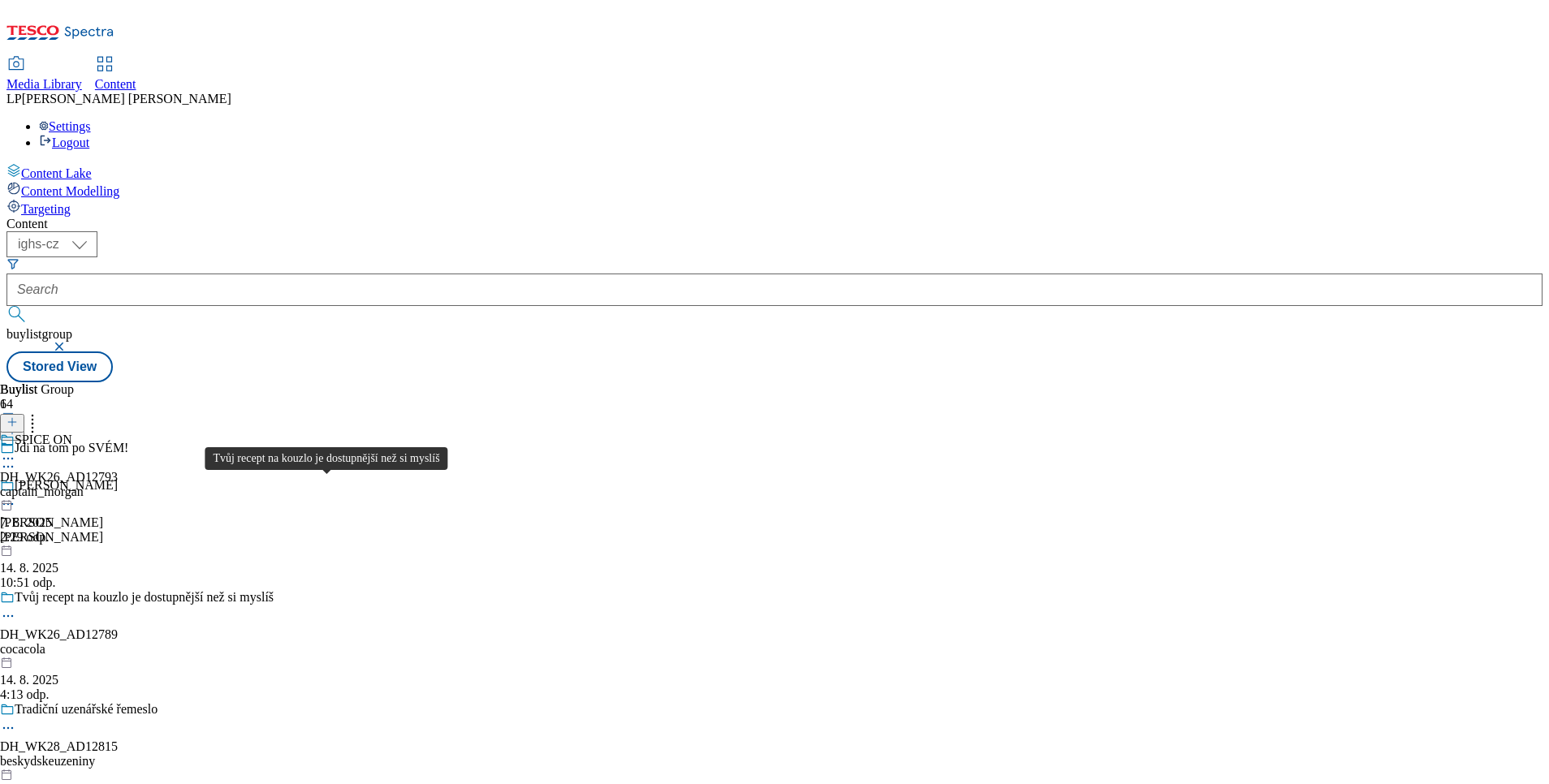
click at [274, 589] on div "Tvůj recept na kouzlo je dostupnější než si myslíš" at bounding box center [144, 596] width 259 height 15
click at [118, 450] on div at bounding box center [58, 460] width 118 height 20
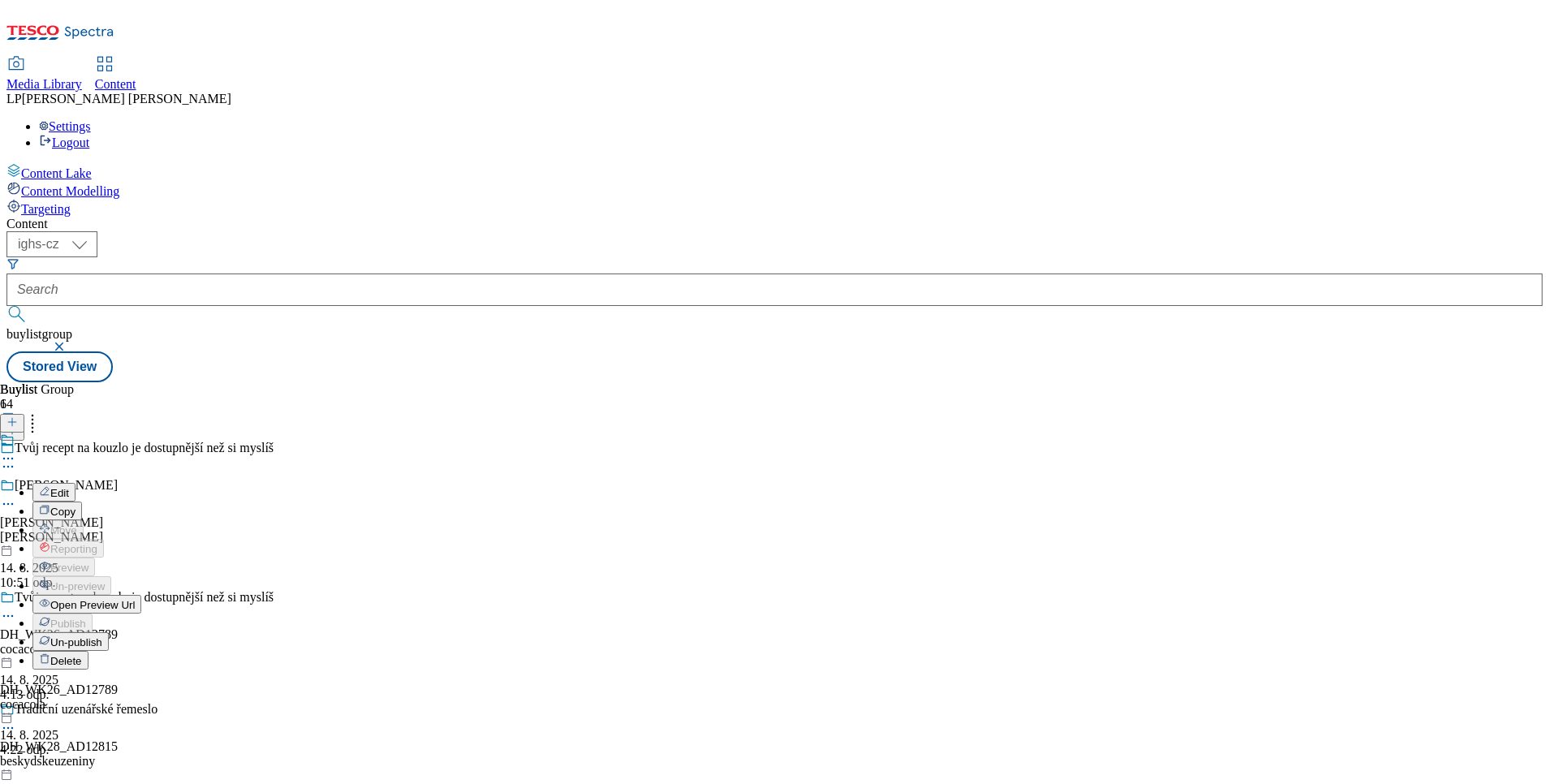
click at [134, 598] on span "Open Preview Url" at bounding box center [92, 604] width 84 height 12
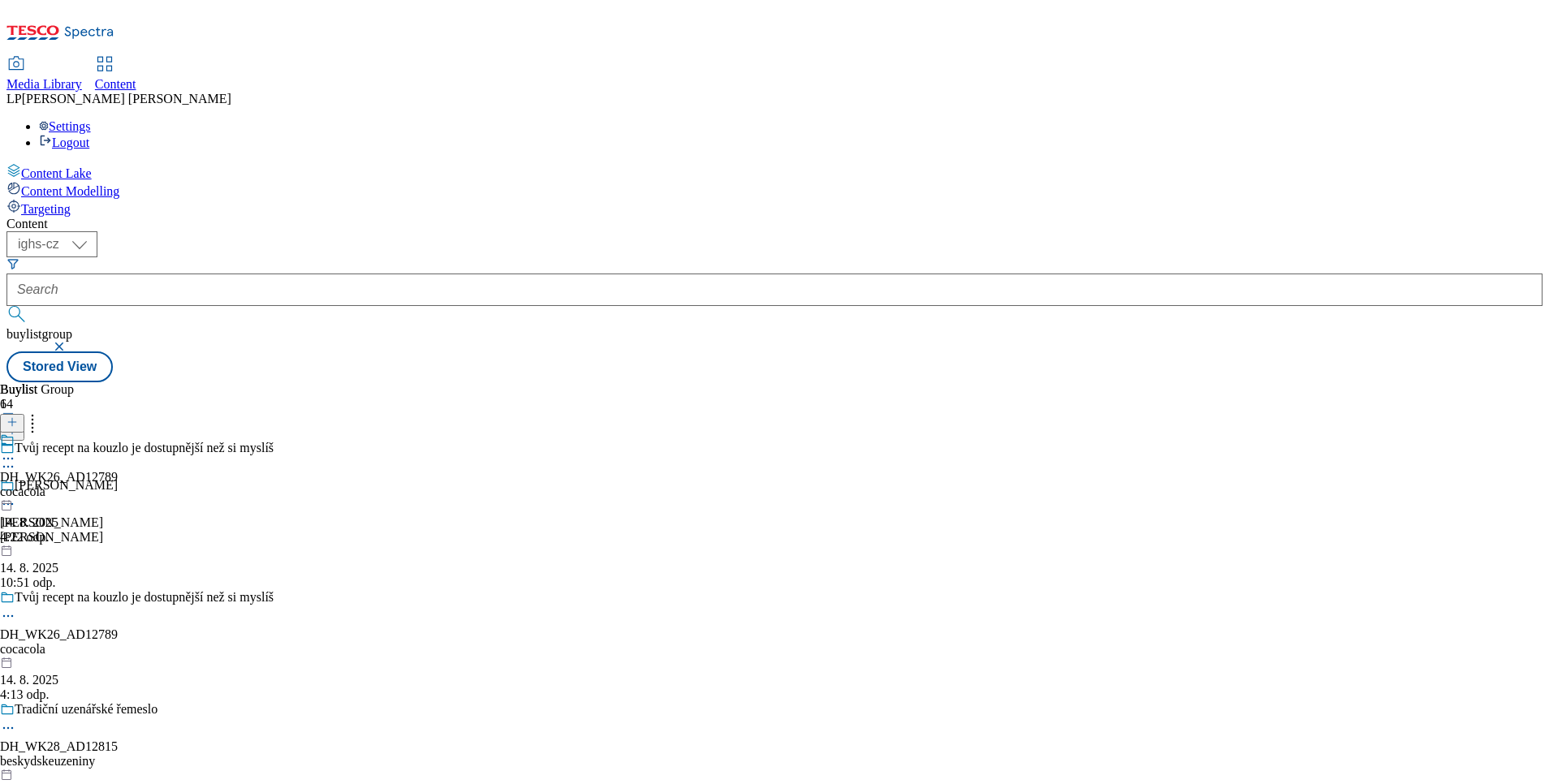
scroll to position [365, 0]
drag, startPoint x: 635, startPoint y: 629, endPoint x: 577, endPoint y: 627, distance: 58.0
click at [118, 544] on div "DH_WK26_AD12789 cocacola [DATE] 4:22 odp." at bounding box center [58, 488] width 118 height 112
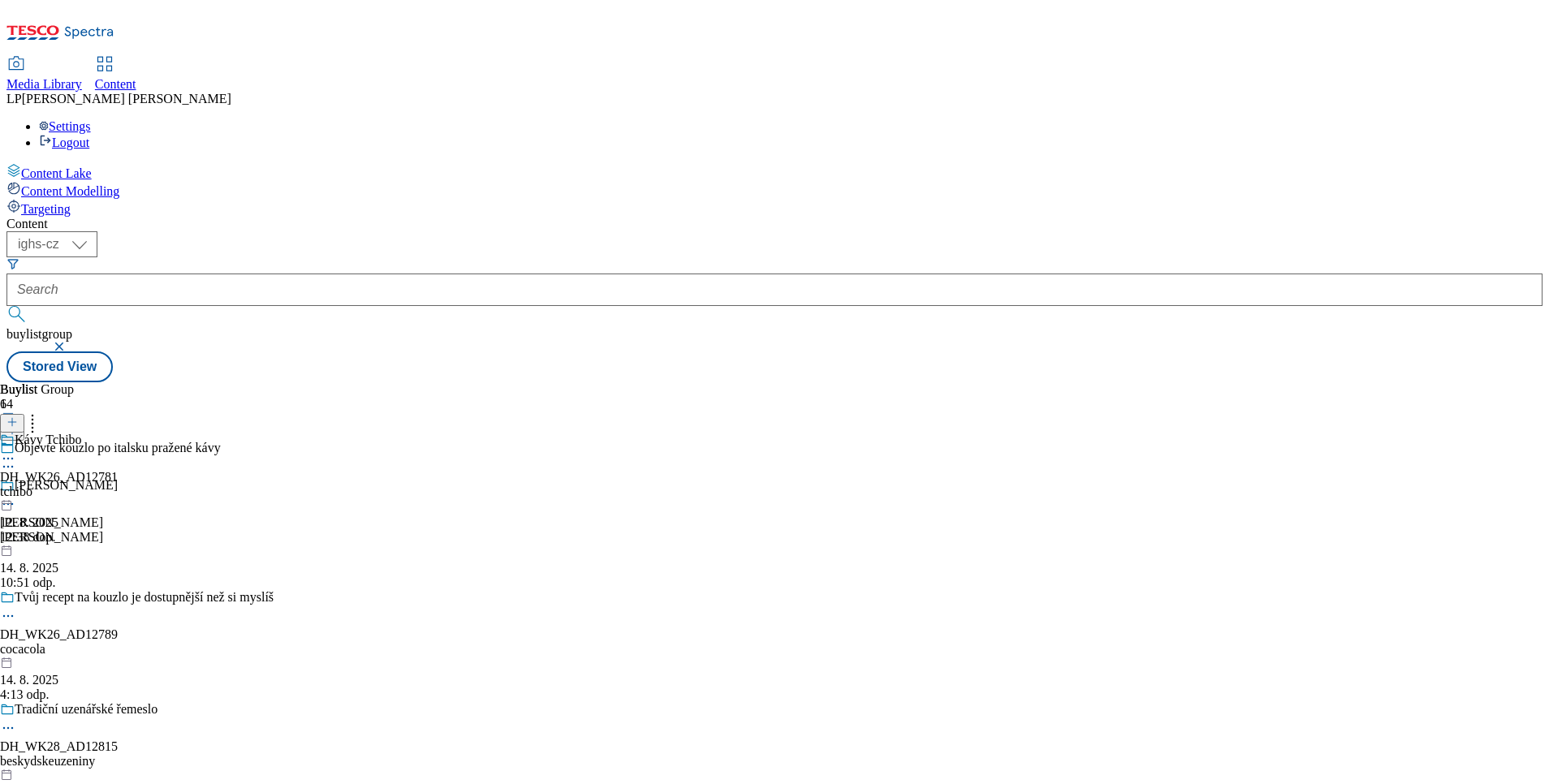
click at [118, 450] on div at bounding box center [58, 460] width 118 height 20
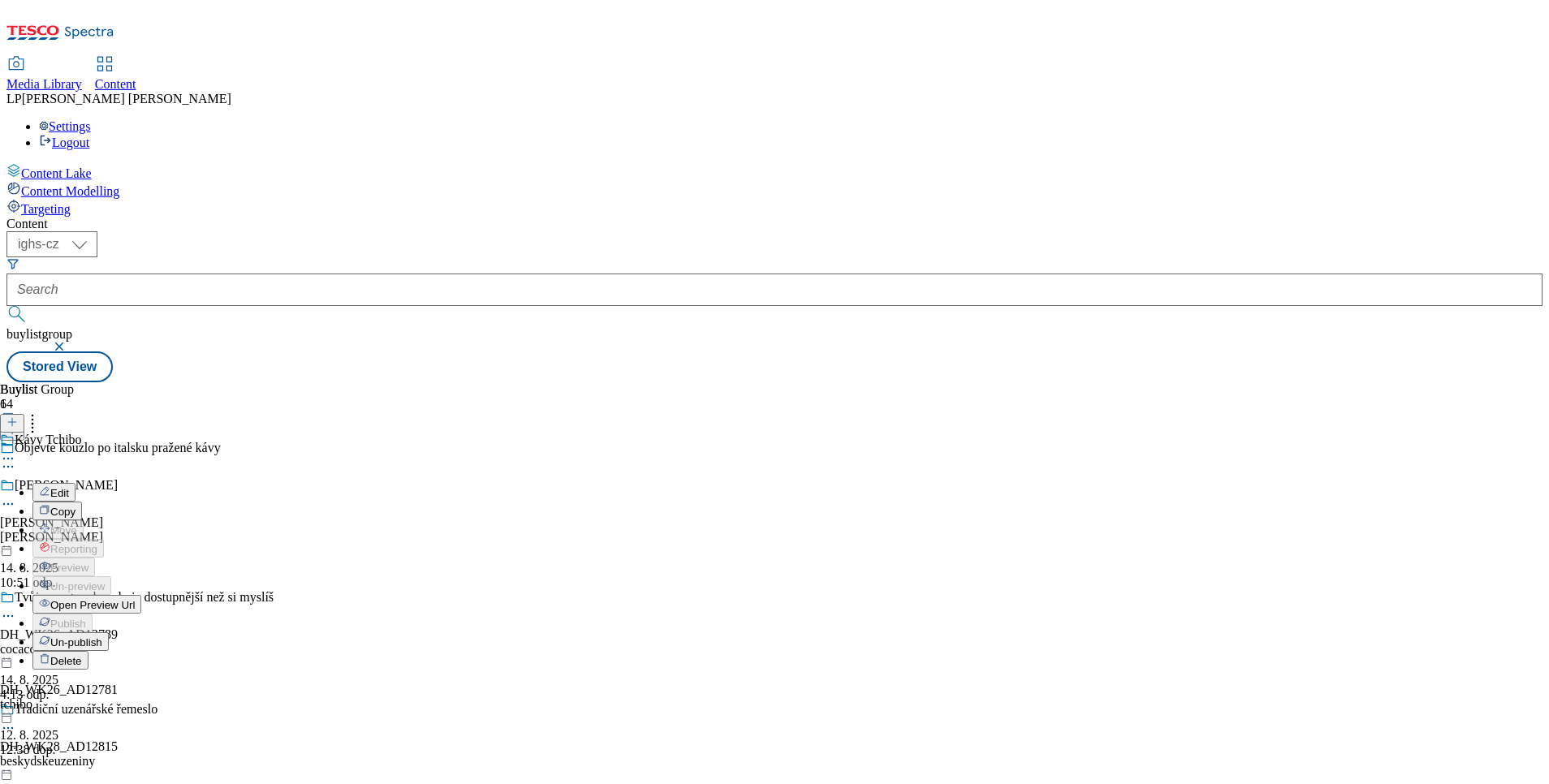
click at [134, 598] on span "Open Preview Url" at bounding box center [92, 604] width 84 height 12
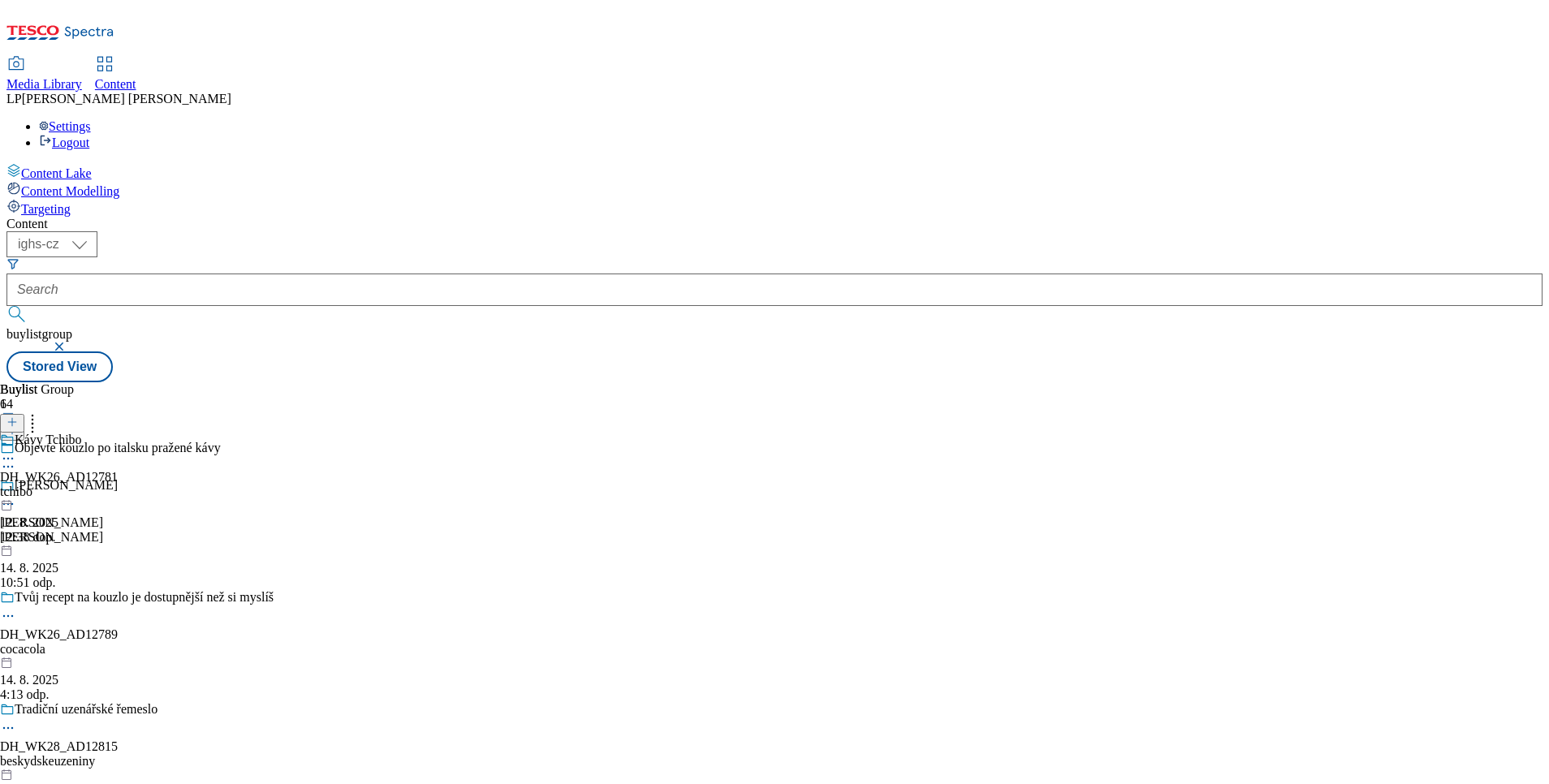
scroll to position [487, 0]
click at [230, 432] on div "Zvolte si svou oblíbenou variantu Granka" at bounding box center [115, 451] width 230 height 38
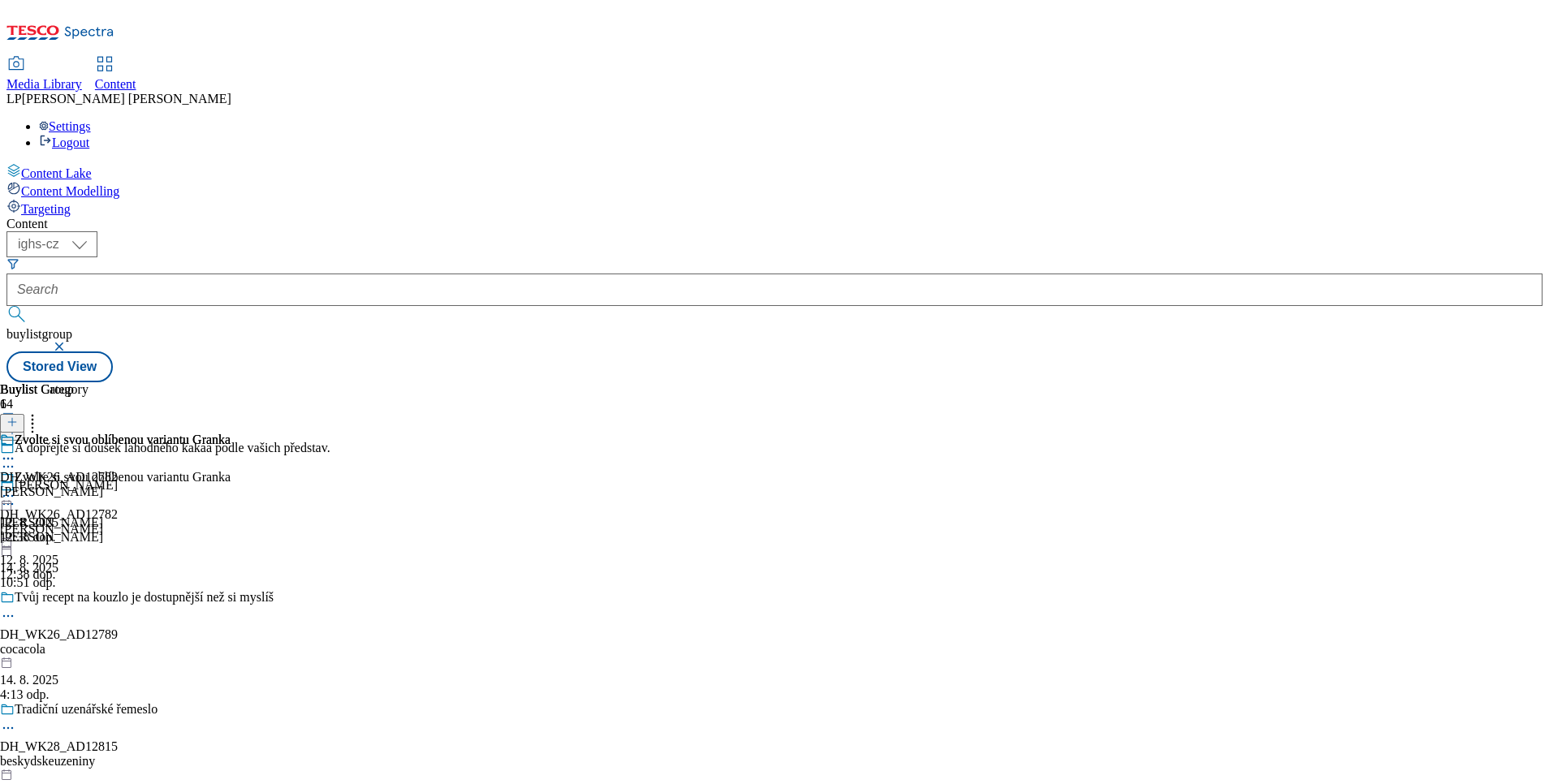
click at [16, 488] on icon at bounding box center [8, 496] width 16 height 16
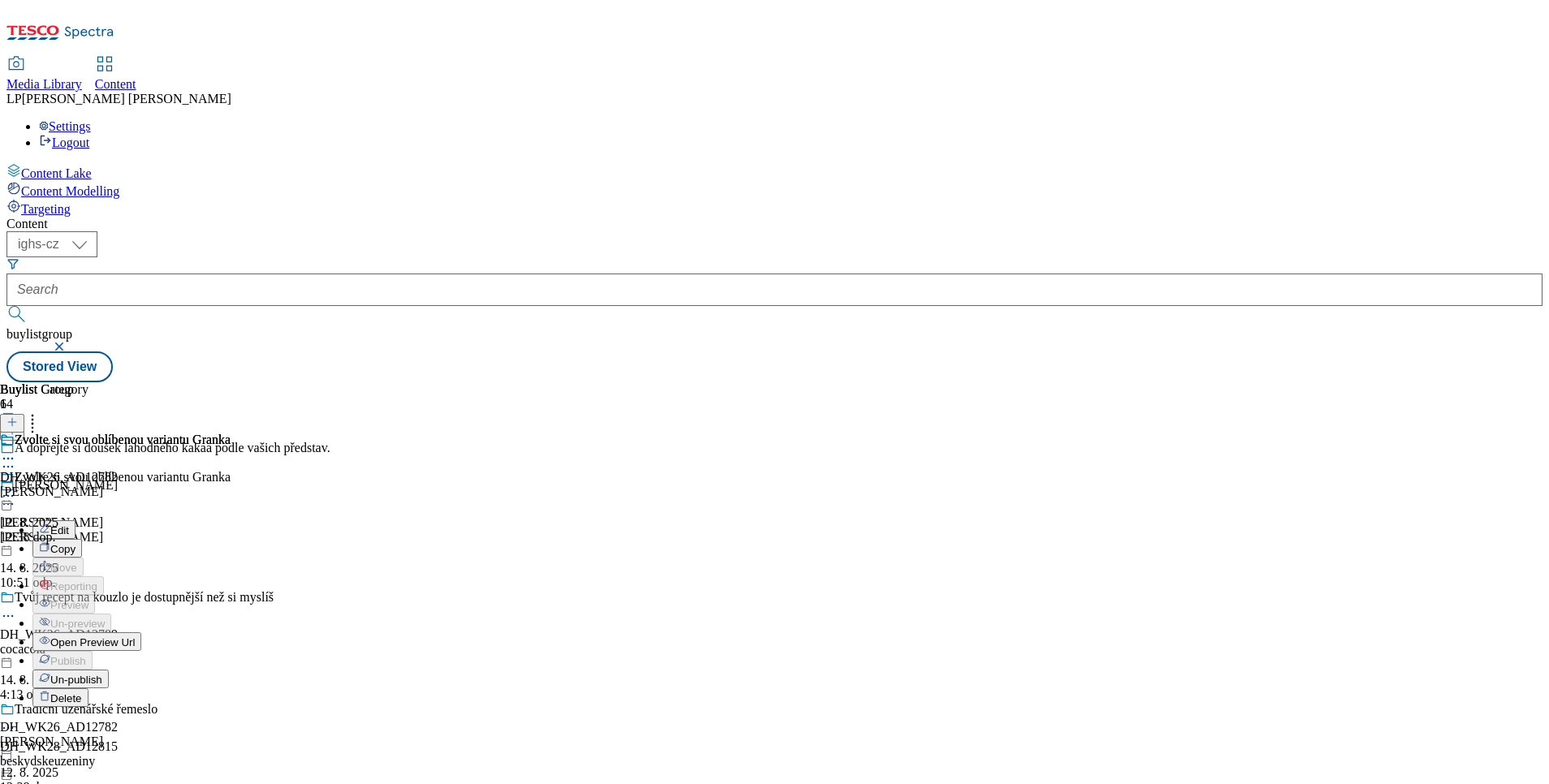
click at [134, 636] on span "Open Preview Url" at bounding box center [92, 642] width 84 height 12
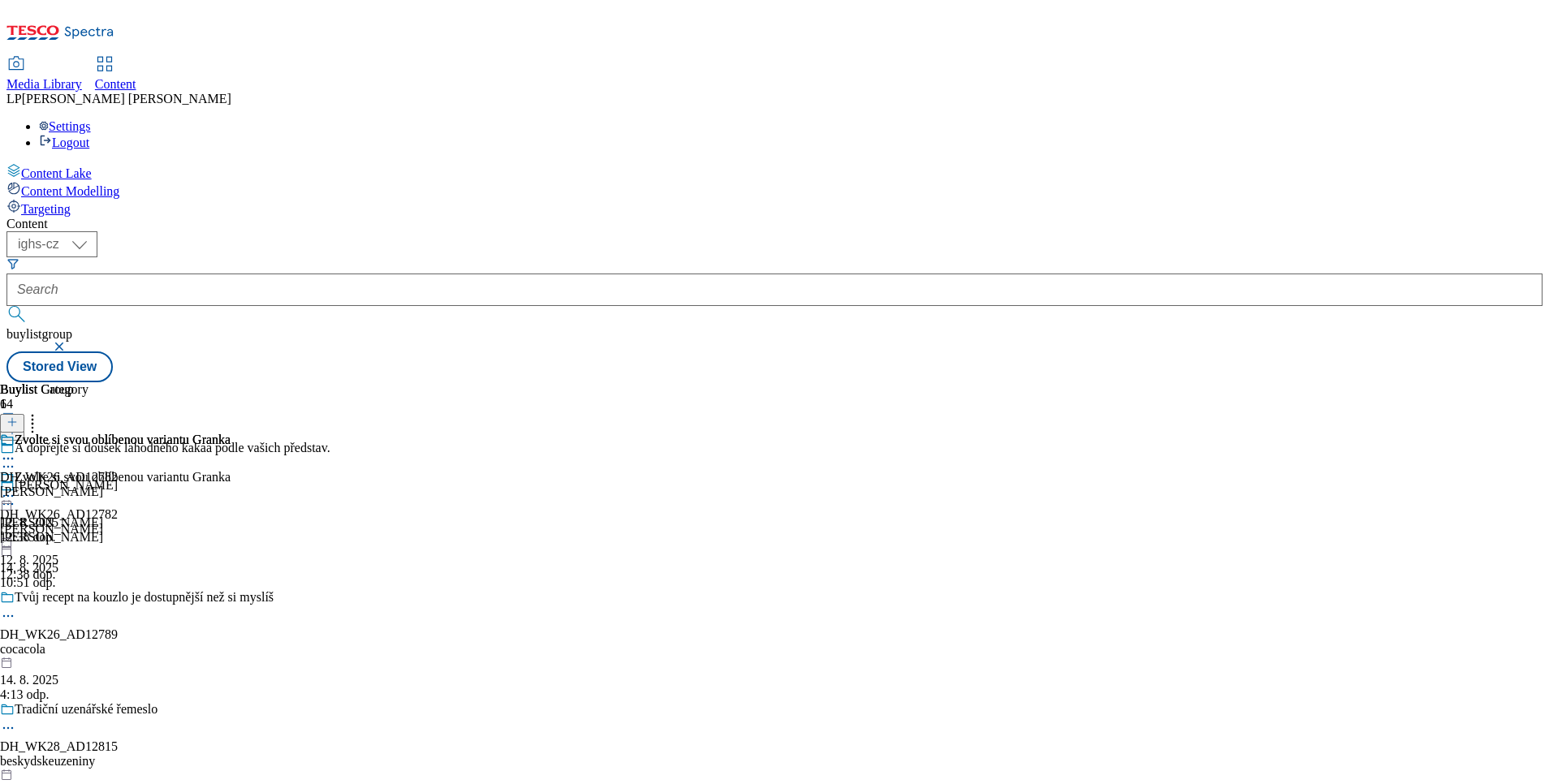
scroll to position [121, 0]
